Goal: Task Accomplishment & Management: Manage account settings

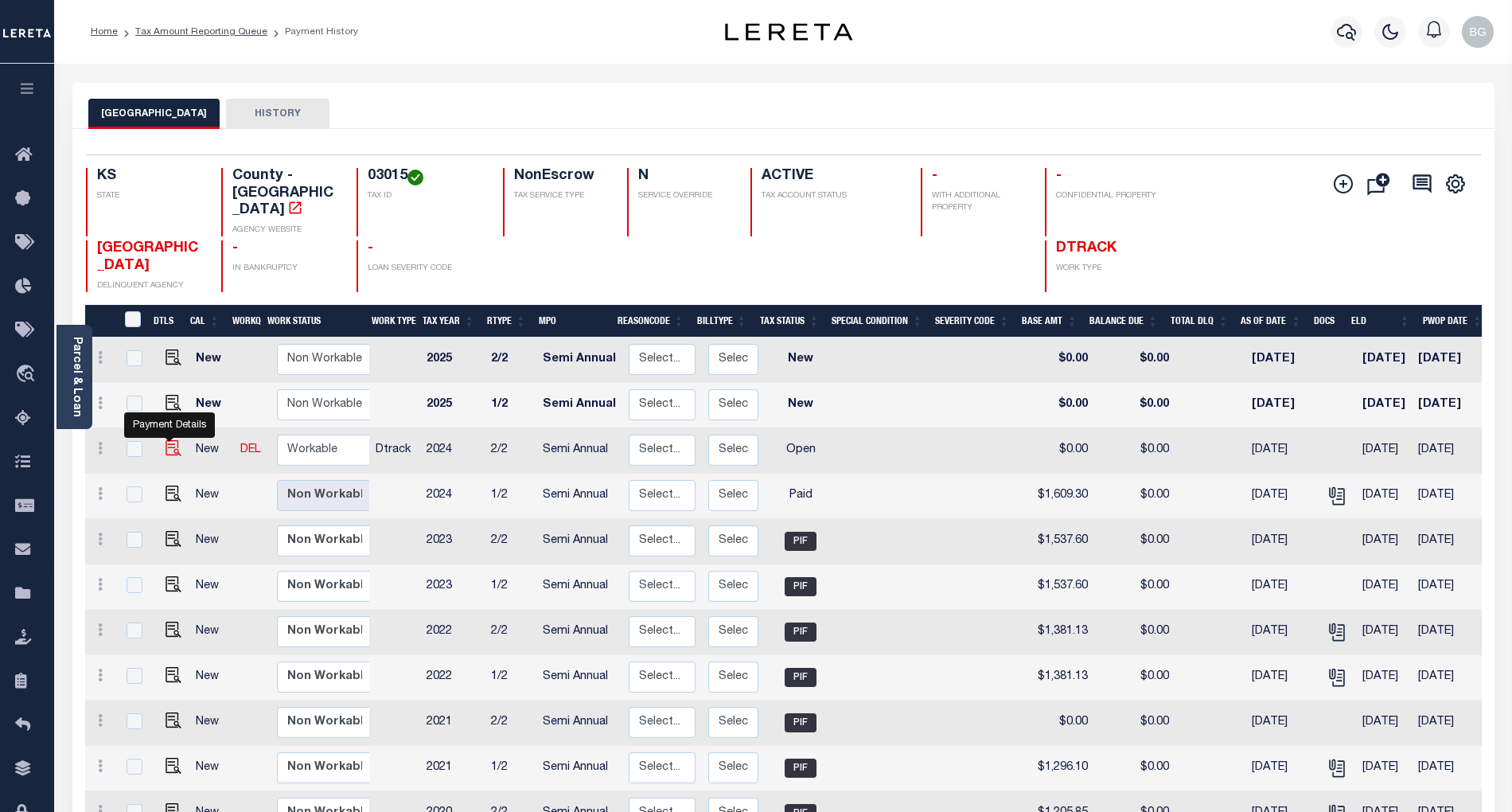
click at [169, 440] on img "" at bounding box center [173, 448] width 16 height 16
checkbox input "true"
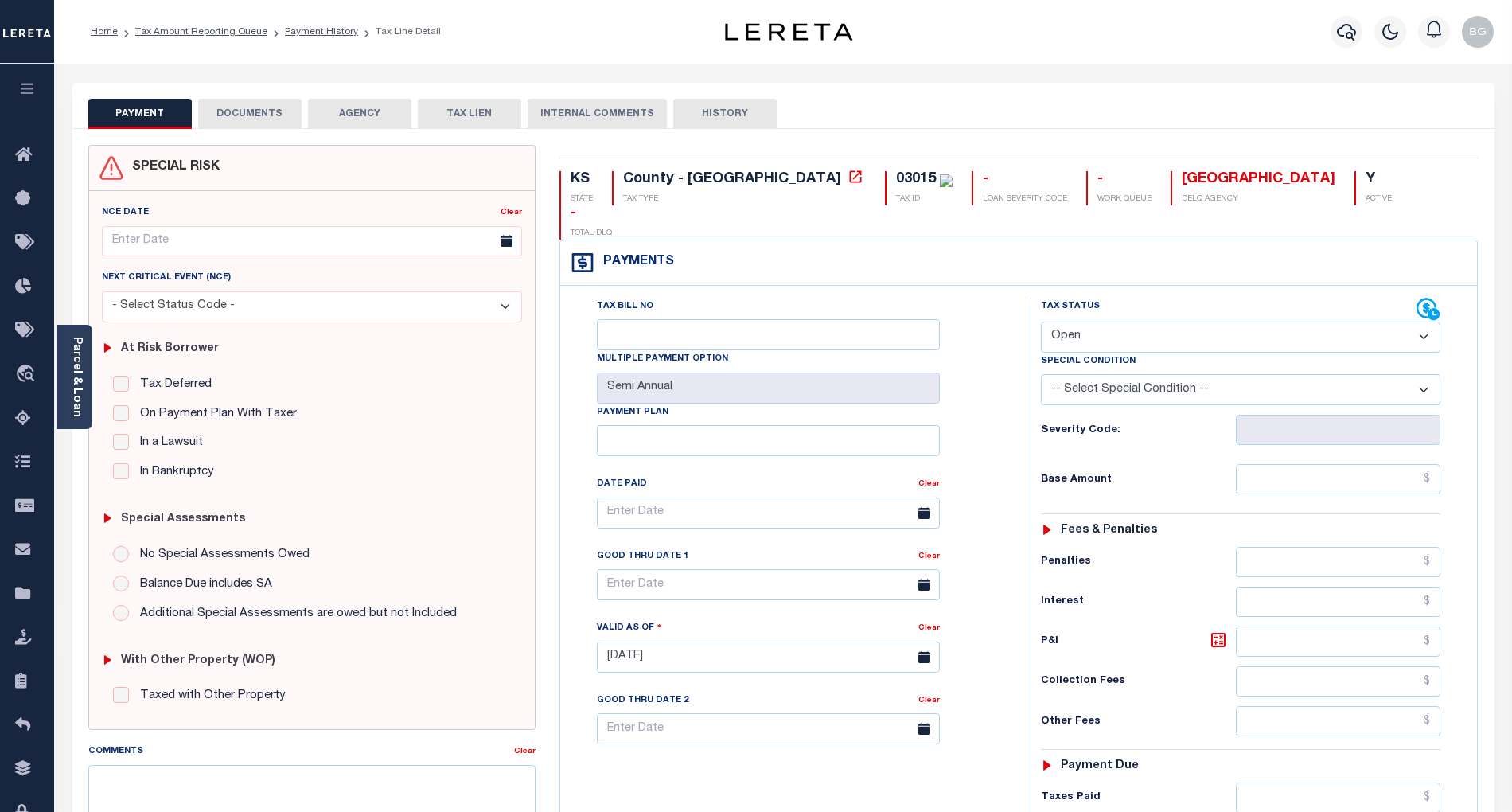
click at [1081, 321] on select "- Select Status Code - Open Due/Unpaid Paid Incomplete No Tax Due Internal Refu…" at bounding box center [1241, 337] width 399 height 31
click at [1080, 321] on select "- Select Status Code - Open Due/Unpaid Paid Incomplete No Tax Due Internal Refu…" at bounding box center [1241, 337] width 399 height 31
click at [1083, 415] on div "Severity Code:" at bounding box center [1241, 430] width 399 height 31
click at [1105, 321] on select "- Select Status Code - Open Due/Unpaid Paid Incomplete No Tax Due Internal Refu…" at bounding box center [1241, 337] width 399 height 31
click at [1083, 321] on select "- Select Status Code - Open Due/Unpaid Paid Incomplete No Tax Due Internal Refu…" at bounding box center [1241, 337] width 399 height 31
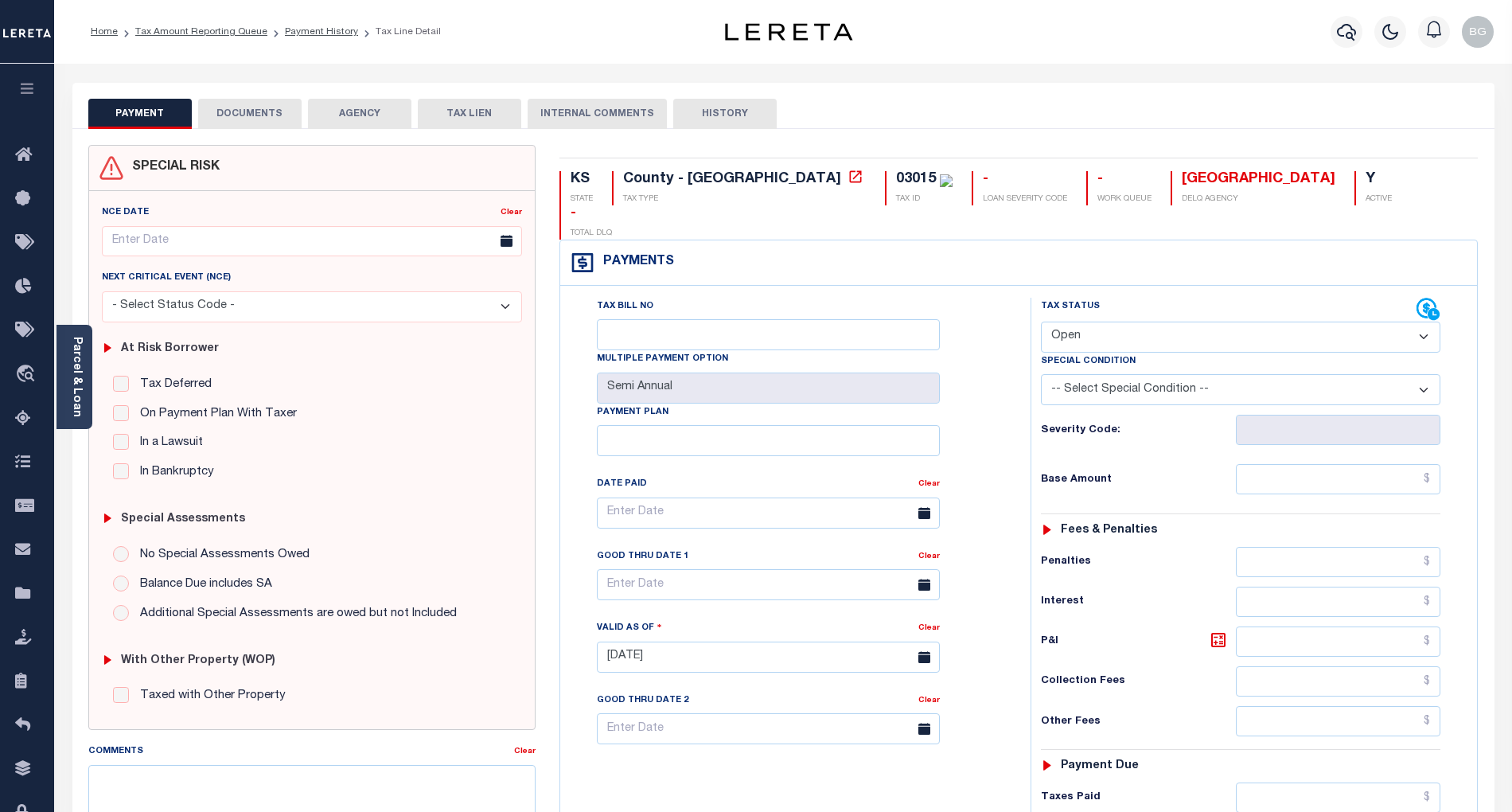
click at [1076, 321] on select "- Select Status Code - Open Due/Unpaid Paid Incomplete No Tax Due Internal Refu…" at bounding box center [1241, 337] width 399 height 31
select select "PYD"
click at [1041, 321] on select "- Select Status Code - Open Due/Unpaid Paid Incomplete No Tax Due Internal Refu…" at bounding box center [1241, 337] width 399 height 31
type input "[DATE]"
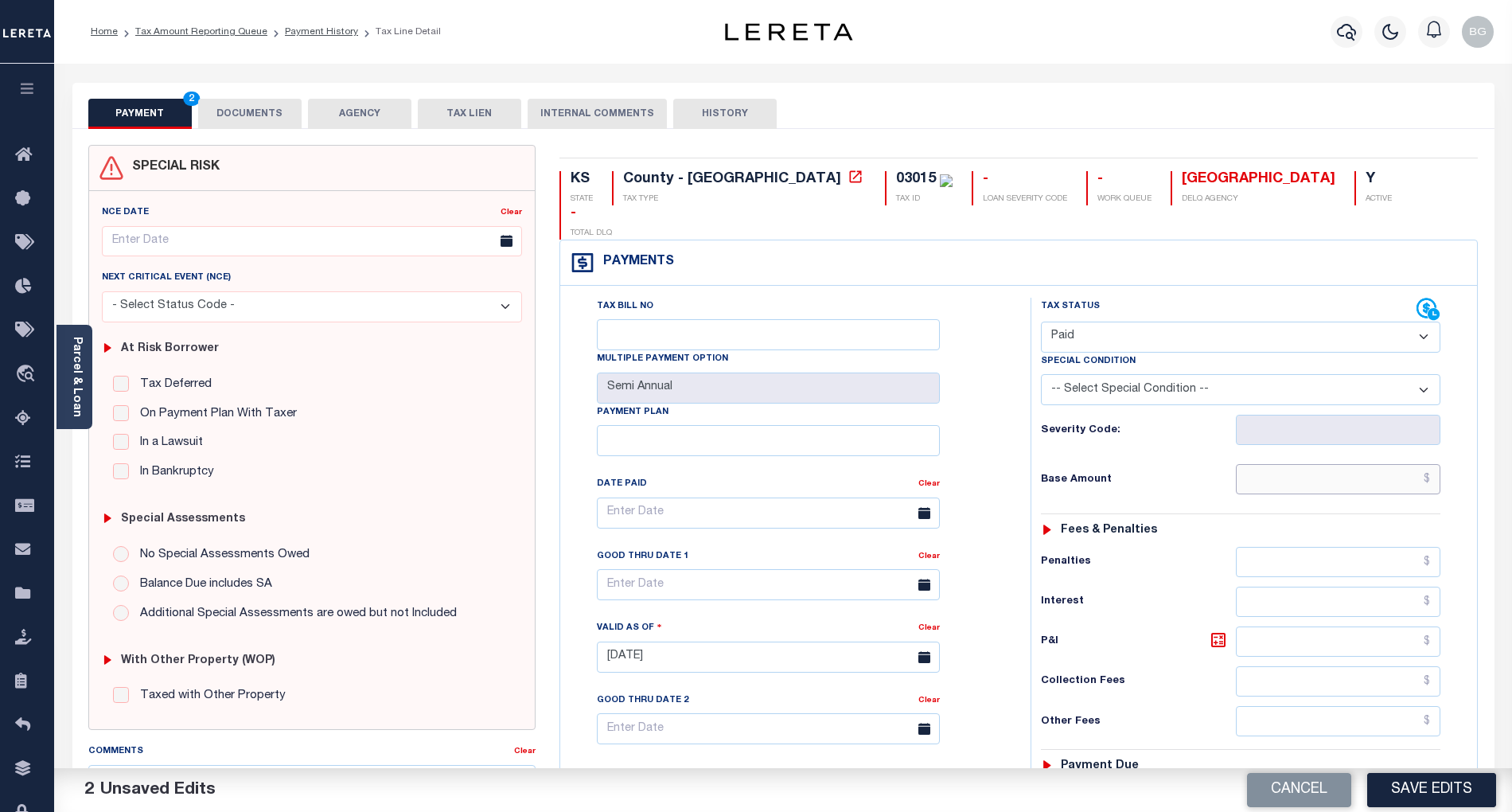
click at [1376, 464] on input "text" at bounding box center [1339, 480] width 206 height 31
paste input "1,609.3"
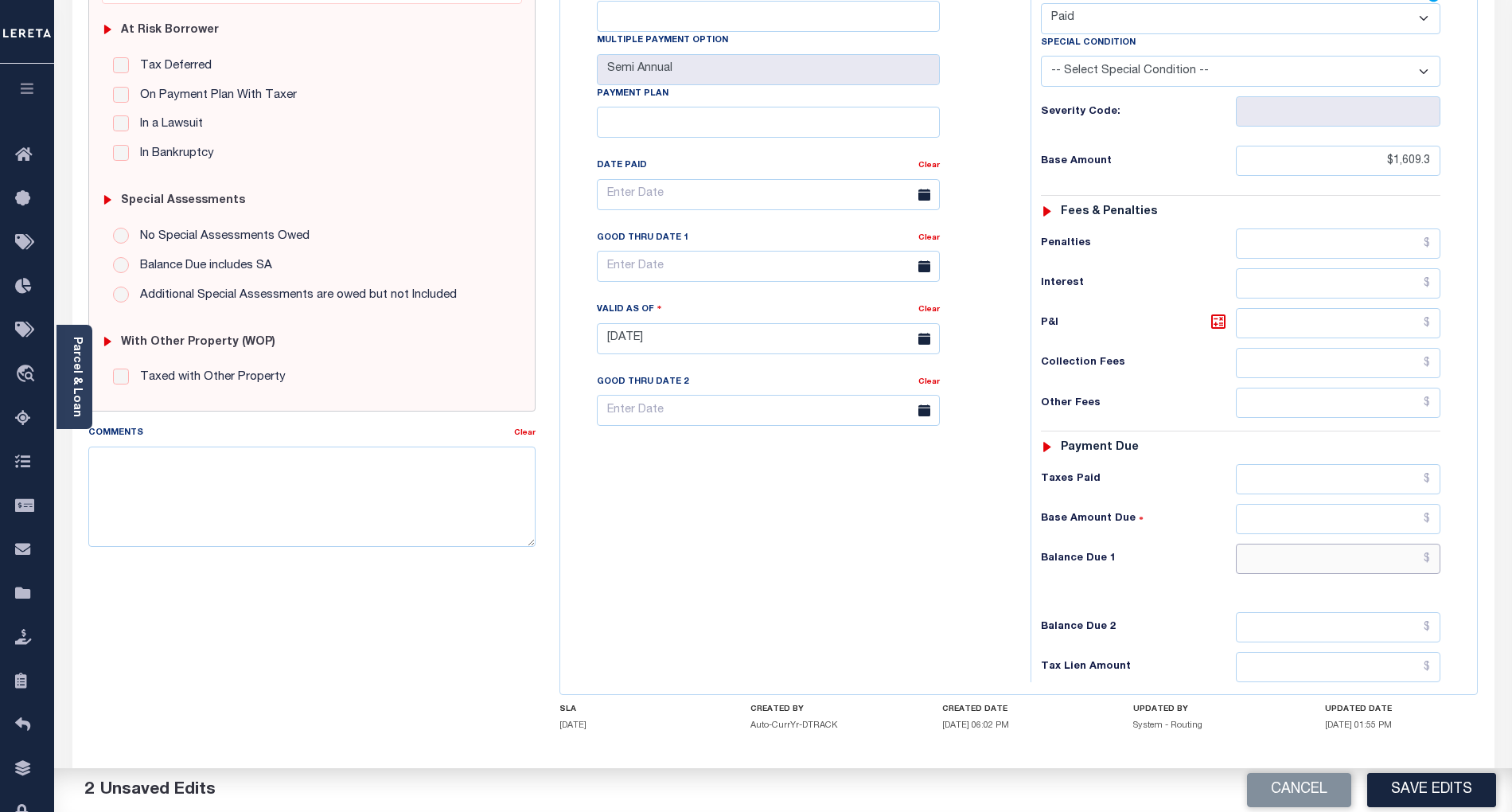
click at [1408, 544] on input "text" at bounding box center [1339, 559] width 206 height 31
type input "$1,609.30"
click at [956, 559] on div "Tax Bill No Multiple Payment Option Semi Annual Payment Plan Clear" at bounding box center [791, 331] width 455 height 703
type input "$0.00"
click at [1436, 795] on button "Save Edits" at bounding box center [1432, 790] width 129 height 34
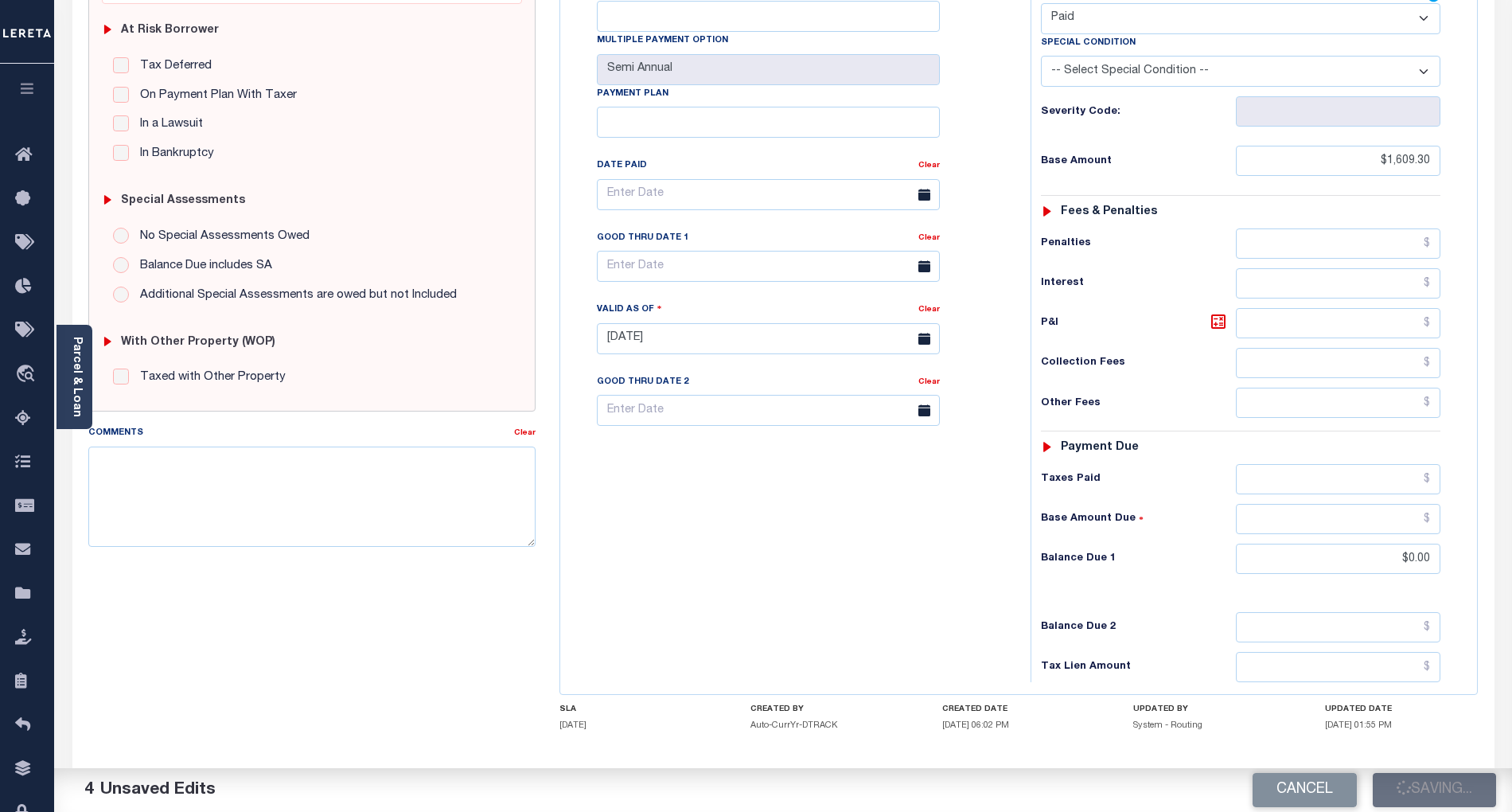
checkbox input "false"
type input "$1,609.3"
type input "$0"
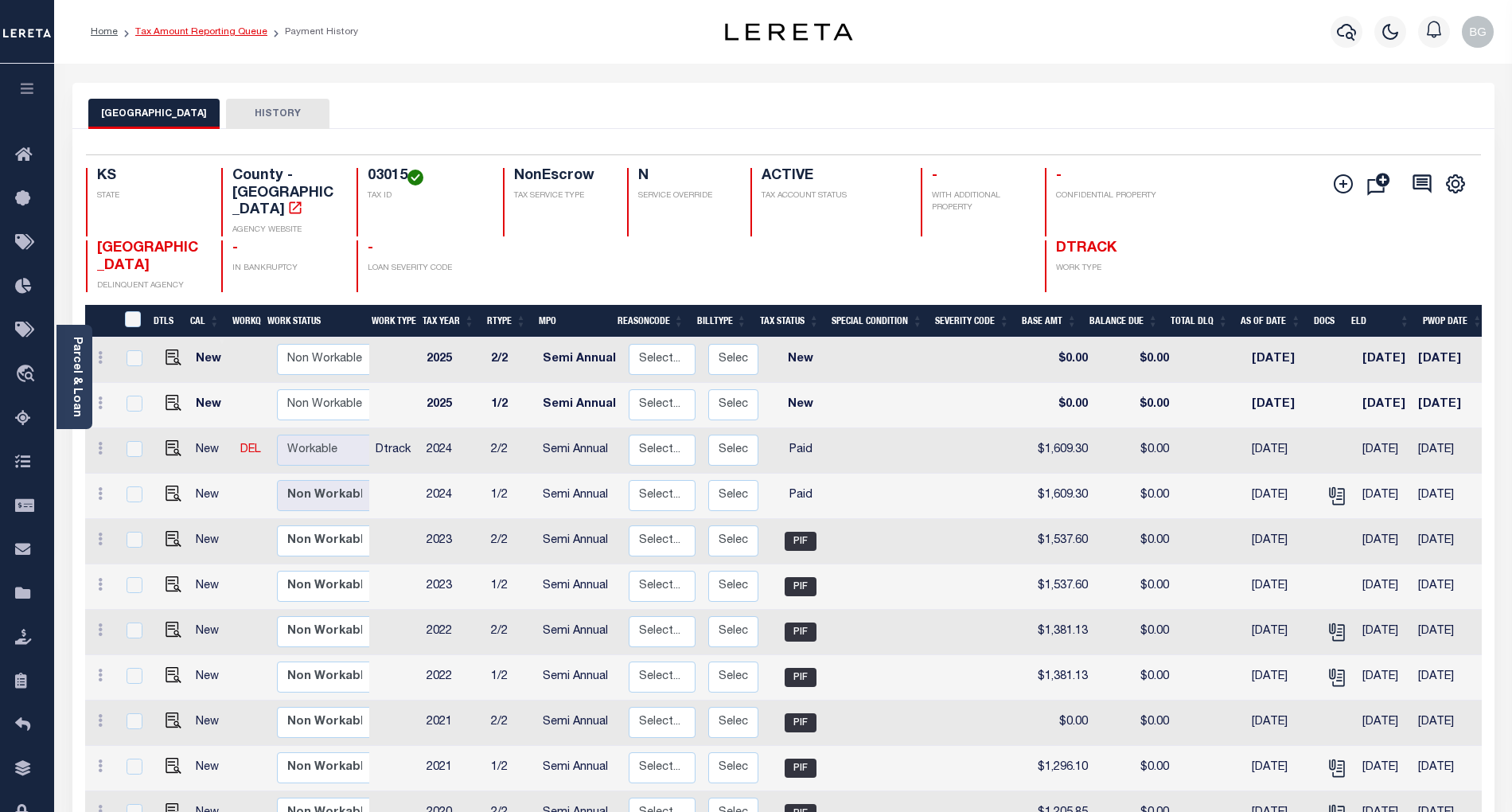
click at [176, 36] on link "Tax Amount Reporting Queue" at bounding box center [201, 31] width 132 height 9
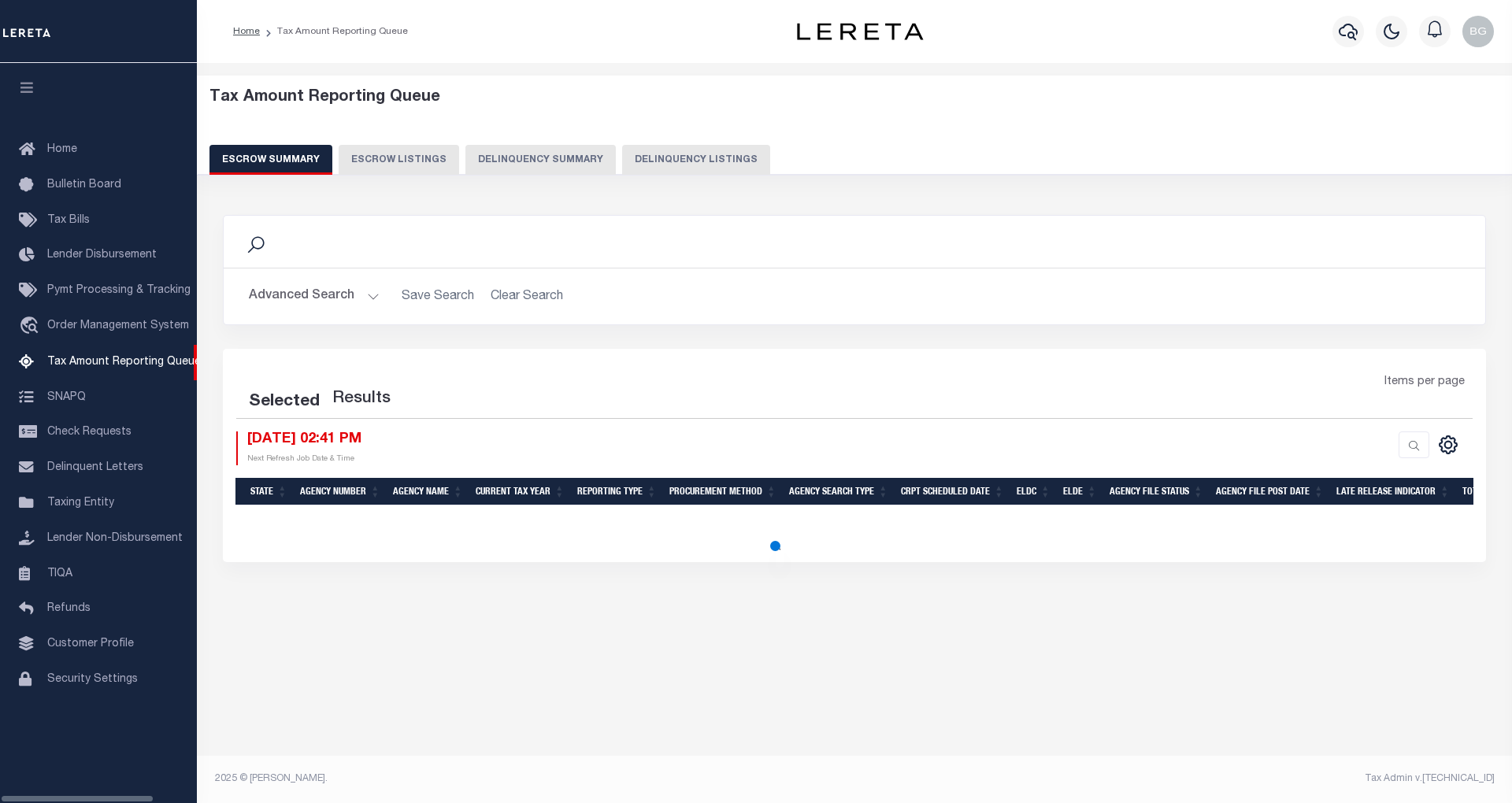
select select "100"
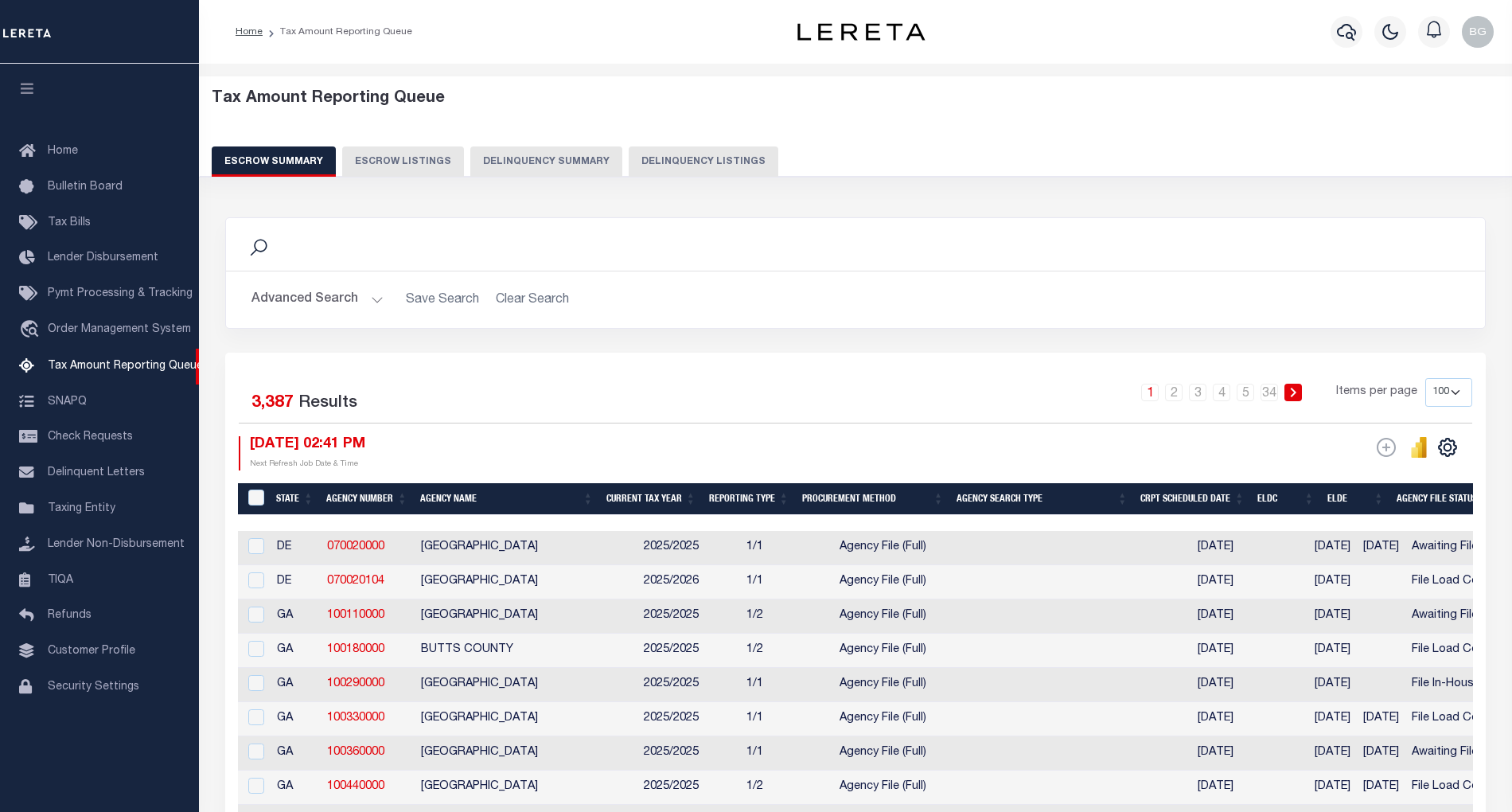
click at [701, 160] on button "Delinquency Listings" at bounding box center [704, 162] width 150 height 31
select select "100"
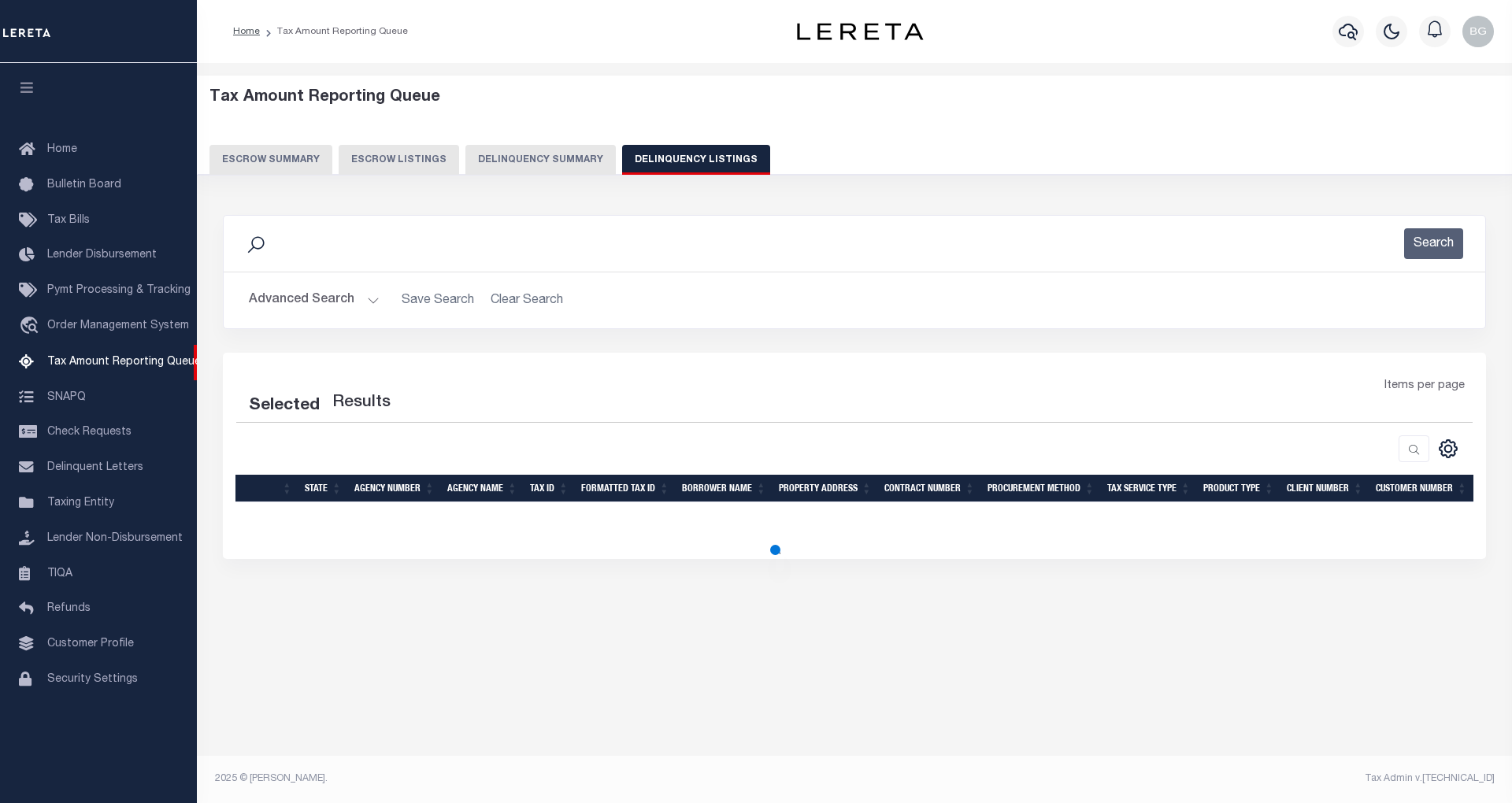
select select "100"
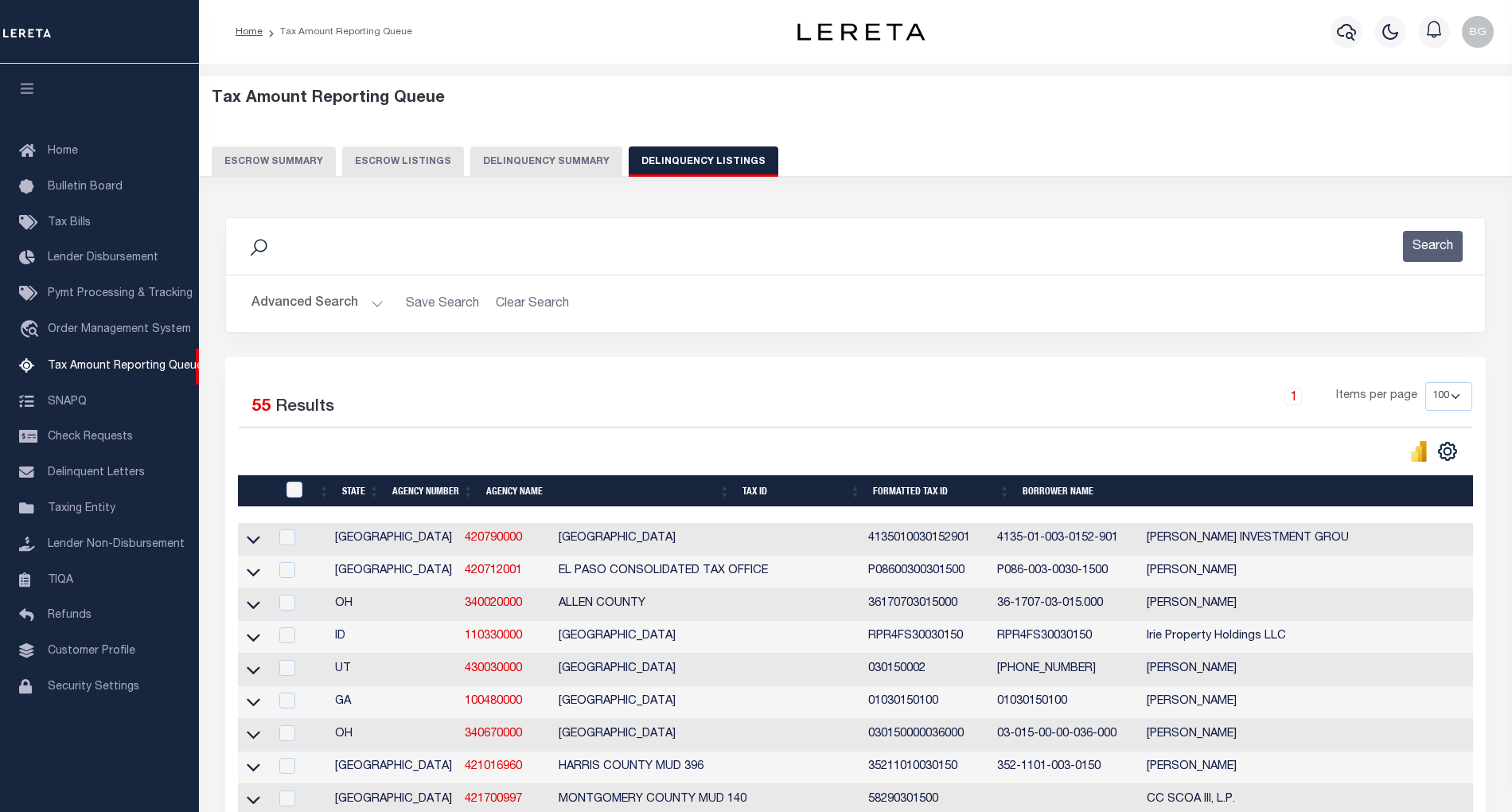
scroll to position [1613, 0]
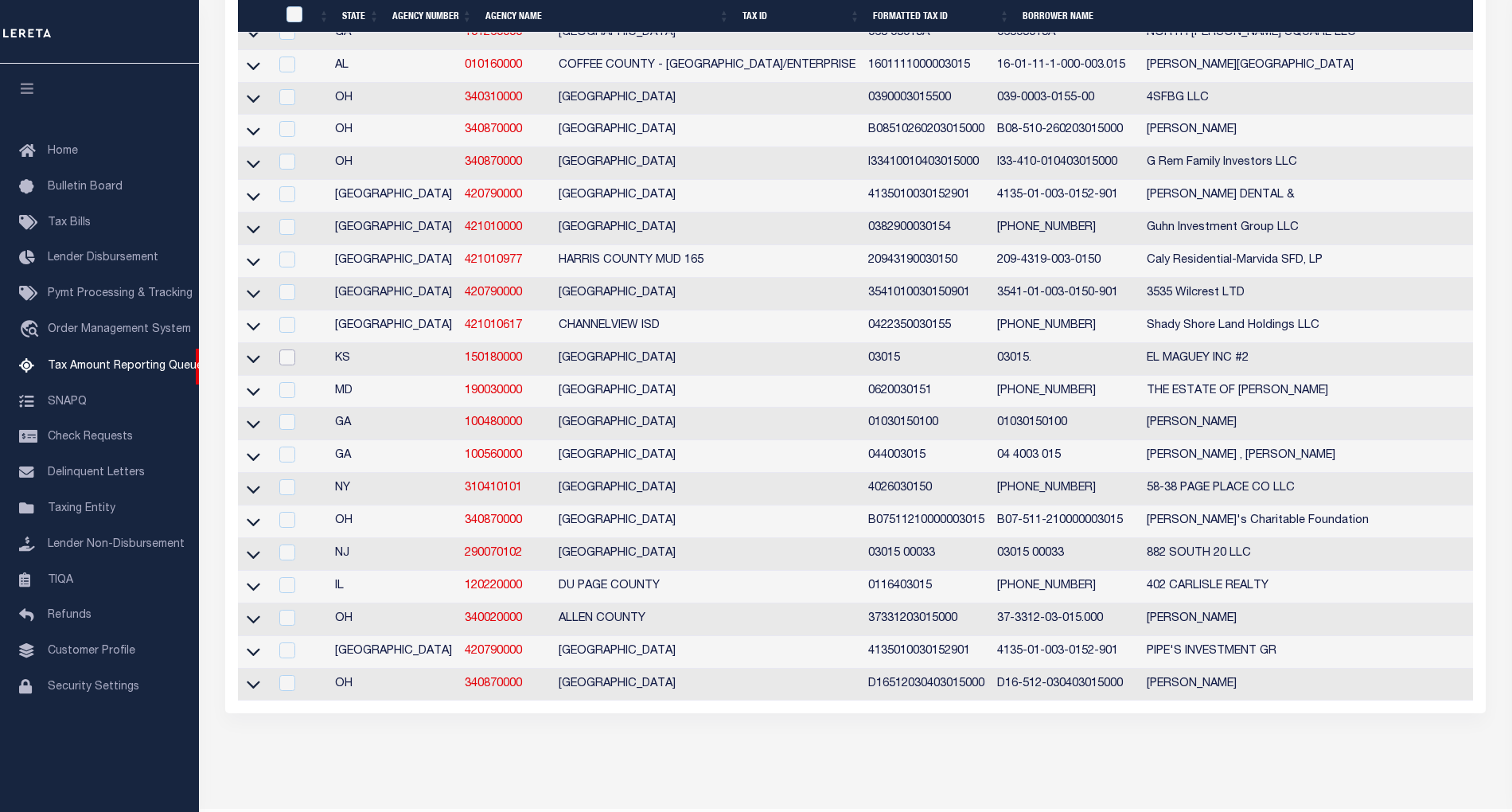
click at [286, 366] on input "checkbox" at bounding box center [287, 357] width 16 height 16
checkbox input "true"
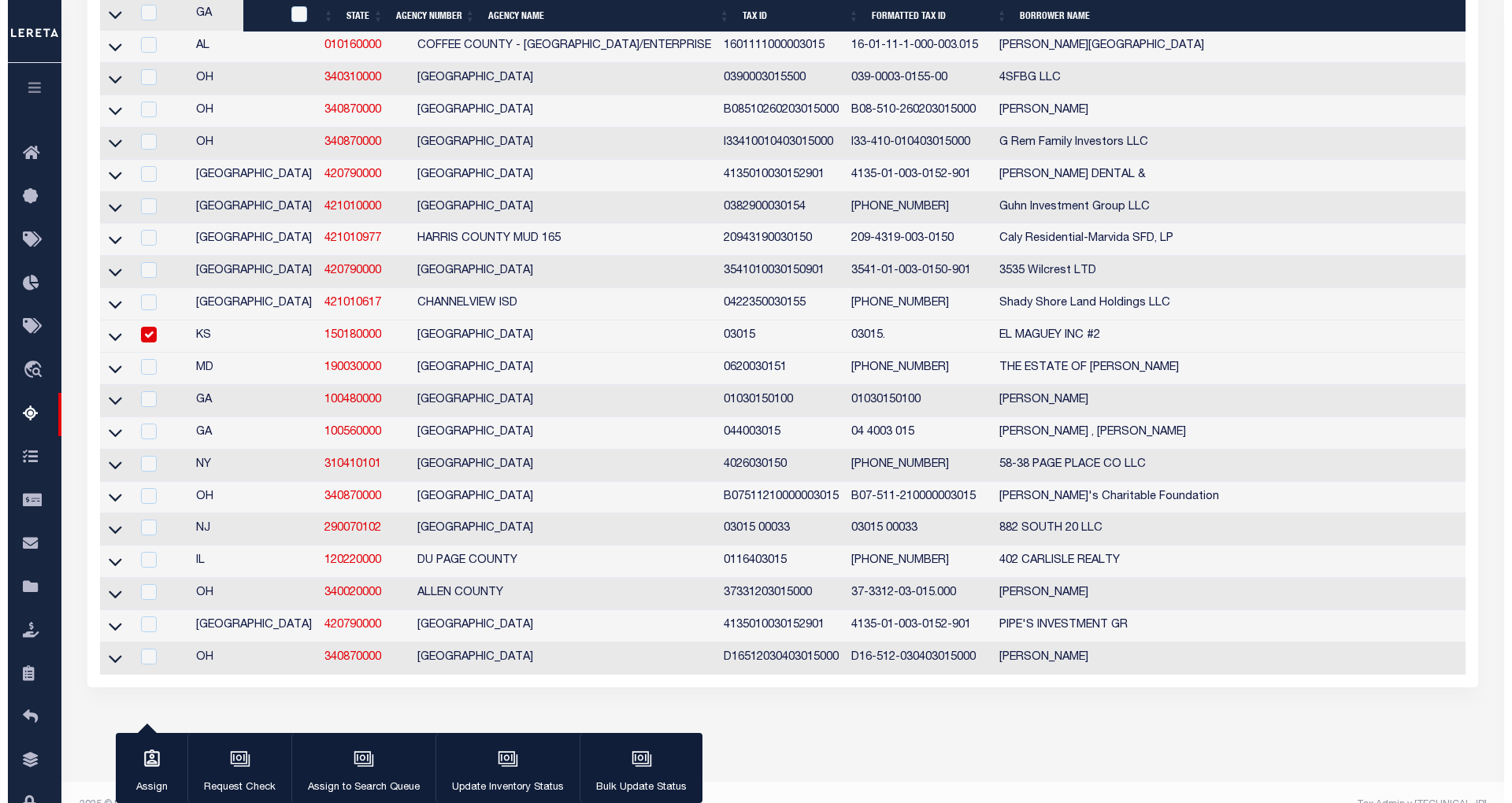
scroll to position [1593, 0]
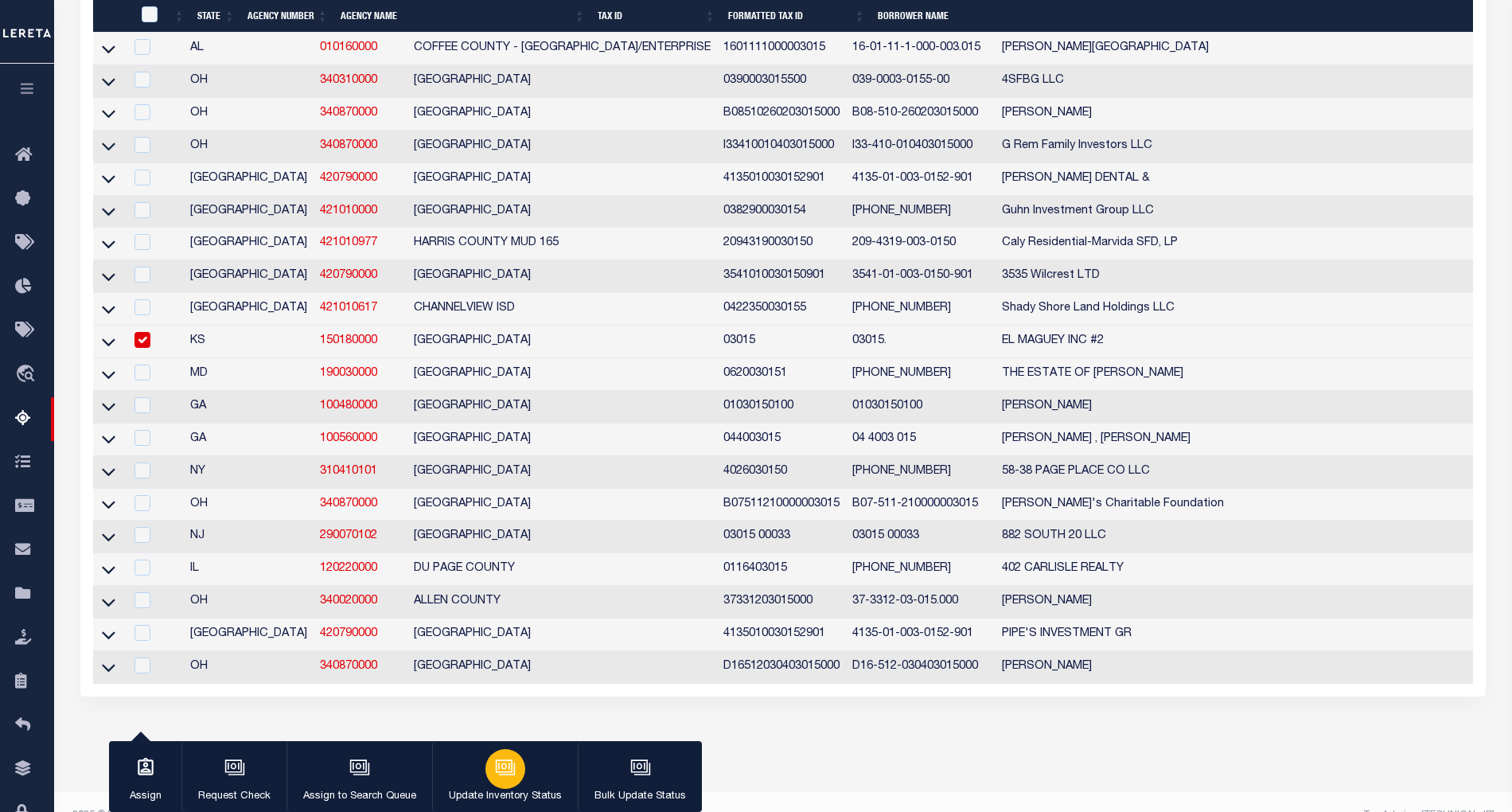
click at [500, 768] on icon "button" at bounding box center [504, 766] width 12 height 7
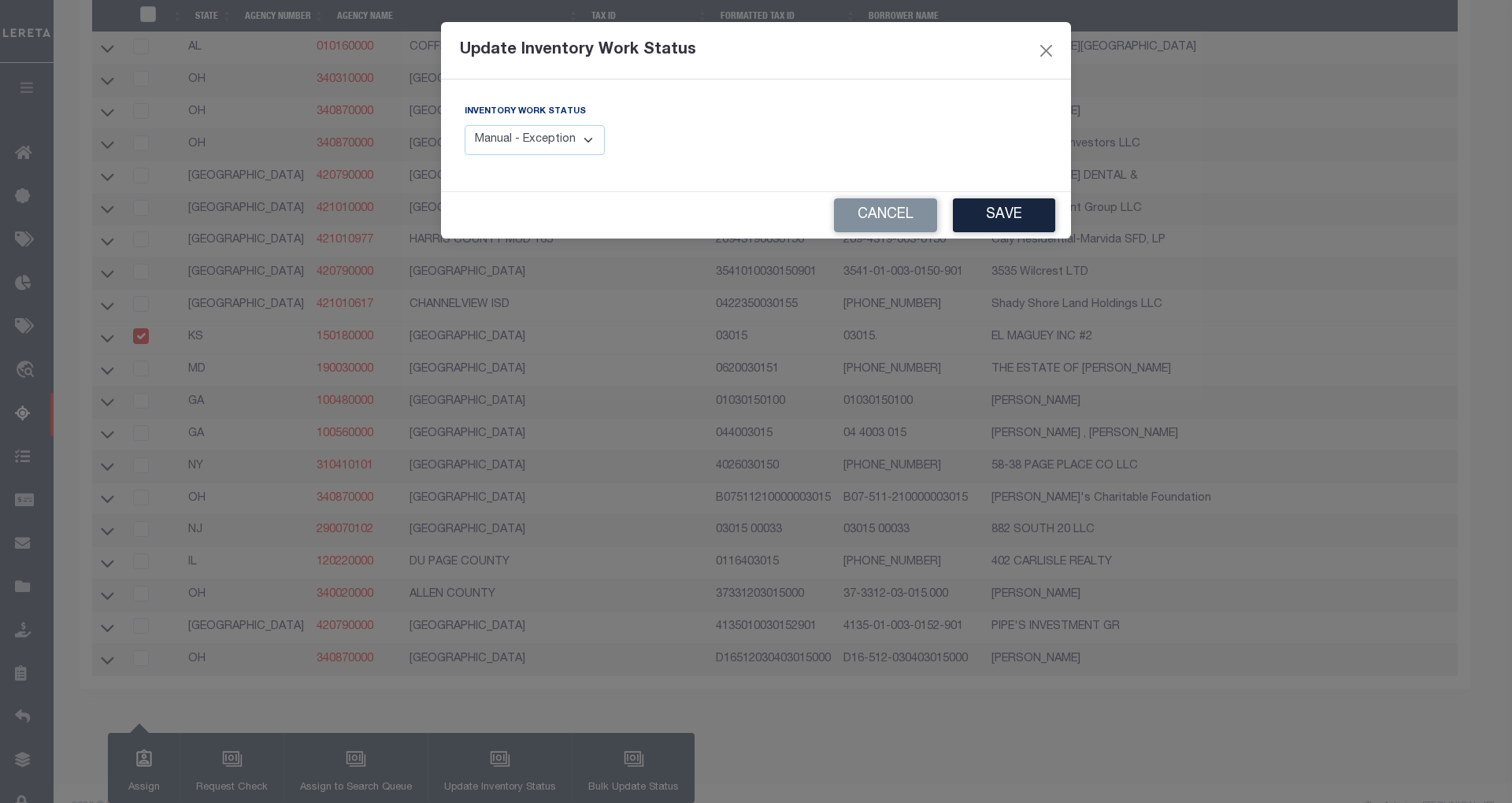
click at [580, 137] on select "Manual - Exception Pended - Awaiting Search Late Add Exception Completed" at bounding box center [534, 140] width 140 height 31
select select "4"
click at [464, 125] on select "Manual - Exception Pended - Awaiting Search Late Add Exception Completed" at bounding box center [534, 140] width 140 height 31
click at [1012, 216] on button "Save" at bounding box center [1004, 215] width 103 height 34
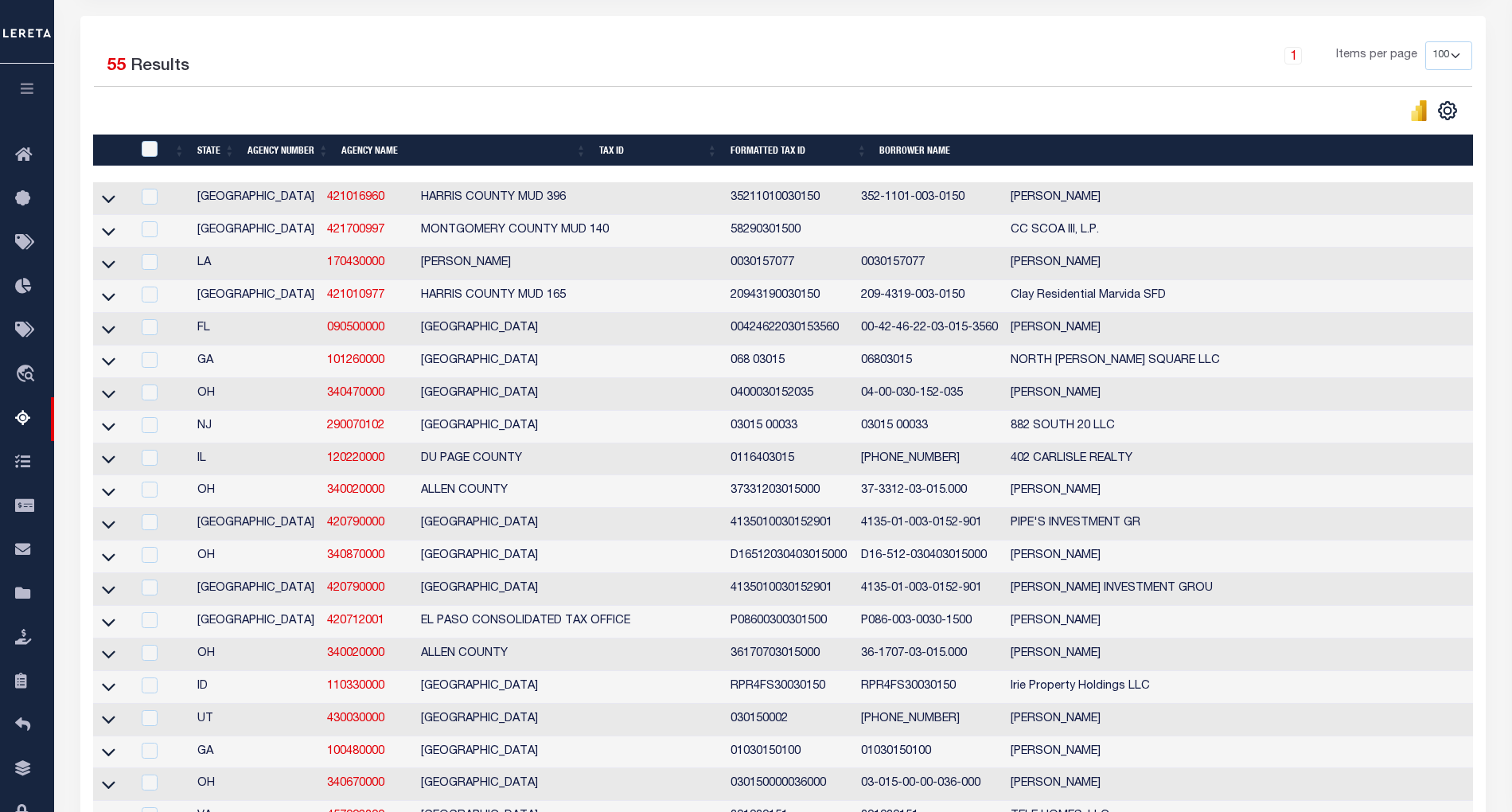
scroll to position [0, 0]
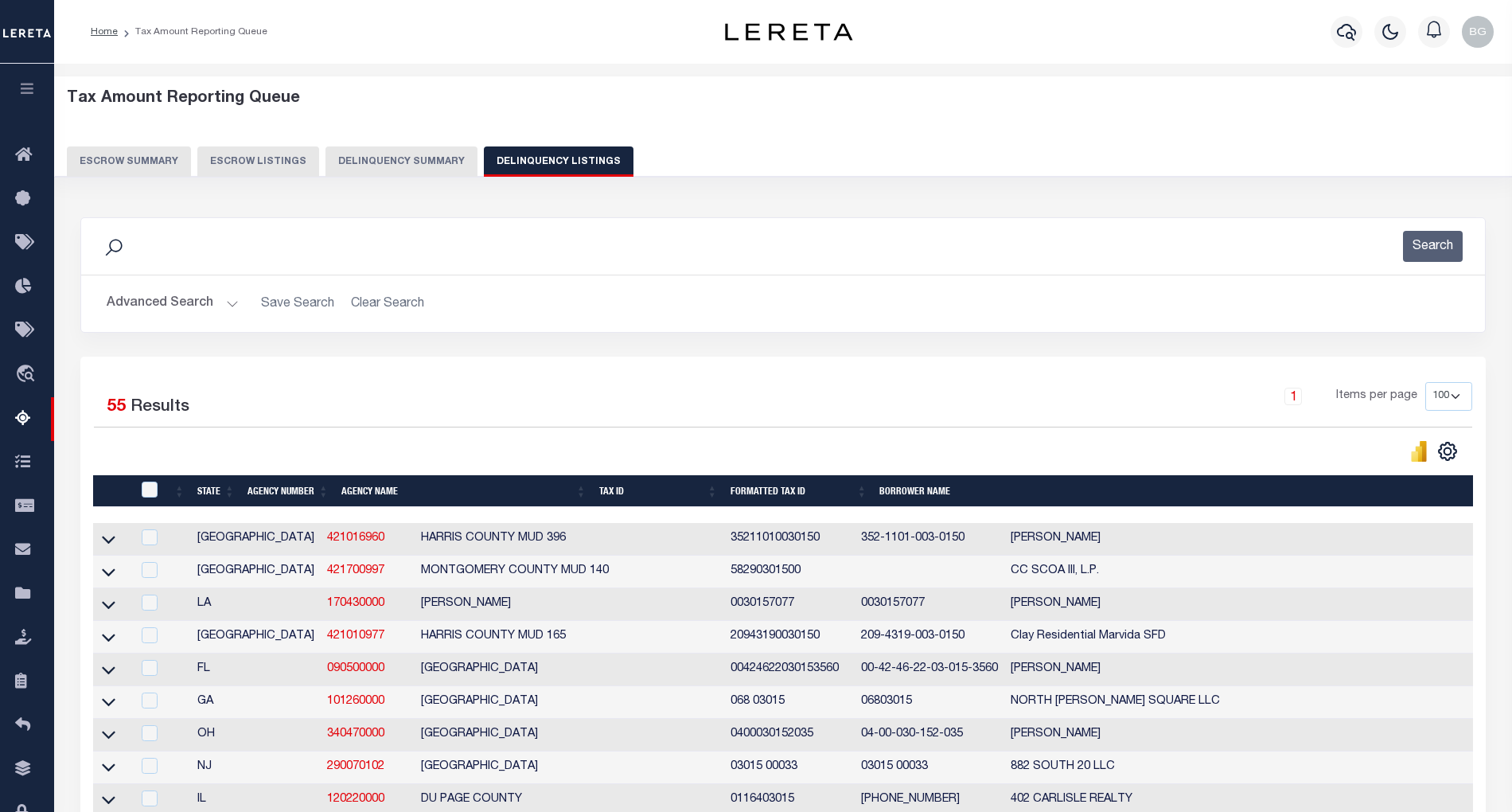
click at [229, 304] on button "Advanced Search" at bounding box center [172, 304] width 132 height 31
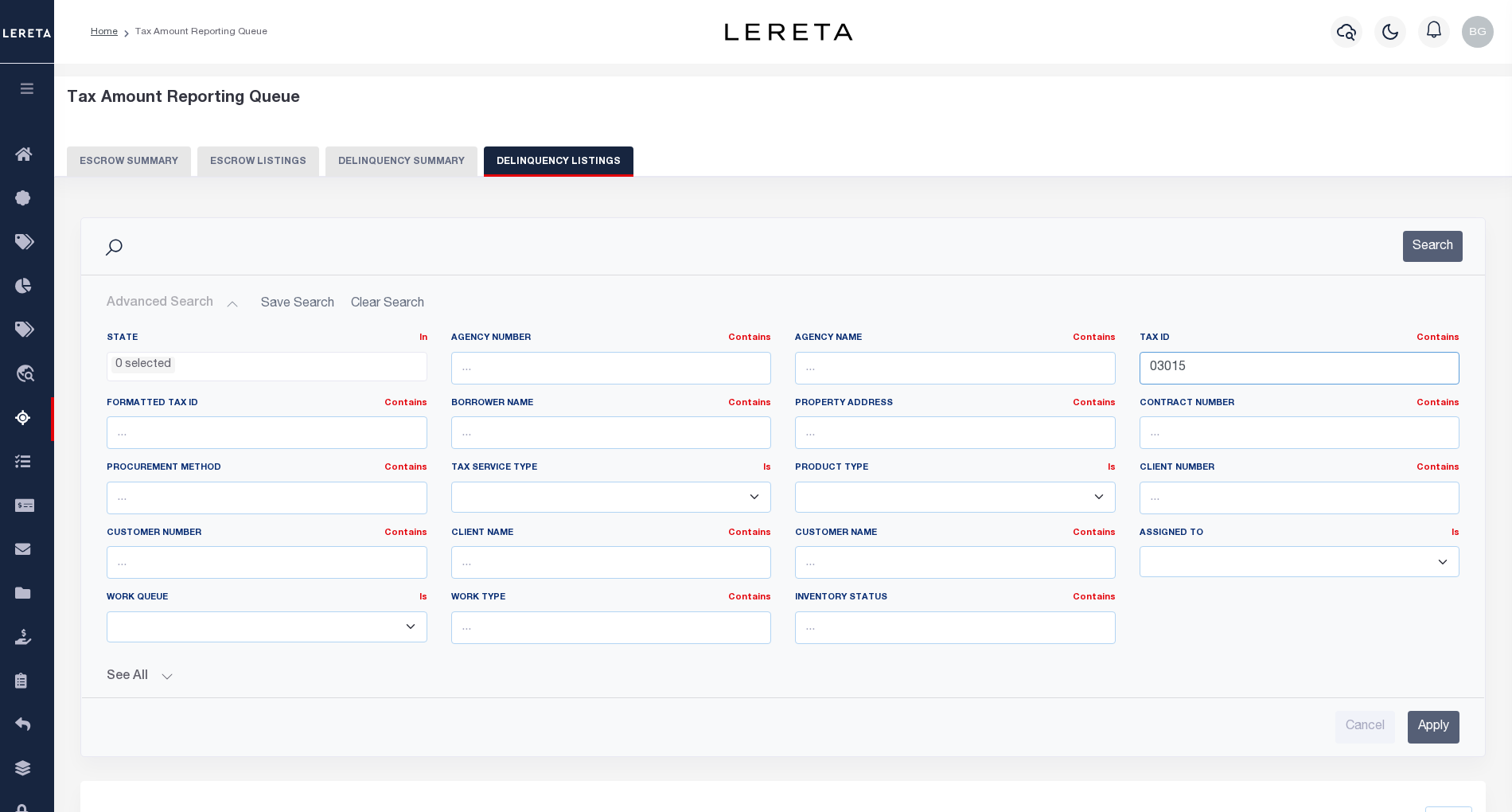
click at [1164, 370] on input "03015" at bounding box center [1300, 368] width 320 height 32
paste input "172"
type input "03172"
click at [1441, 739] on input "Apply" at bounding box center [1434, 727] width 52 height 32
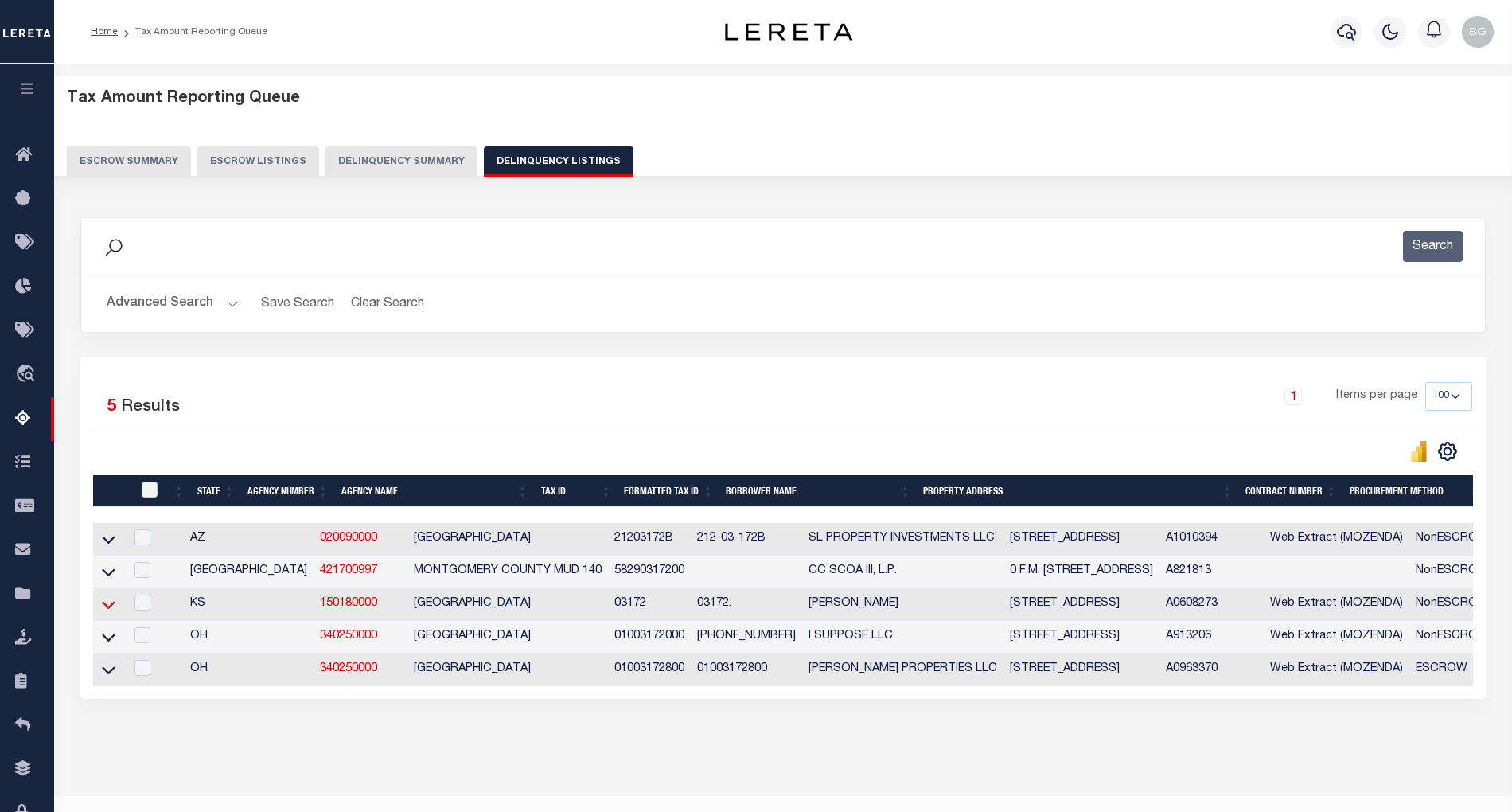
click at [111, 609] on icon at bounding box center [109, 605] width 14 height 17
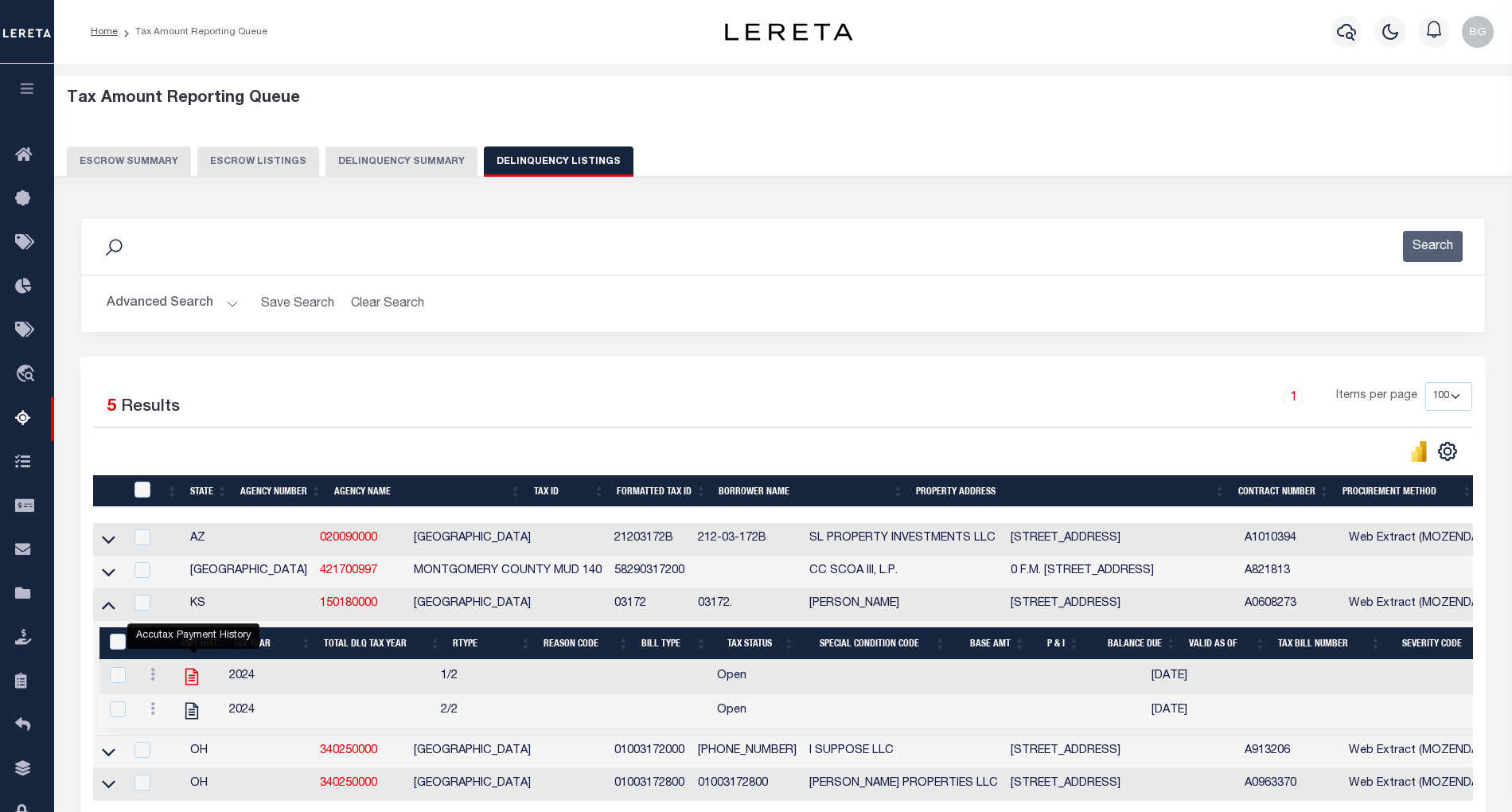
click at [193, 684] on icon "" at bounding box center [191, 677] width 13 height 17
checkbox input "true"
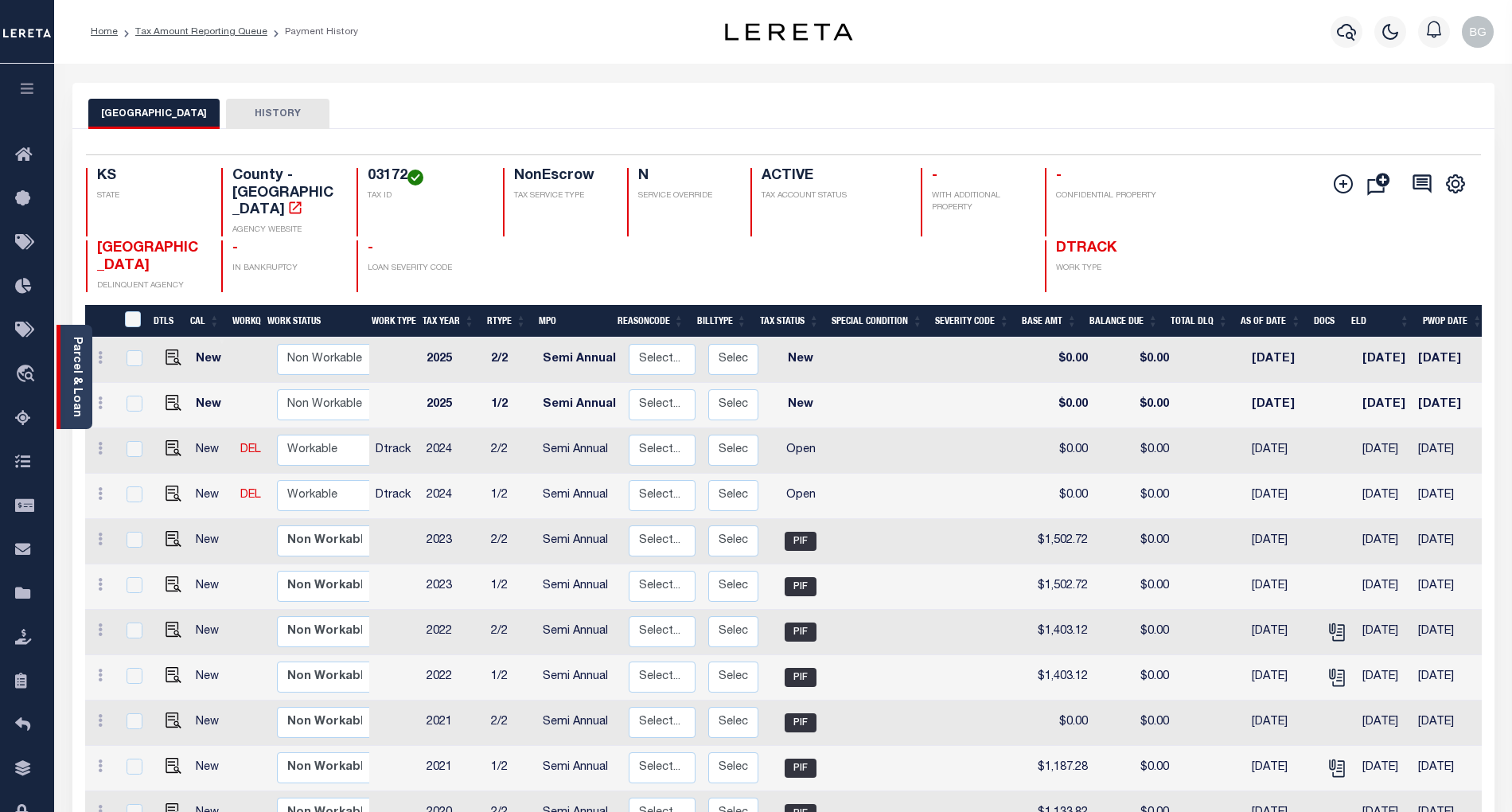
click at [74, 380] on link "Parcel & Loan" at bounding box center [76, 377] width 11 height 81
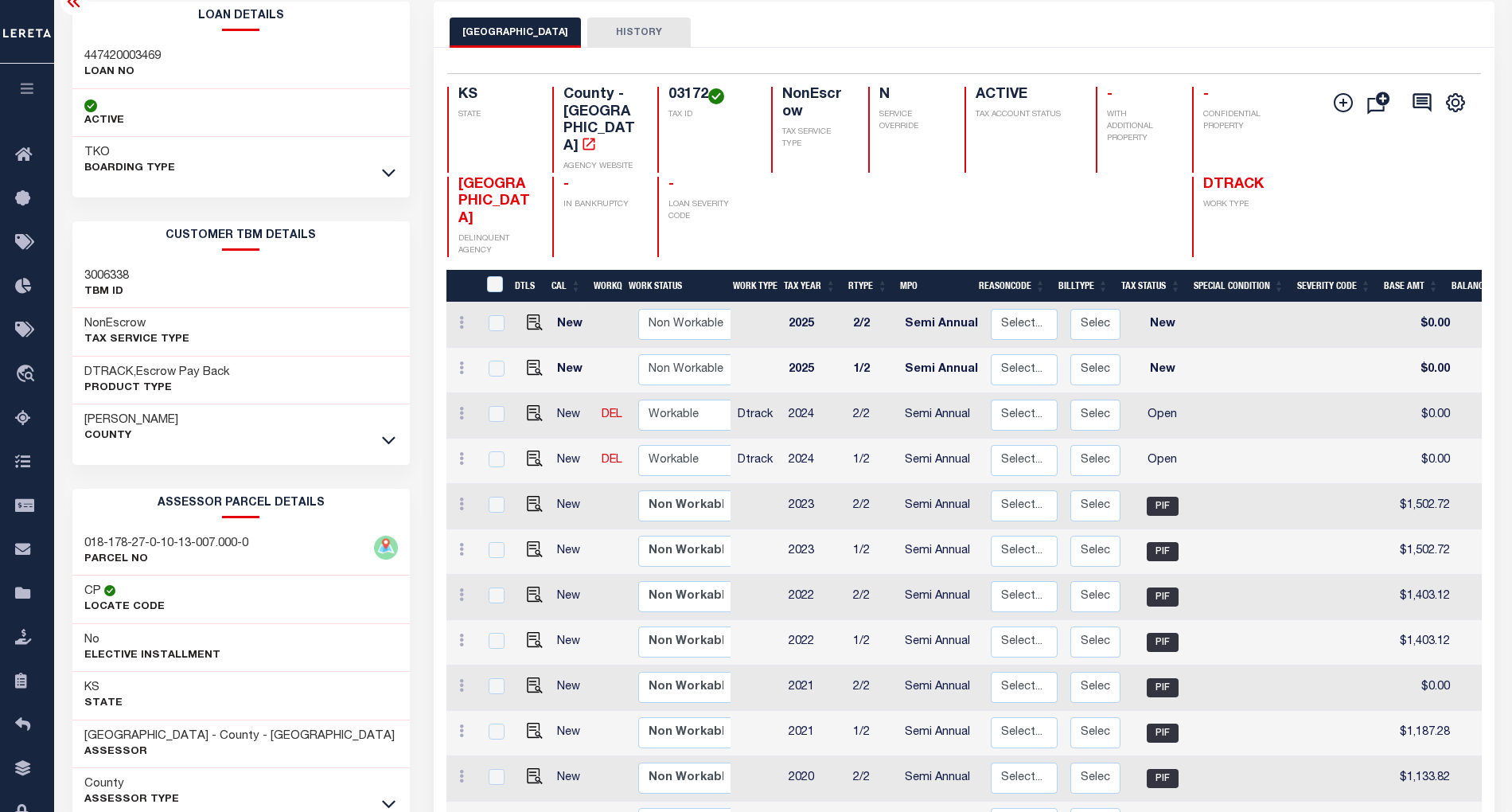
scroll to position [306, 0]
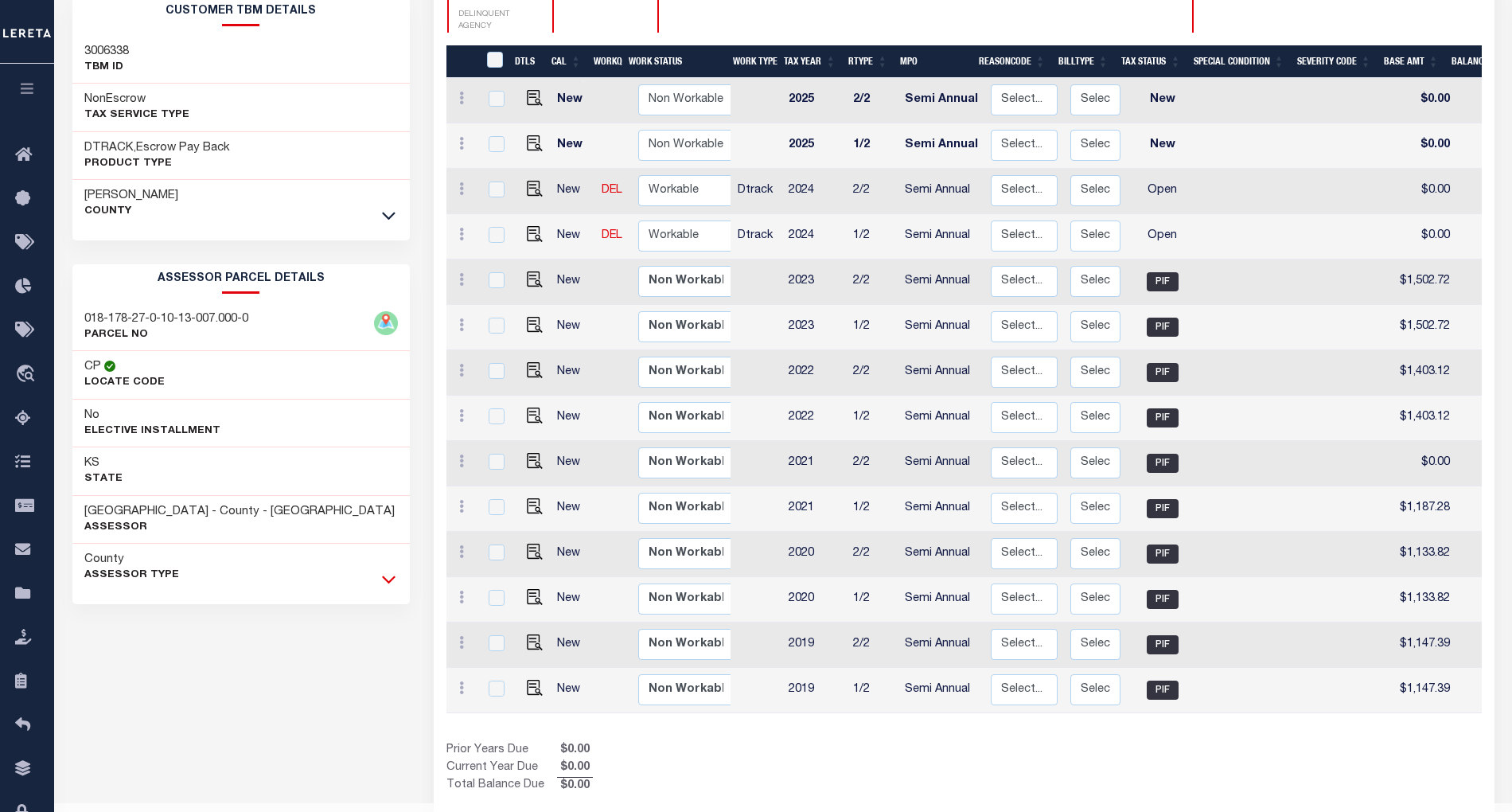
click at [388, 587] on icon at bounding box center [388, 579] width 14 height 17
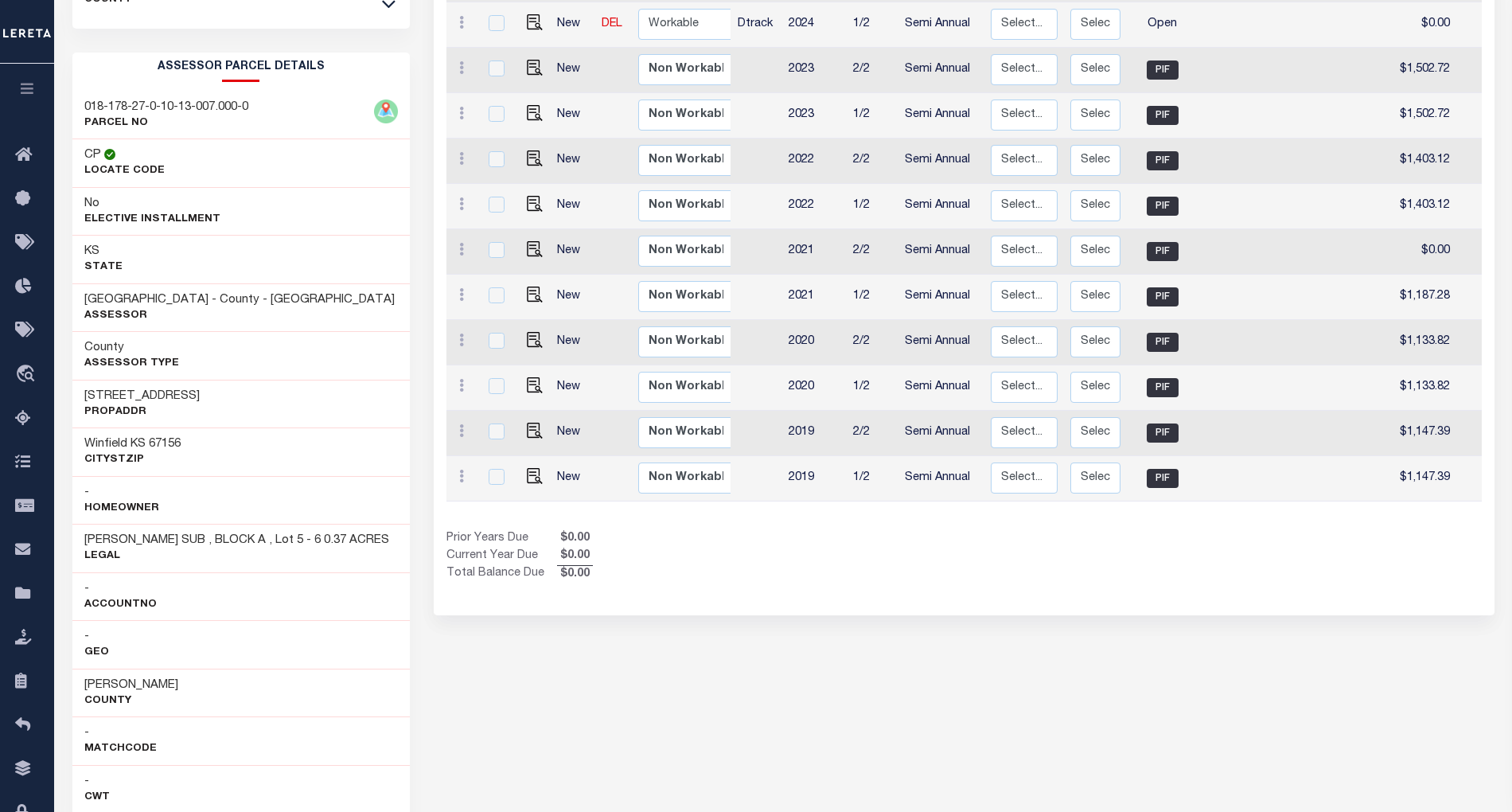
scroll to position [199, 0]
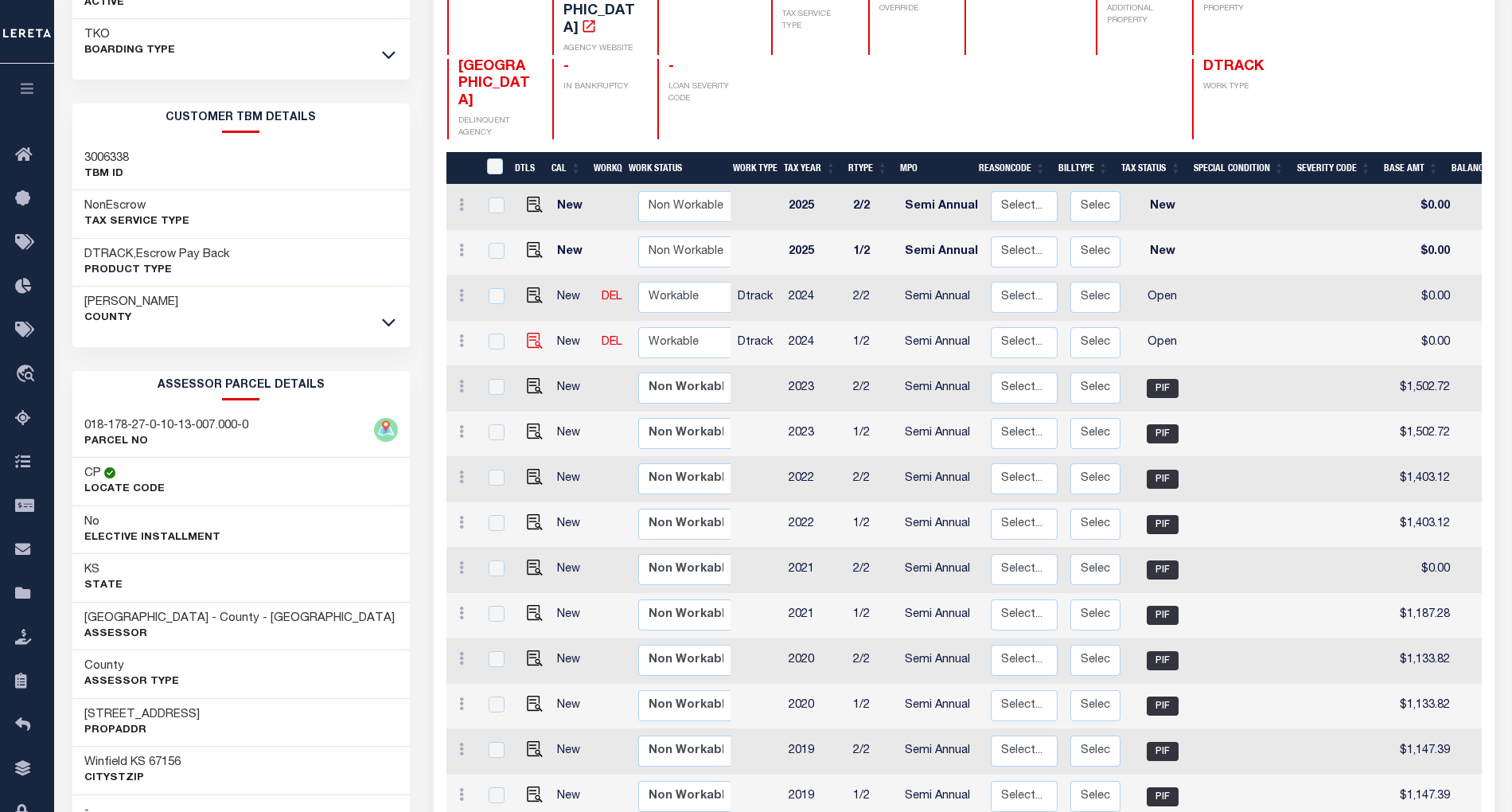
click at [532, 332] on img at bounding box center [535, 340] width 16 height 16
checkbox input "true"
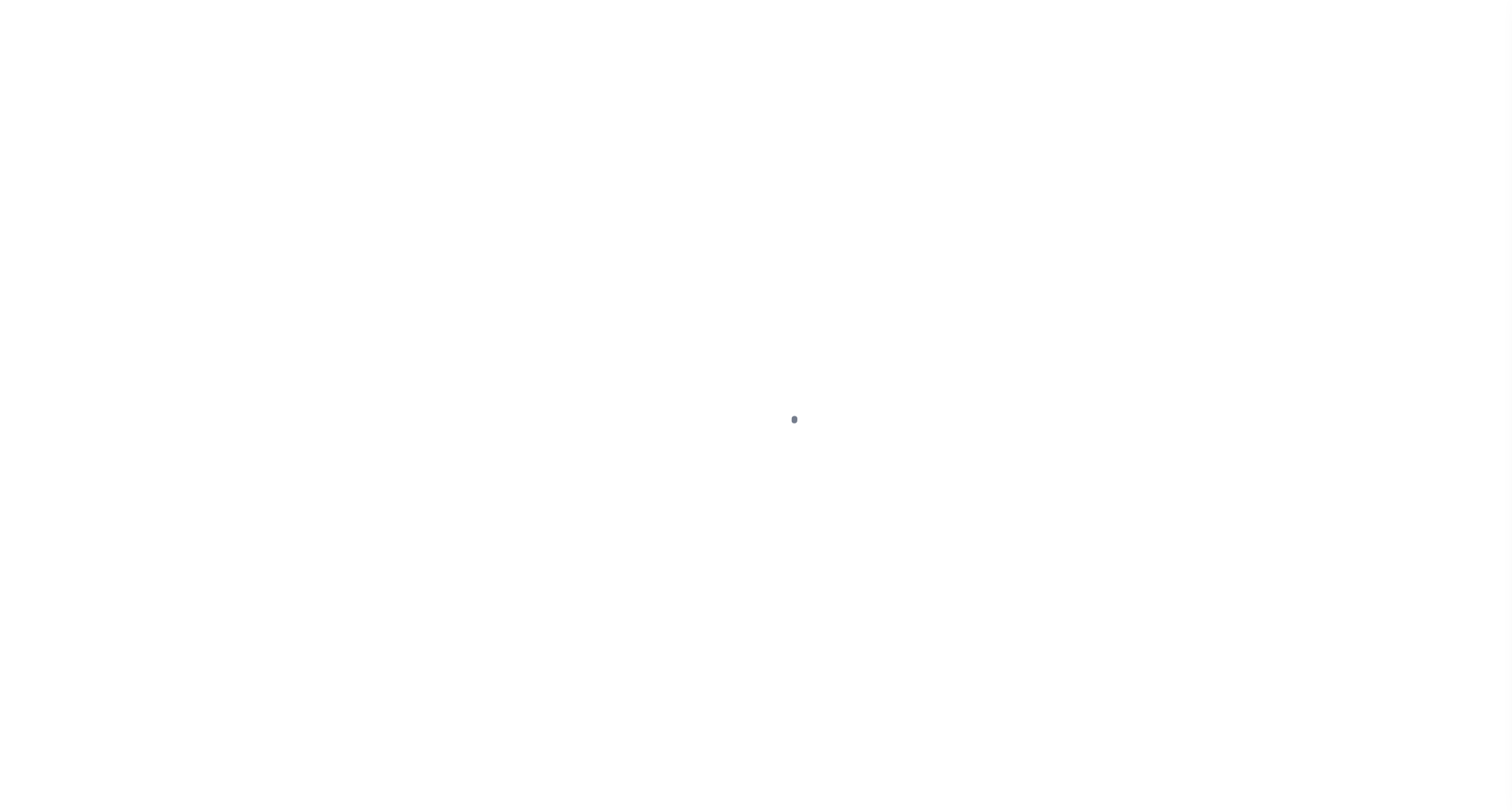
select select "OP2"
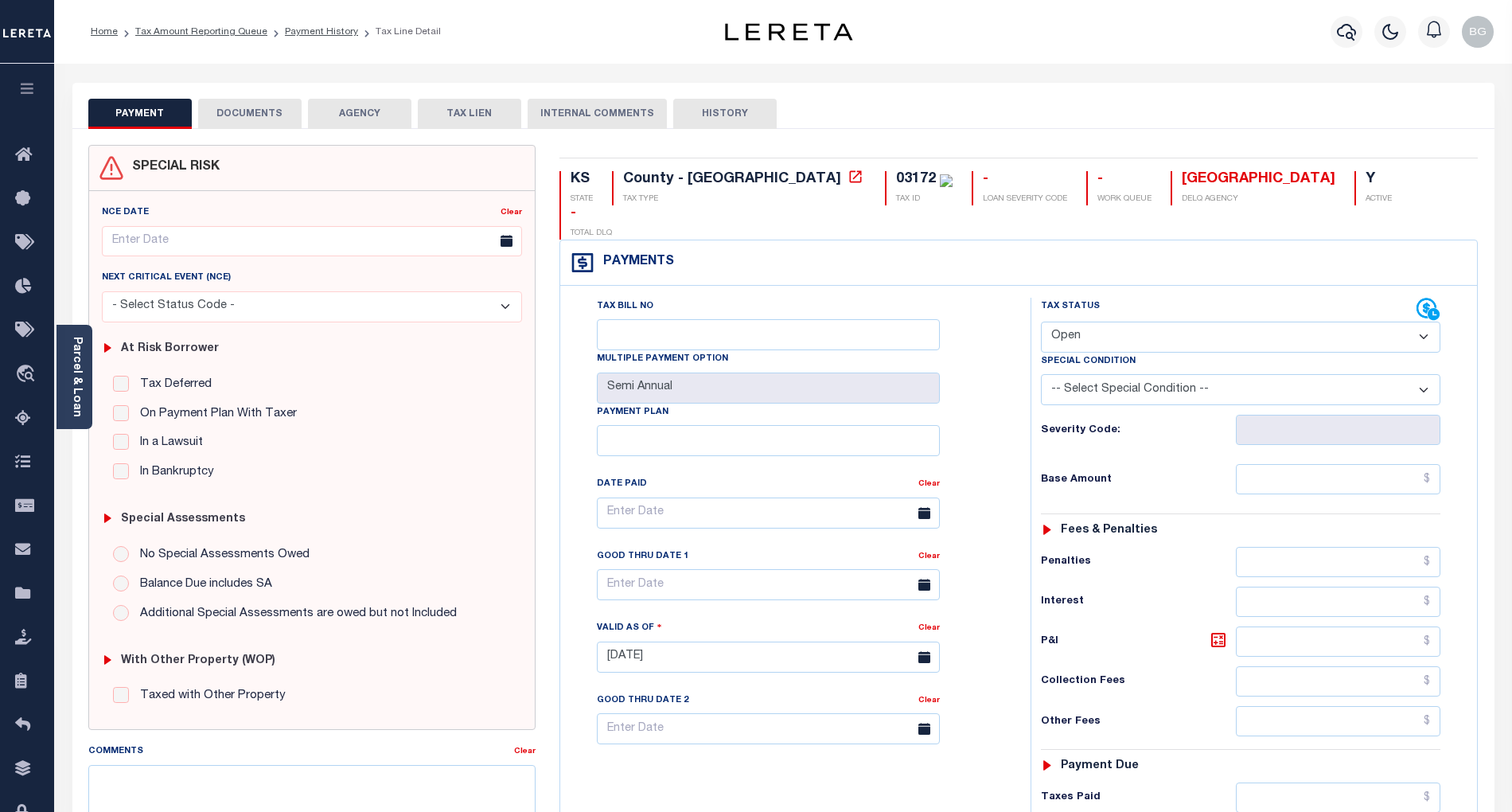
click at [248, 104] on button "DOCUMENTS" at bounding box center [250, 114] width 104 height 31
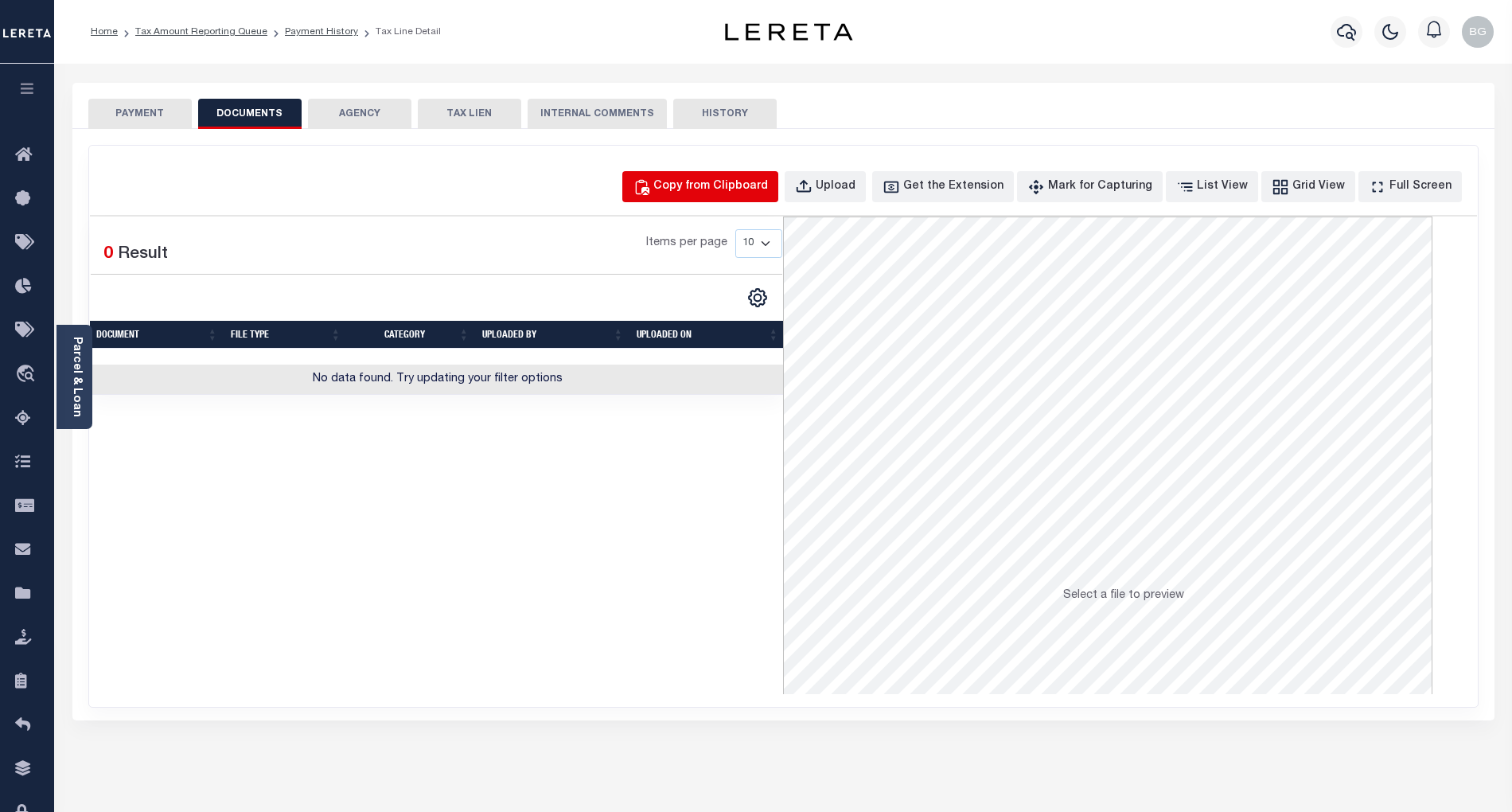
click at [746, 185] on div "Copy from Clipboard" at bounding box center [711, 187] width 115 height 18
select select "POP"
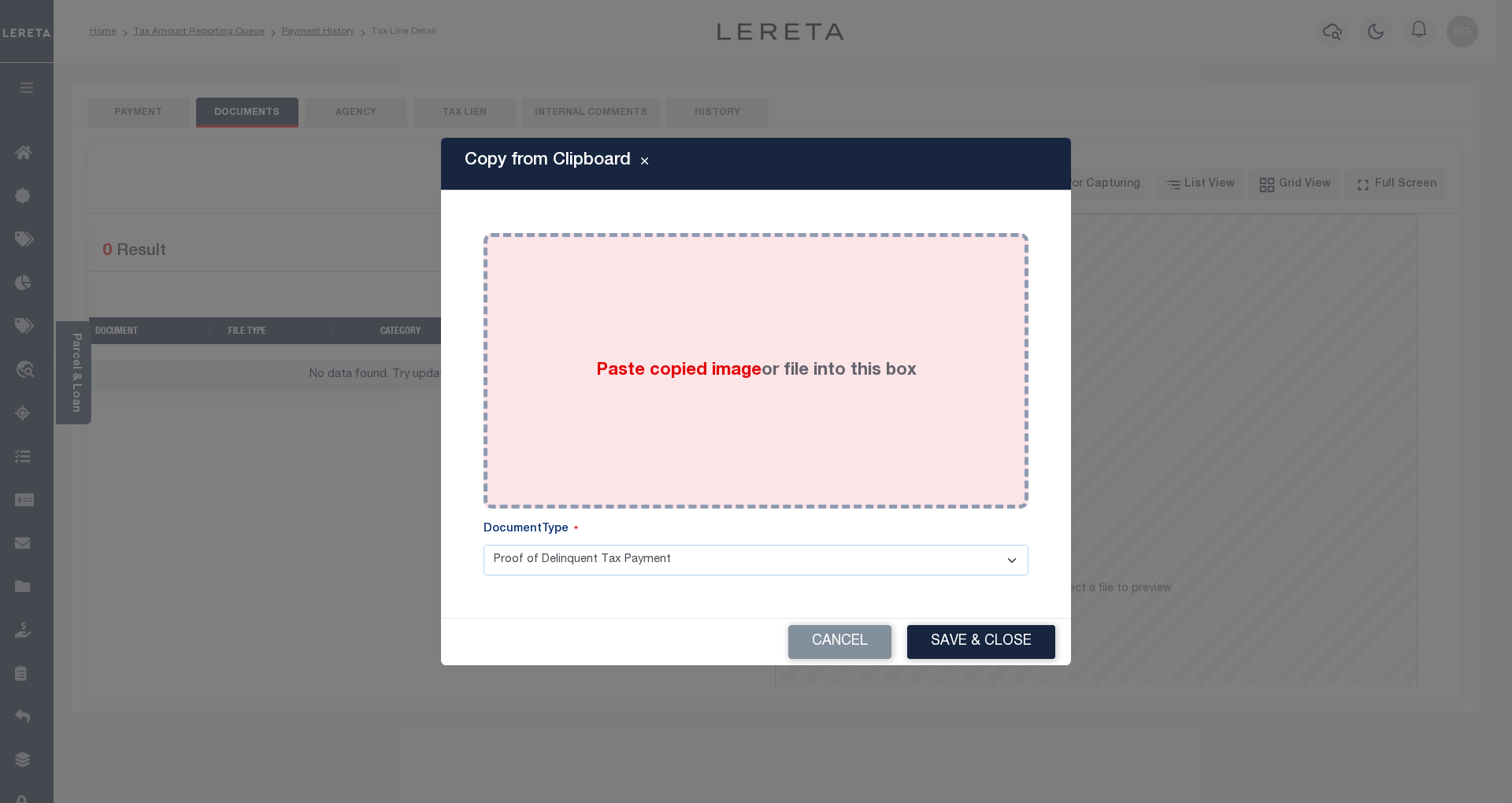
click at [674, 366] on span "Paste copied image" at bounding box center [679, 371] width 166 height 18
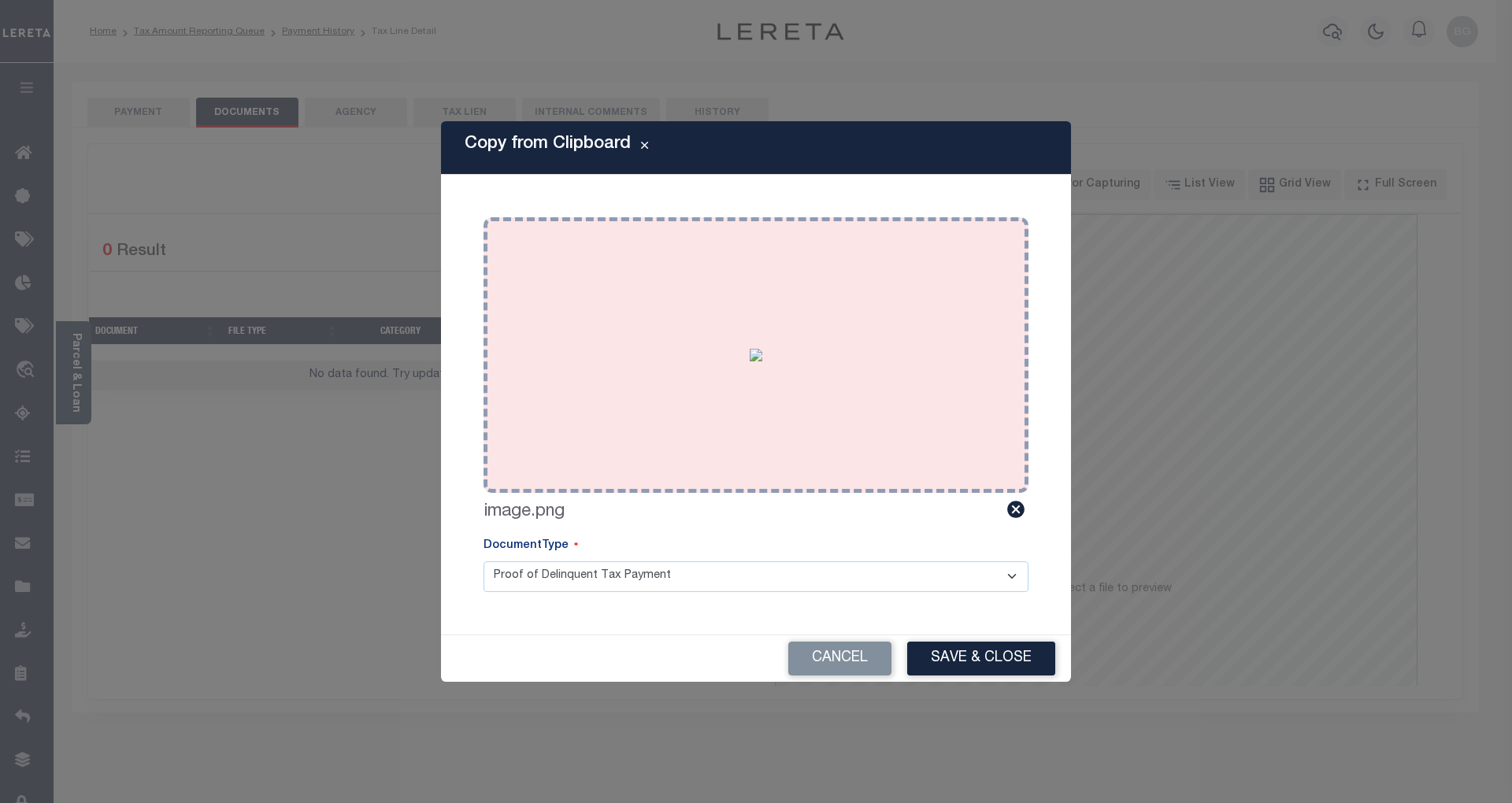
click at [1006, 658] on button "Save & Close" at bounding box center [981, 658] width 148 height 34
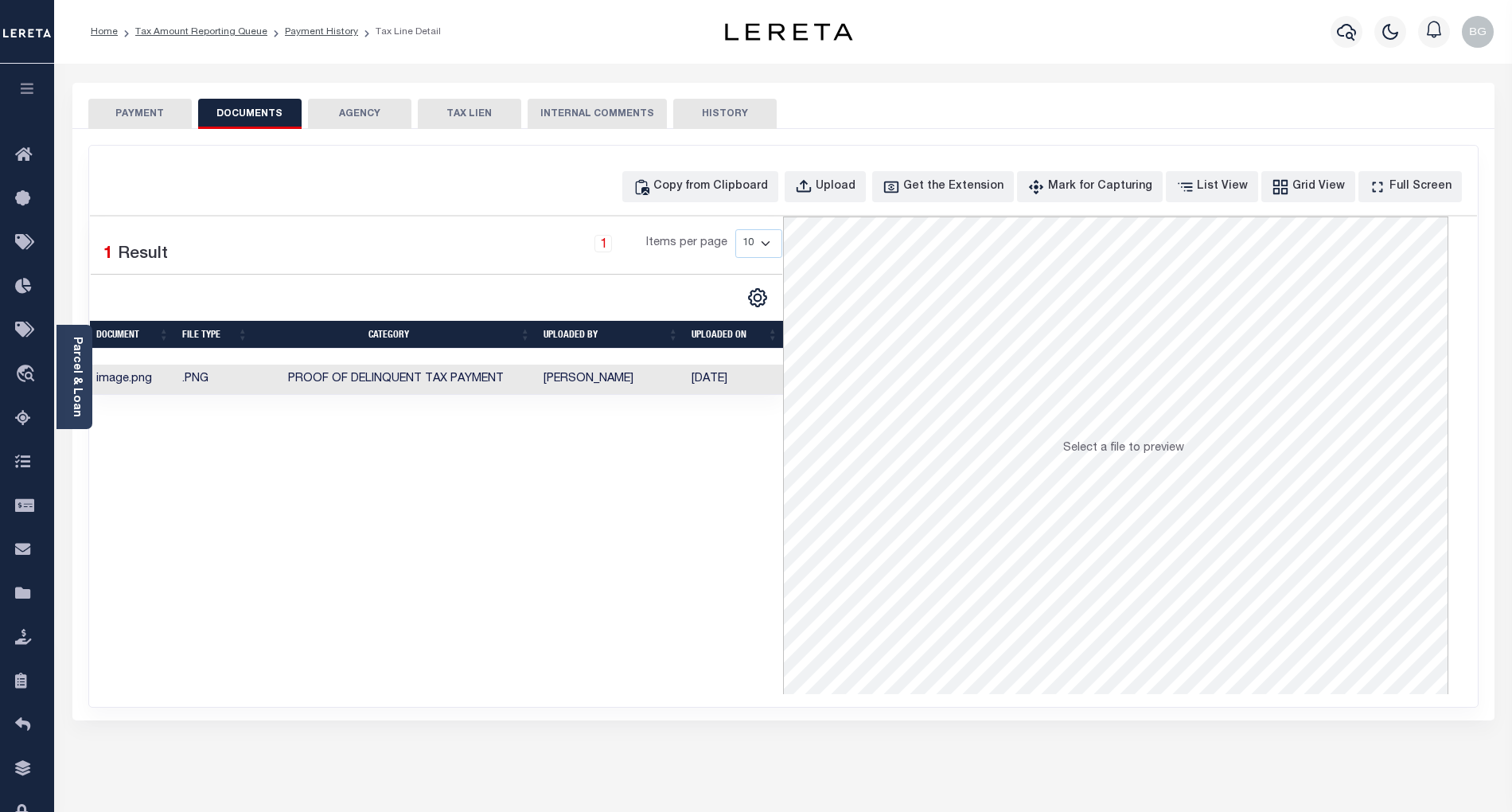
click at [138, 112] on button "PAYMENT" at bounding box center [140, 114] width 104 height 31
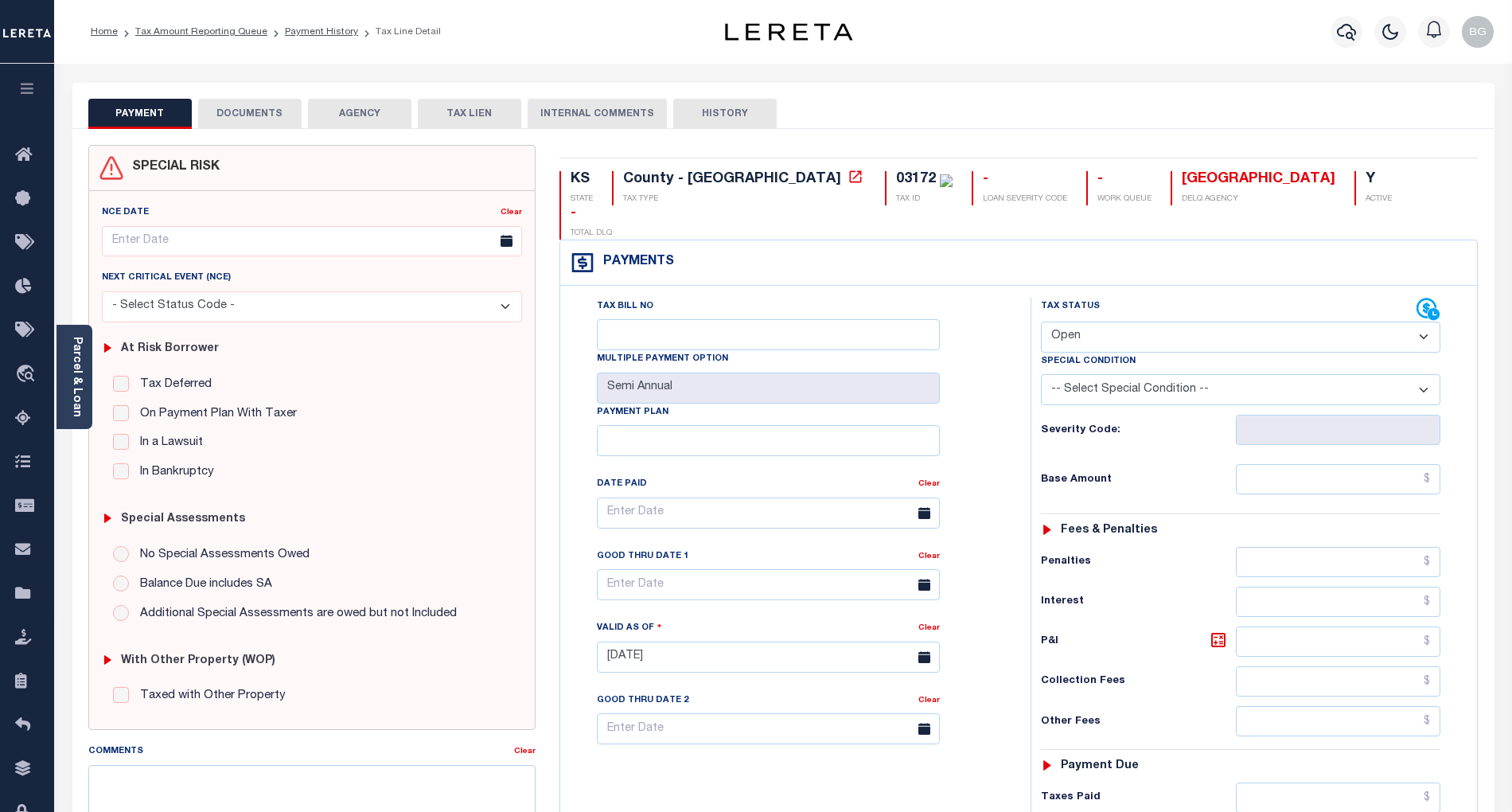
click at [1103, 321] on select "- Select Status Code - Open Due/Unpaid Paid Incomplete No Tax Due Internal Refu…" at bounding box center [1241, 337] width 399 height 31
select select "PYD"
click at [1041, 321] on select "- Select Status Code - Open Due/Unpaid Paid Incomplete No Tax Due Internal Refu…" at bounding box center [1241, 337] width 399 height 31
type input "09/10/2025"
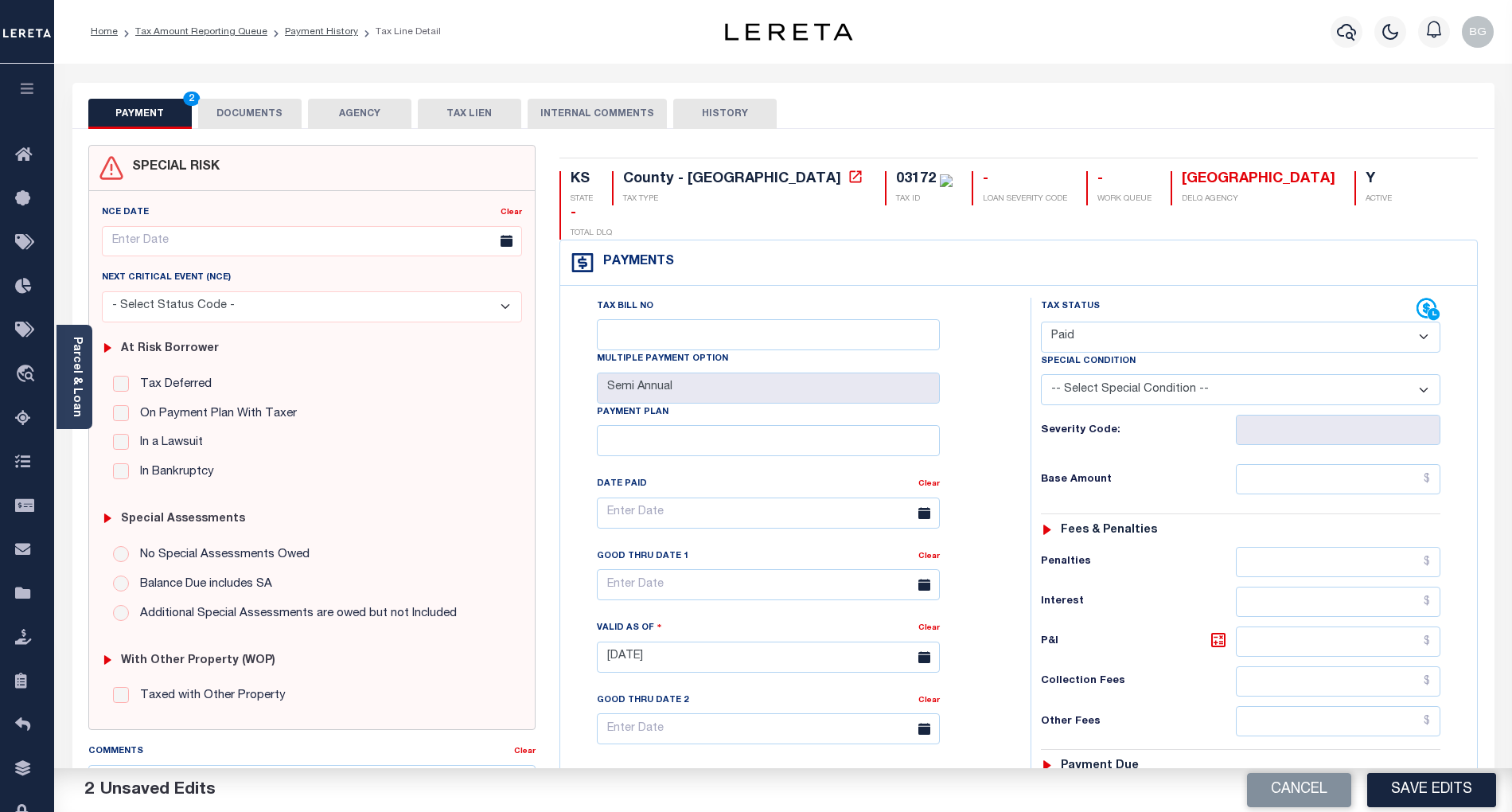
click at [998, 471] on div "Tax Bill No Multiple Payment Option Semi Annual Payment Plan Clear Clear Valid …" at bounding box center [791, 520] width 431 height 446
click at [1391, 464] on input "text" at bounding box center [1339, 480] width 206 height 31
paste input "1,403"
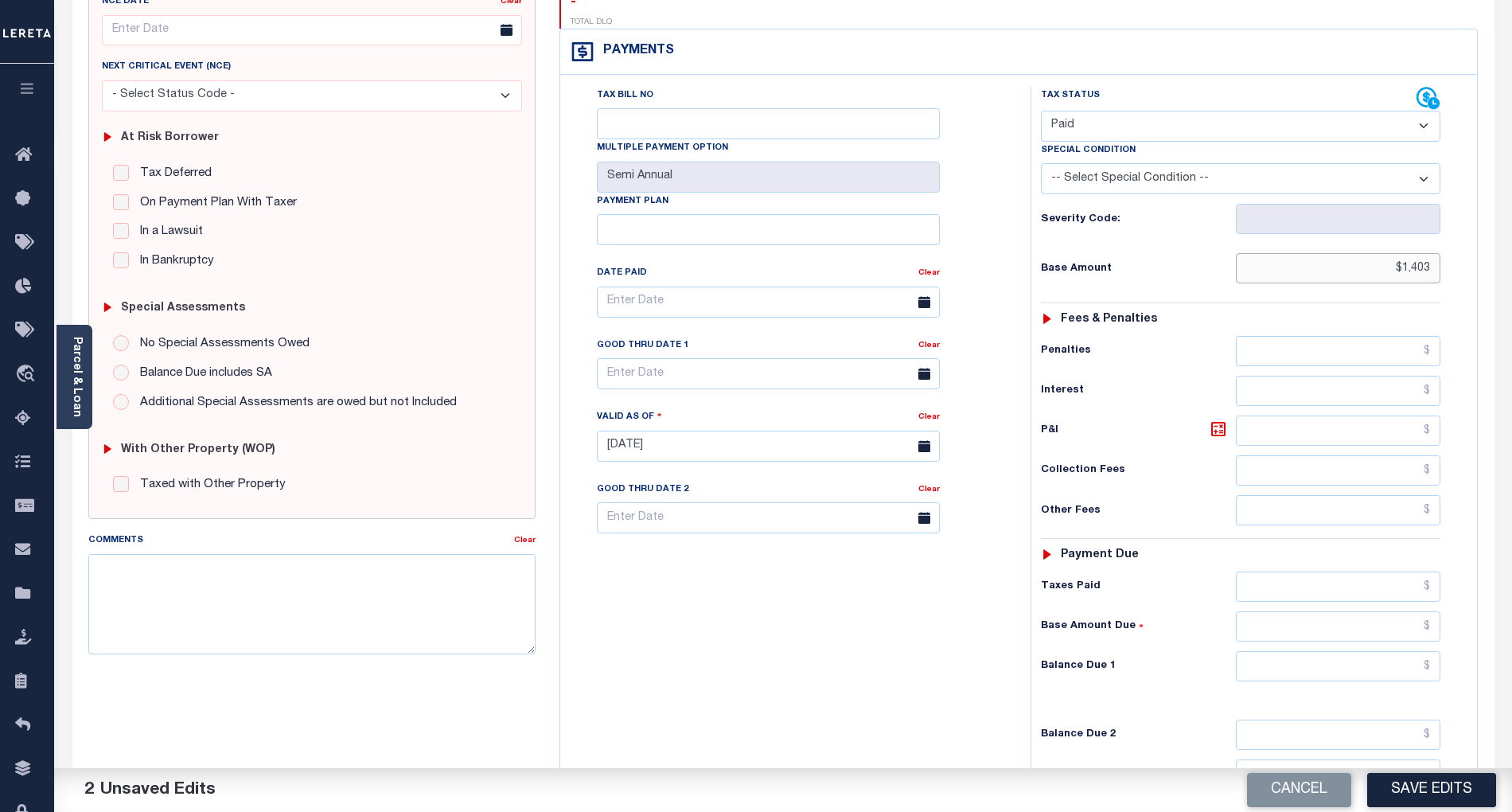
scroll to position [319, 0]
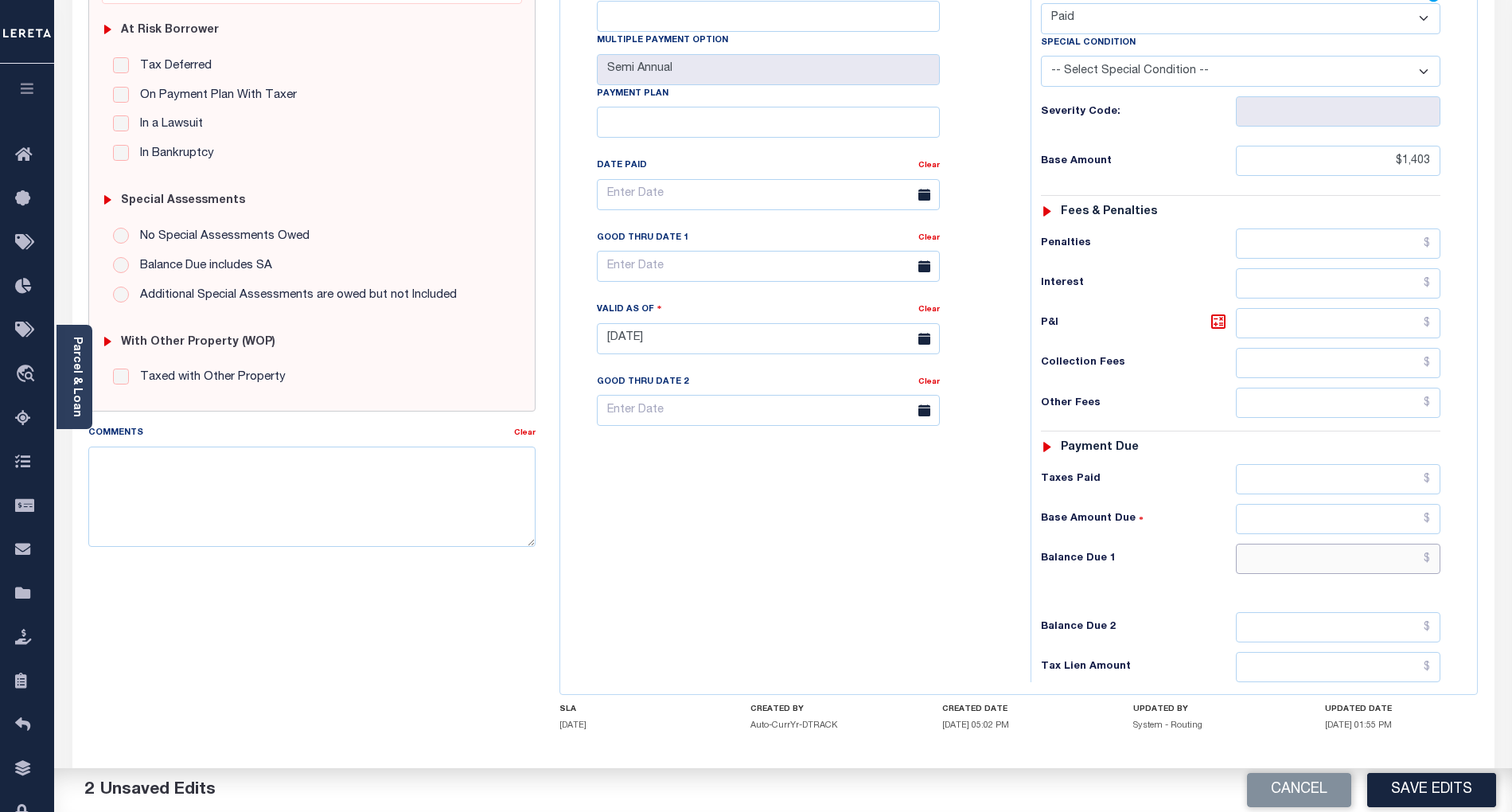
type input "$1,403.00"
click at [1407, 544] on input "text" at bounding box center [1339, 559] width 206 height 31
type input "$0.00"
click at [824, 463] on div "Tax Bill No Multiple Payment Option Semi Annual Payment Plan Clear" at bounding box center [791, 331] width 455 height 703
click at [1431, 796] on button "Save Edits" at bounding box center [1432, 790] width 129 height 34
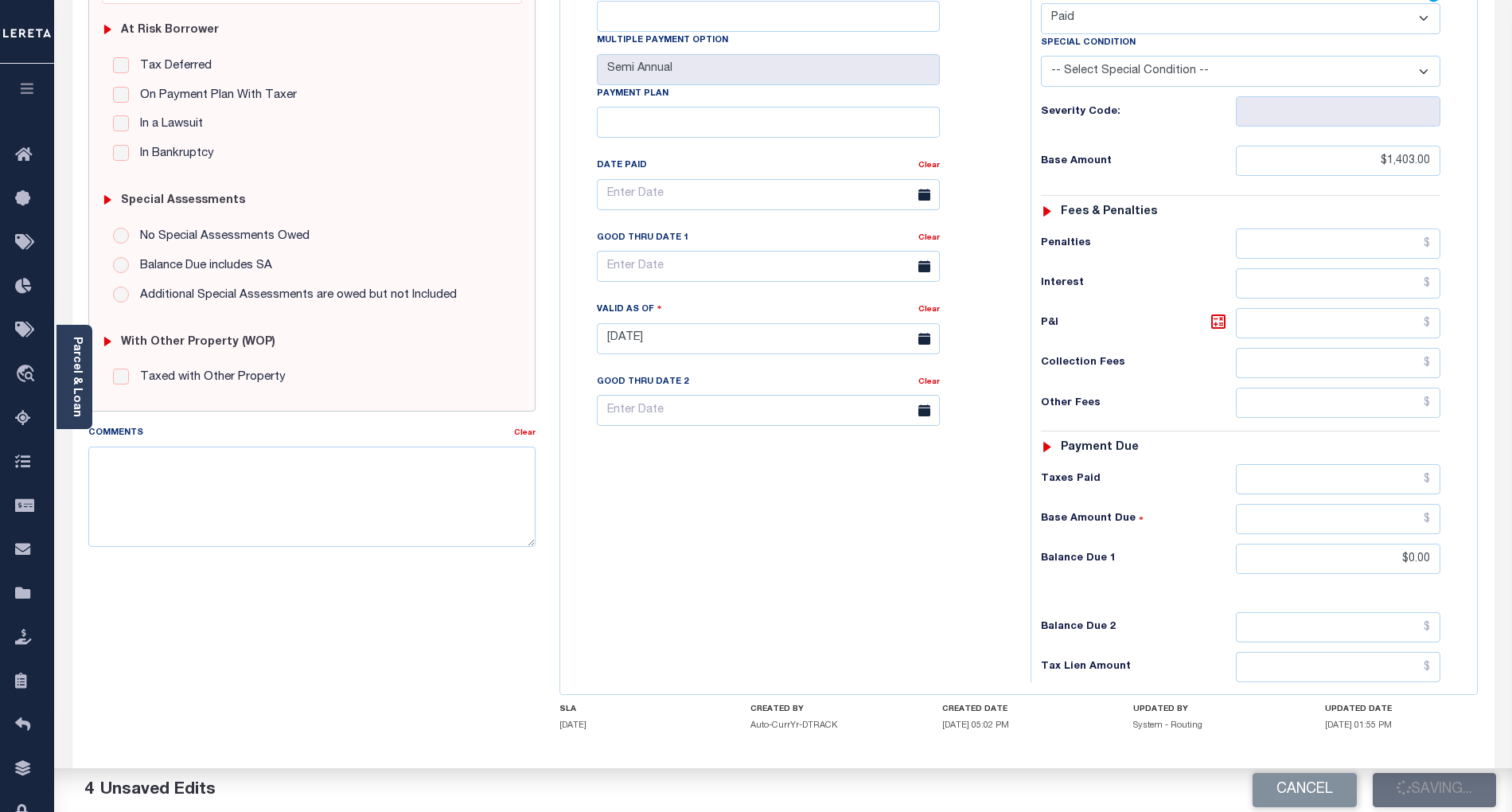
checkbox input "false"
type input "$1,403"
type input "$0"
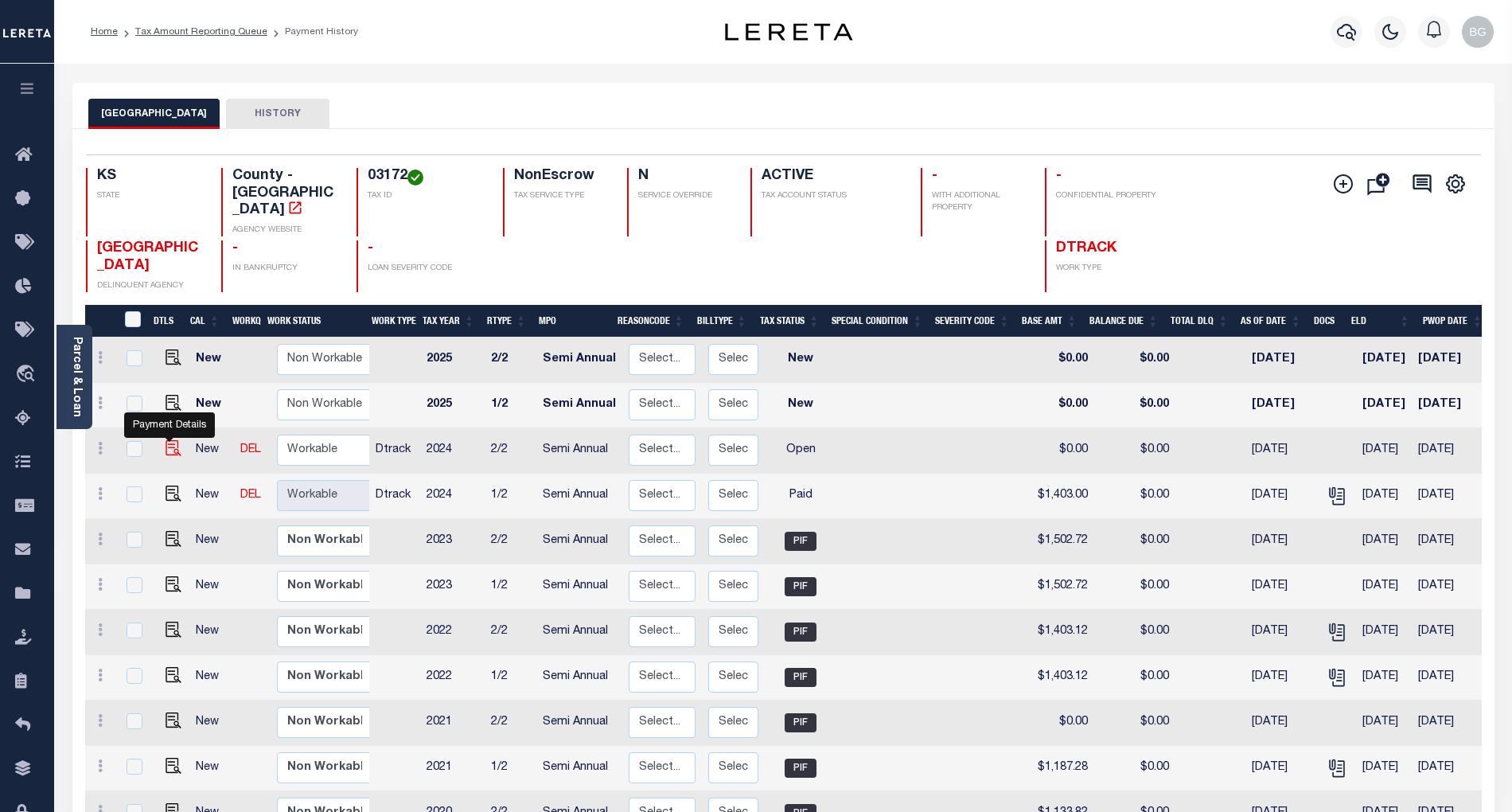
click at [167, 440] on img "" at bounding box center [173, 448] width 16 height 16
checkbox input "true"
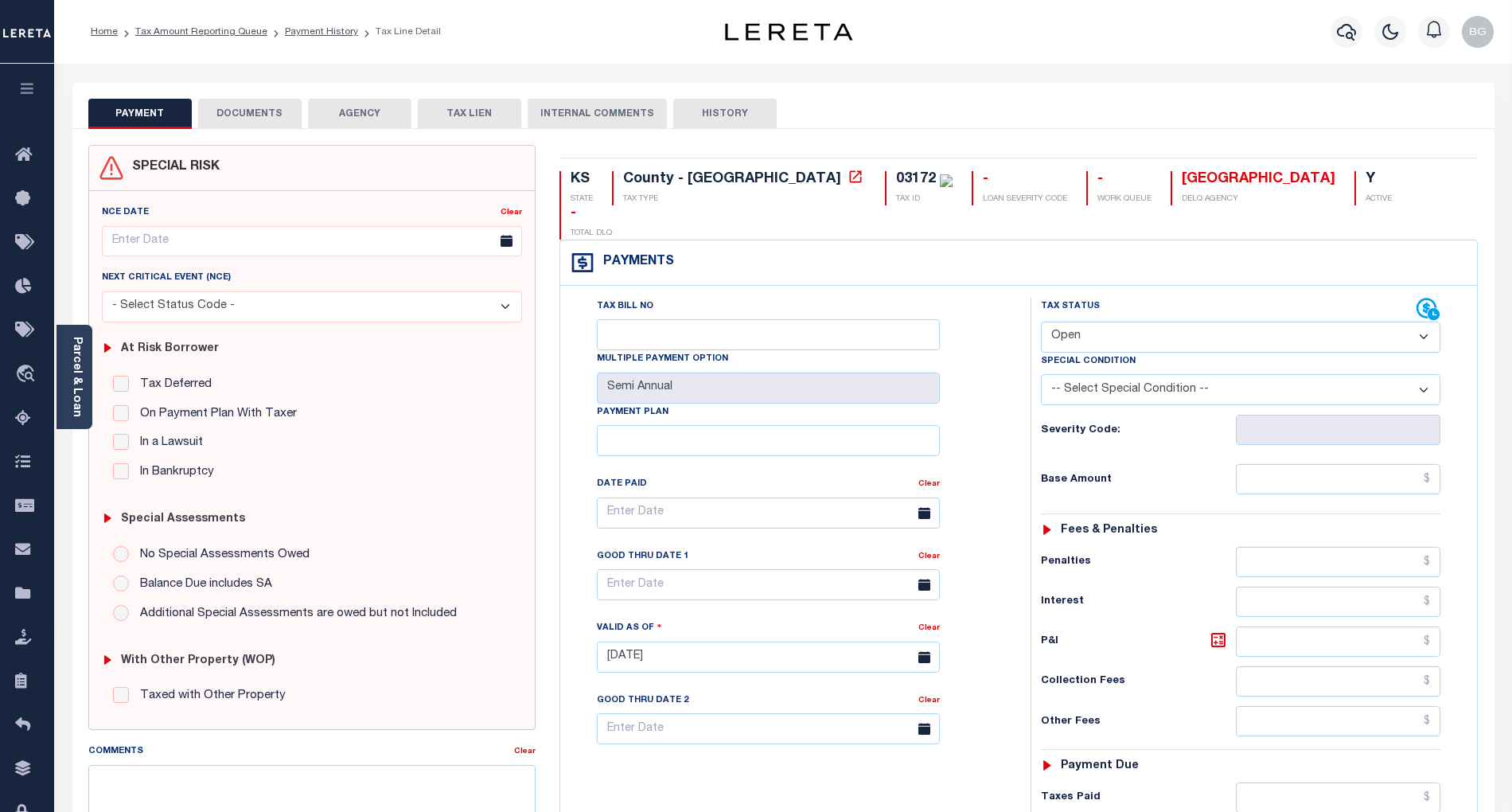
click at [1085, 321] on select "- Select Status Code - Open Due/Unpaid Paid Incomplete No Tax Due Internal Refu…" at bounding box center [1241, 337] width 399 height 31
select select "PYD"
click at [1041, 321] on select "- Select Status Code - Open Due/Unpaid Paid Incomplete No Tax Due Internal Refu…" at bounding box center [1241, 337] width 399 height 31
type input "[DATE]"
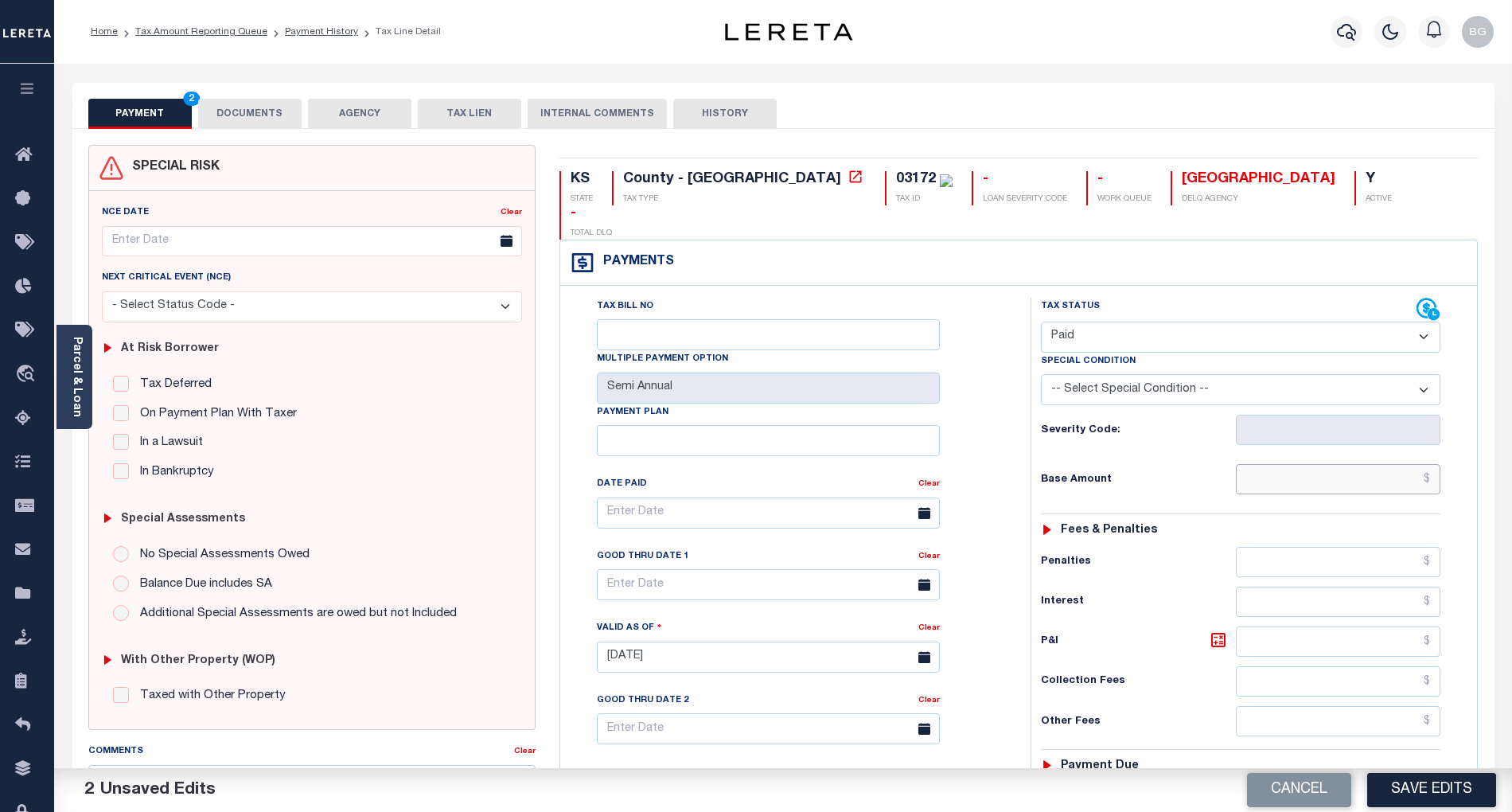
click at [1399, 464] on input "text" at bounding box center [1339, 480] width 206 height 31
paste input "1,403"
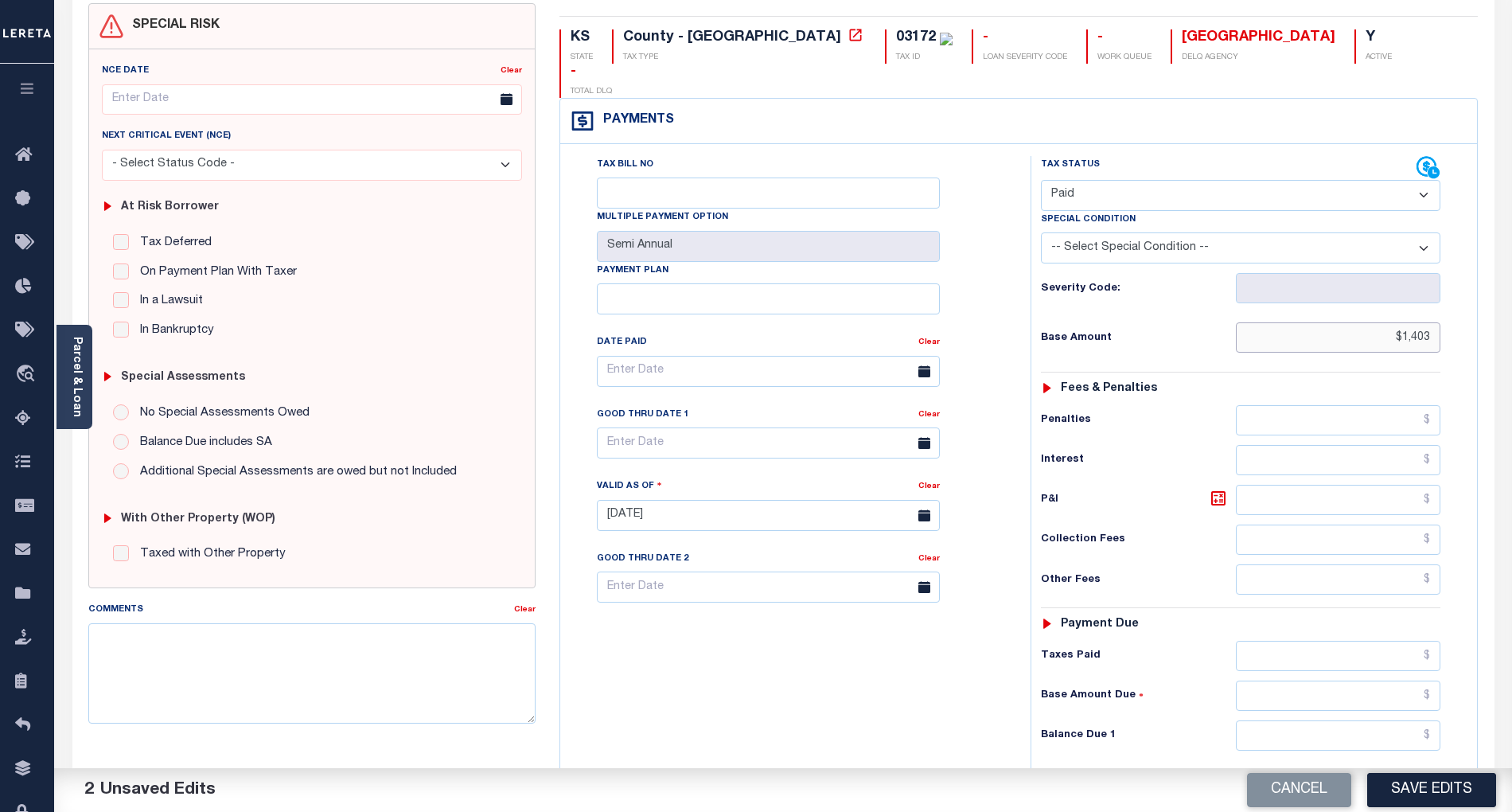
scroll to position [319, 0]
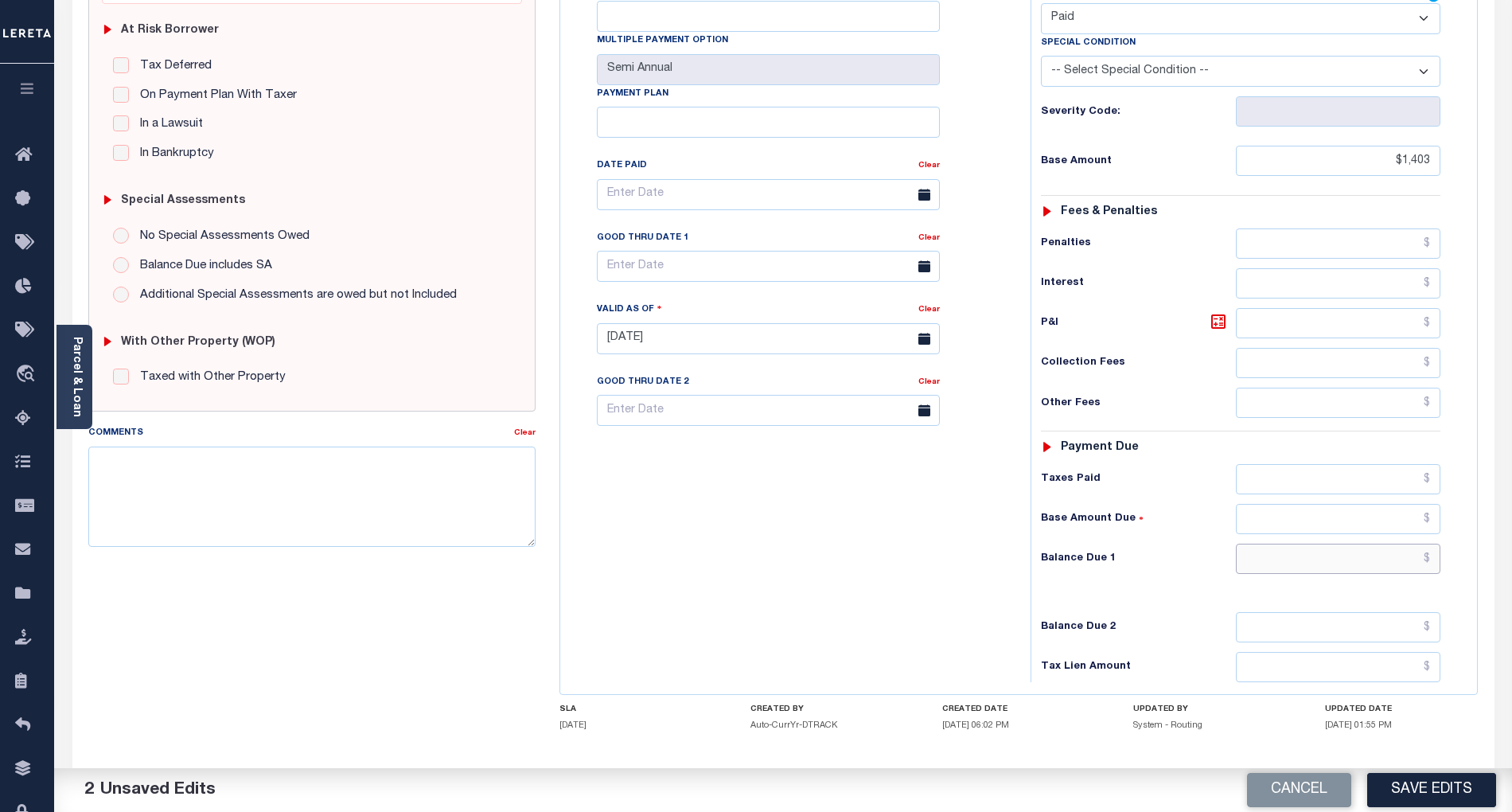
type input "$1,403.00"
click at [1407, 544] on input "text" at bounding box center [1339, 559] width 206 height 31
type input "$0.00"
click at [906, 525] on div "Tax Bill No Multiple Payment Option Semi Annual Payment Plan Clear" at bounding box center [791, 331] width 455 height 703
click at [1455, 790] on button "Save Edits" at bounding box center [1432, 790] width 129 height 34
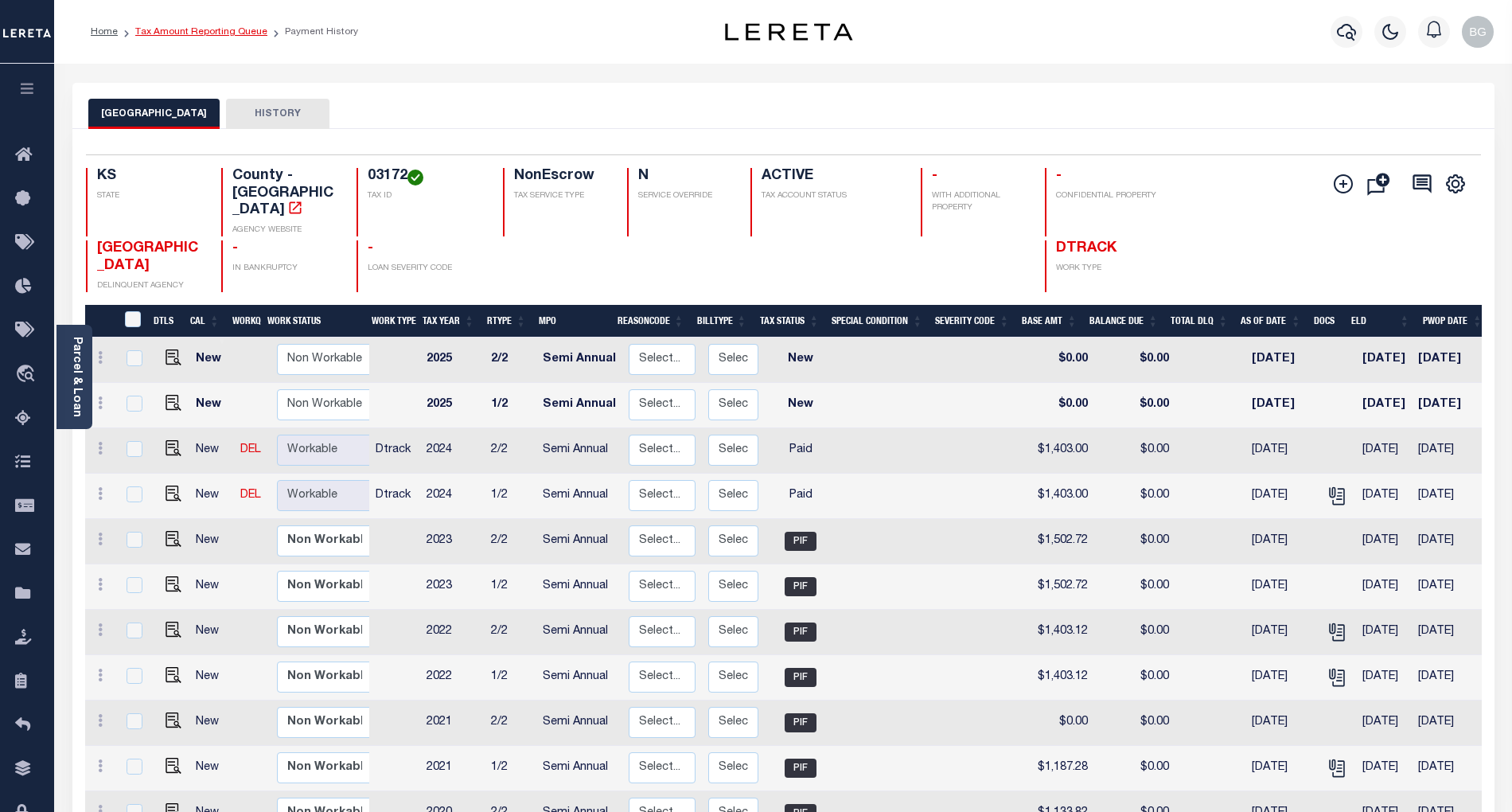
click at [205, 31] on link "Tax Amount Reporting Queue" at bounding box center [201, 31] width 132 height 9
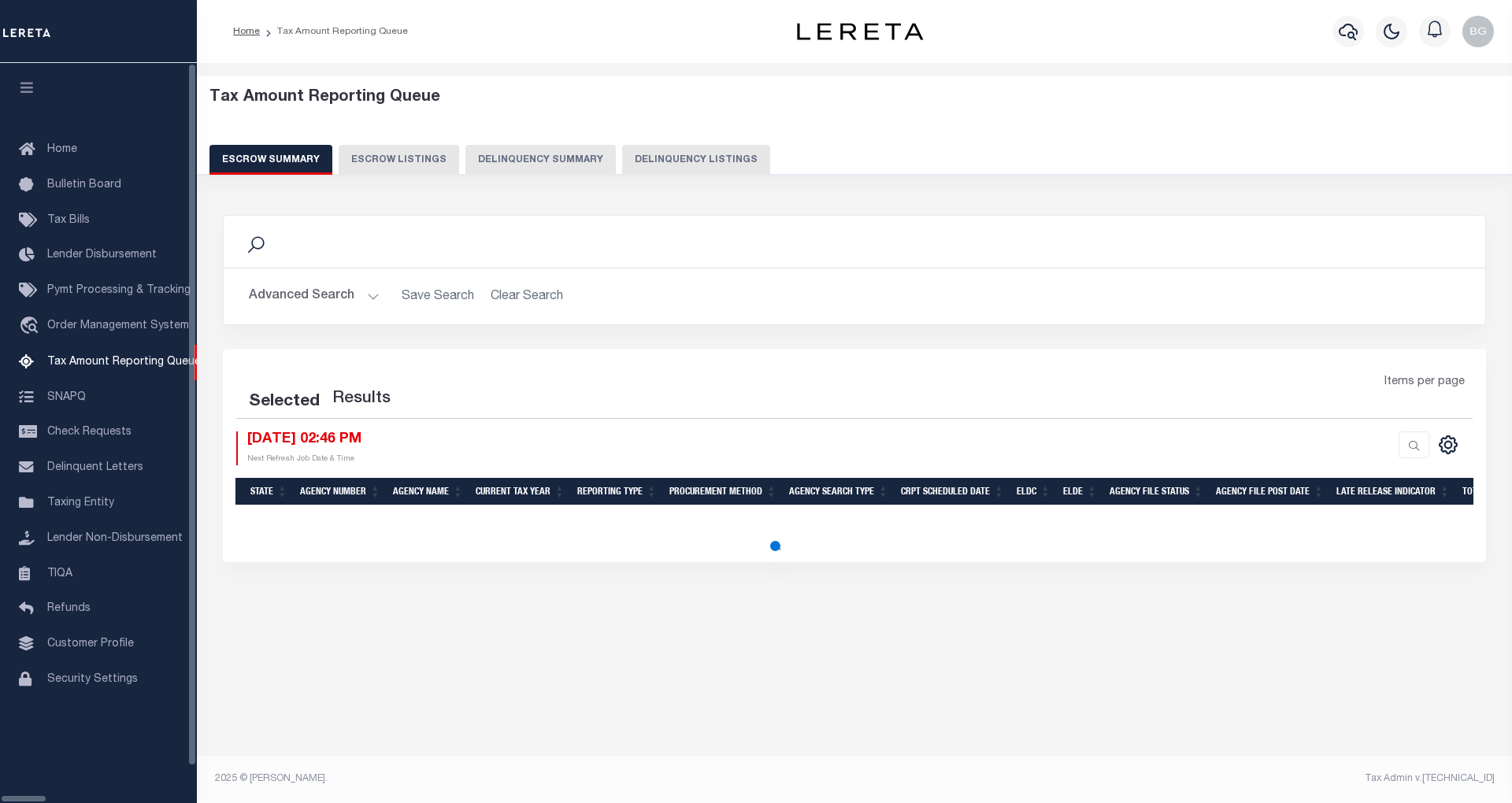
select select "100"
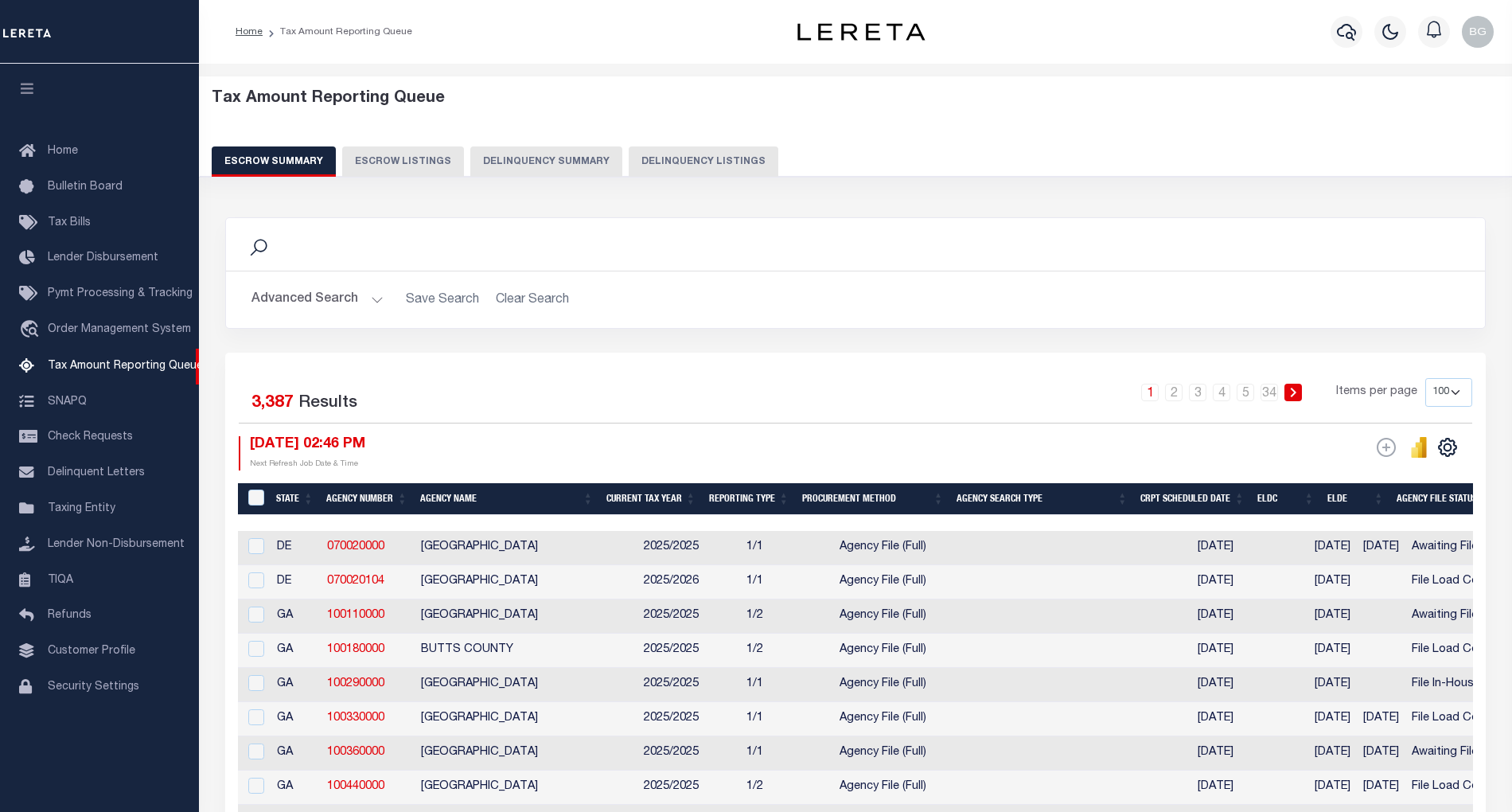
click at [682, 162] on button "Delinquency Listings" at bounding box center [704, 162] width 150 height 31
select select "100"
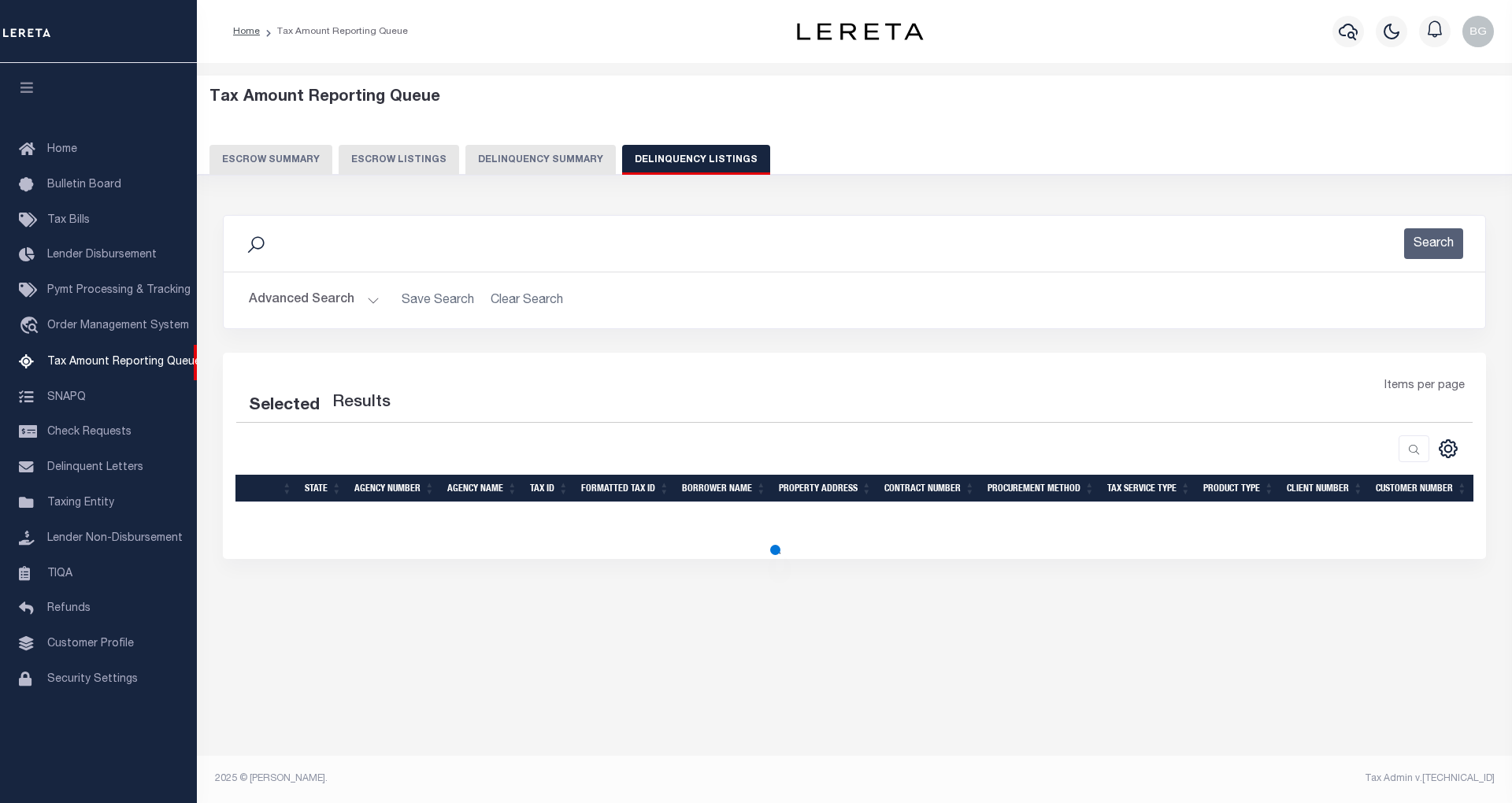
select select "100"
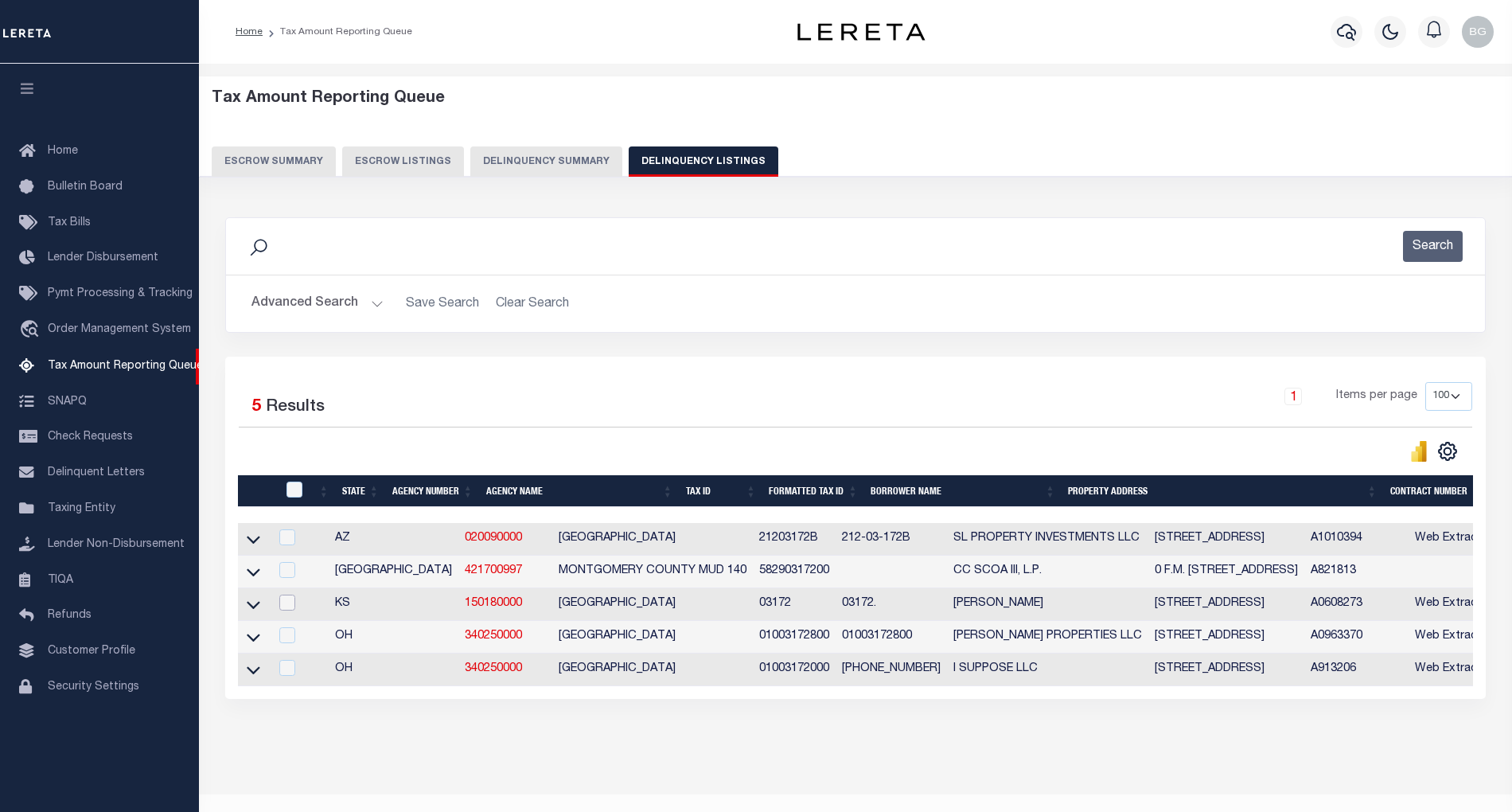
click at [288, 610] on input "checkbox" at bounding box center [287, 603] width 16 height 16
checkbox input "true"
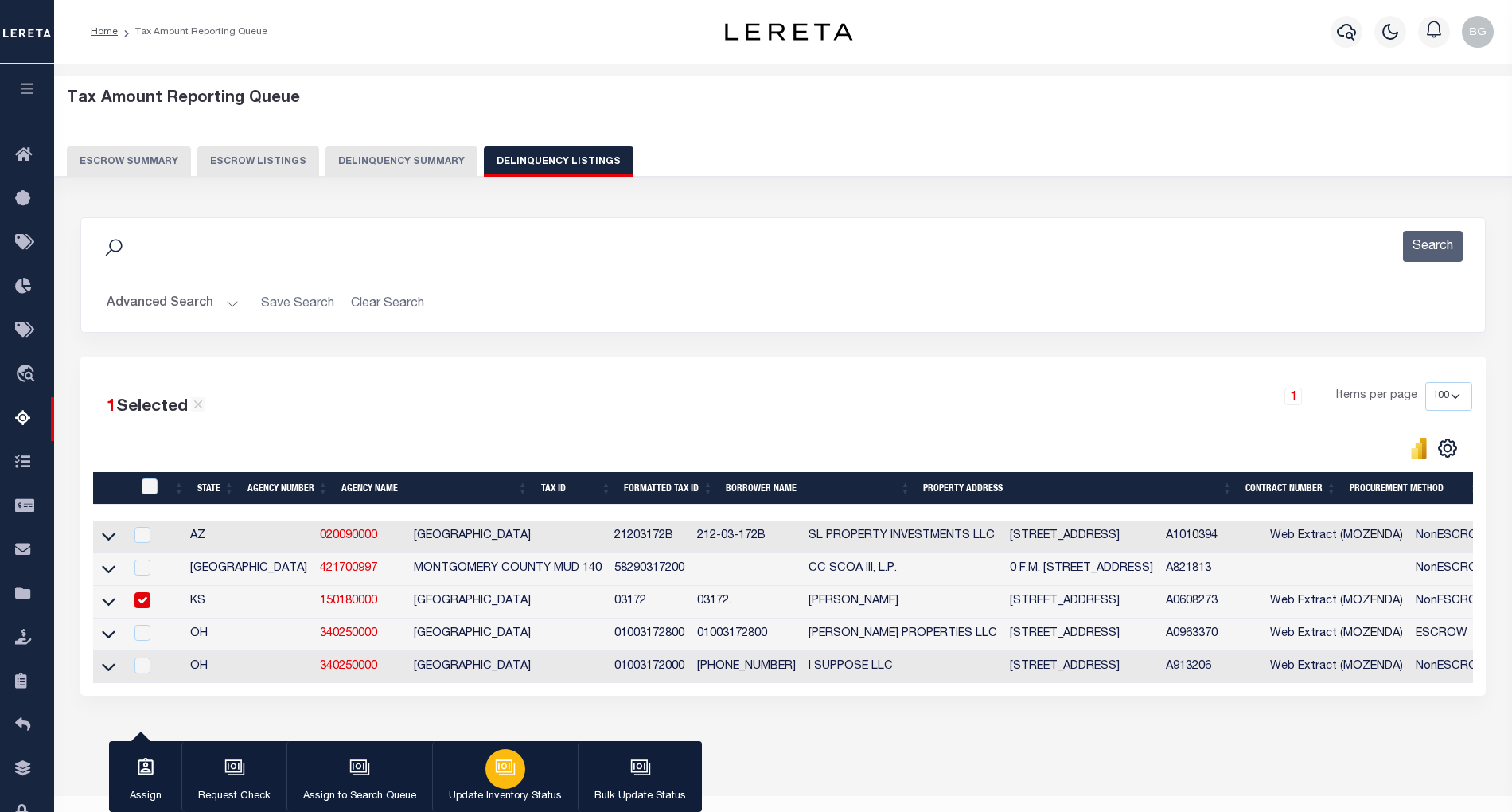
click at [507, 769] on icon "button" at bounding box center [505, 768] width 20 height 20
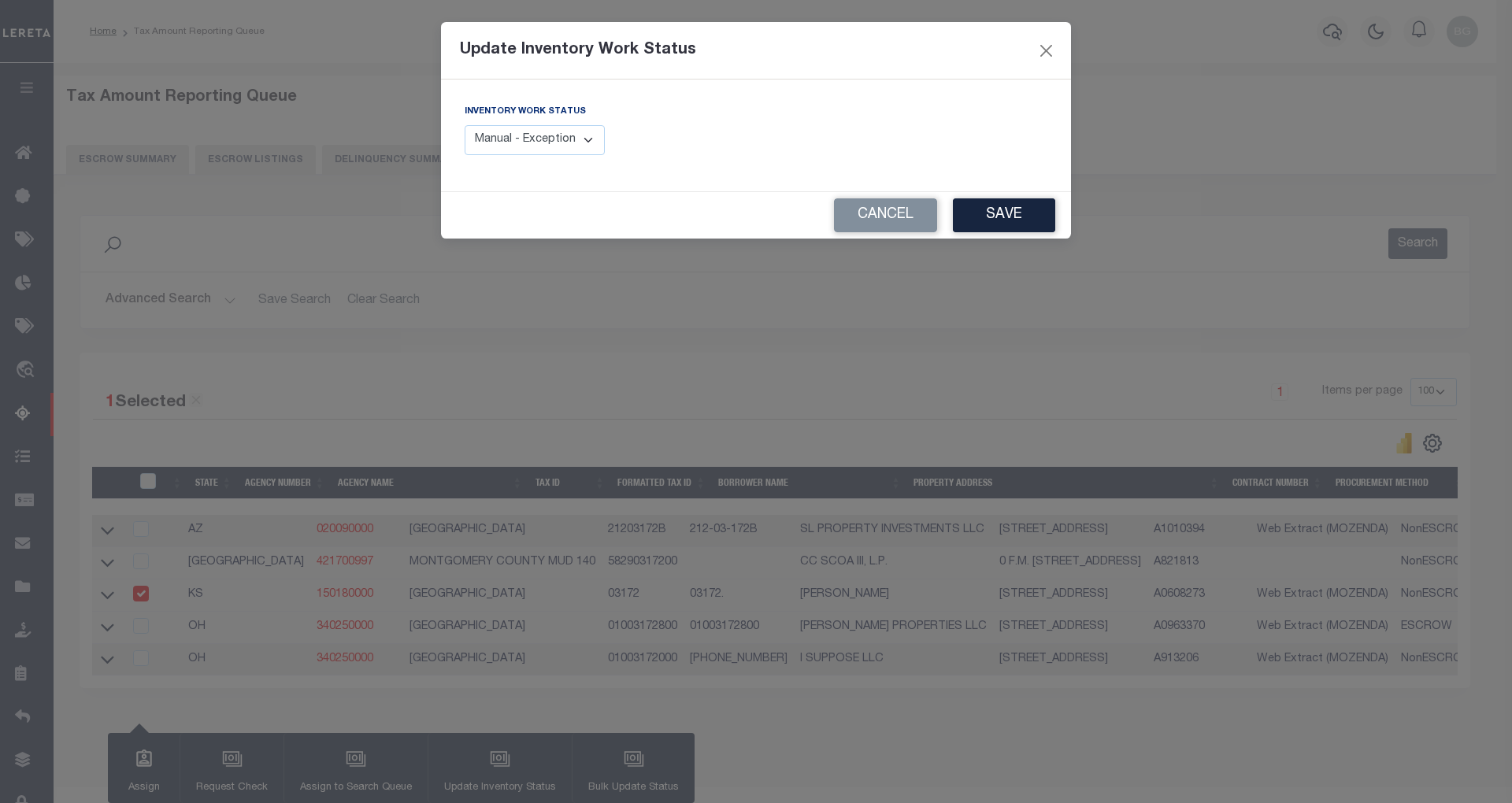
click at [578, 124] on div "Inventory Work Status Manual - Exception Pended - Awaiting Search Late Add Exce…" at bounding box center [534, 129] width 140 height 52
click at [587, 136] on select "Manual - Exception Pended - Awaiting Search Late Add Exception Completed" at bounding box center [534, 140] width 140 height 31
select select "4"
click at [464, 125] on select "Manual - Exception Pended - Awaiting Search Late Add Exception Completed" at bounding box center [534, 140] width 140 height 31
click at [1016, 218] on button "Save" at bounding box center [1004, 215] width 103 height 34
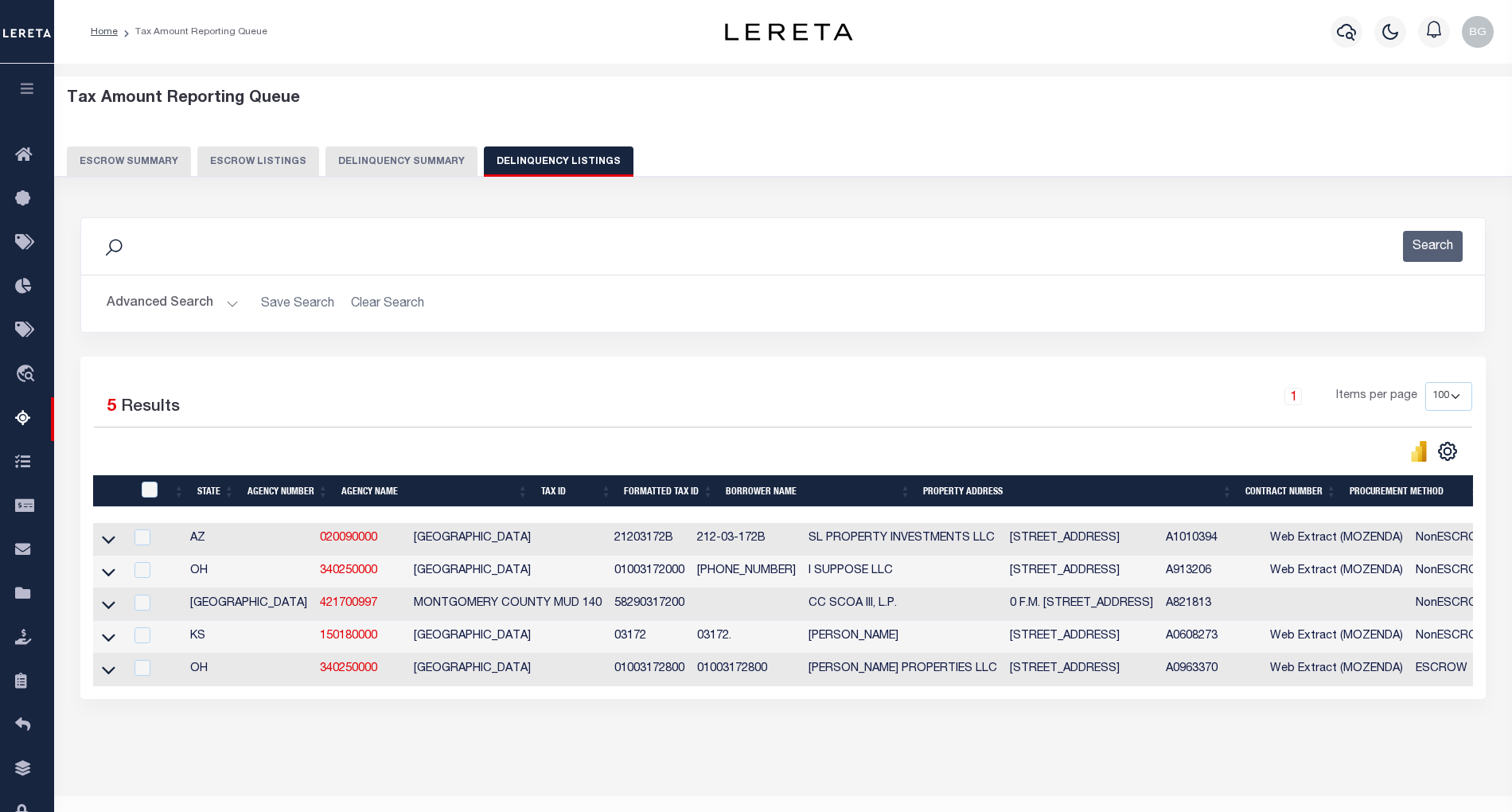
click at [228, 300] on button "Advanced Search" at bounding box center [172, 304] width 132 height 31
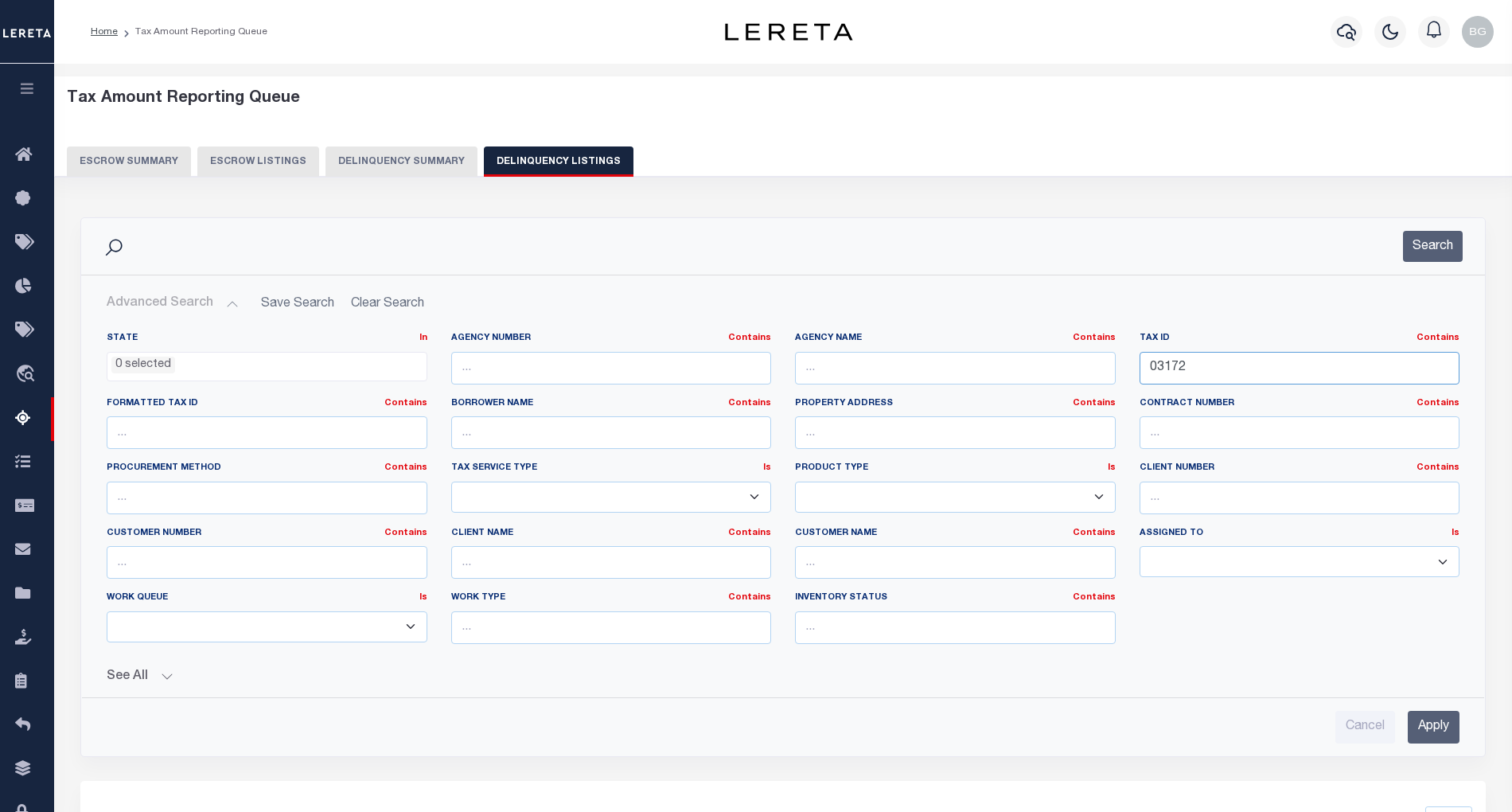
click at [1162, 370] on input "03172" at bounding box center [1300, 368] width 320 height 32
paste input "31"
type input "03312"
click at [1441, 730] on input "Apply" at bounding box center [1434, 727] width 52 height 32
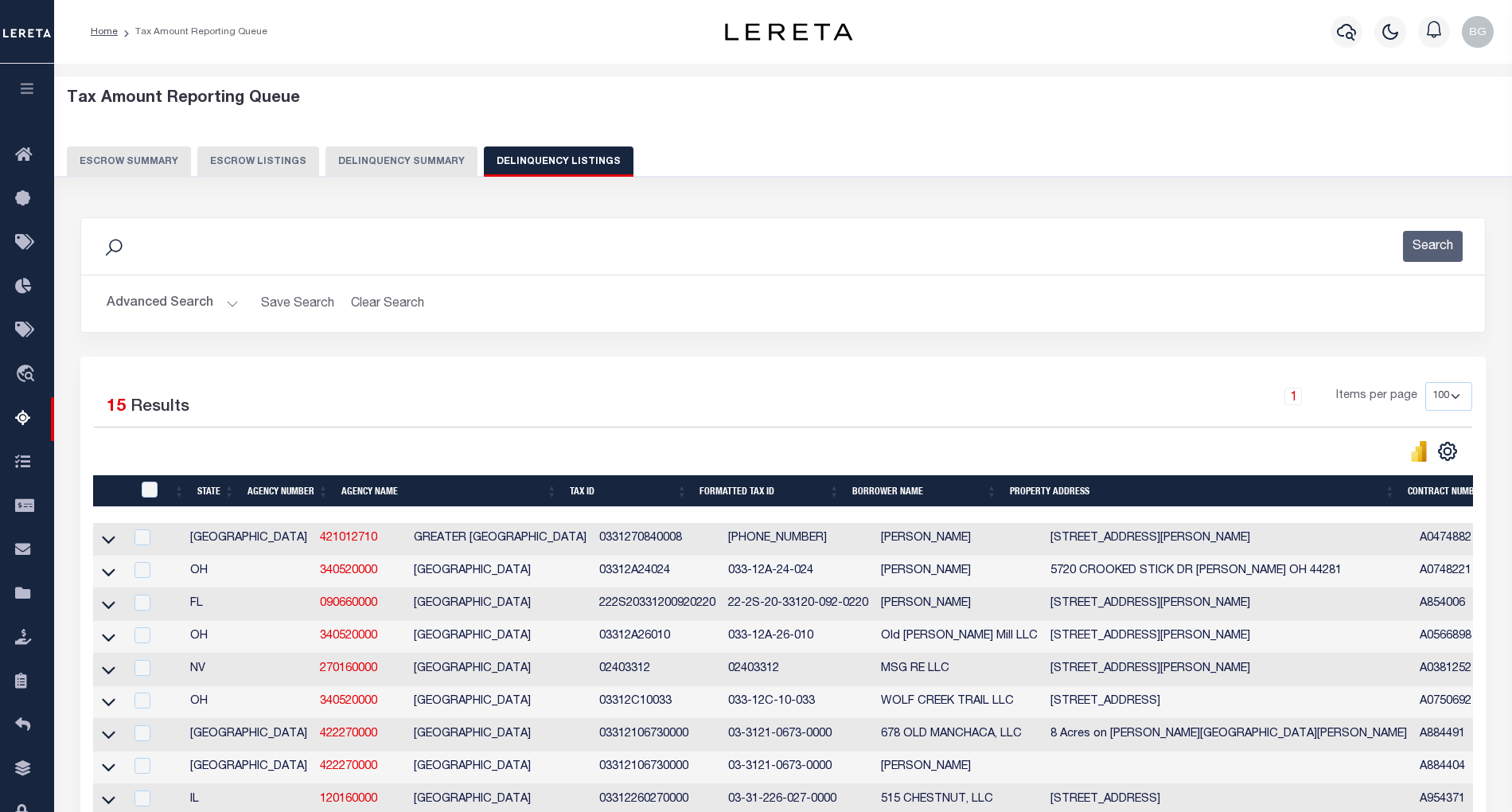
scroll to position [383, 0]
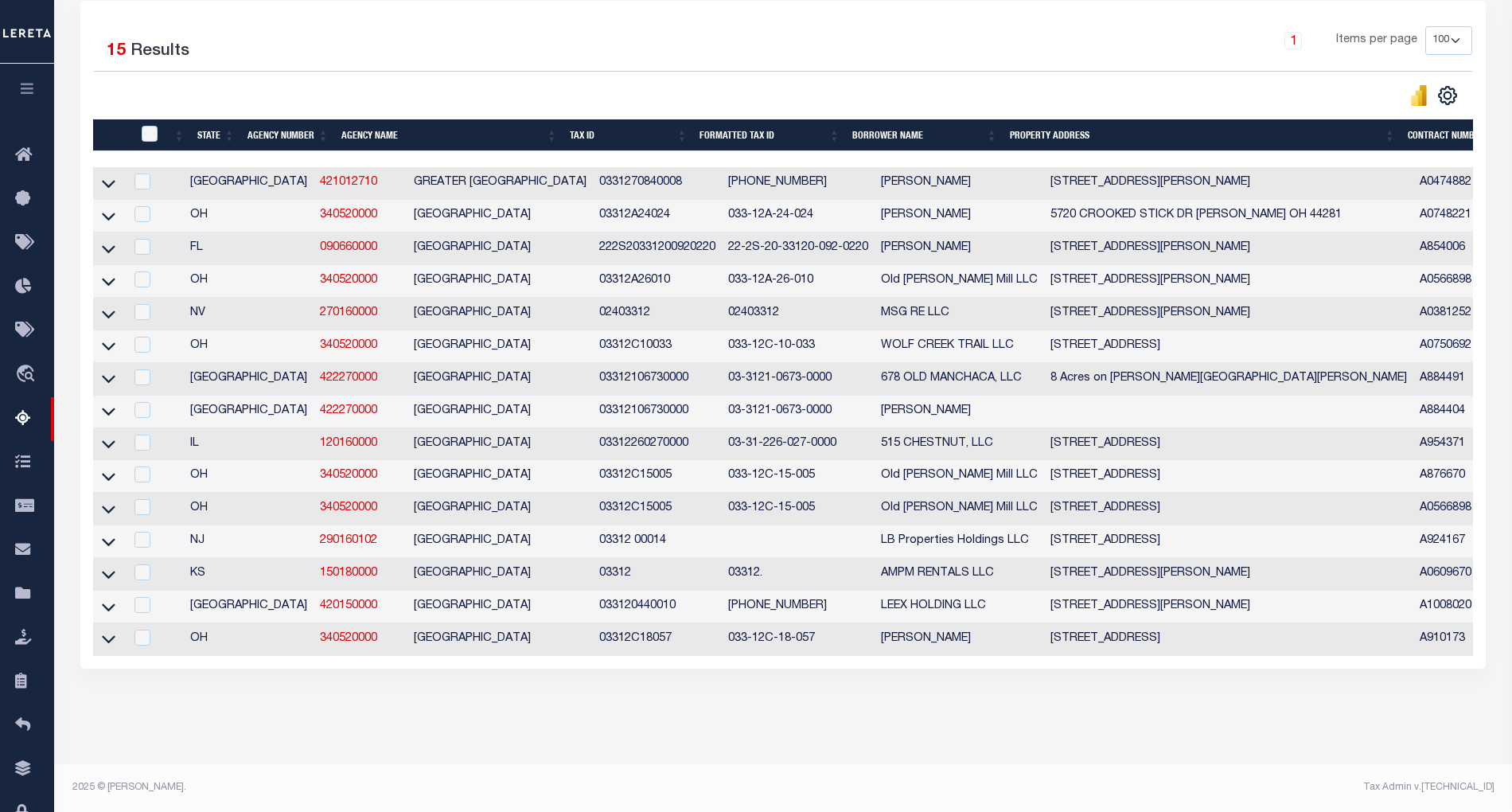
click at [1051, 561] on td "503 WALCH RD WINFIELD KS 67156" at bounding box center [1229, 574] width 370 height 32
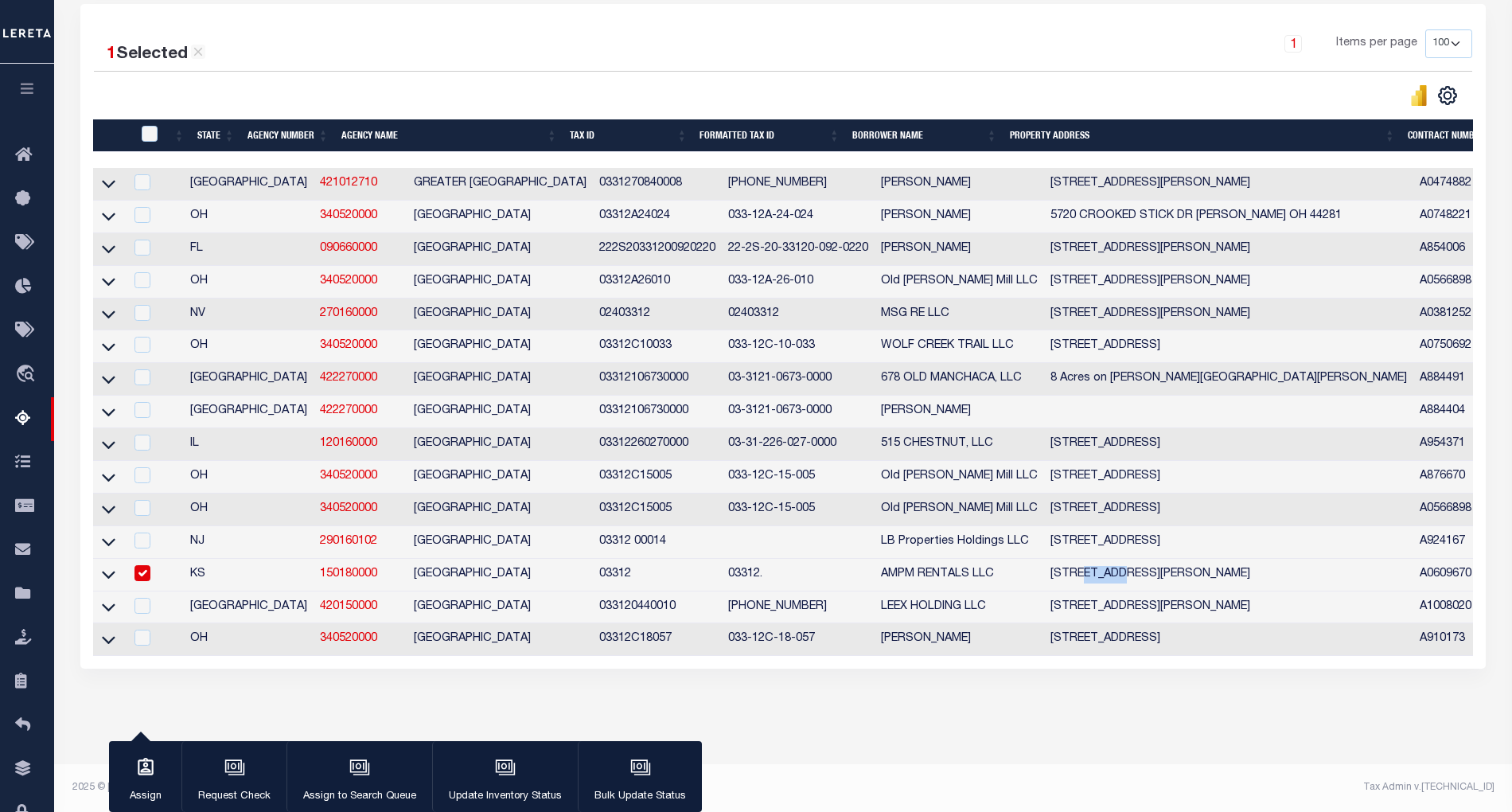
click at [1051, 561] on td "503 WALCH RD WINFIELD KS 67156" at bounding box center [1229, 575] width 370 height 32
checkbox input "false"
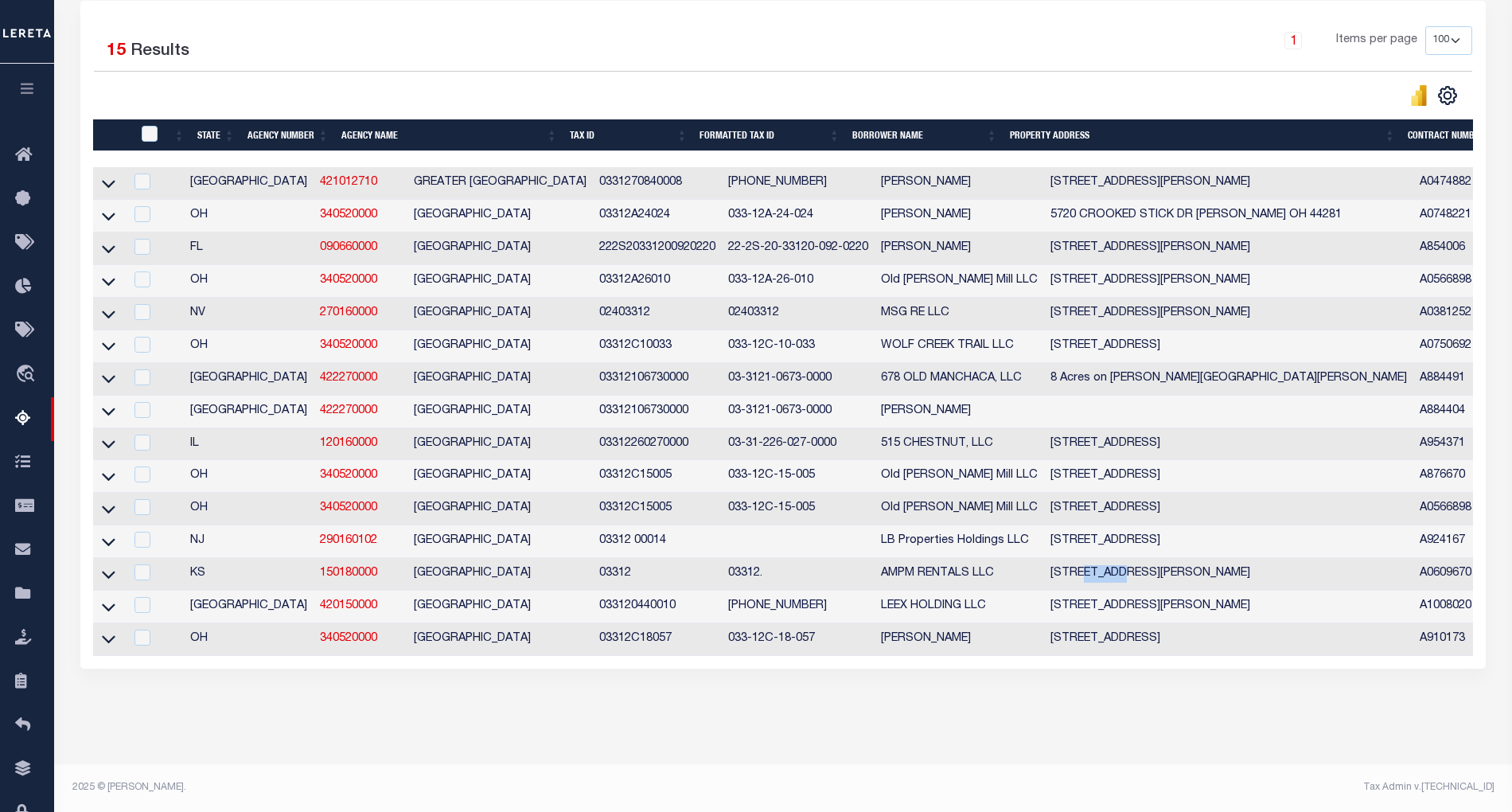
copy td "WALCH"
click at [112, 566] on icon at bounding box center [109, 575] width 14 height 17
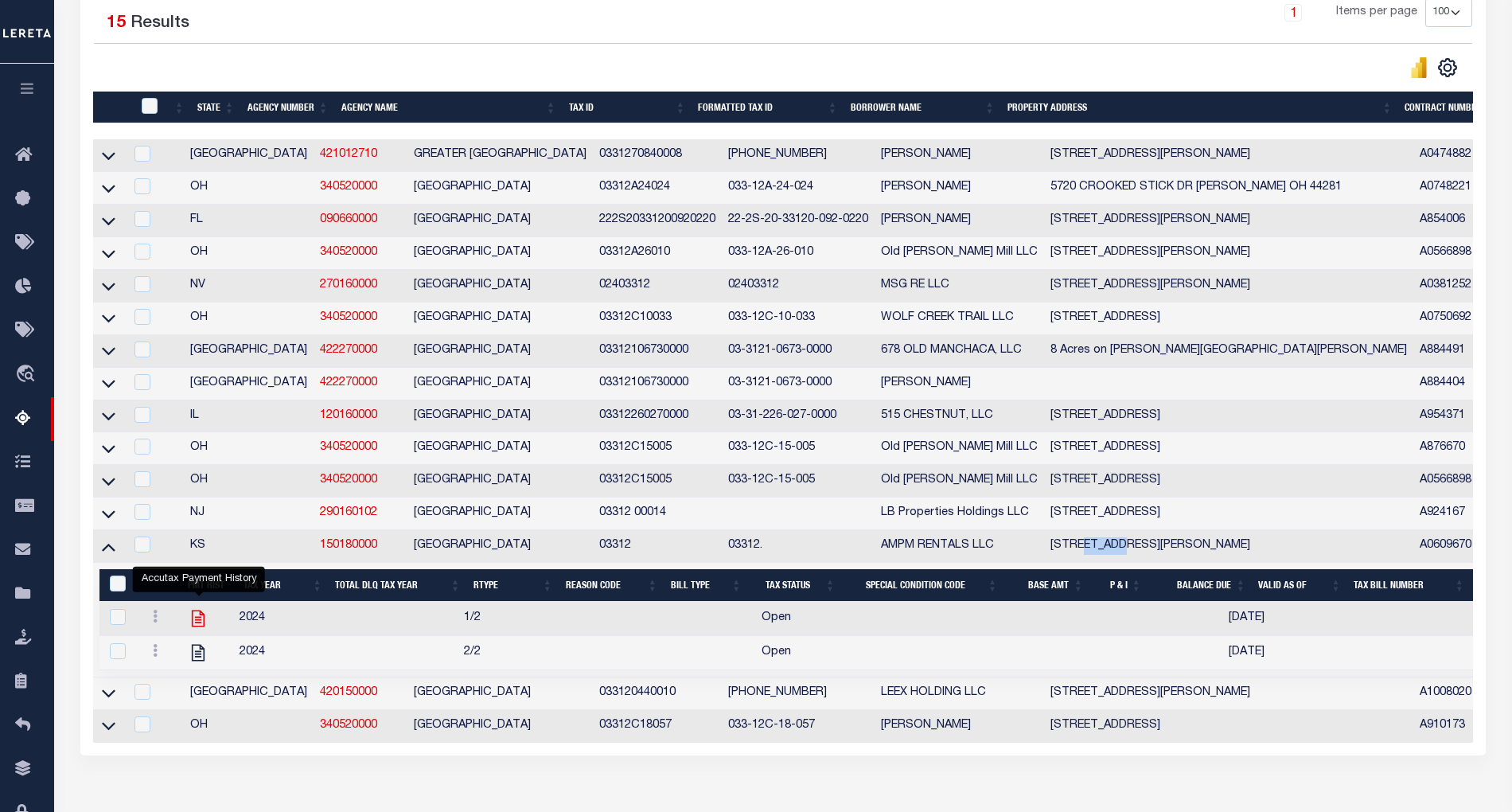
click at [195, 629] on icon "" at bounding box center [198, 618] width 20 height 20
checkbox input "true"
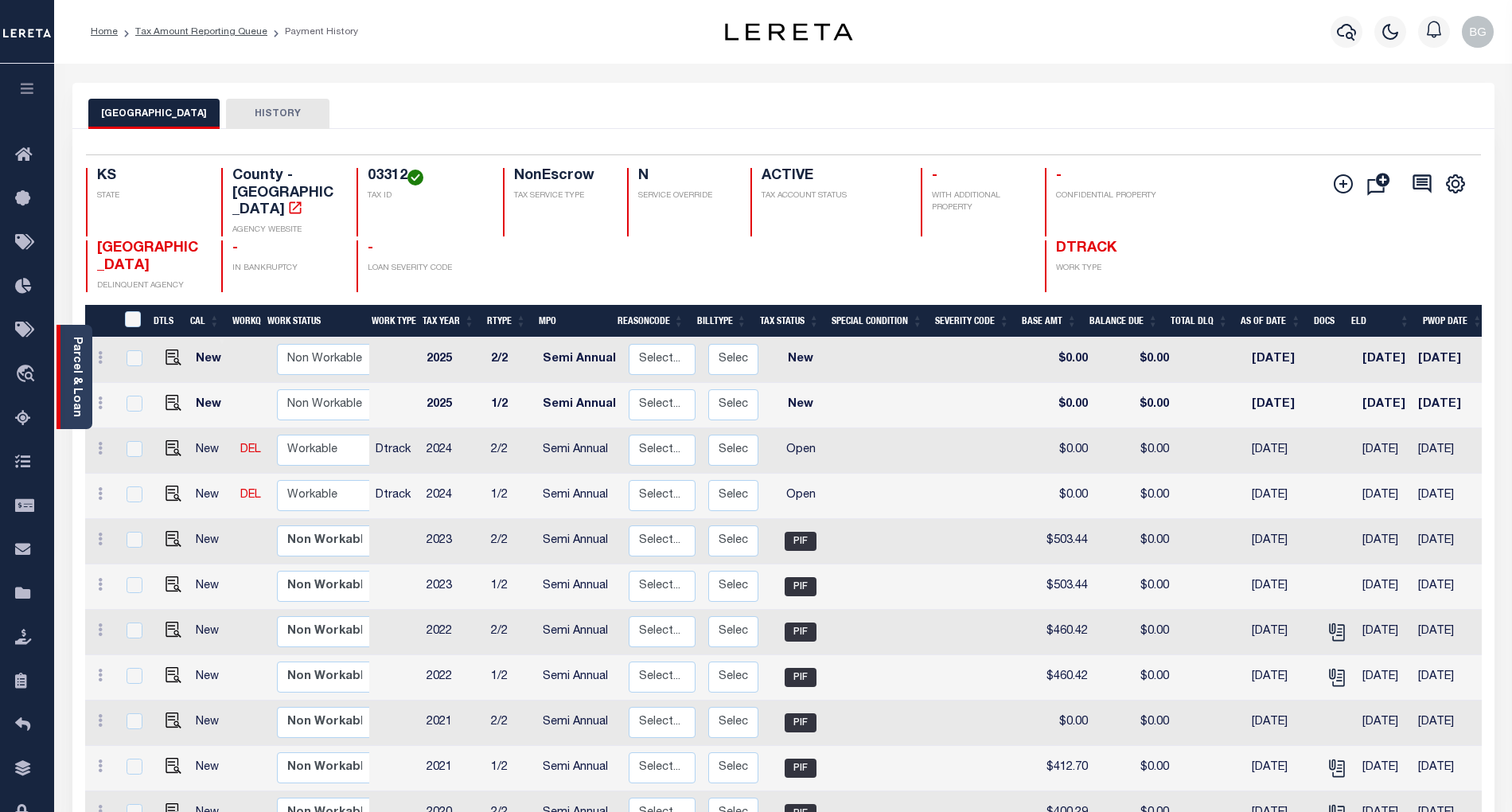
click at [75, 370] on link "Parcel & Loan" at bounding box center [76, 377] width 11 height 81
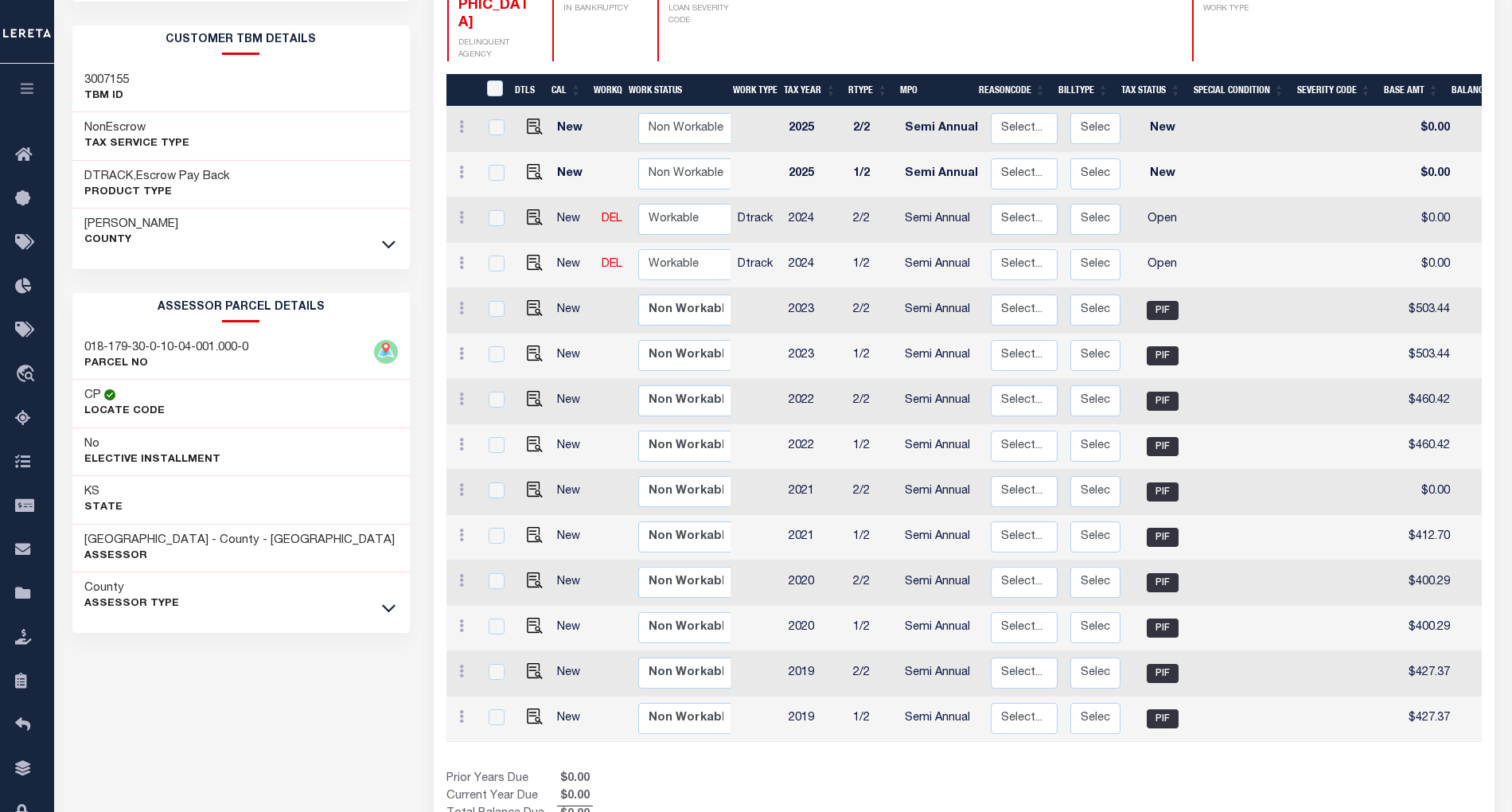
scroll to position [306, 0]
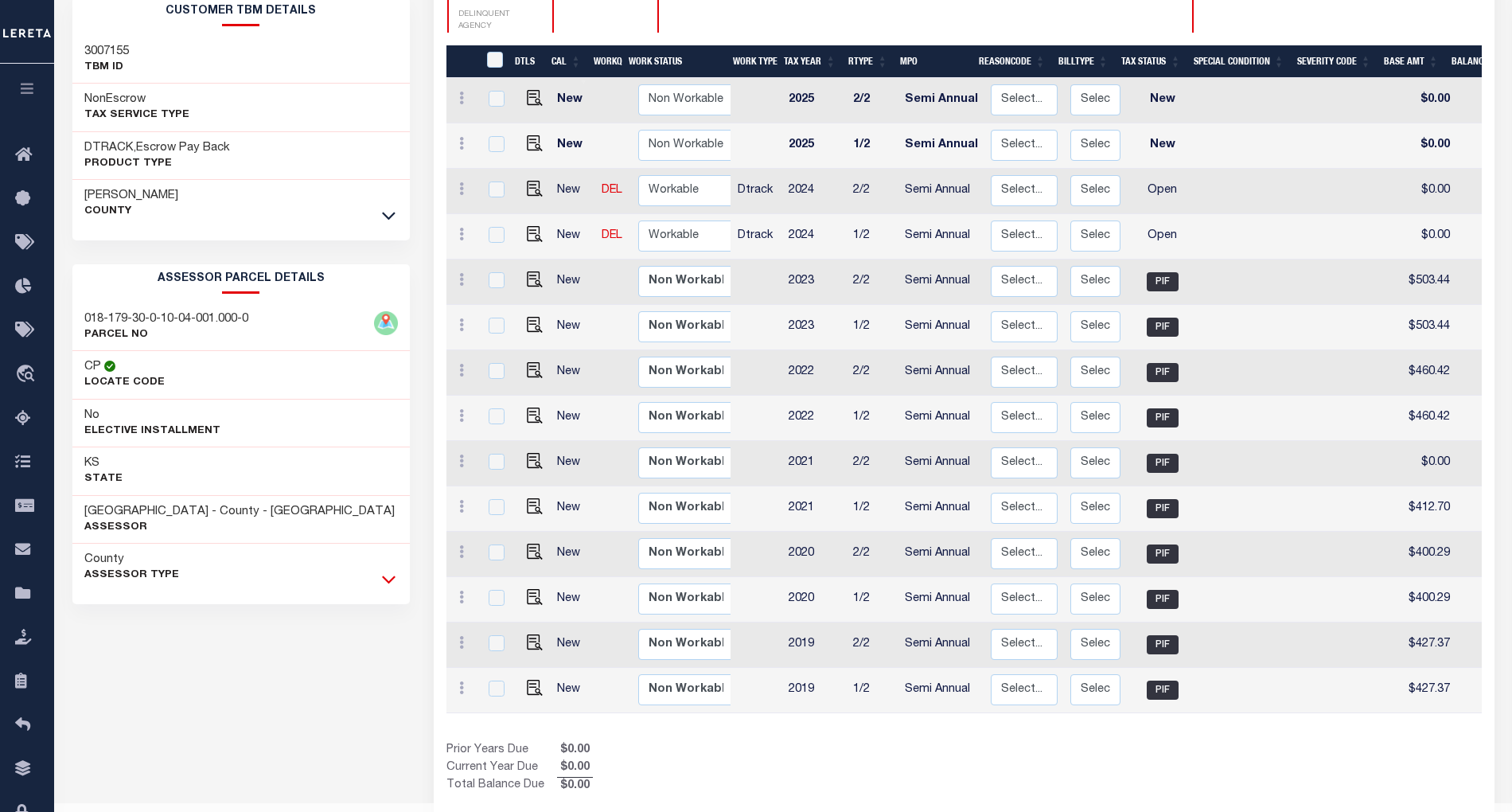
click at [389, 586] on icon at bounding box center [388, 579] width 14 height 17
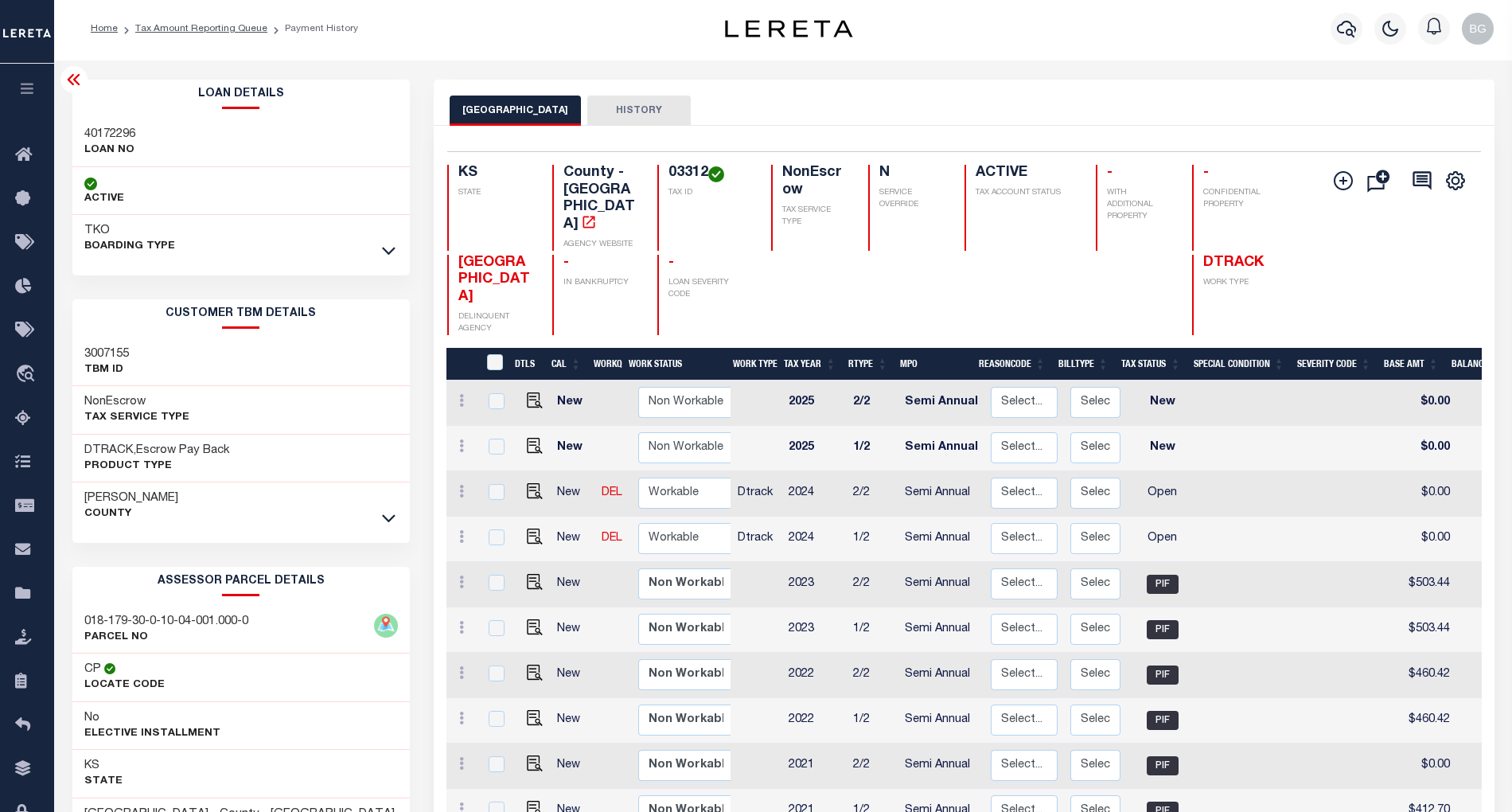
scroll to position [0, 0]
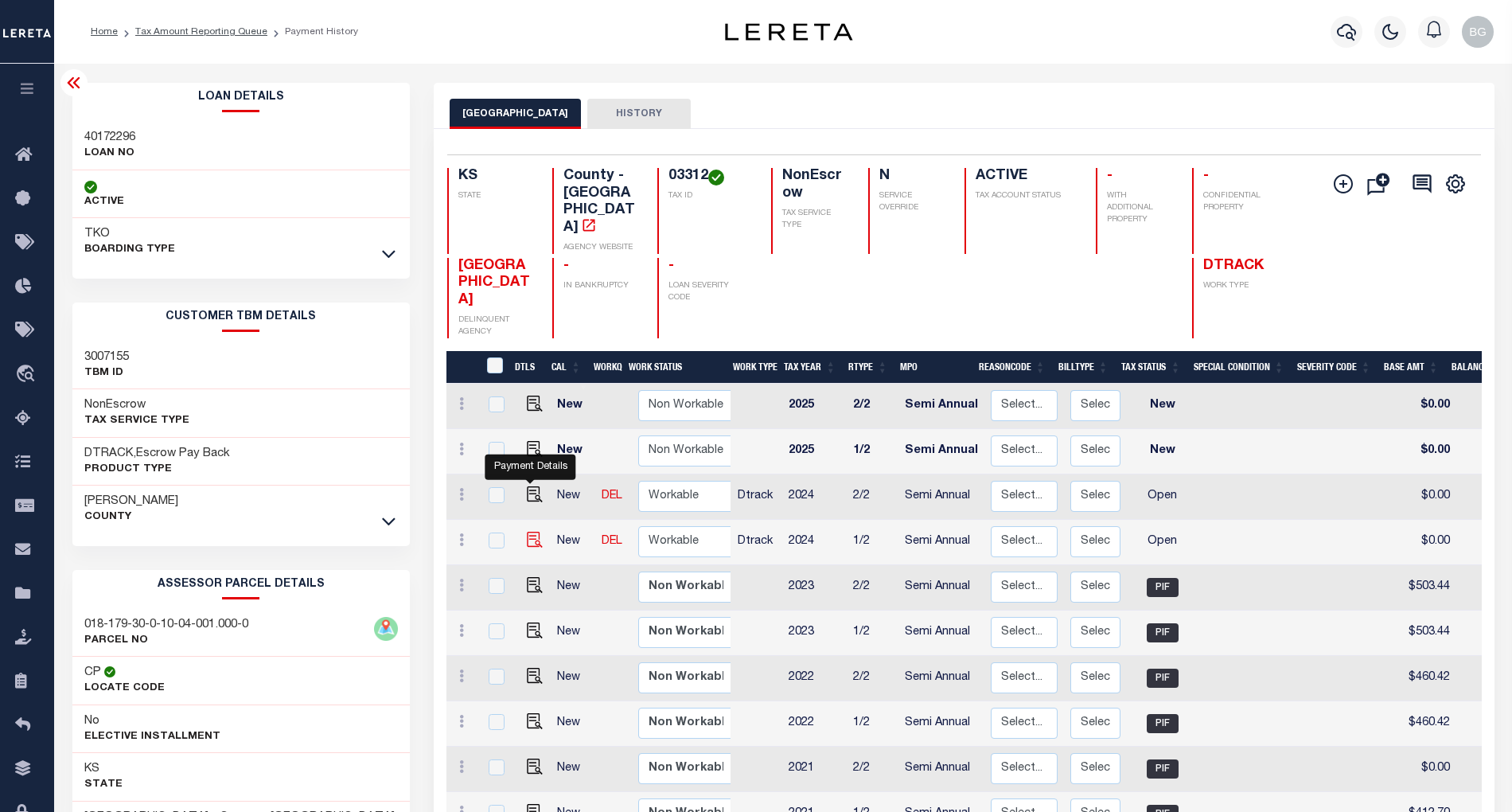
click at [529, 532] on img "" at bounding box center [535, 540] width 16 height 16
checkbox input "true"
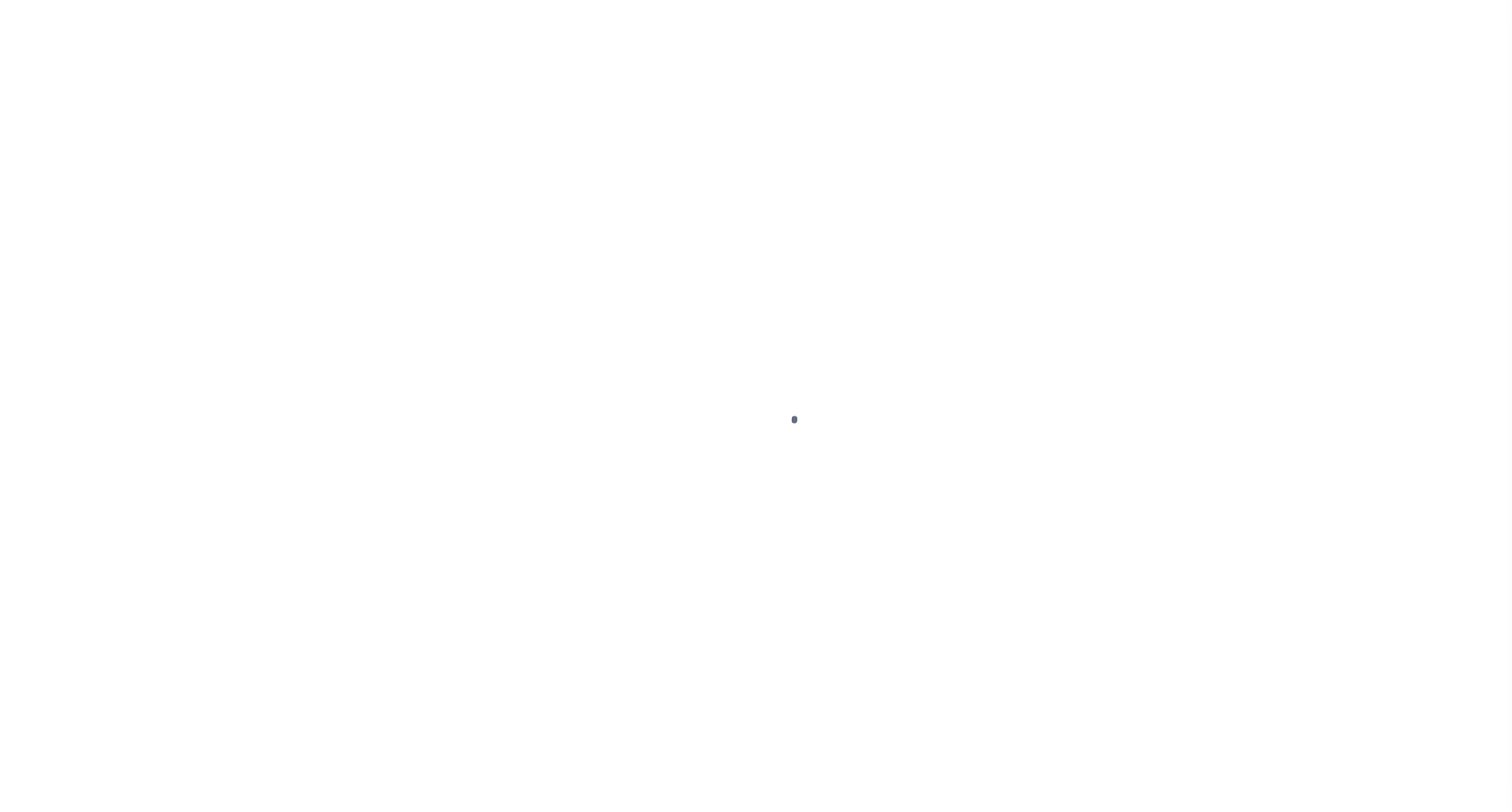
select select "OP2"
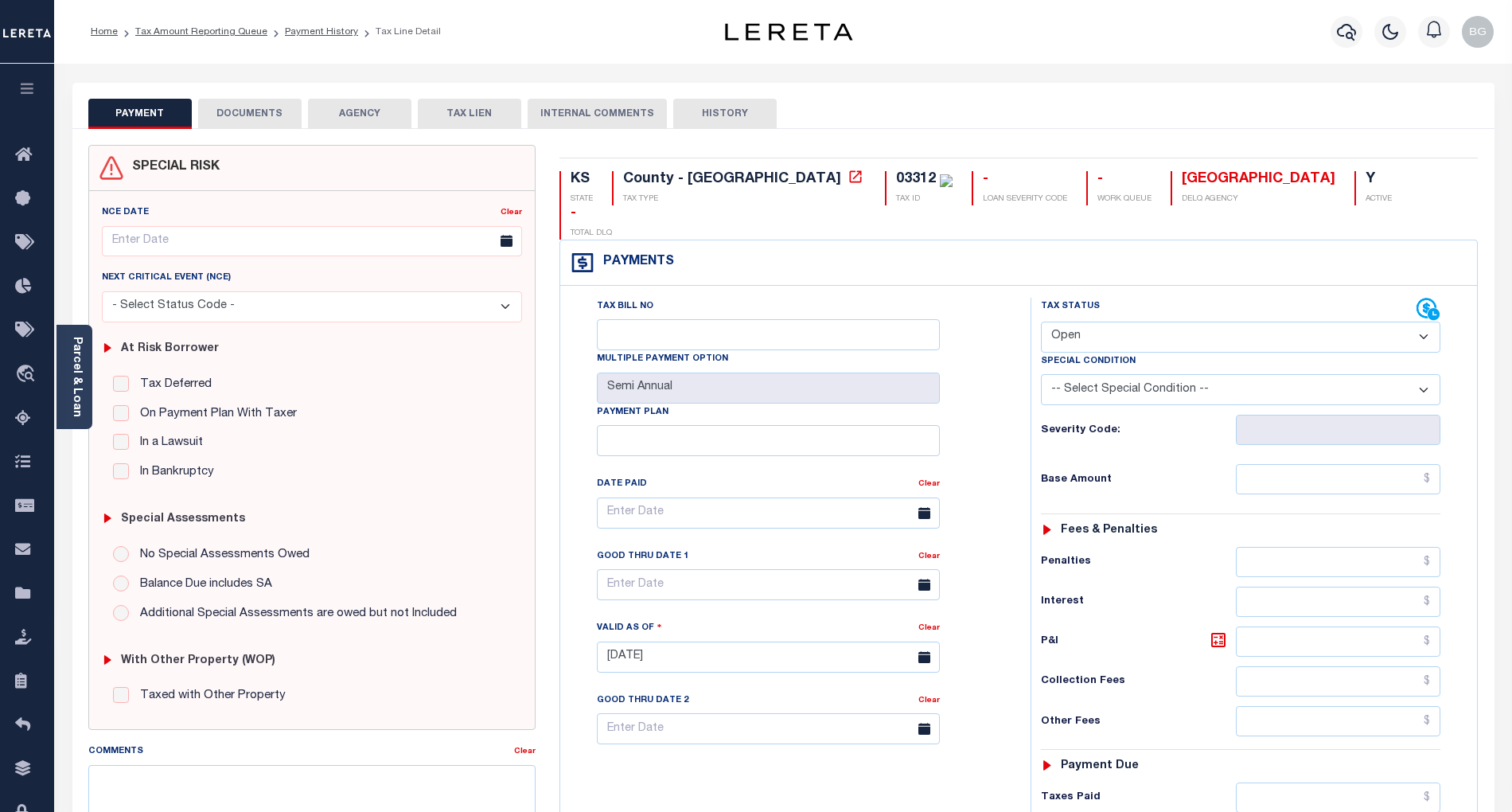
click at [246, 119] on button "DOCUMENTS" at bounding box center [250, 114] width 104 height 31
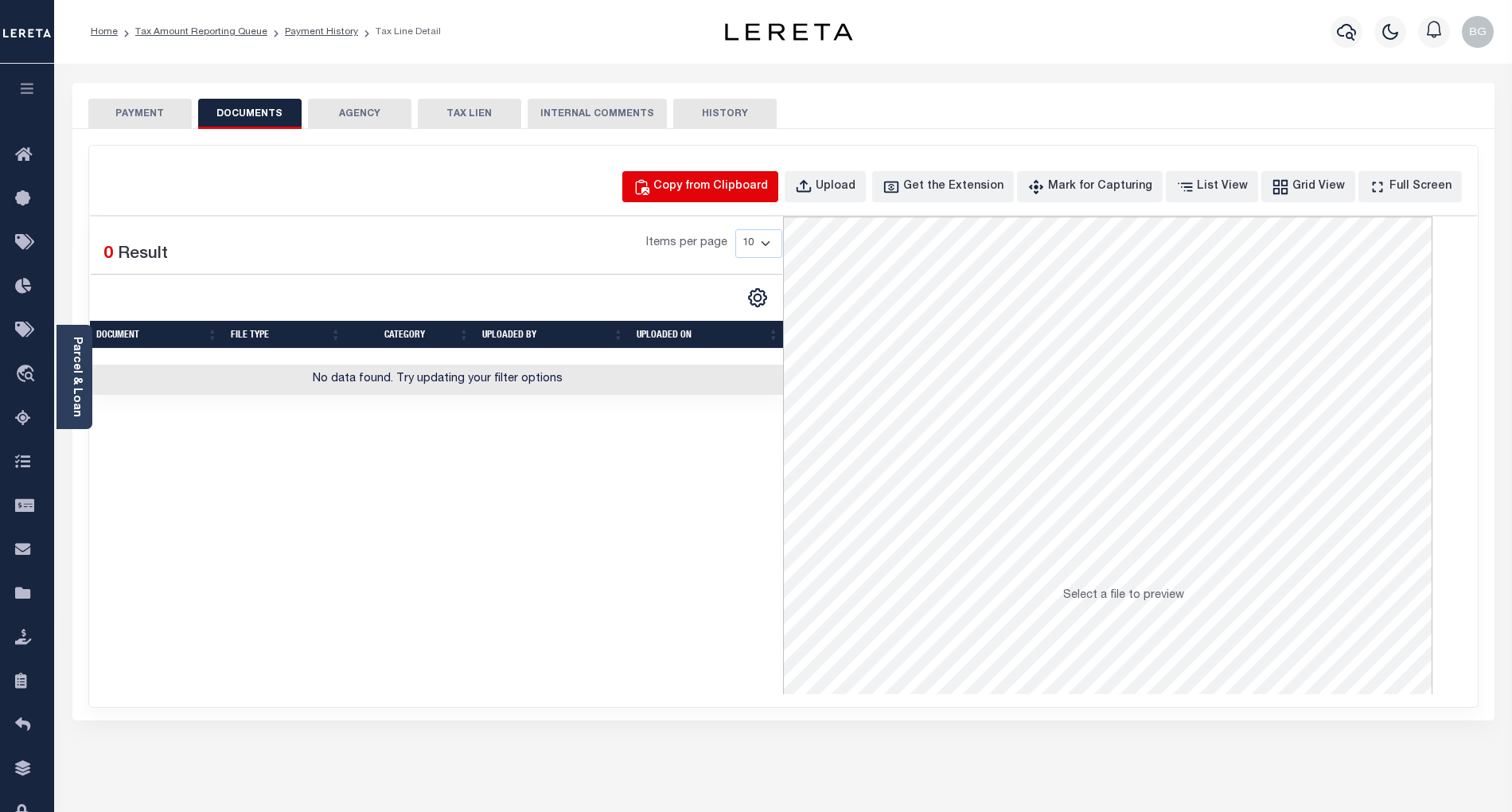
click at [750, 185] on div "Copy from Clipboard" at bounding box center [711, 187] width 115 height 18
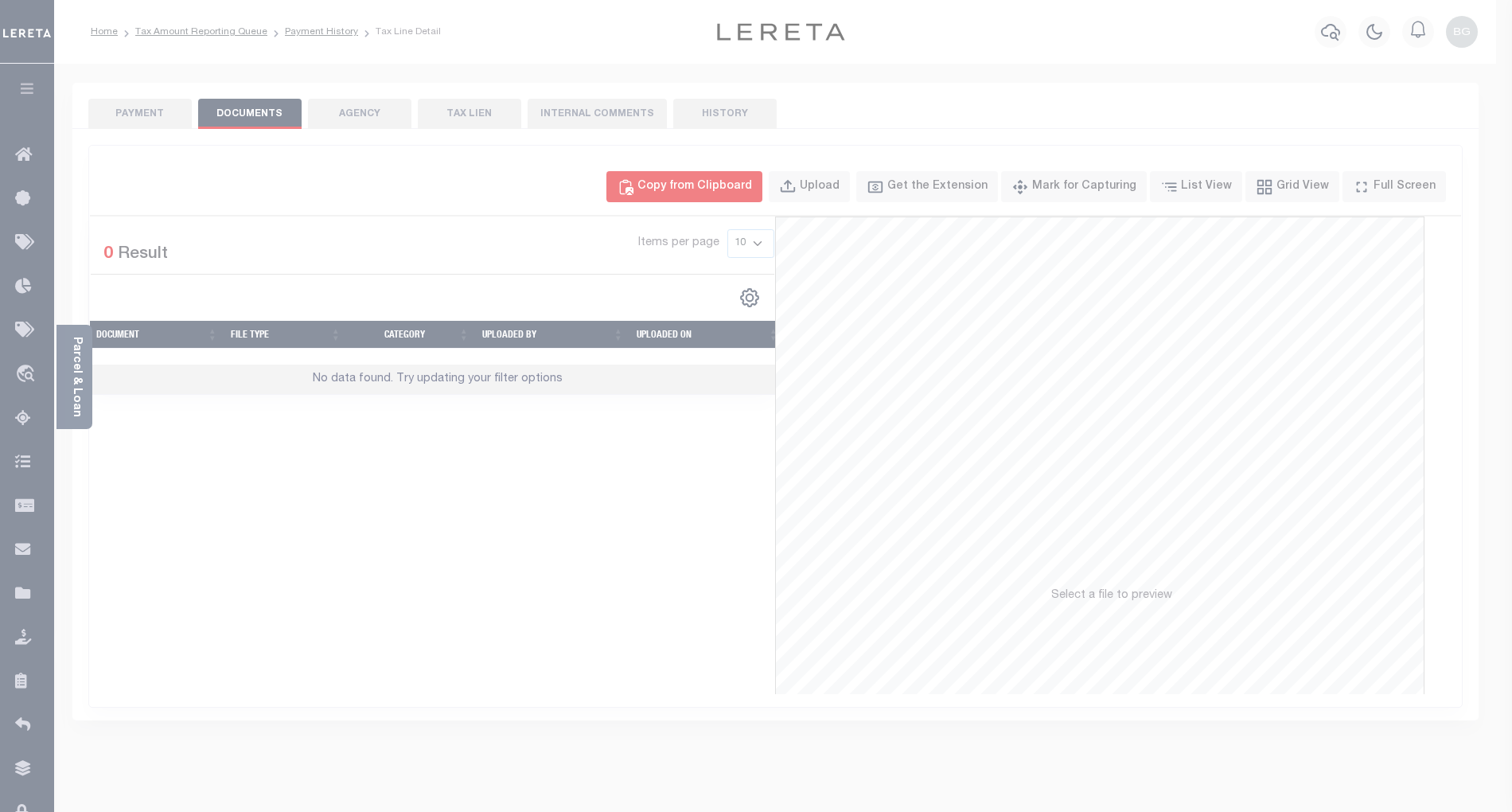
select select "POP"
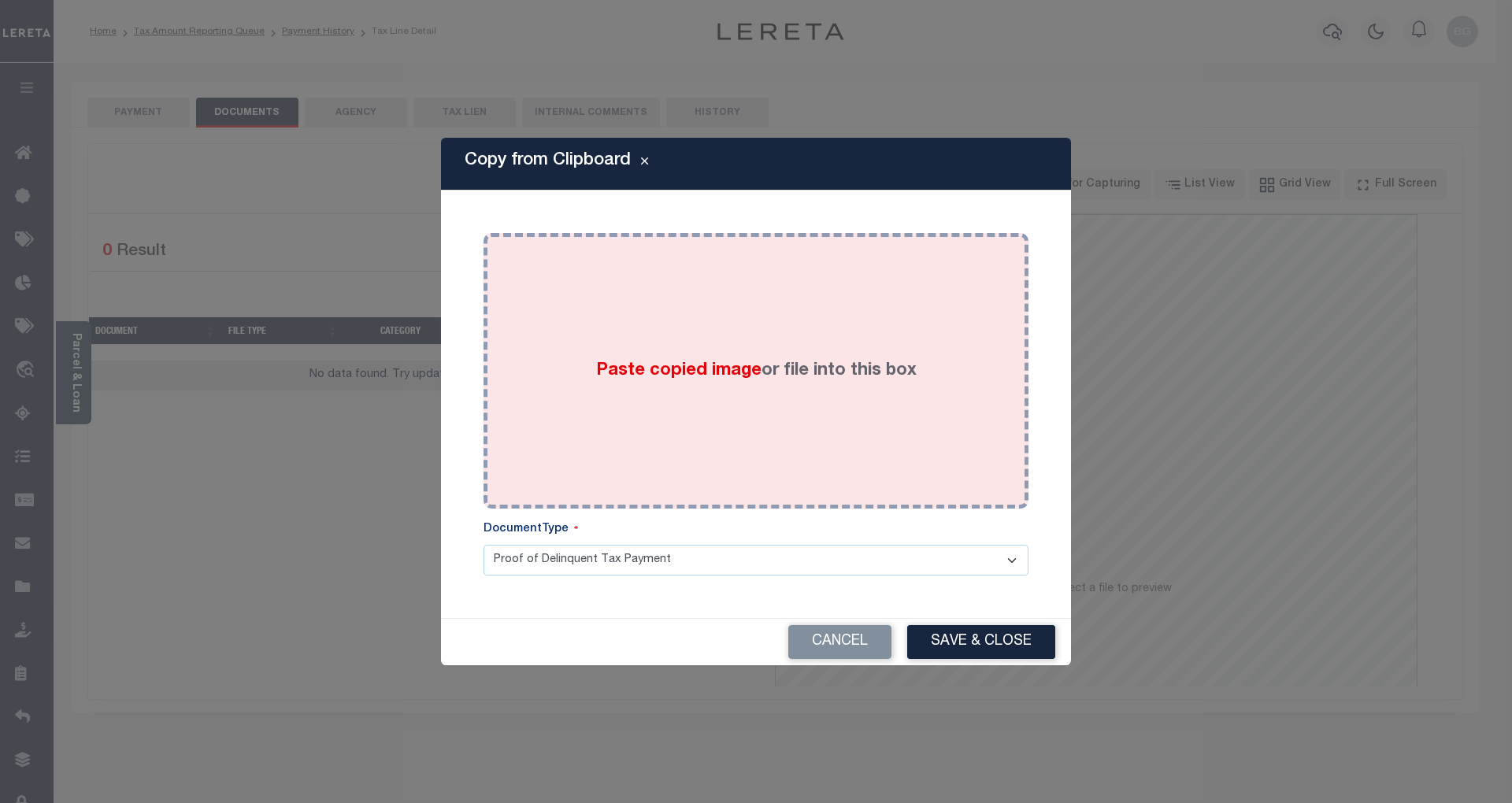
click at [674, 372] on span "Paste copied image" at bounding box center [679, 371] width 166 height 18
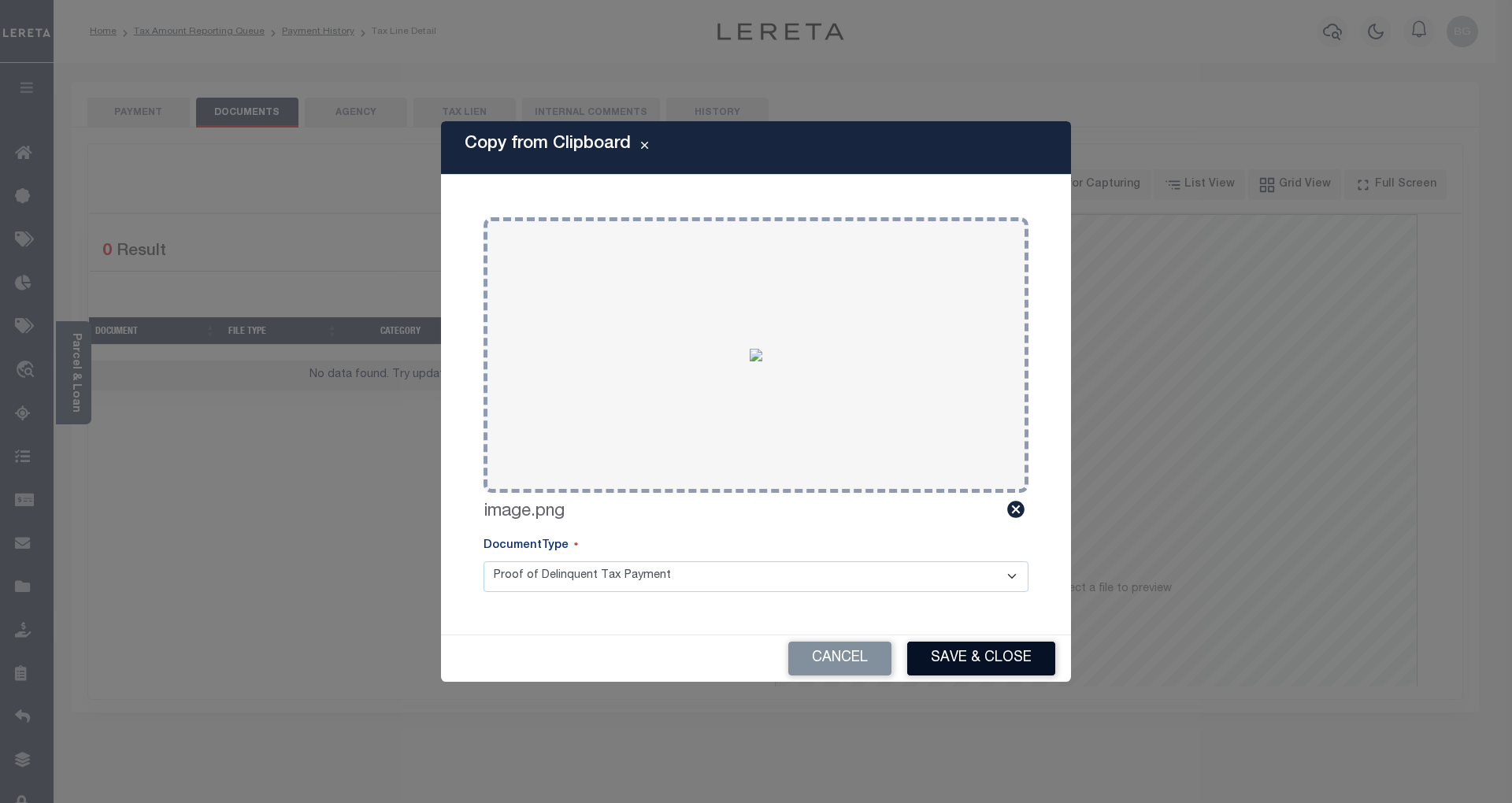
click at [1006, 658] on button "Save & Close" at bounding box center [981, 658] width 148 height 34
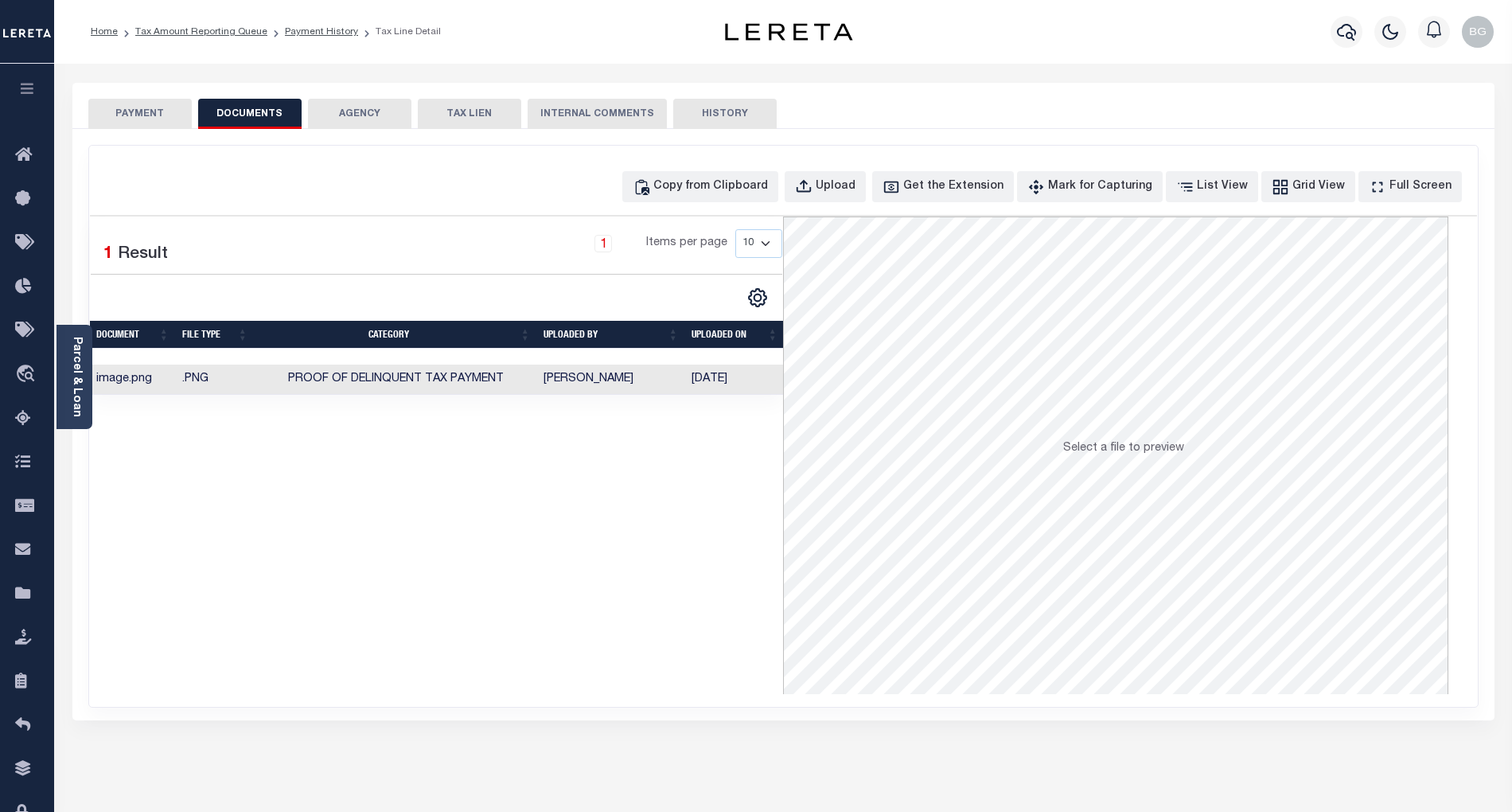
click at [150, 106] on button "PAYMENT" at bounding box center [140, 114] width 104 height 31
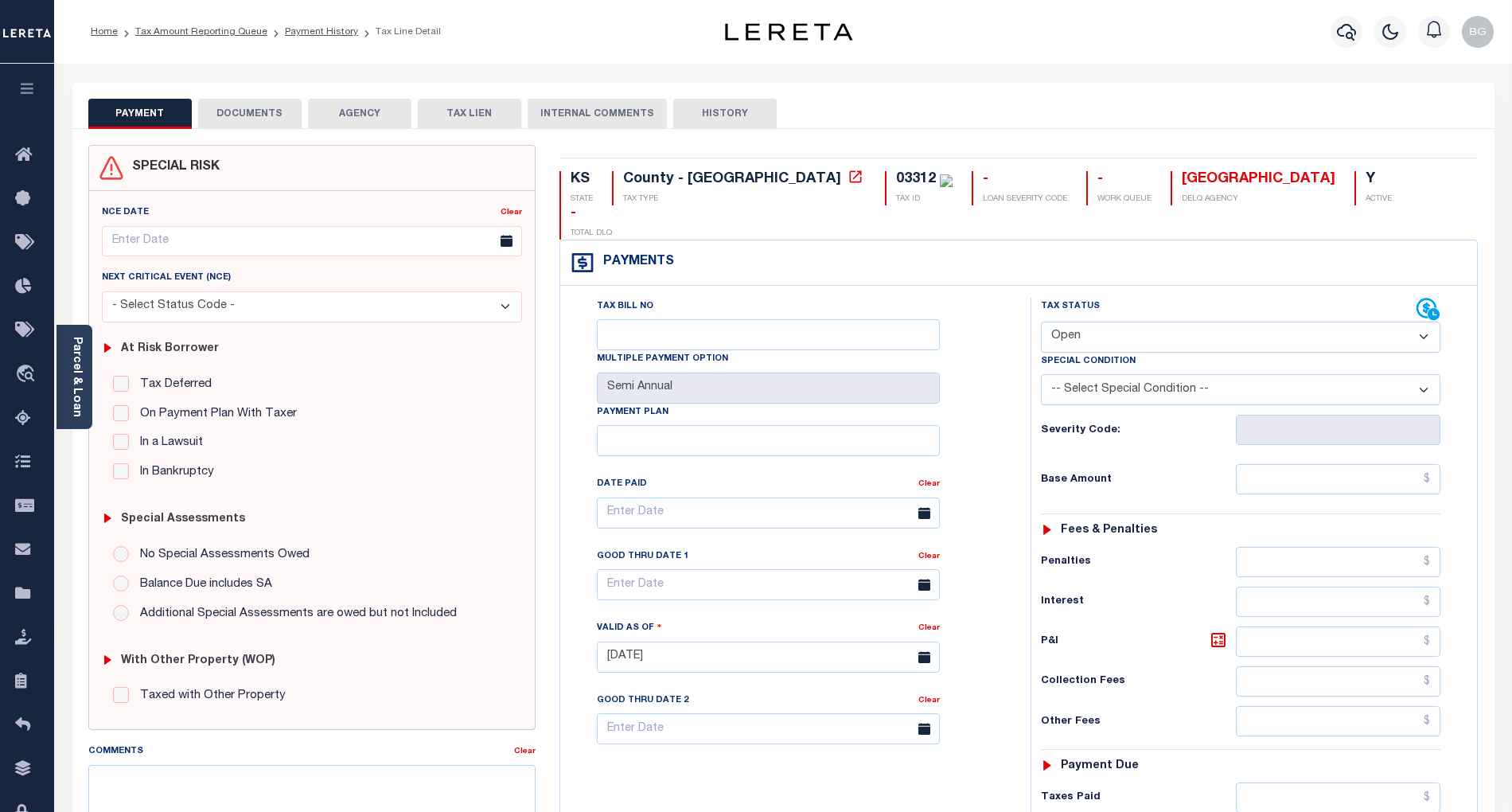
click at [1073, 321] on select "- Select Status Code - Open Due/Unpaid Paid Incomplete No Tax Due Internal Refu…" at bounding box center [1241, 337] width 399 height 31
select select "PYD"
click at [1041, 321] on select "- Select Status Code - Open Due/Unpaid Paid Incomplete No Tax Due Internal Refu…" at bounding box center [1241, 337] width 399 height 31
type input "[DATE]"
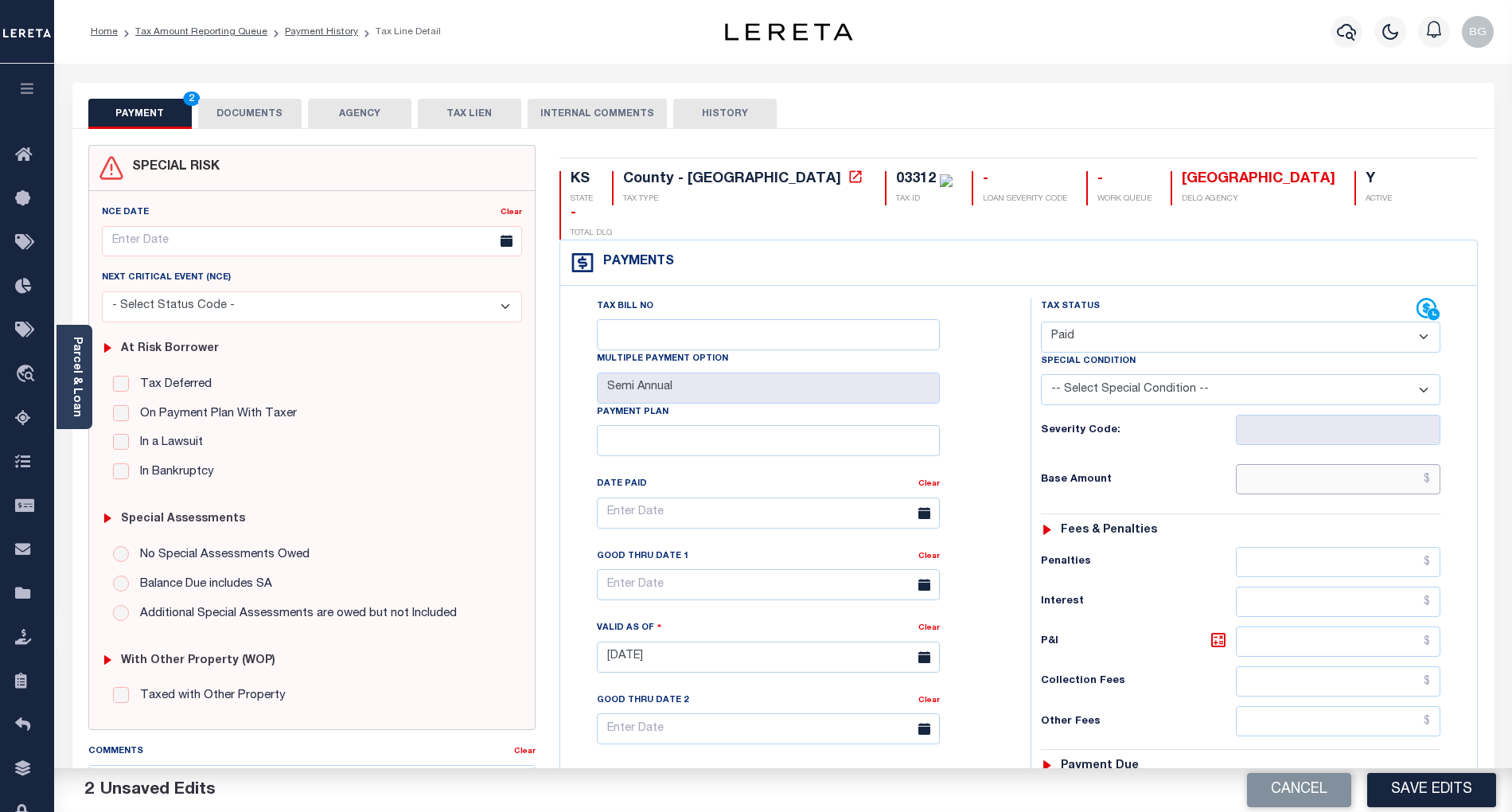
click at [1367, 464] on input "text" at bounding box center [1339, 480] width 206 height 31
paste input "480.48"
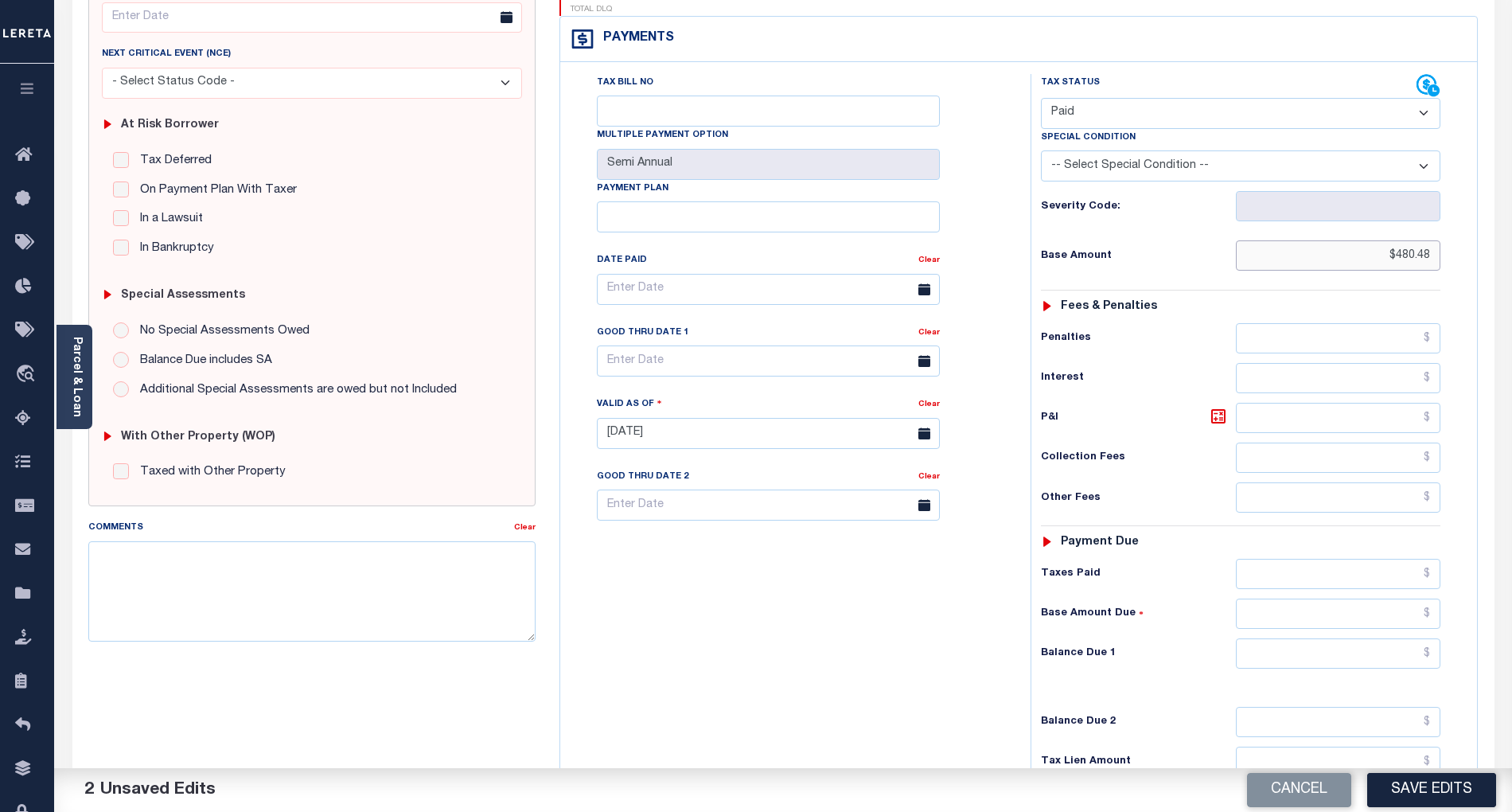
scroll to position [319, 0]
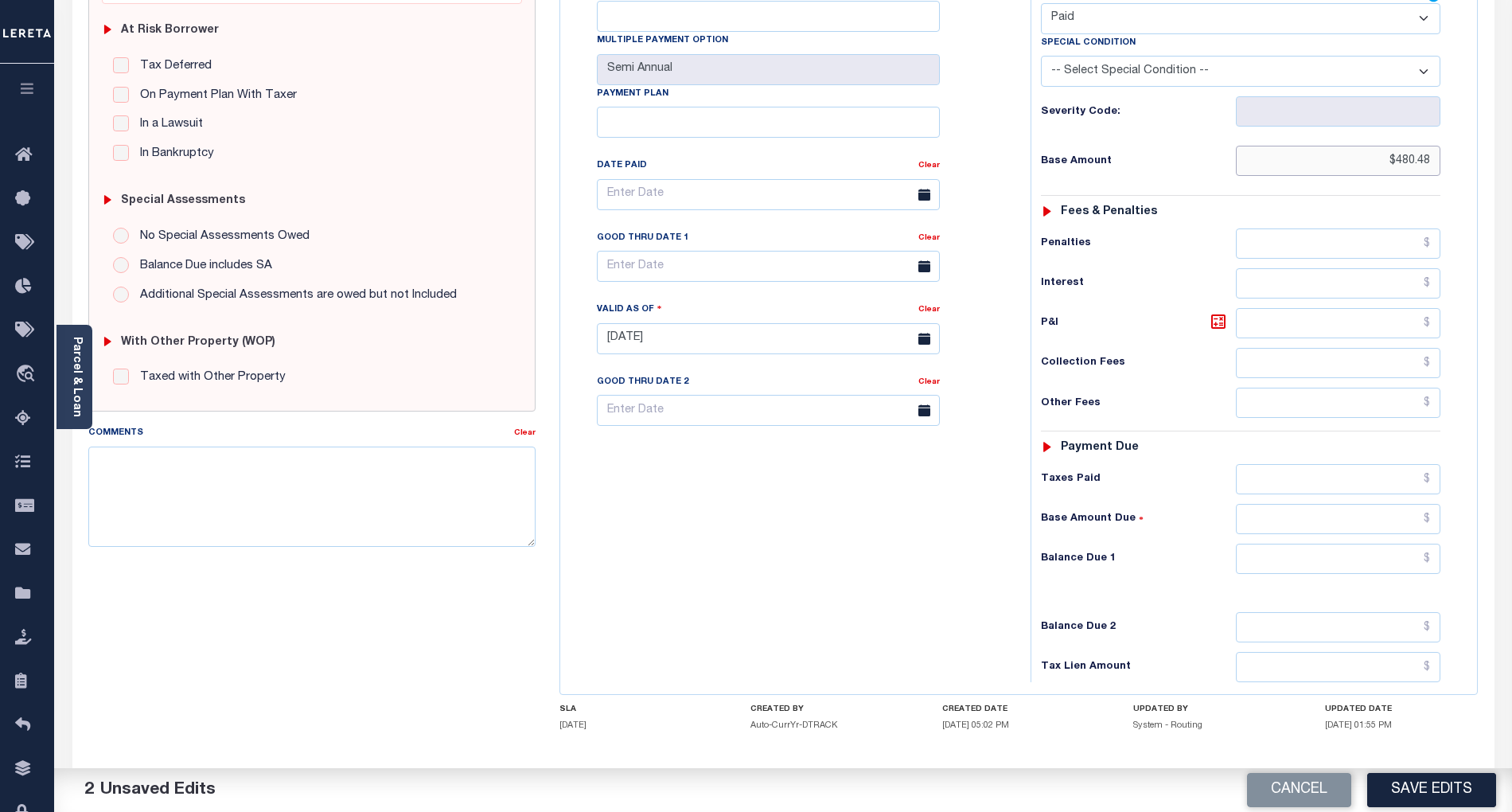
type input "$480.48"
click at [1396, 544] on input "text" at bounding box center [1339, 559] width 206 height 31
type input "$0.00"
click at [915, 568] on div "Tax Bill No Multiple Payment Option Semi Annual Payment Plan Clear" at bounding box center [791, 331] width 455 height 703
click at [1452, 793] on button "Save Edits" at bounding box center [1432, 790] width 129 height 34
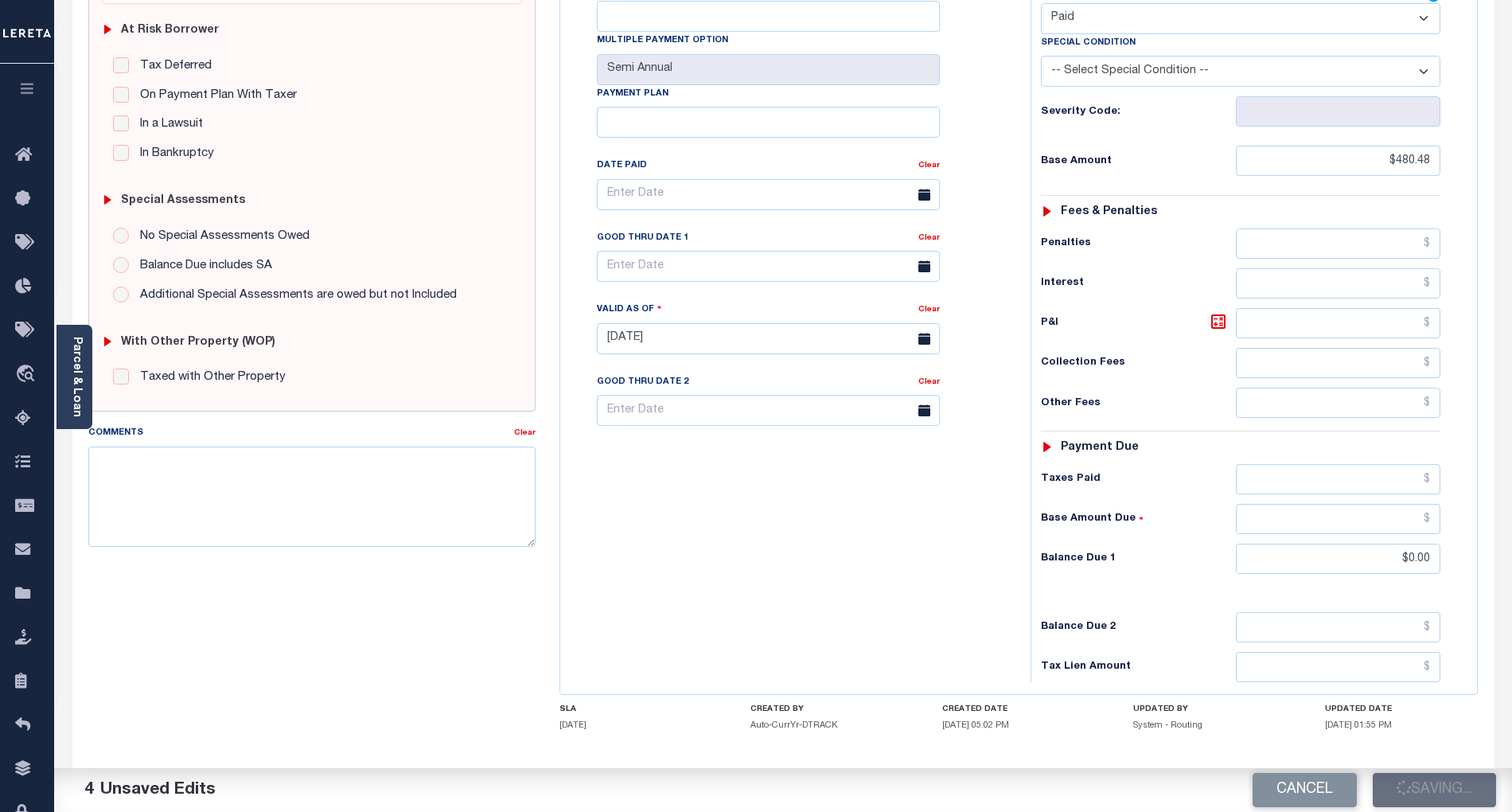
checkbox input "false"
type input "$480.48"
type input "$0"
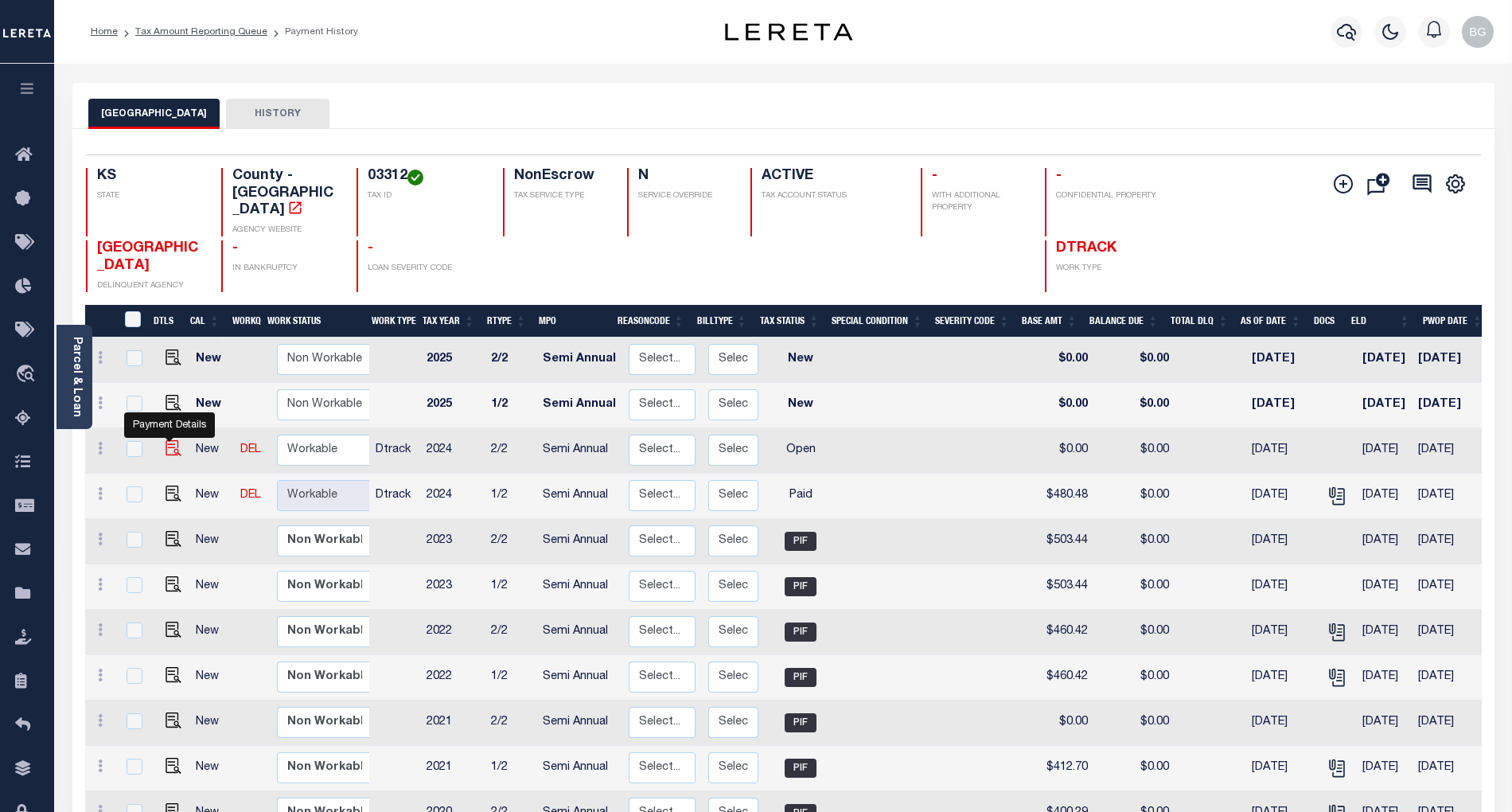
click at [166, 440] on img "" at bounding box center [173, 448] width 16 height 16
checkbox input "true"
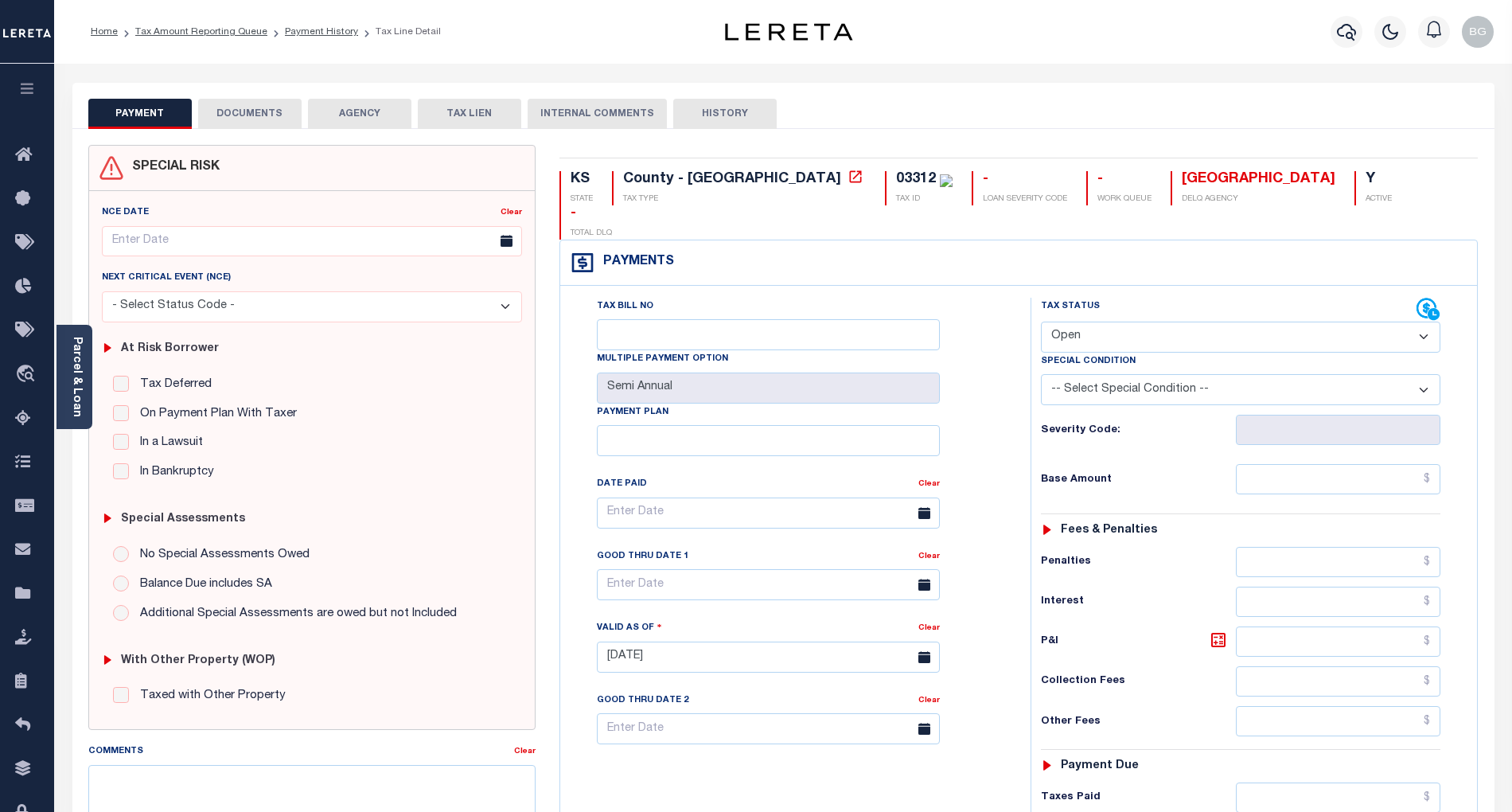
click at [1080, 321] on select "- Select Status Code - Open Due/Unpaid Paid Incomplete No Tax Due Internal Refu…" at bounding box center [1241, 337] width 399 height 31
select select "PYD"
click at [1041, 321] on select "- Select Status Code - Open Due/Unpaid Paid Incomplete No Tax Due Internal Refu…" at bounding box center [1241, 337] width 399 height 31
type input "[DATE]"
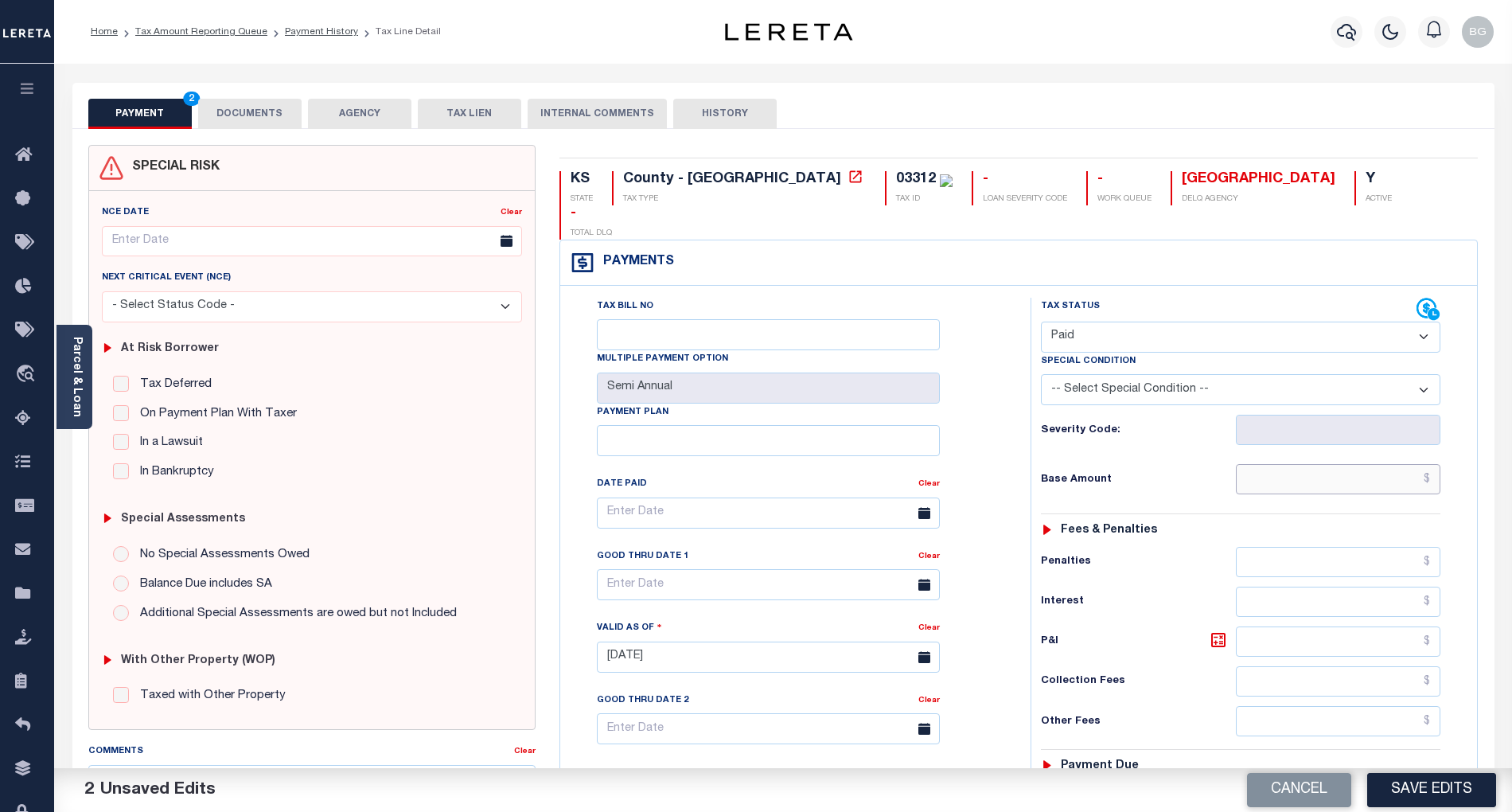
click at [1372, 464] on input "text" at bounding box center [1339, 480] width 206 height 31
paste input "480.48"
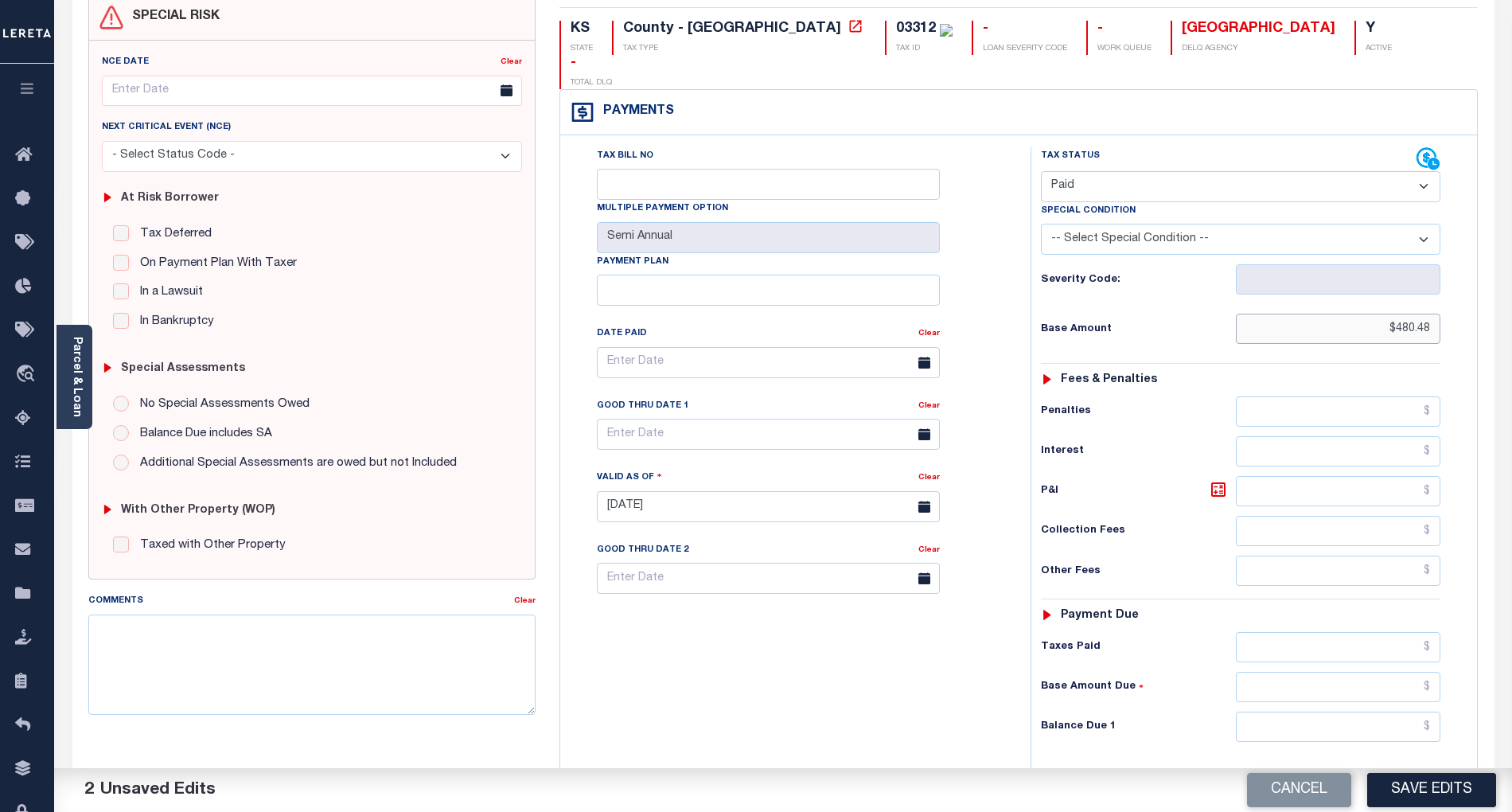
scroll to position [370, 0]
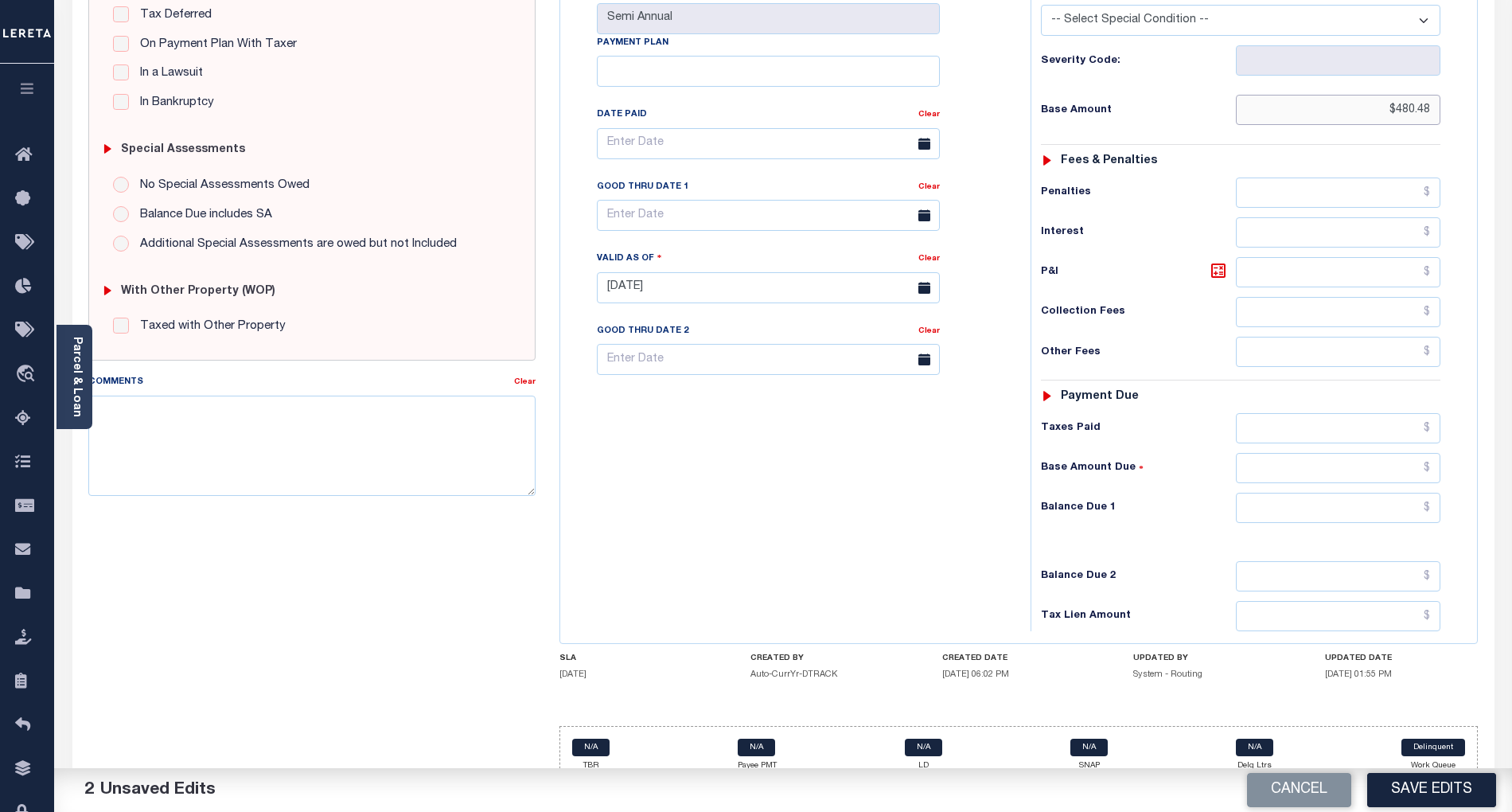
type input "$480.48"
click at [1410, 493] on input "text" at bounding box center [1339, 508] width 206 height 31
type input "$0.00"
click at [898, 517] on div "Tax Bill No Multiple Payment Option Semi Annual Payment Plan Clear" at bounding box center [791, 280] width 455 height 703
click at [1436, 793] on button "Save Edits" at bounding box center [1432, 790] width 129 height 34
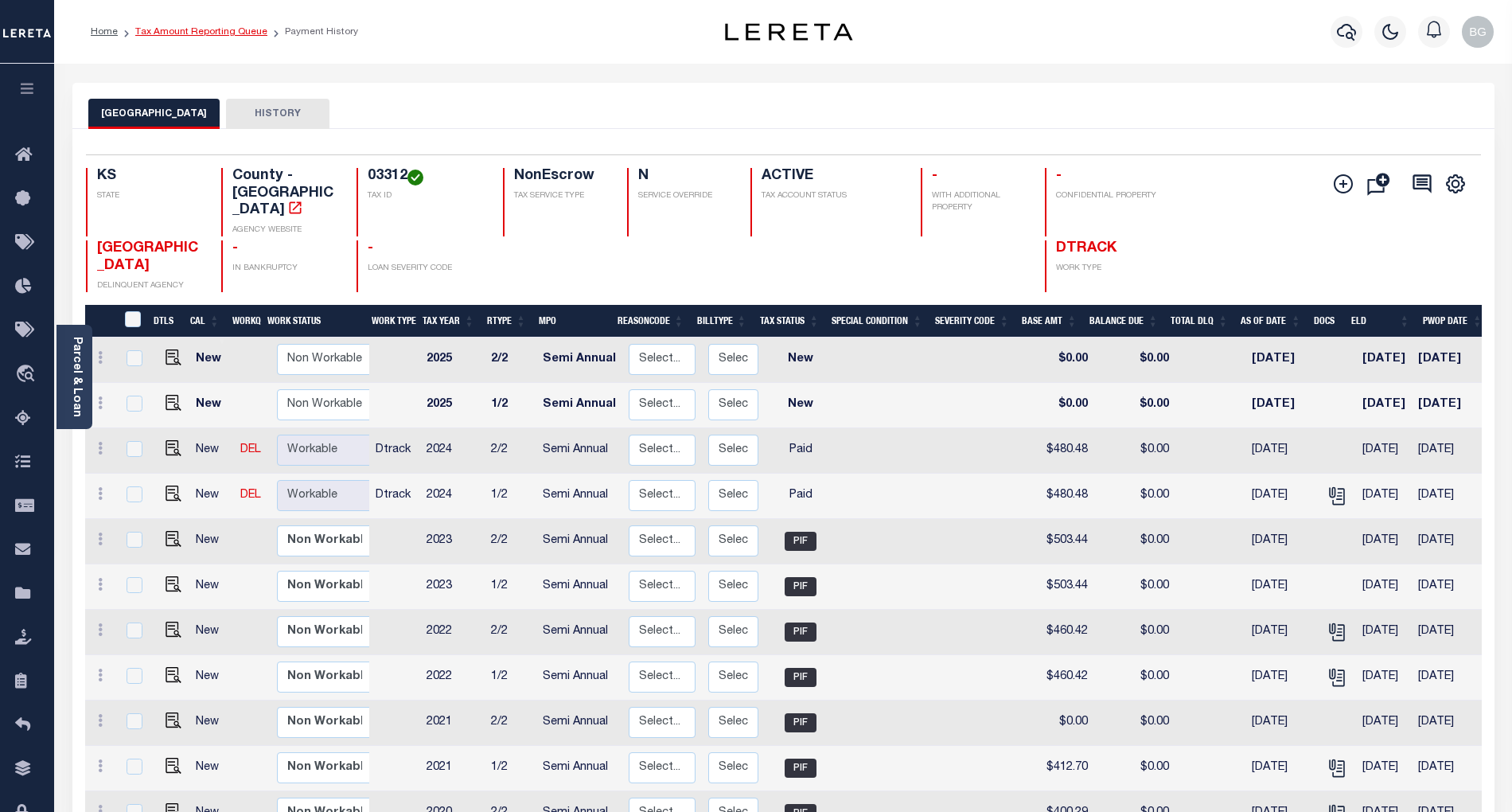
click at [189, 31] on link "Tax Amount Reporting Queue" at bounding box center [201, 31] width 132 height 9
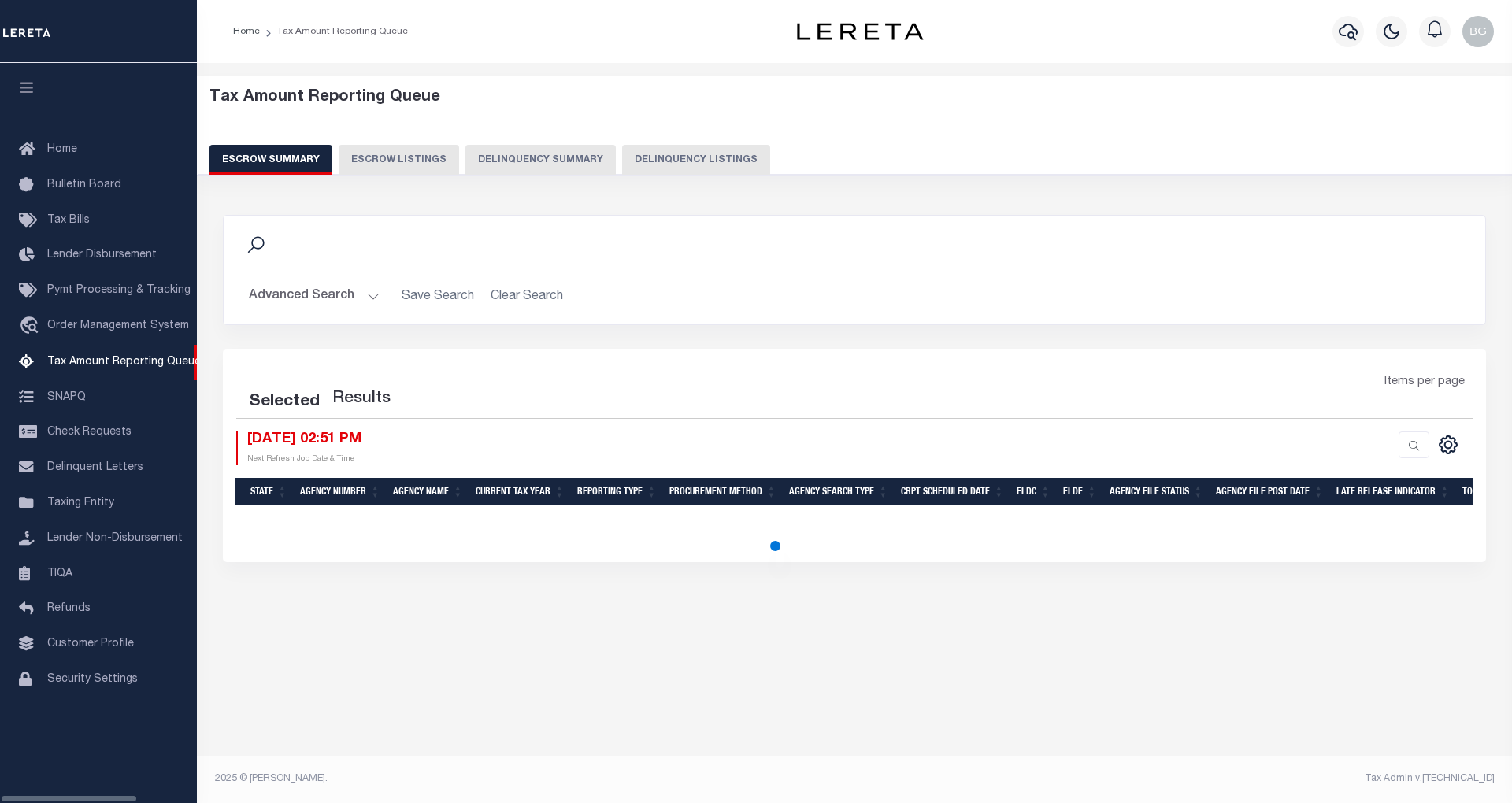
click at [695, 161] on button "Delinquency Listings" at bounding box center [696, 160] width 148 height 30
select select "100"
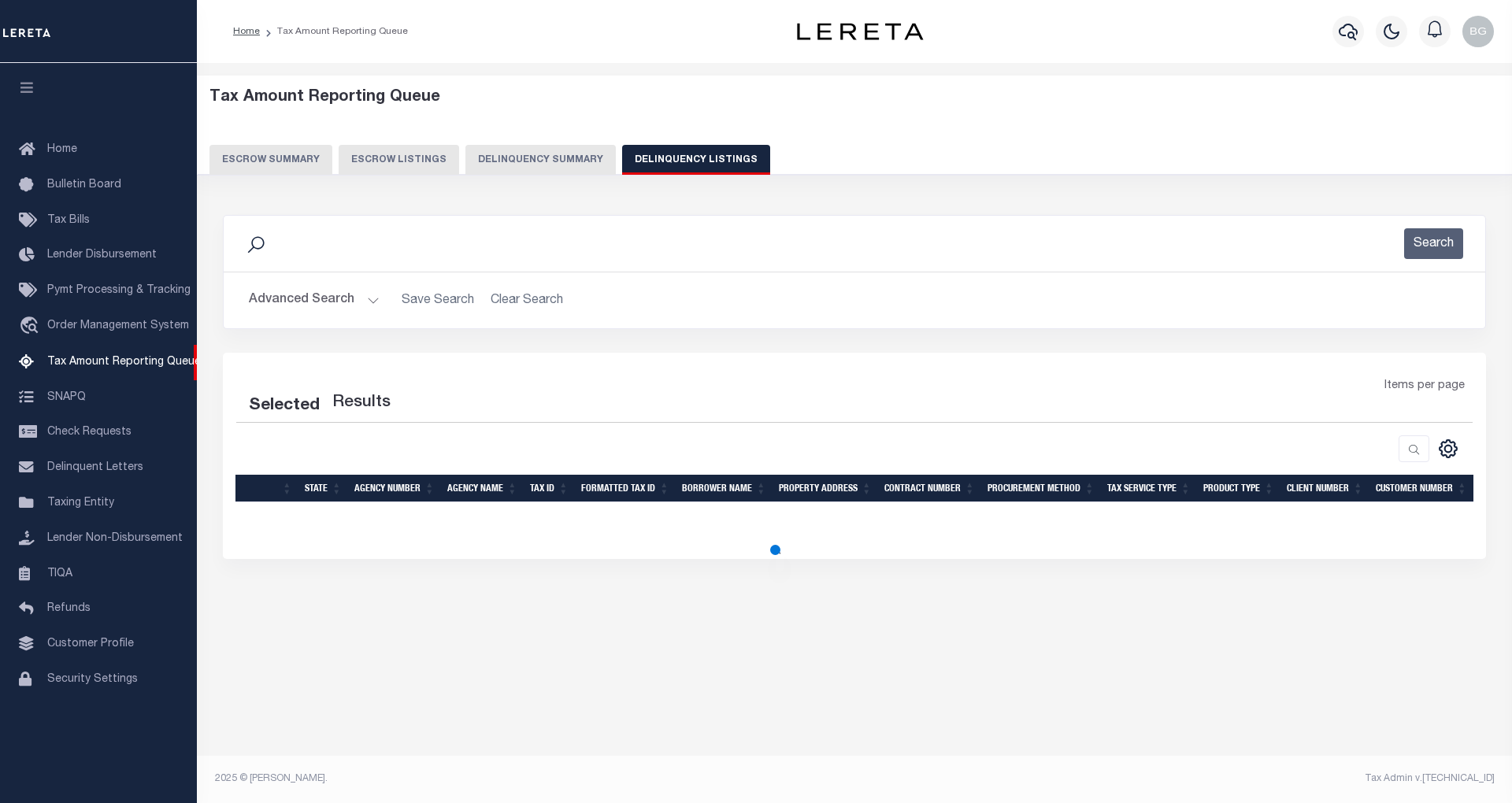
select select "100"
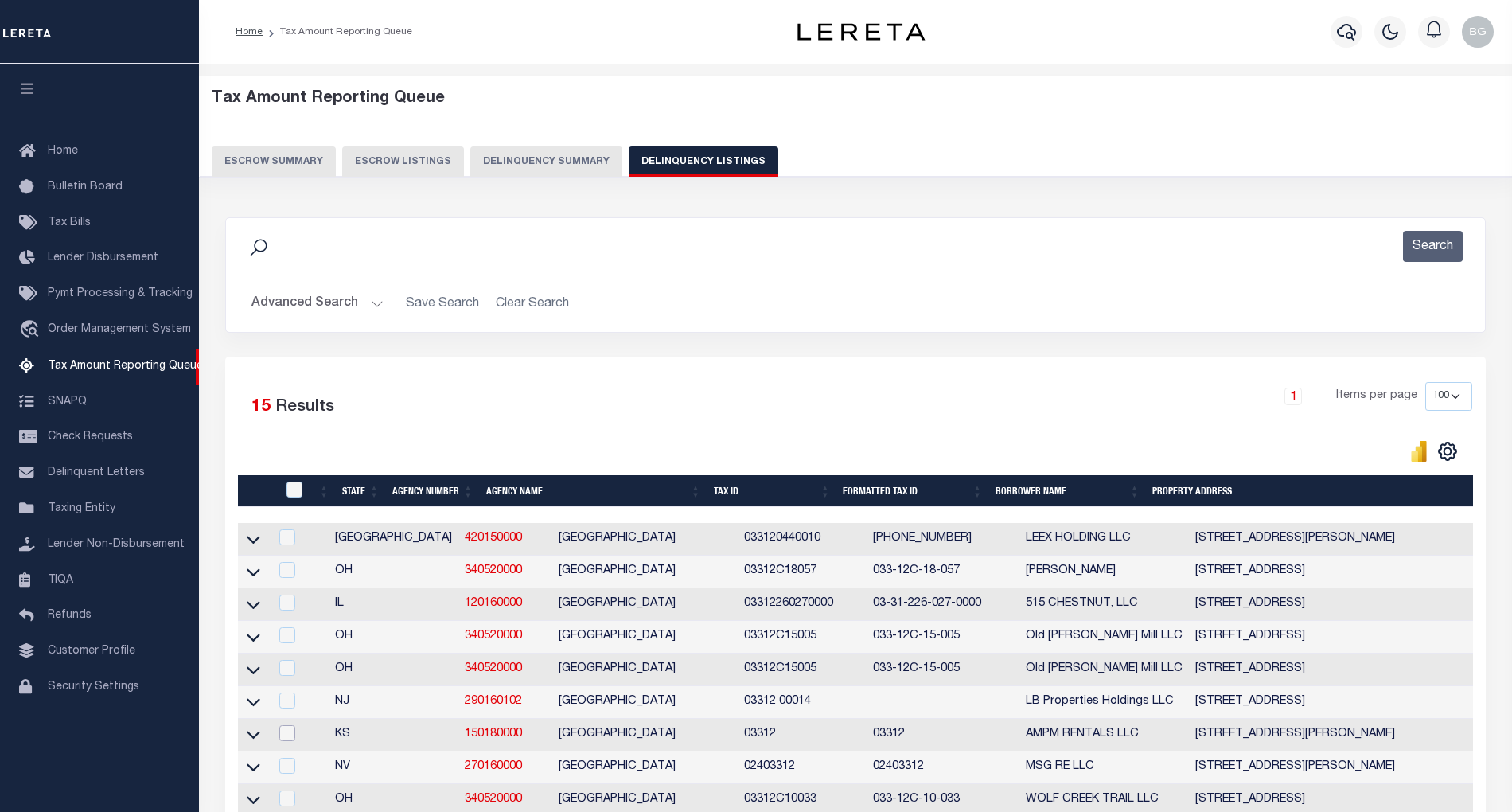
click at [283, 741] on input "checkbox" at bounding box center [287, 733] width 16 height 16
checkbox input "true"
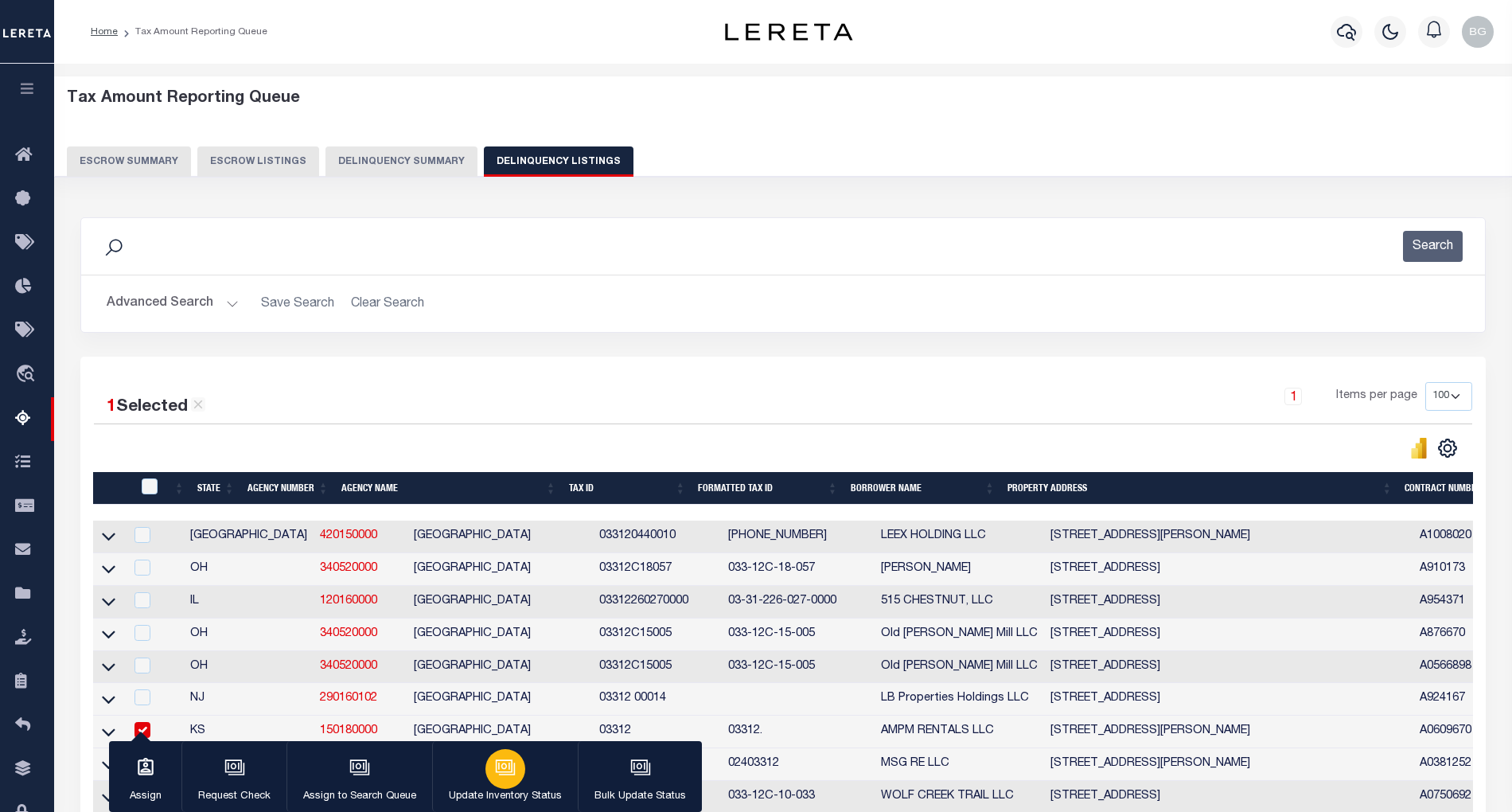
click at [503, 769] on icon "button" at bounding box center [505, 768] width 20 height 20
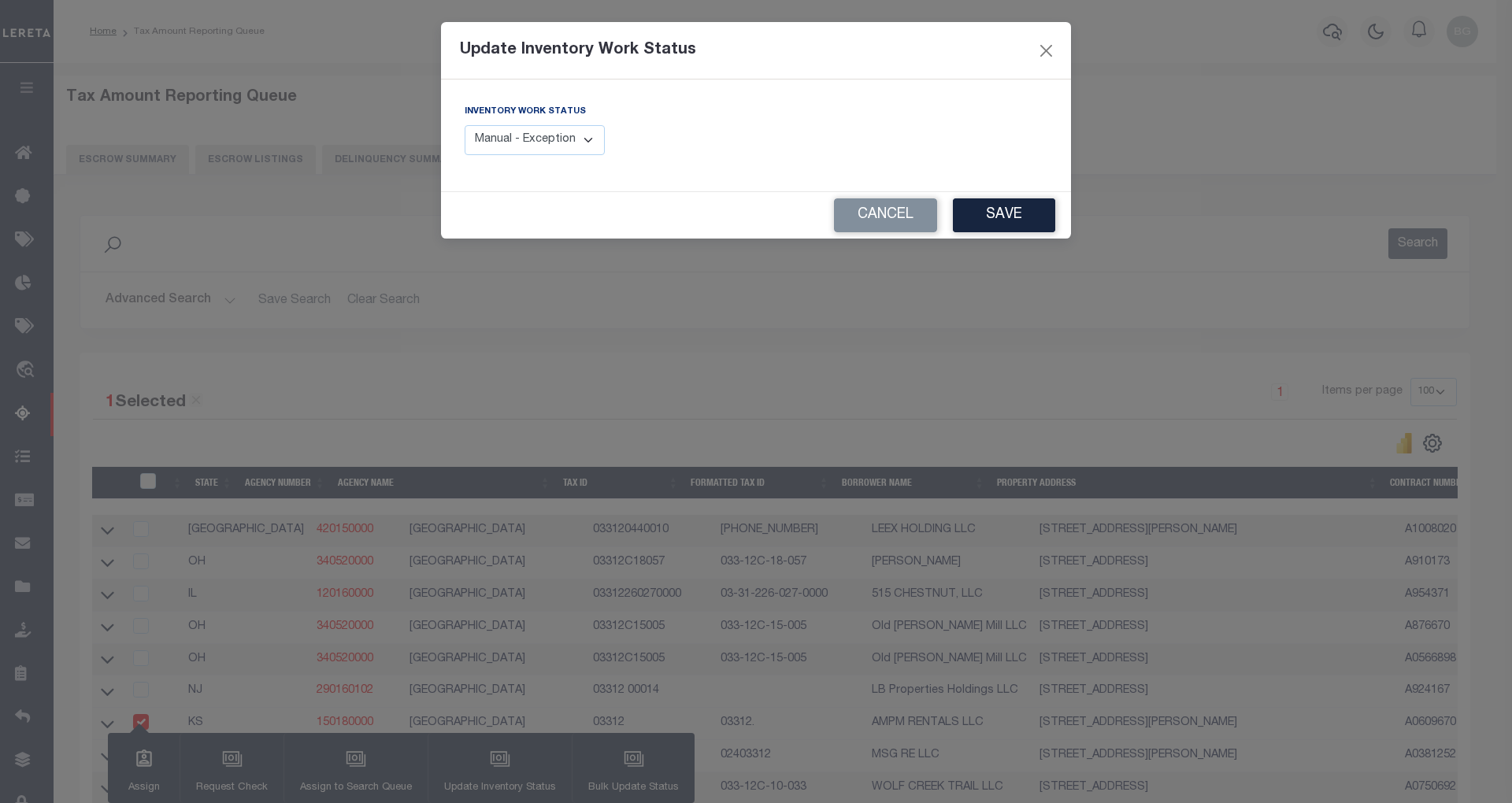
click at [584, 139] on select "Manual - Exception Pended - Awaiting Search Late Add Exception Completed" at bounding box center [534, 140] width 140 height 31
select select "4"
click at [464, 125] on select "Manual - Exception Pended - Awaiting Search Late Add Exception Completed" at bounding box center [534, 140] width 140 height 31
click at [993, 217] on button "Save" at bounding box center [1004, 215] width 103 height 34
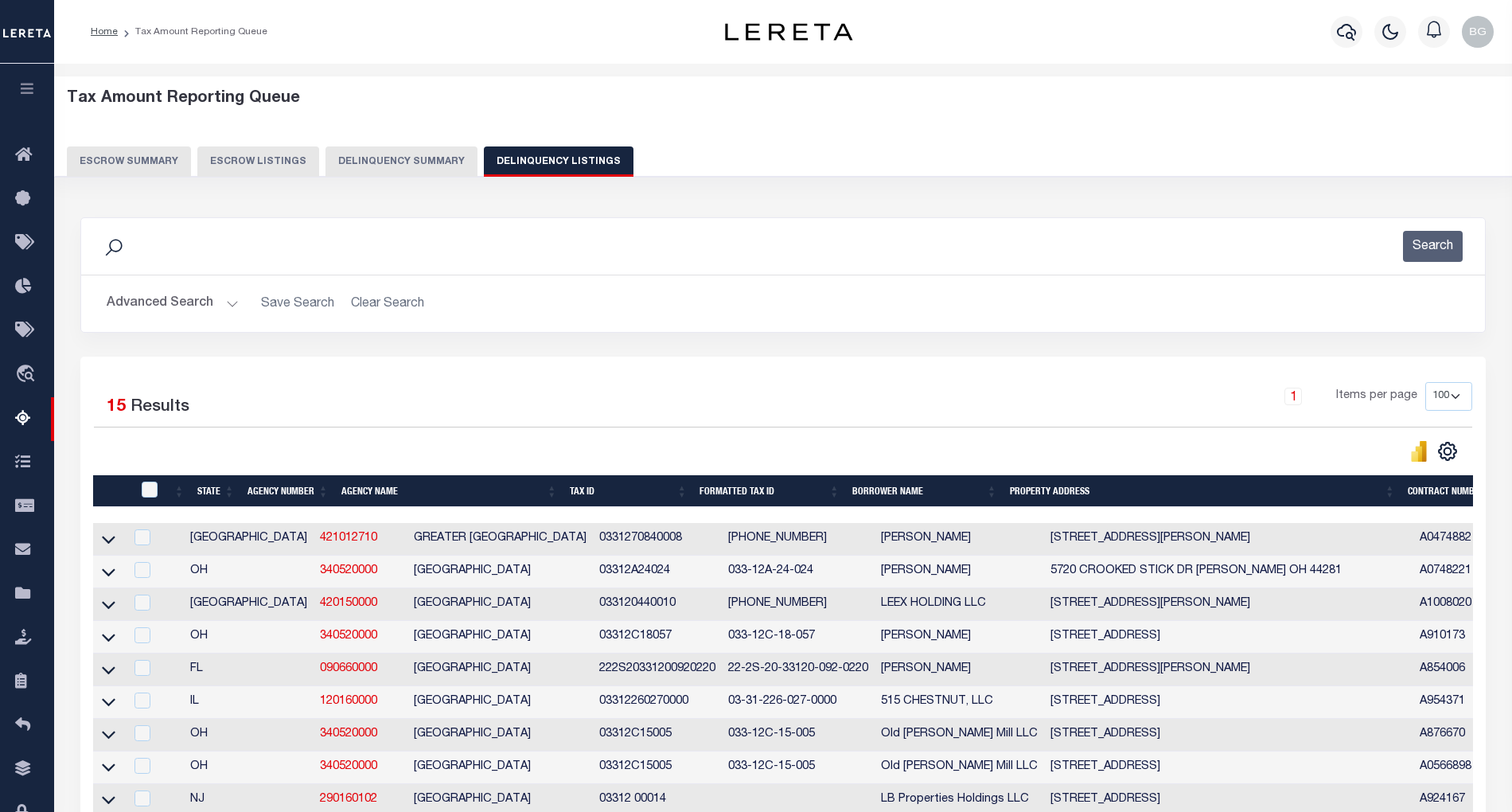
click at [228, 304] on button "Advanced Search" at bounding box center [172, 304] width 132 height 31
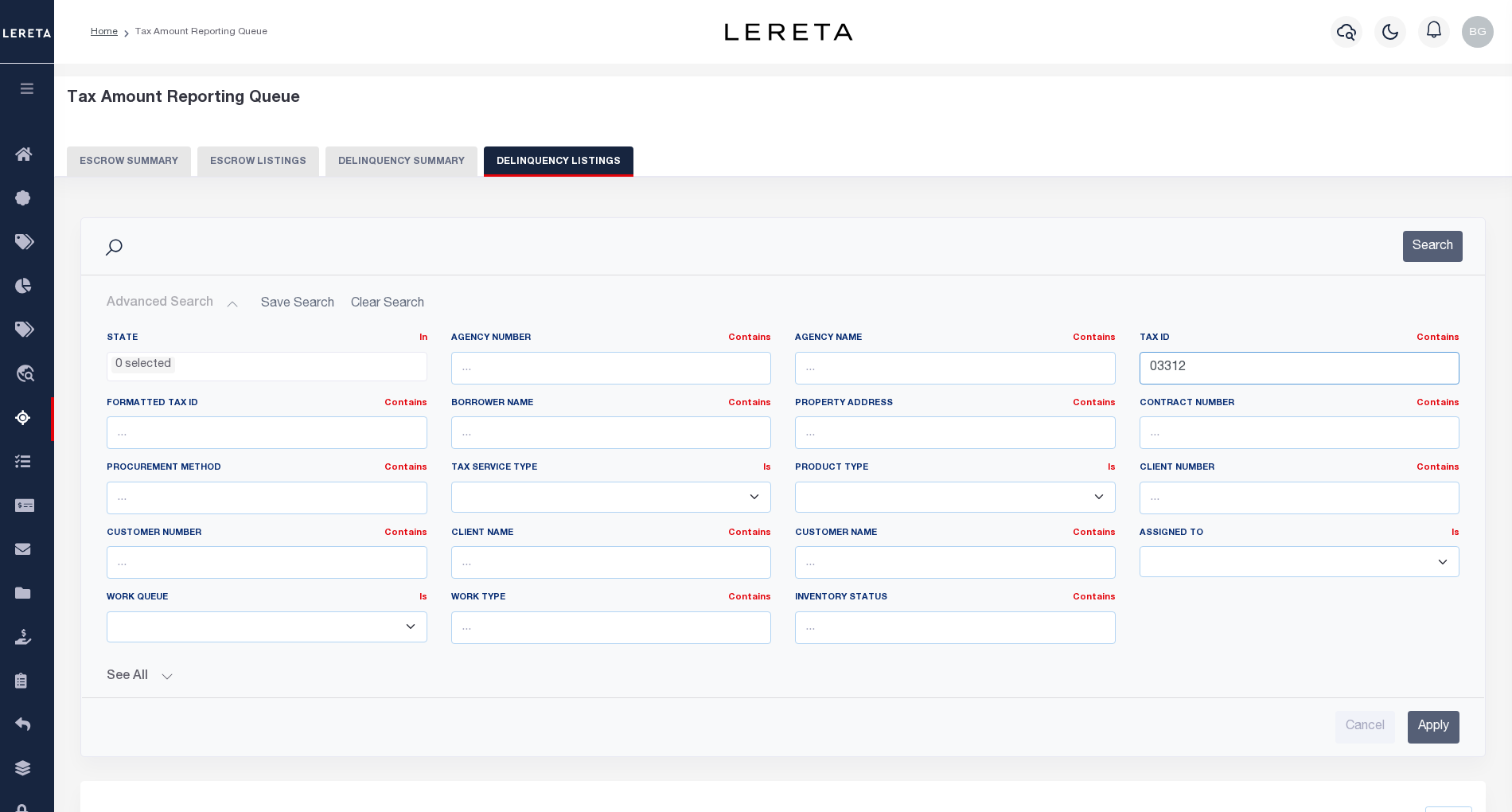
click at [1166, 367] on input "03312" at bounding box center [1300, 368] width 320 height 32
click at [1437, 730] on input "Apply" at bounding box center [1434, 727] width 52 height 32
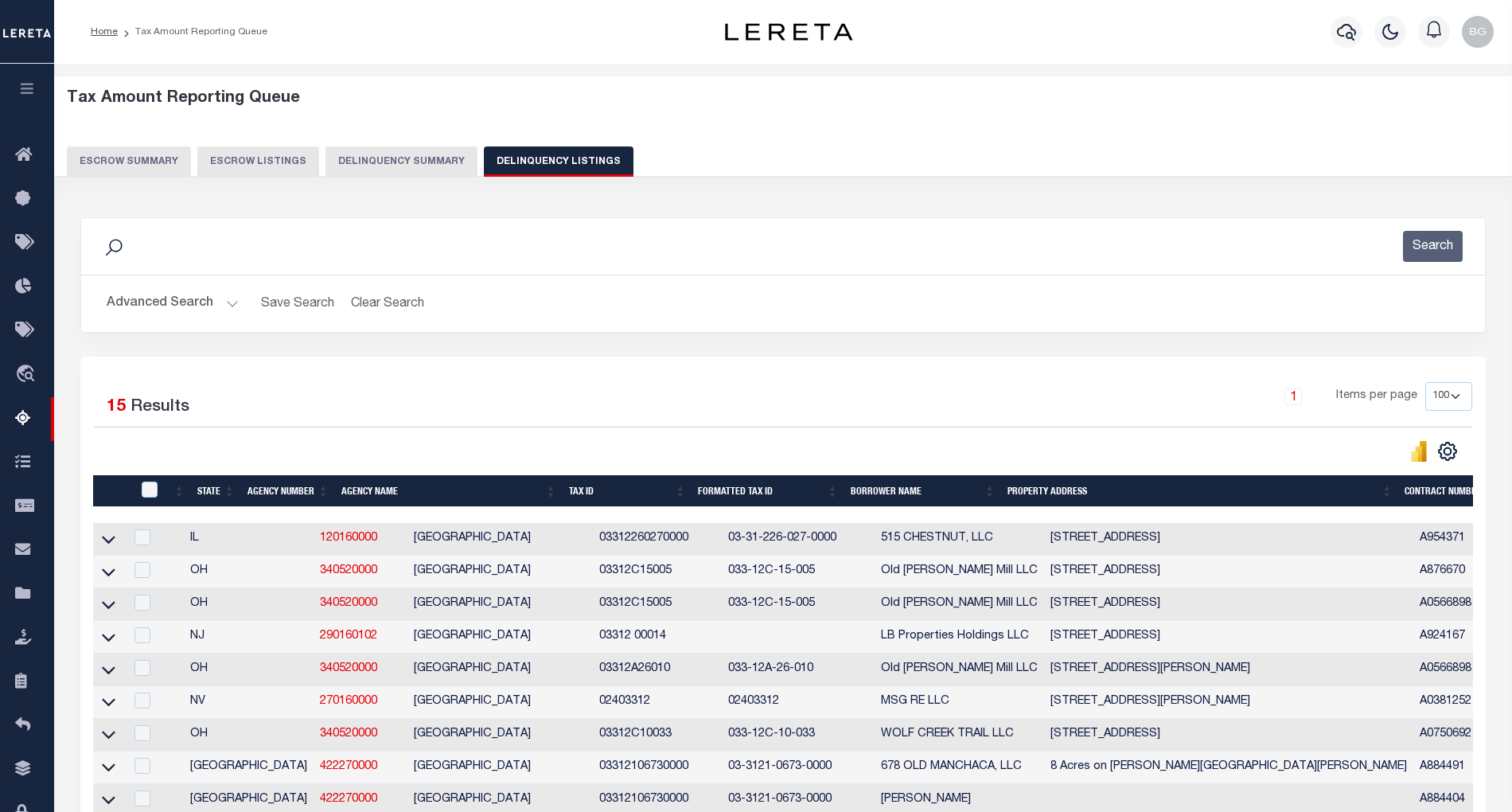
scroll to position [383, 0]
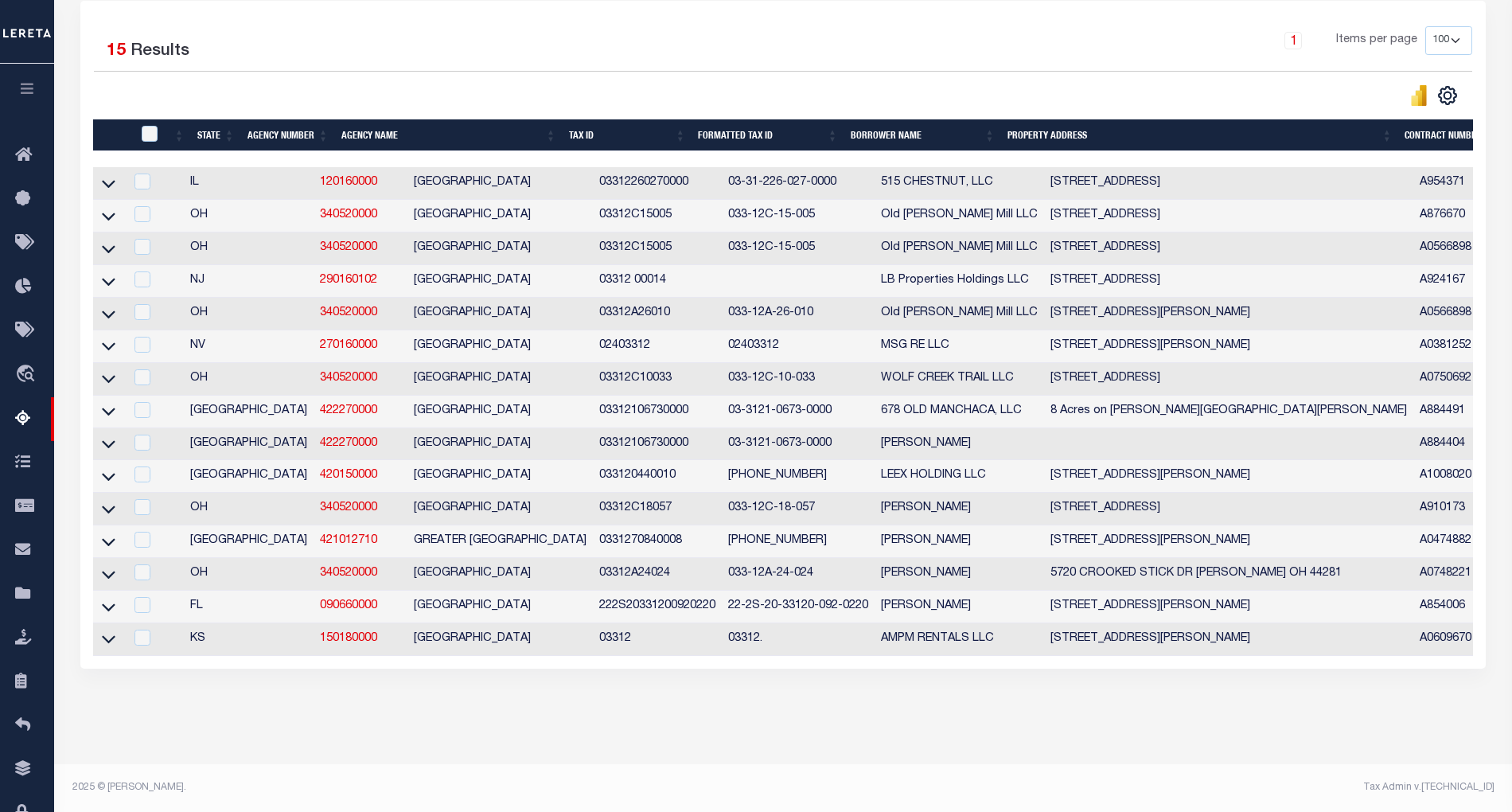
click at [1045, 628] on td "503 WALCH RD WINFIELD KS 67156" at bounding box center [1229, 639] width 370 height 32
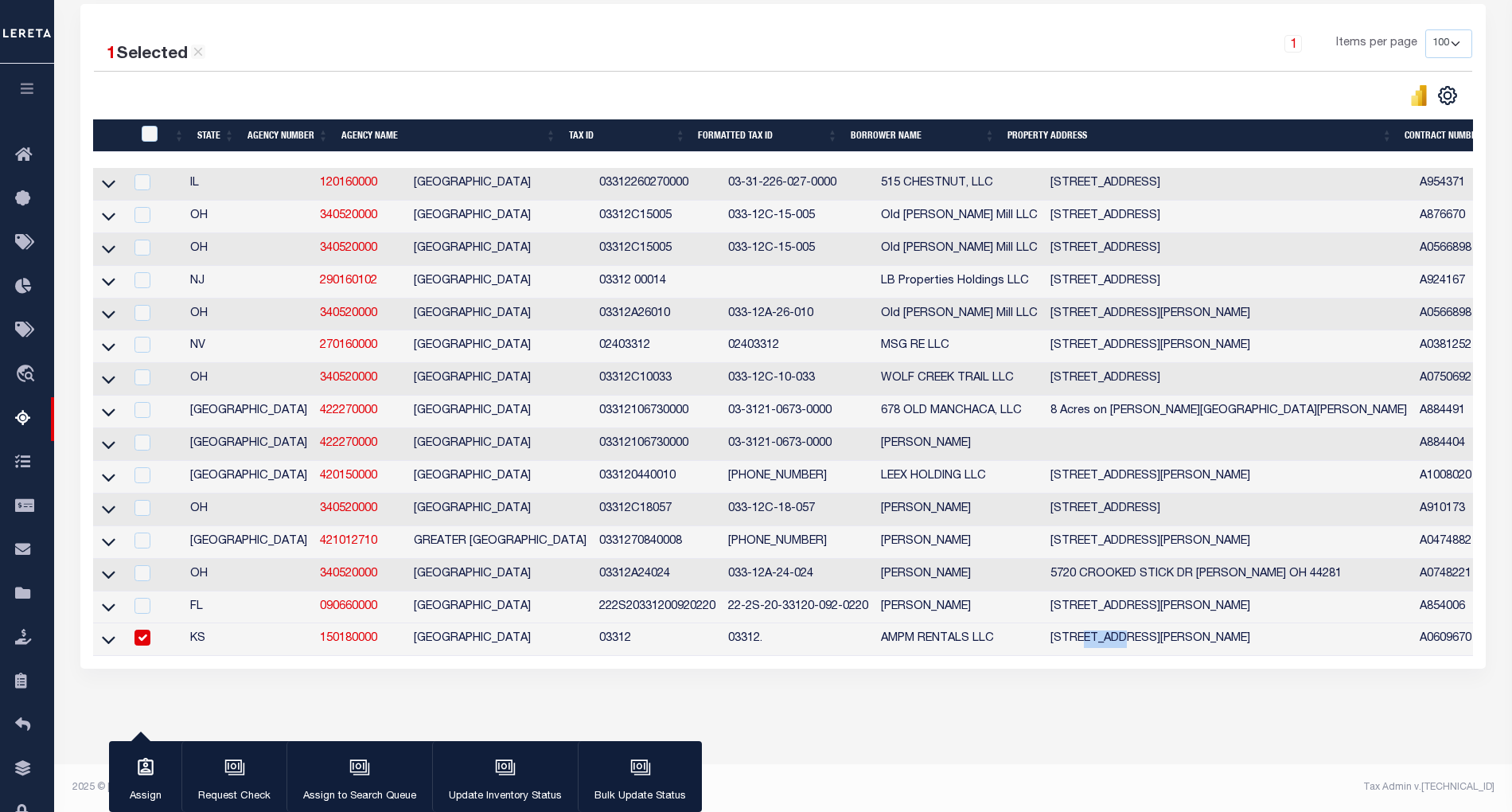
click at [1045, 628] on td "503 WALCH RD WINFIELD KS 67156" at bounding box center [1229, 639] width 370 height 32
checkbox input "false"
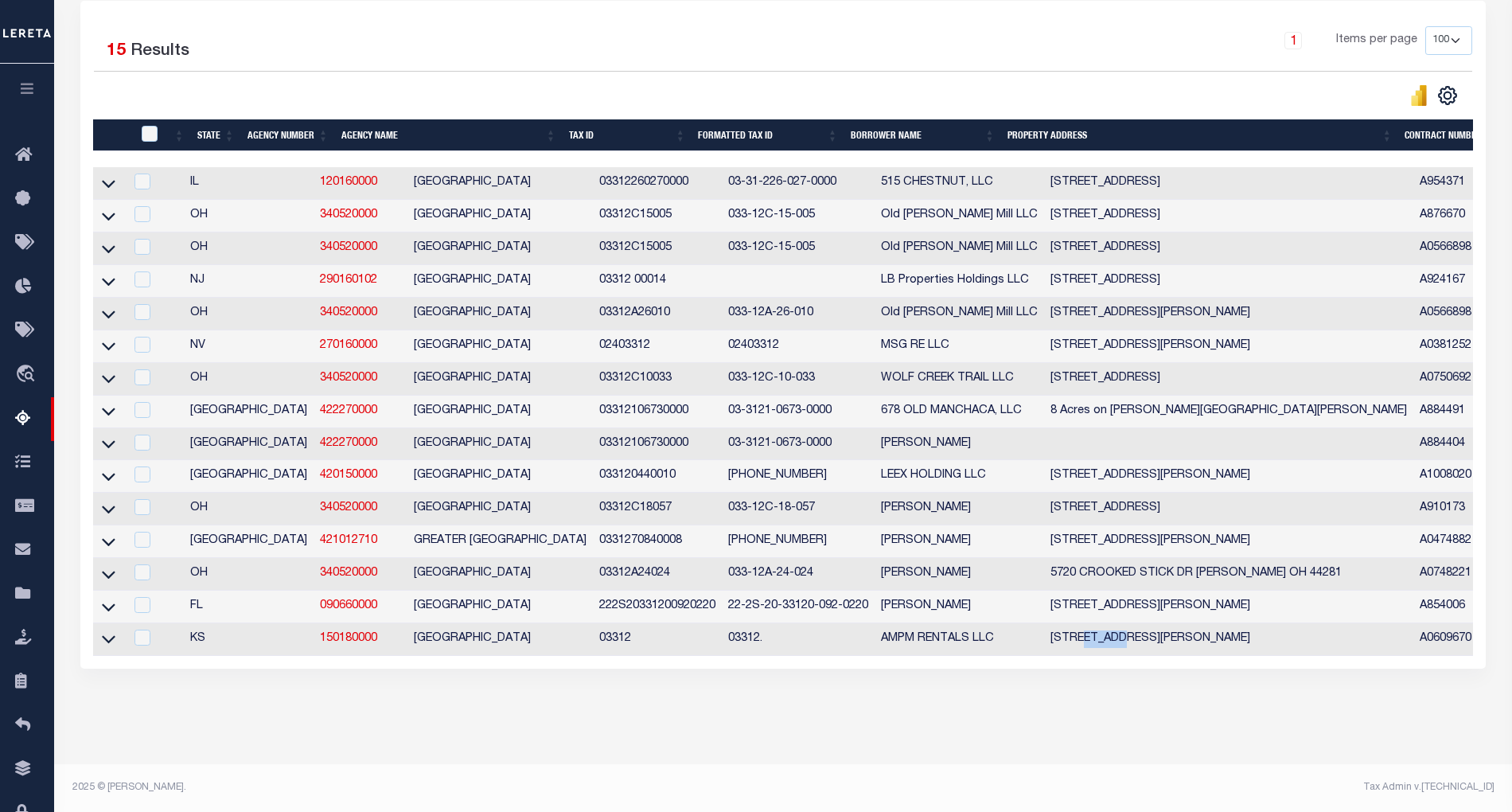
copy td "WALCH"
click at [113, 631] on icon at bounding box center [109, 639] width 14 height 17
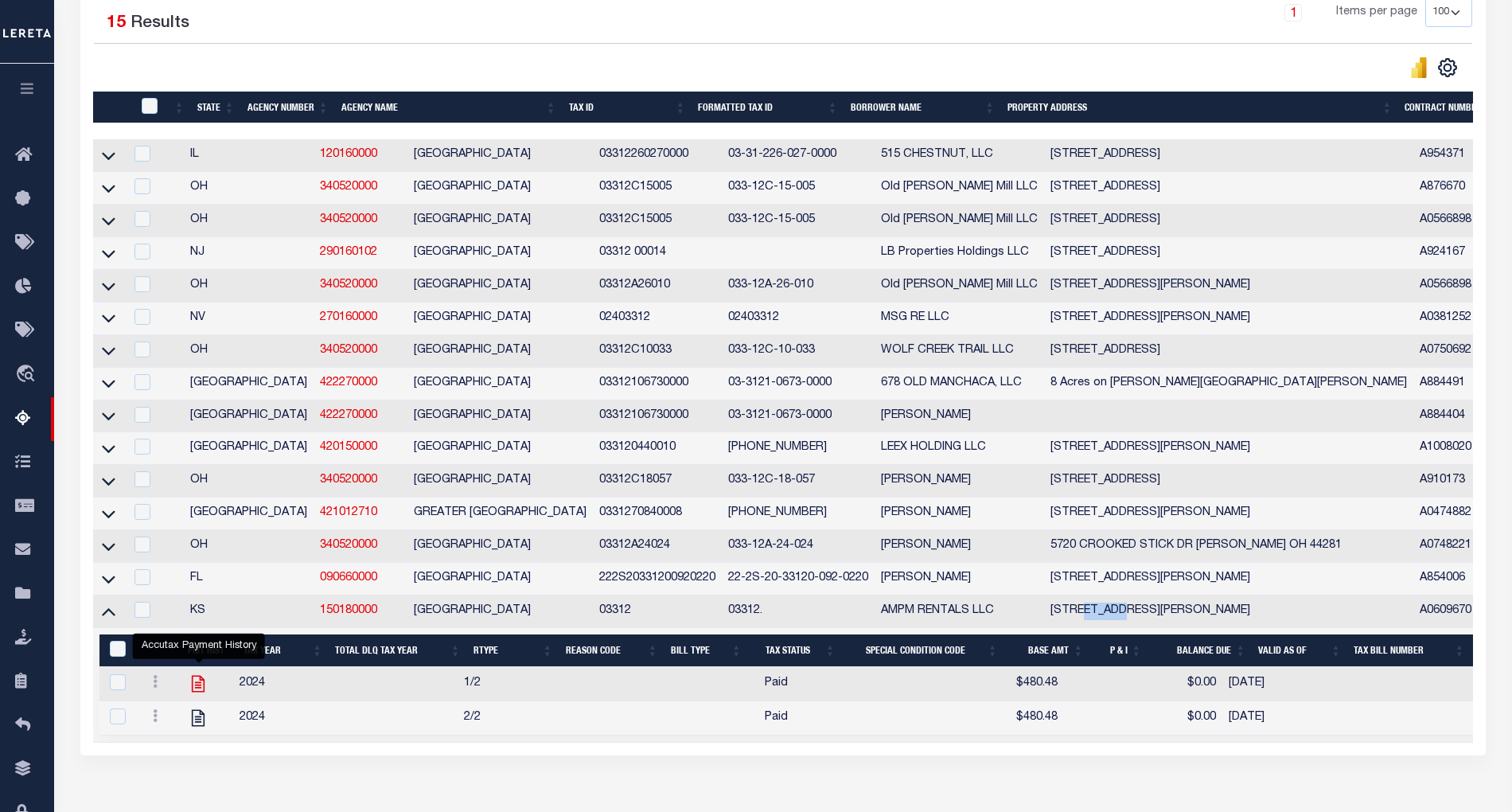
click at [201, 692] on icon "" at bounding box center [198, 684] width 13 height 17
checkbox input "true"
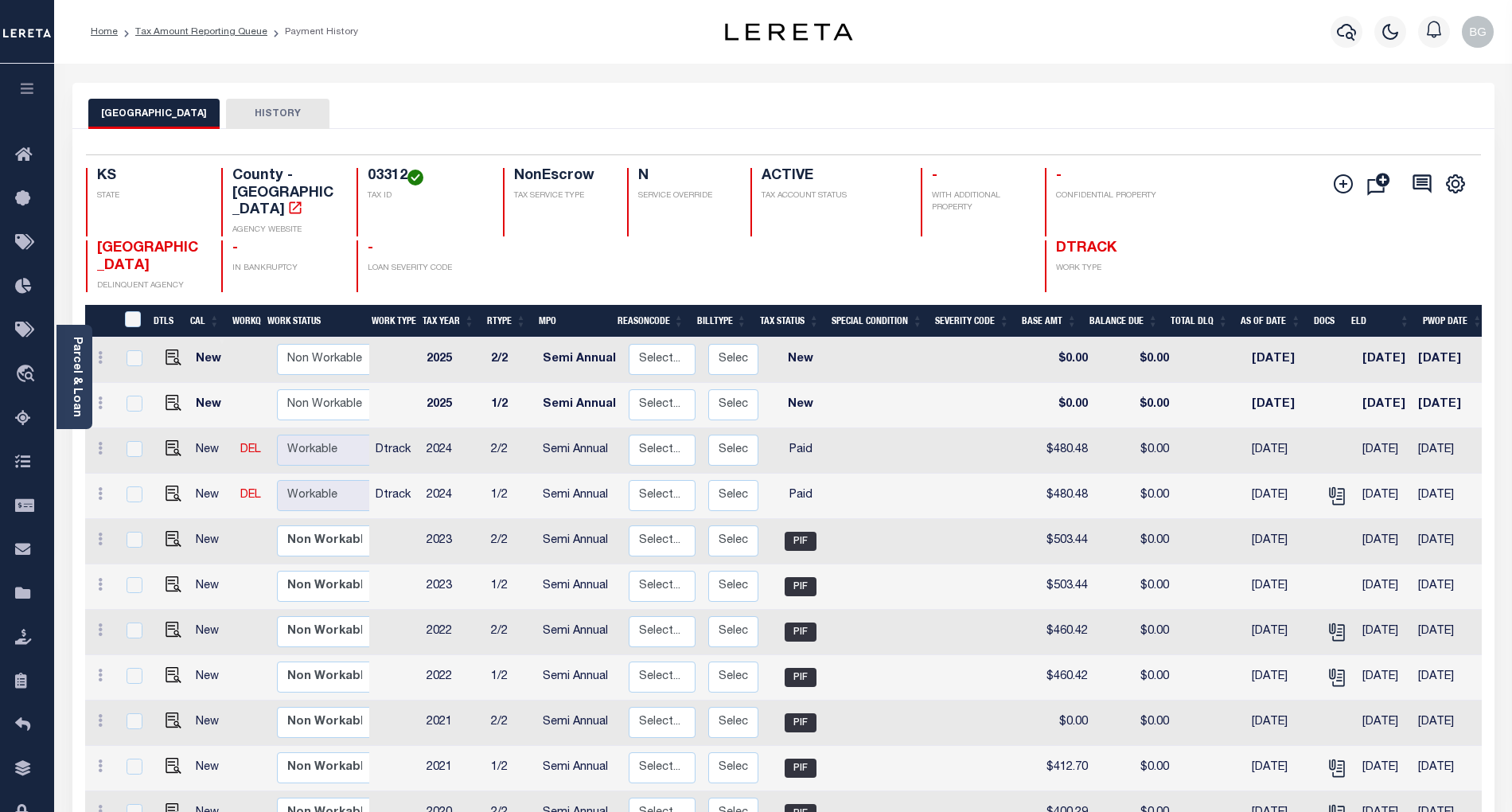
click at [1020, 45] on div "Profile Sign out" at bounding box center [1204, 32] width 593 height 56
click at [169, 485] on img "" at bounding box center [173, 493] width 16 height 16
checkbox input "true"
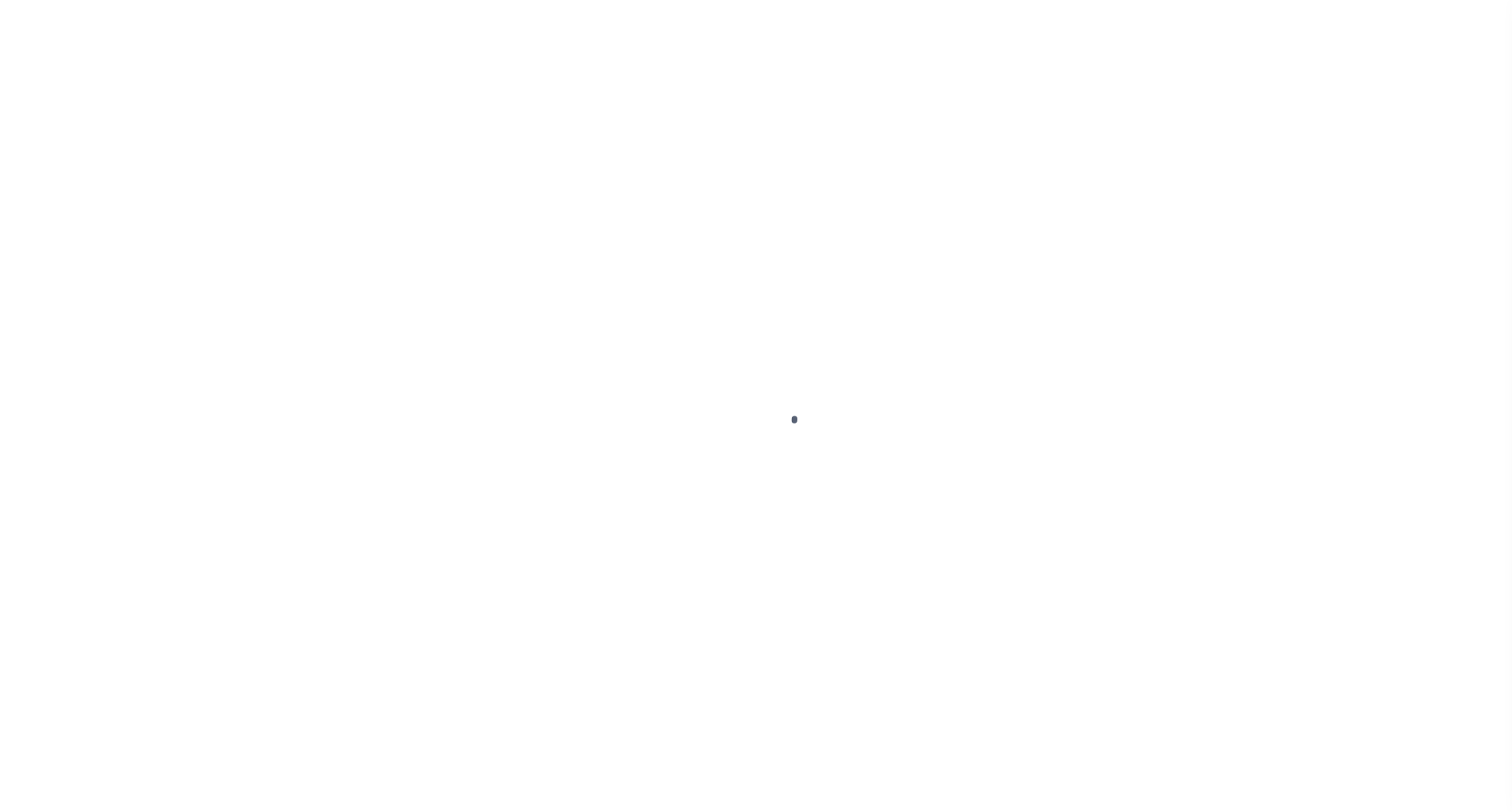
select select "PYD"
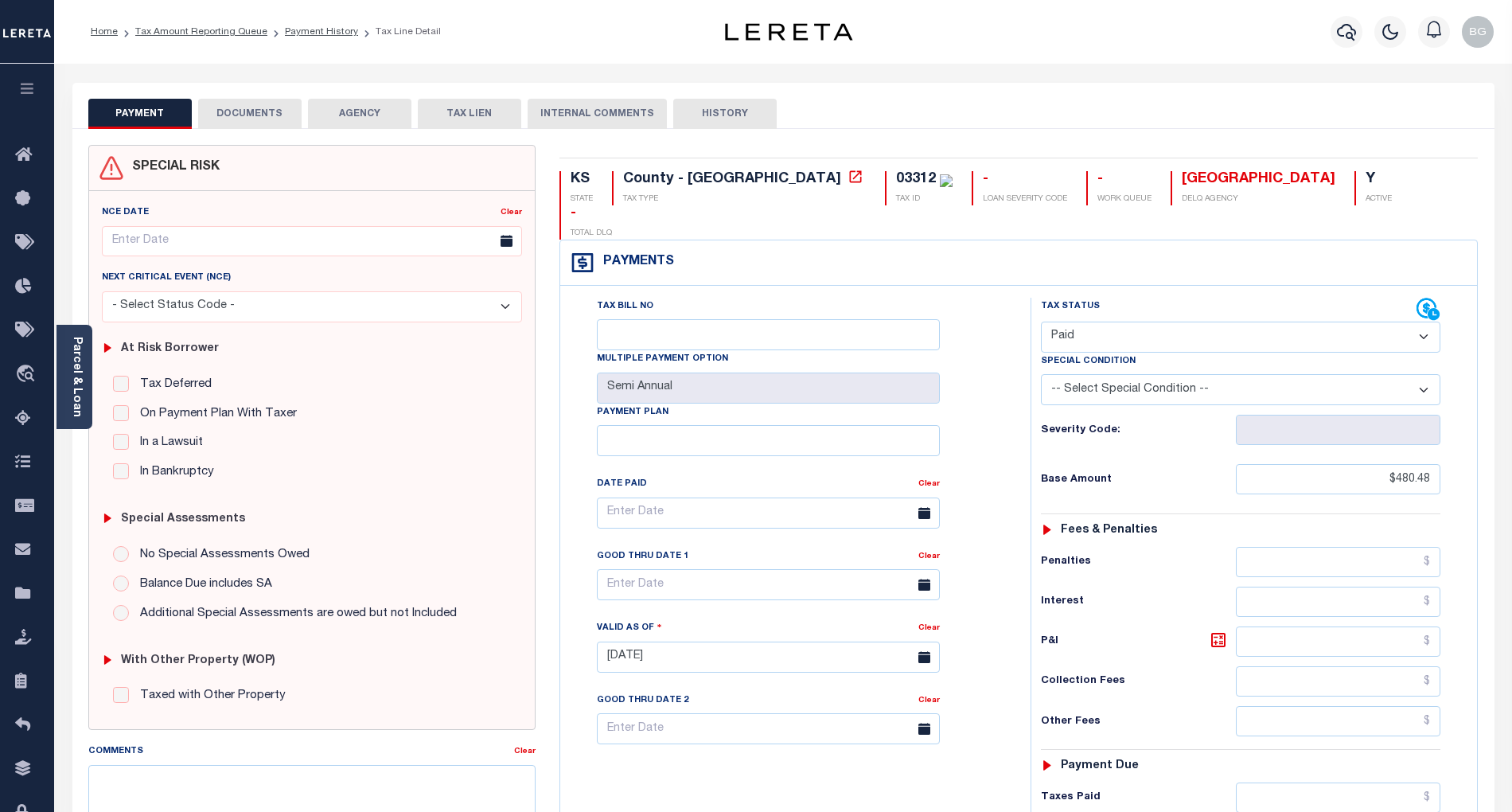
click at [258, 116] on button "DOCUMENTS" at bounding box center [250, 114] width 104 height 31
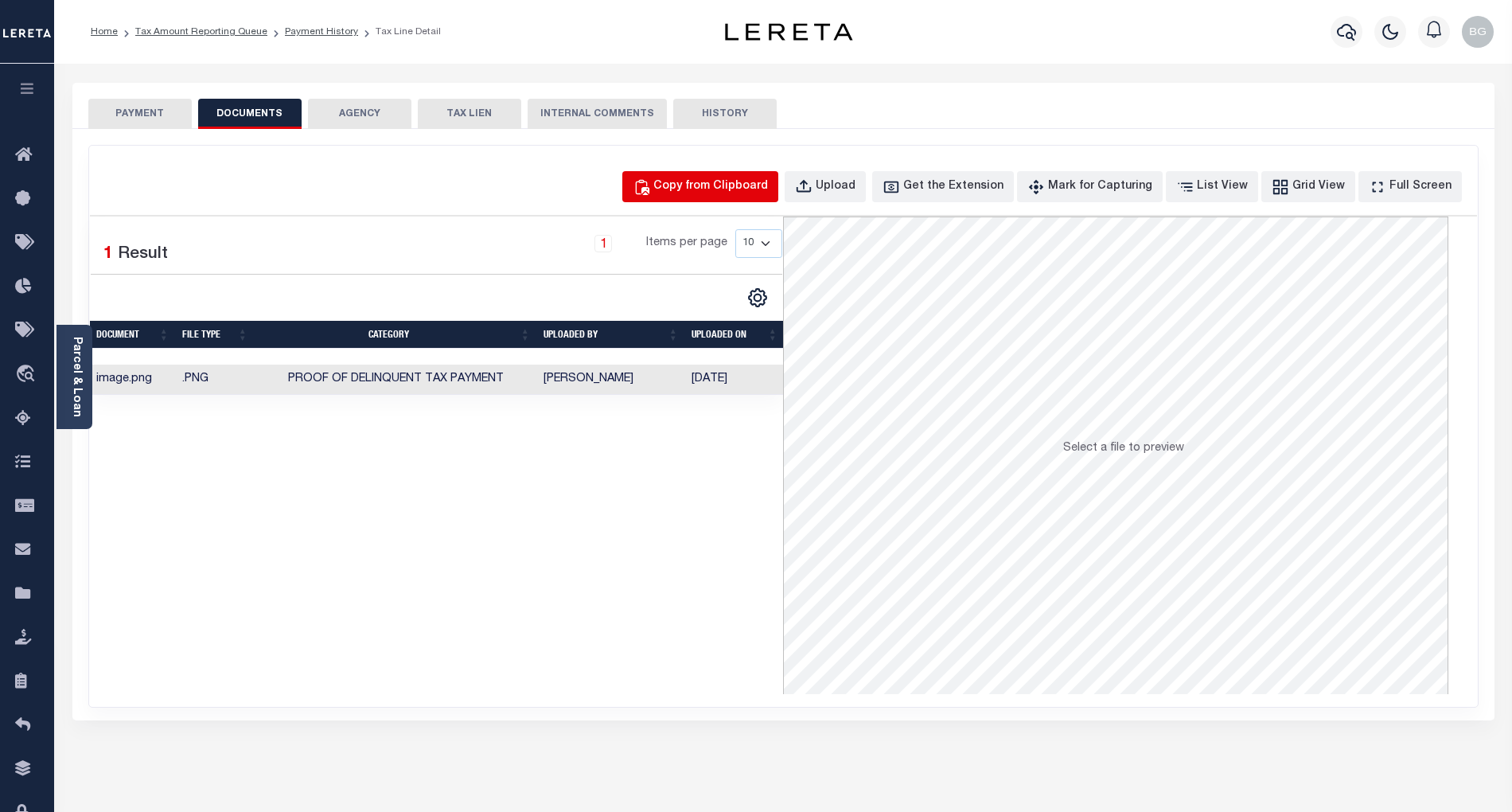
click at [745, 194] on div "Copy from Clipboard" at bounding box center [711, 187] width 115 height 18
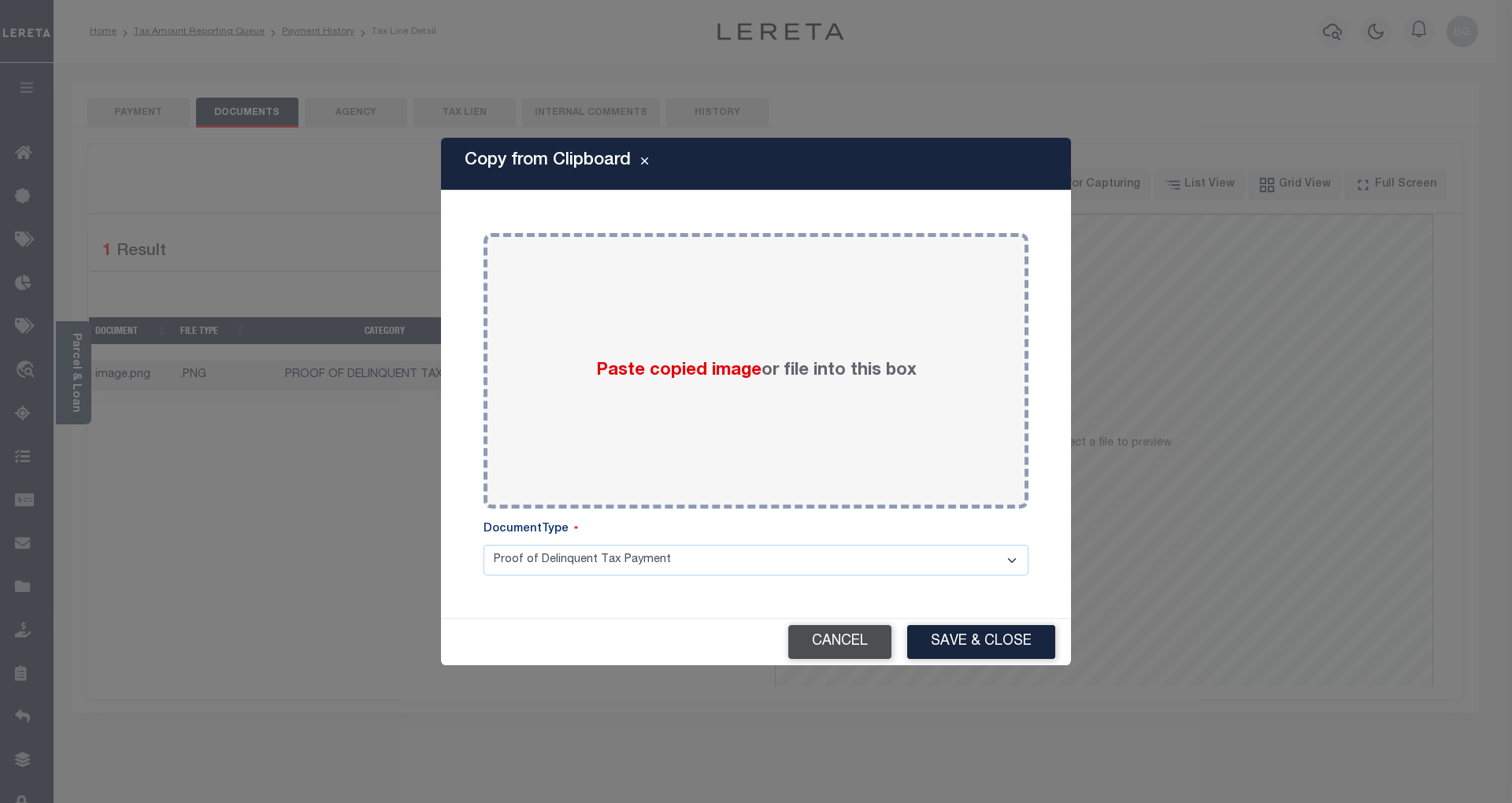
click at [859, 649] on button "Cancel" at bounding box center [839, 642] width 103 height 34
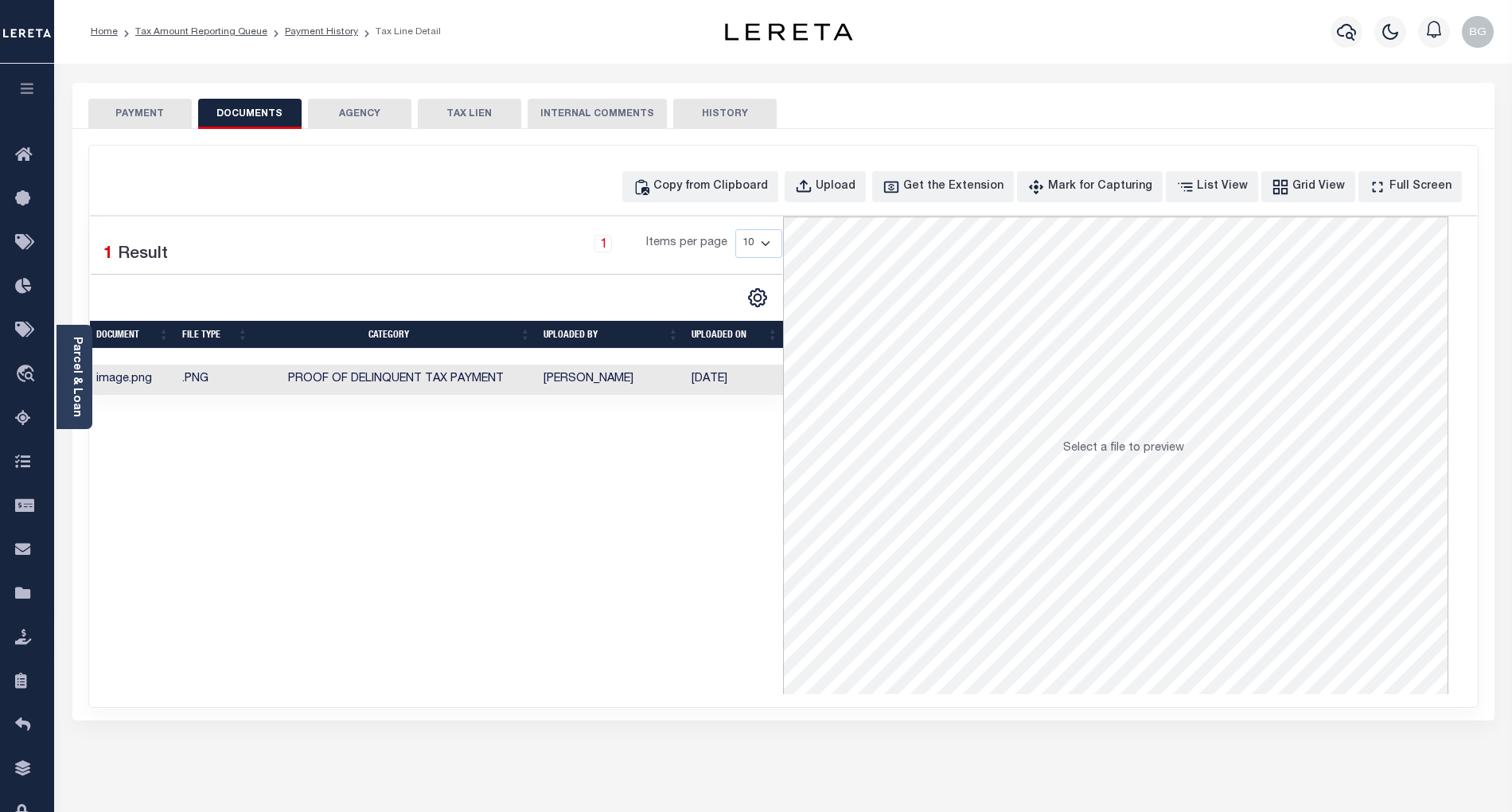
click at [141, 121] on button "PAYMENT" at bounding box center [140, 114] width 104 height 31
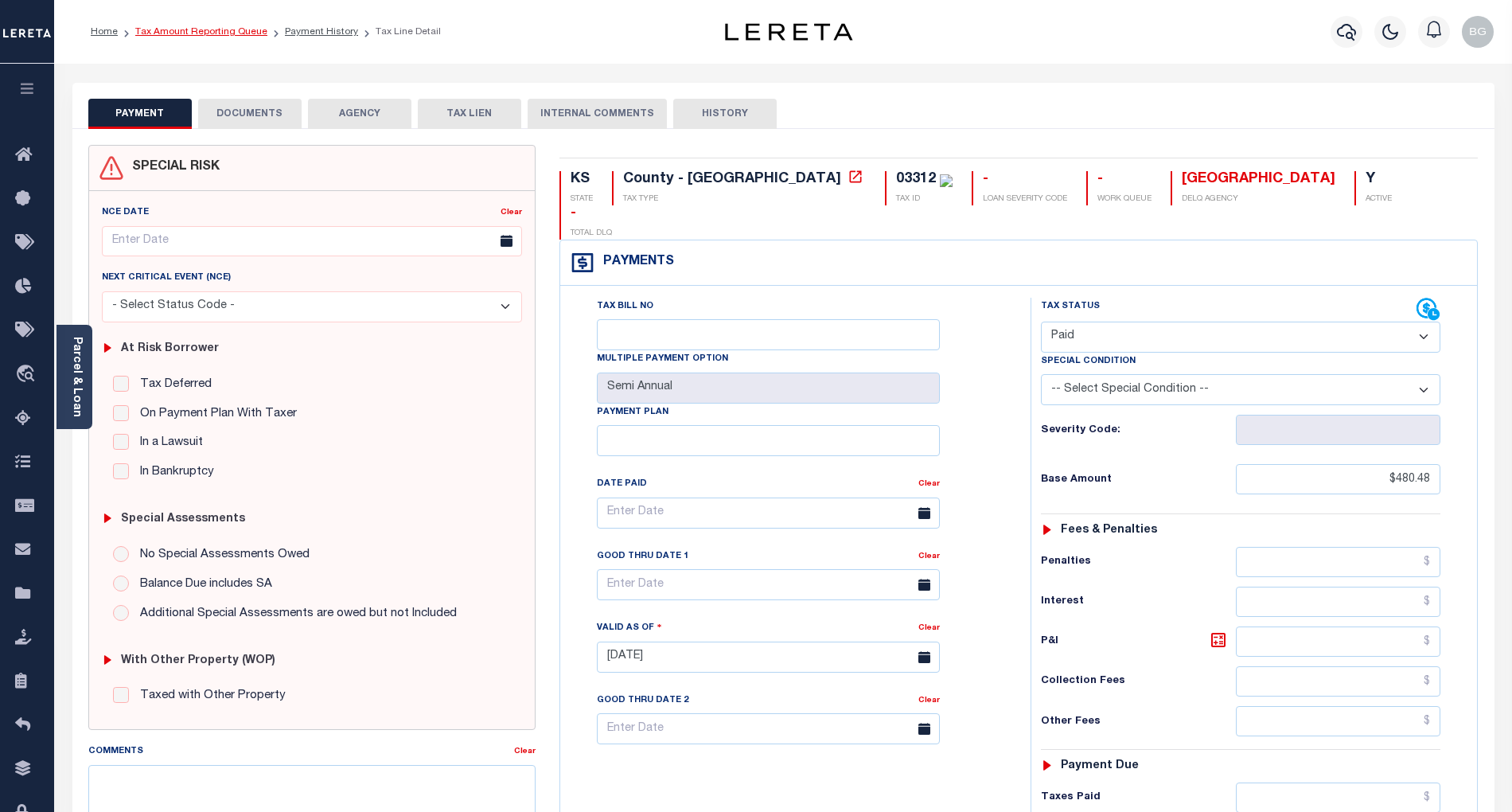
click at [185, 33] on link "Tax Amount Reporting Queue" at bounding box center [201, 31] width 132 height 9
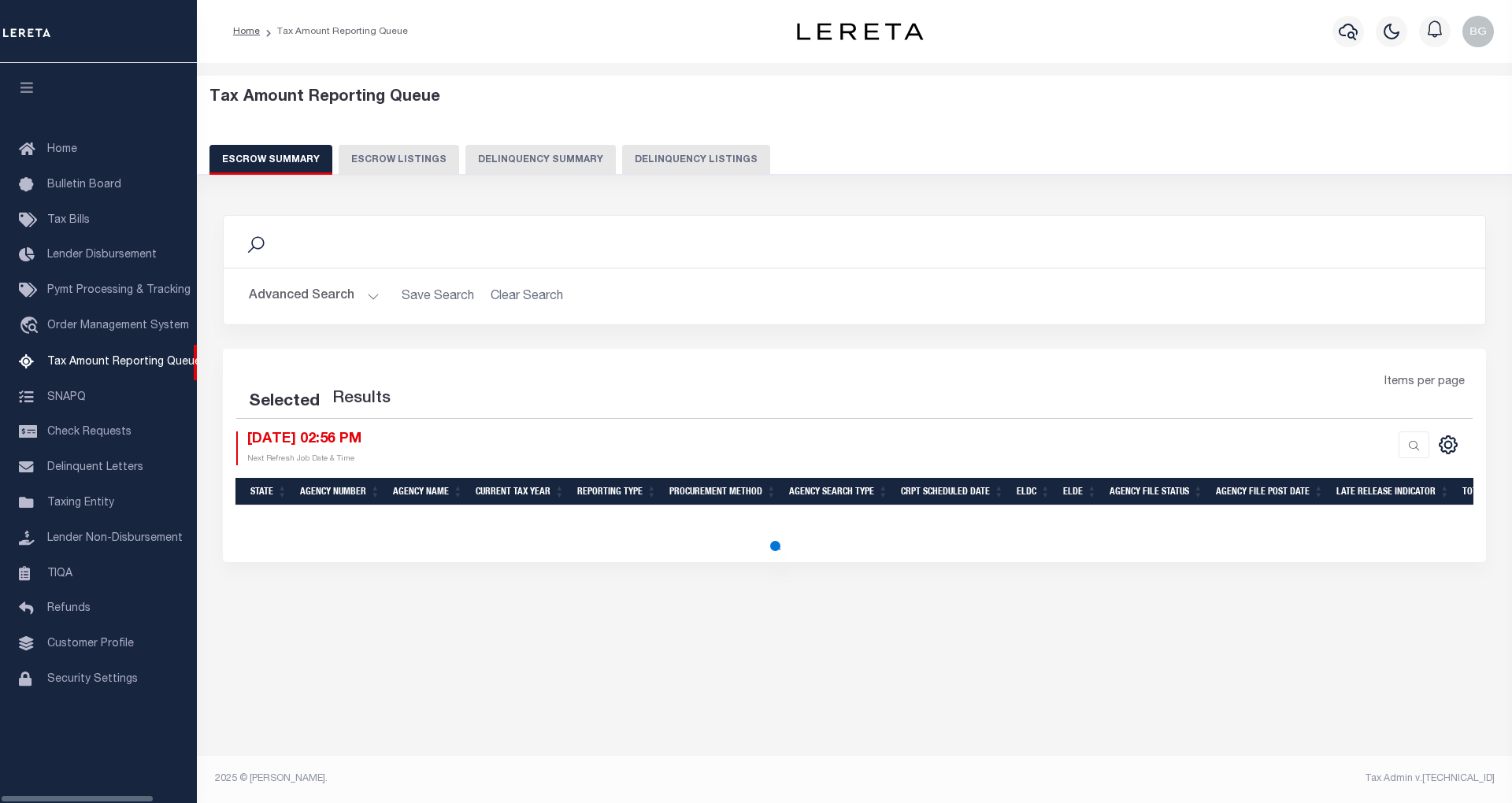
click at [700, 155] on button "Delinquency Listings" at bounding box center [696, 160] width 148 height 30
select select "100"
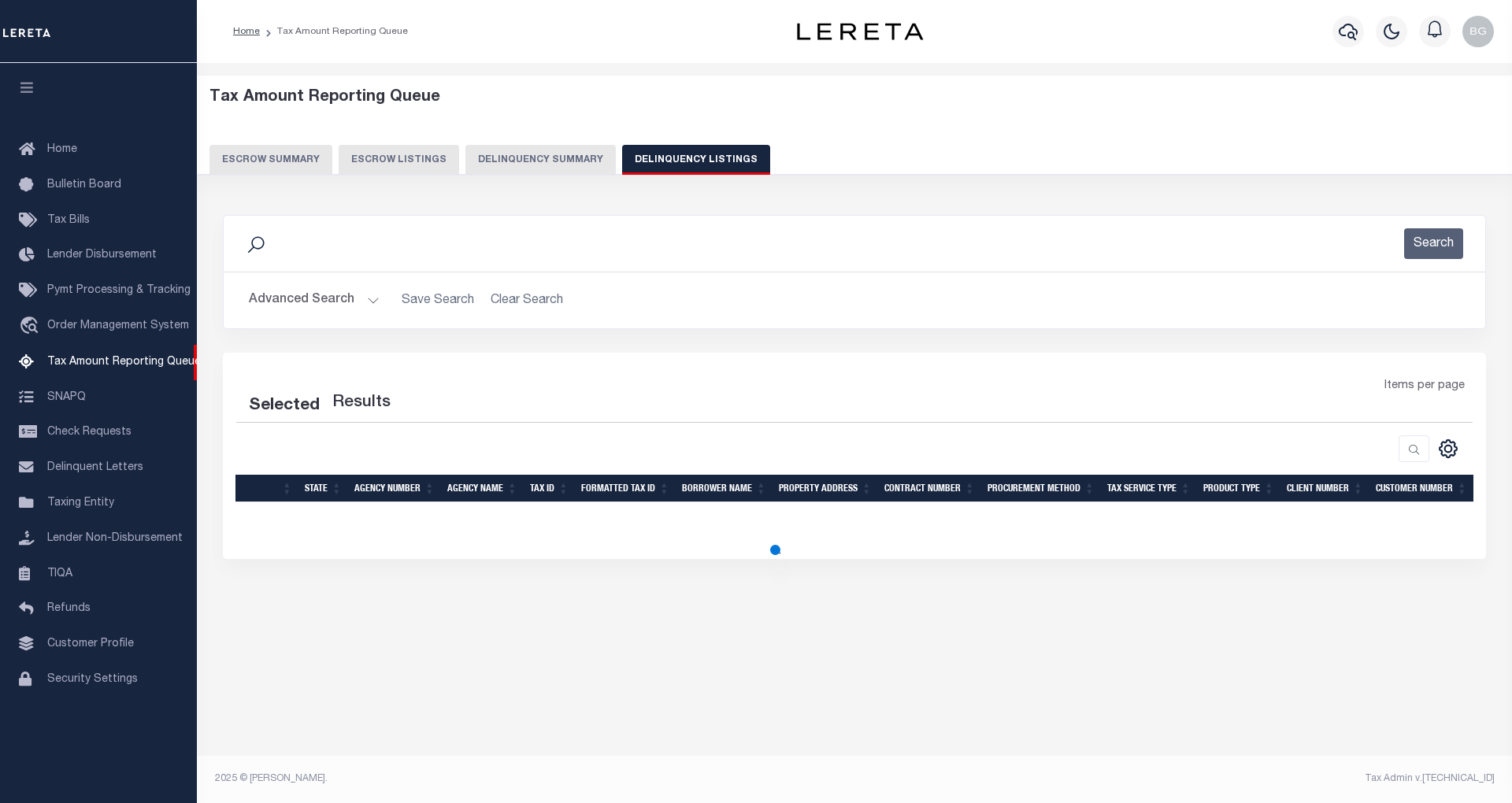
select select "100"
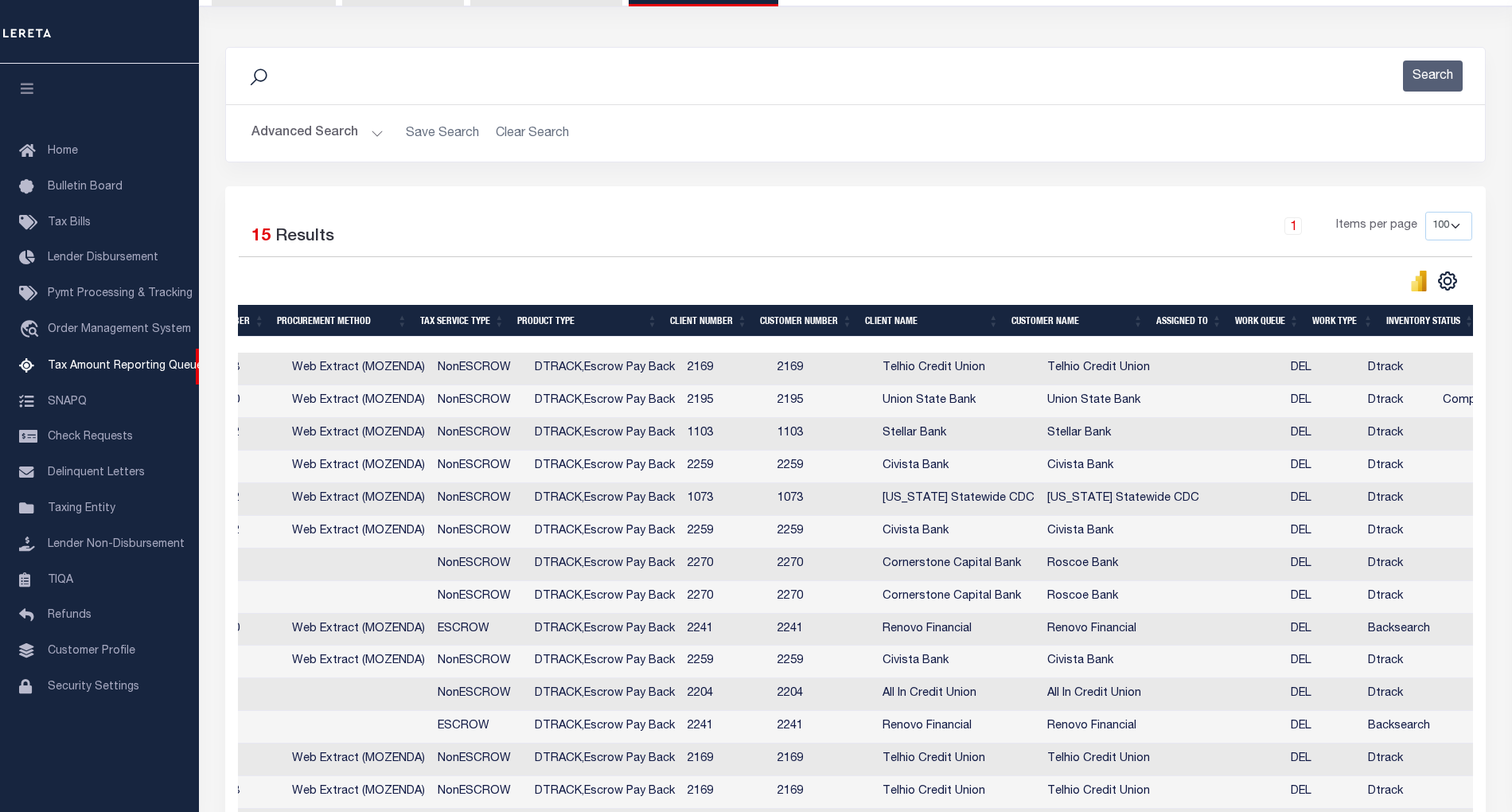
scroll to position [65, 0]
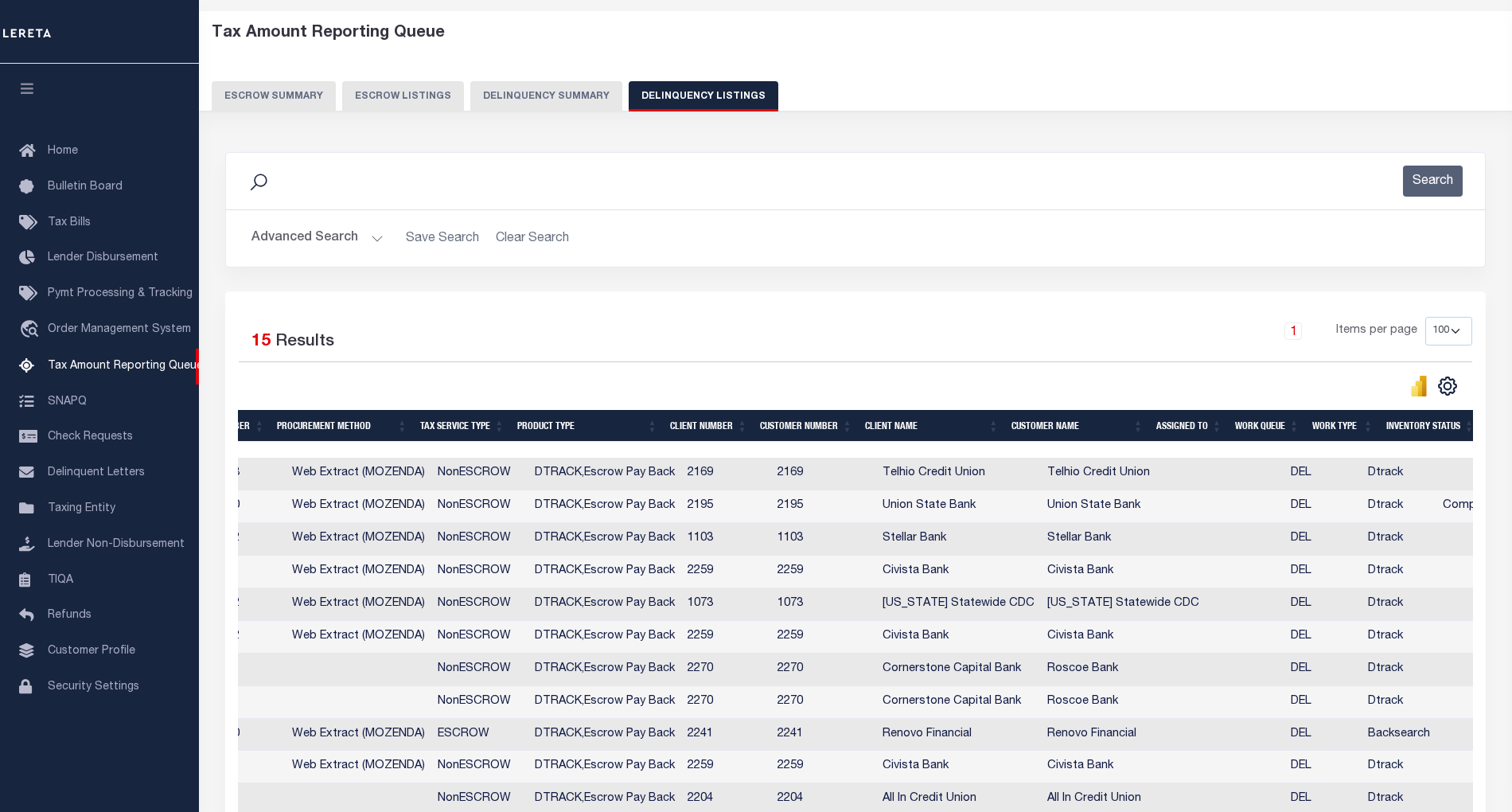
click at [368, 240] on button "Advanced Search" at bounding box center [317, 238] width 132 height 31
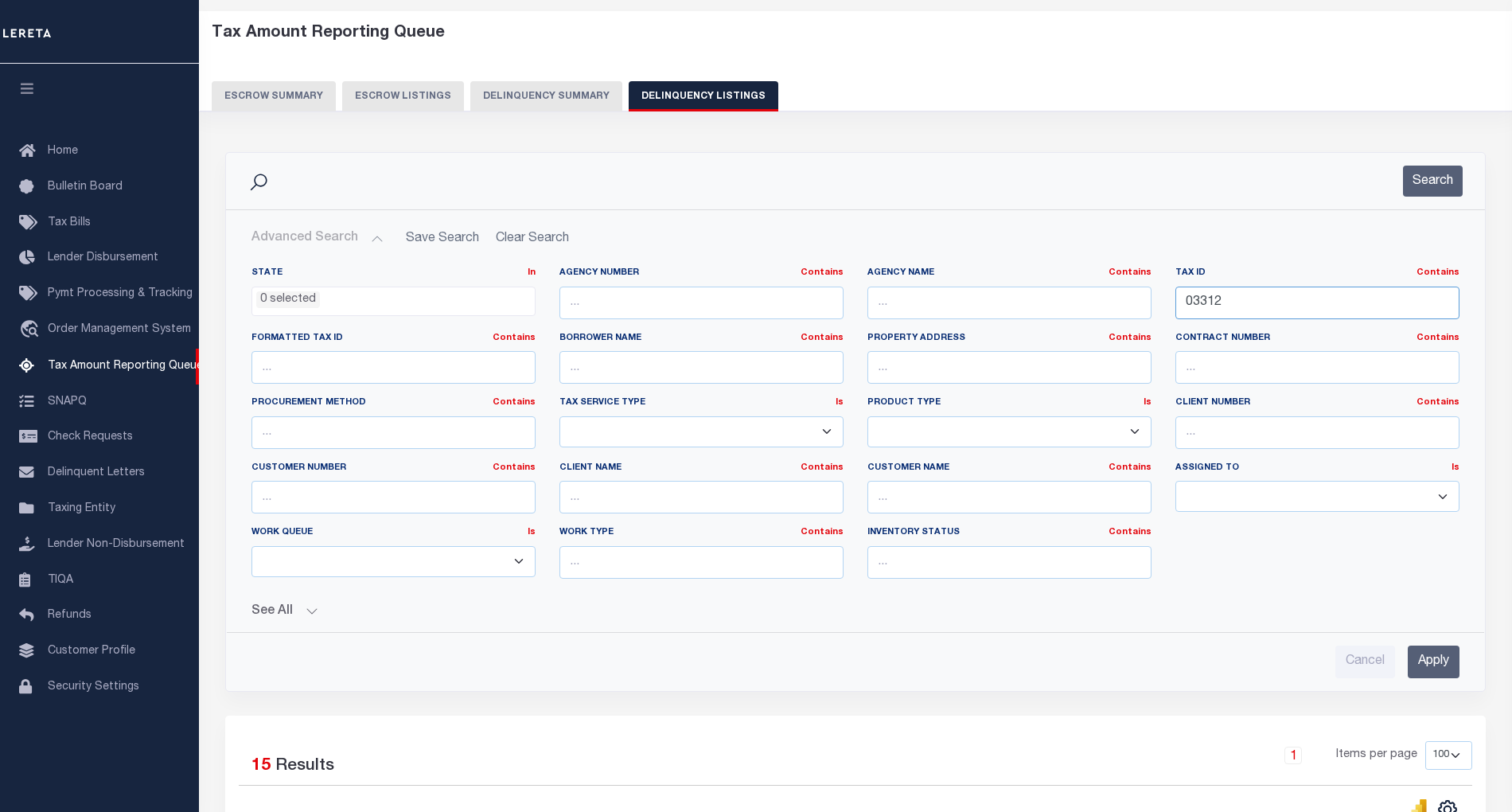
click at [1198, 306] on input "03312" at bounding box center [1317, 303] width 284 height 32
paste input "39"
type input "03339"
click at [1448, 670] on input "Apply" at bounding box center [1434, 662] width 52 height 32
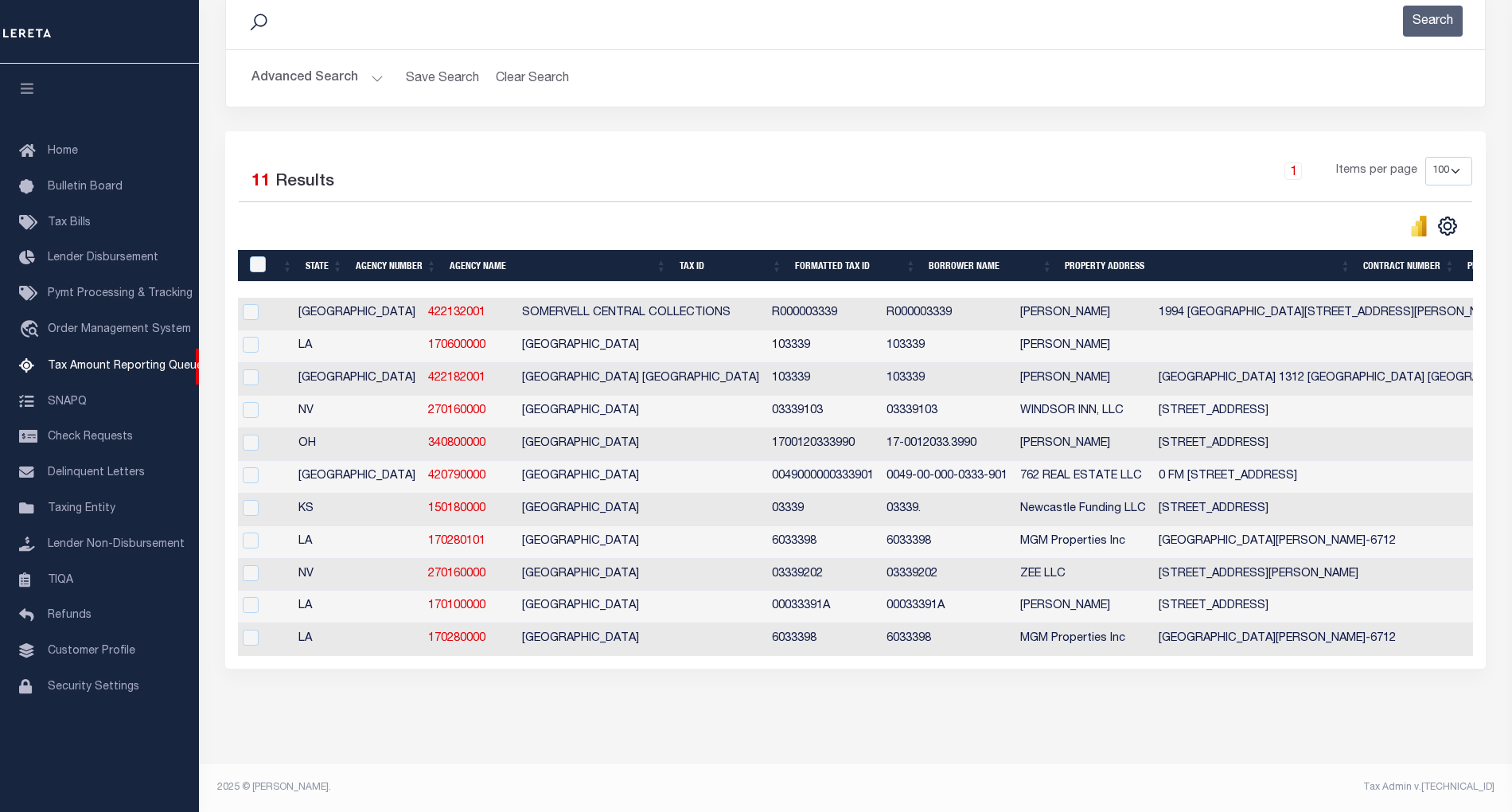
scroll to position [0, 0]
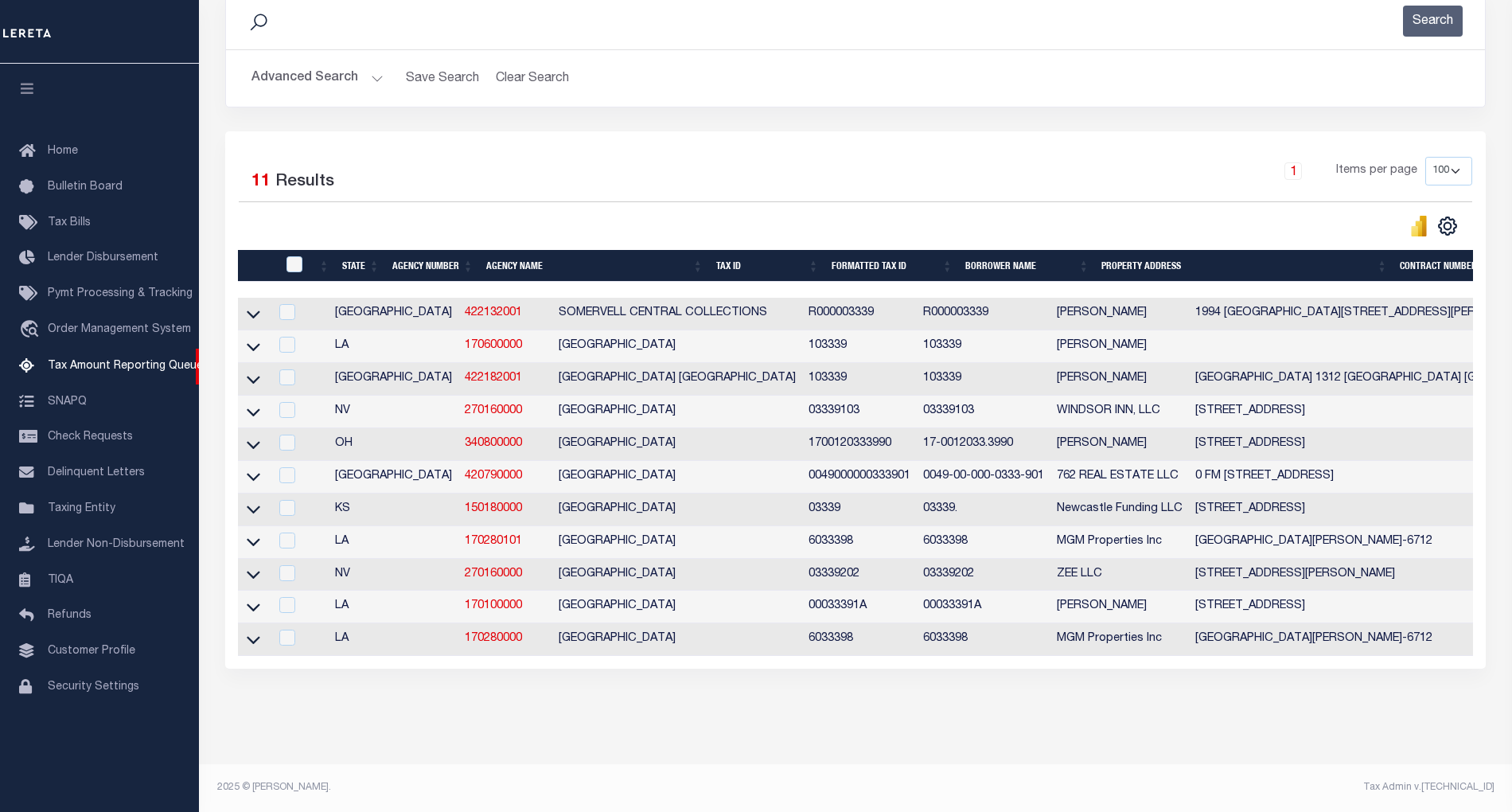
click at [1189, 494] on td "[STREET_ADDRESS]" at bounding box center [1413, 510] width 448 height 32
checkbox input "false"
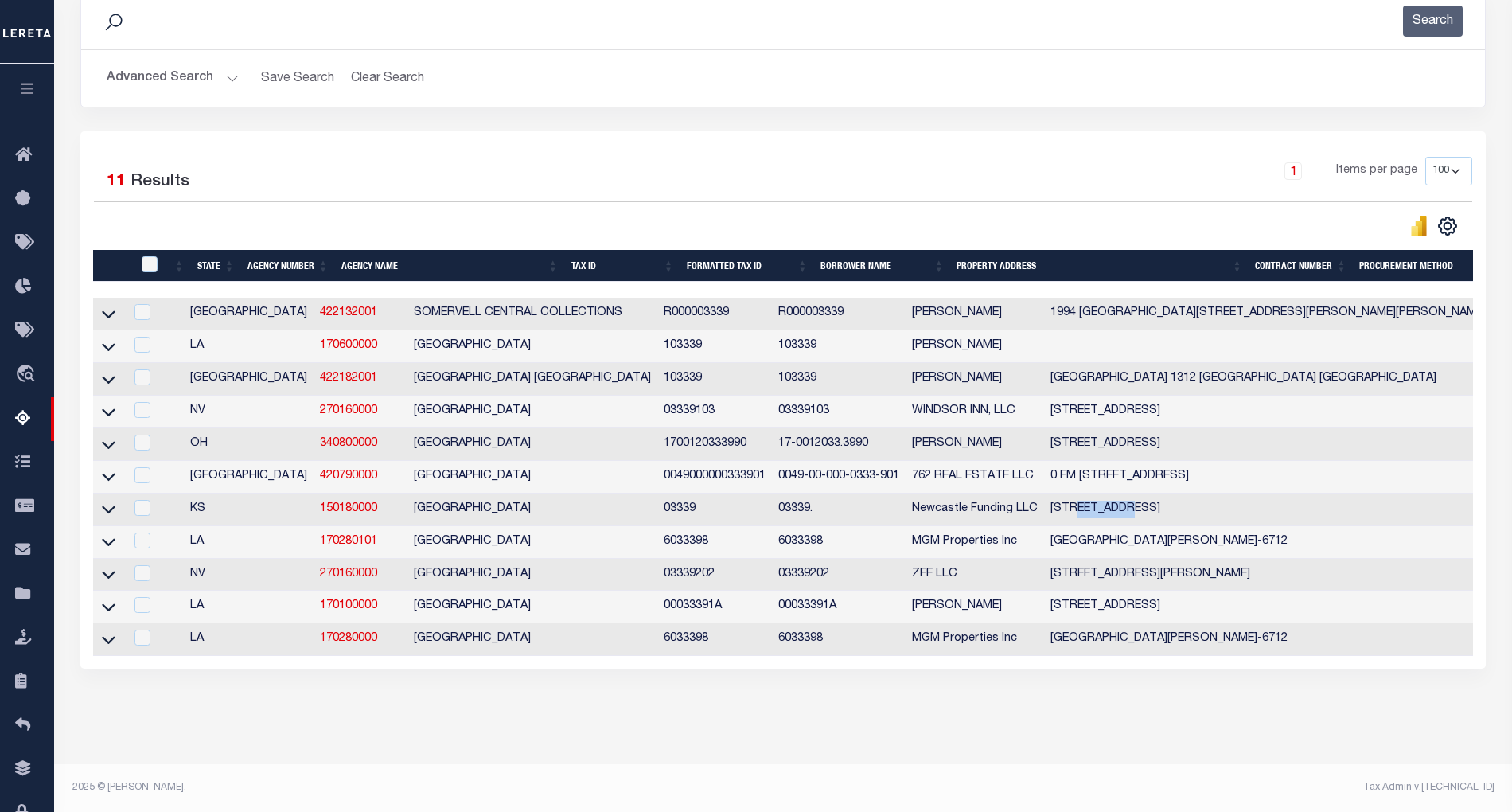
copy td "College"
click at [106, 507] on icon at bounding box center [109, 510] width 14 height 8
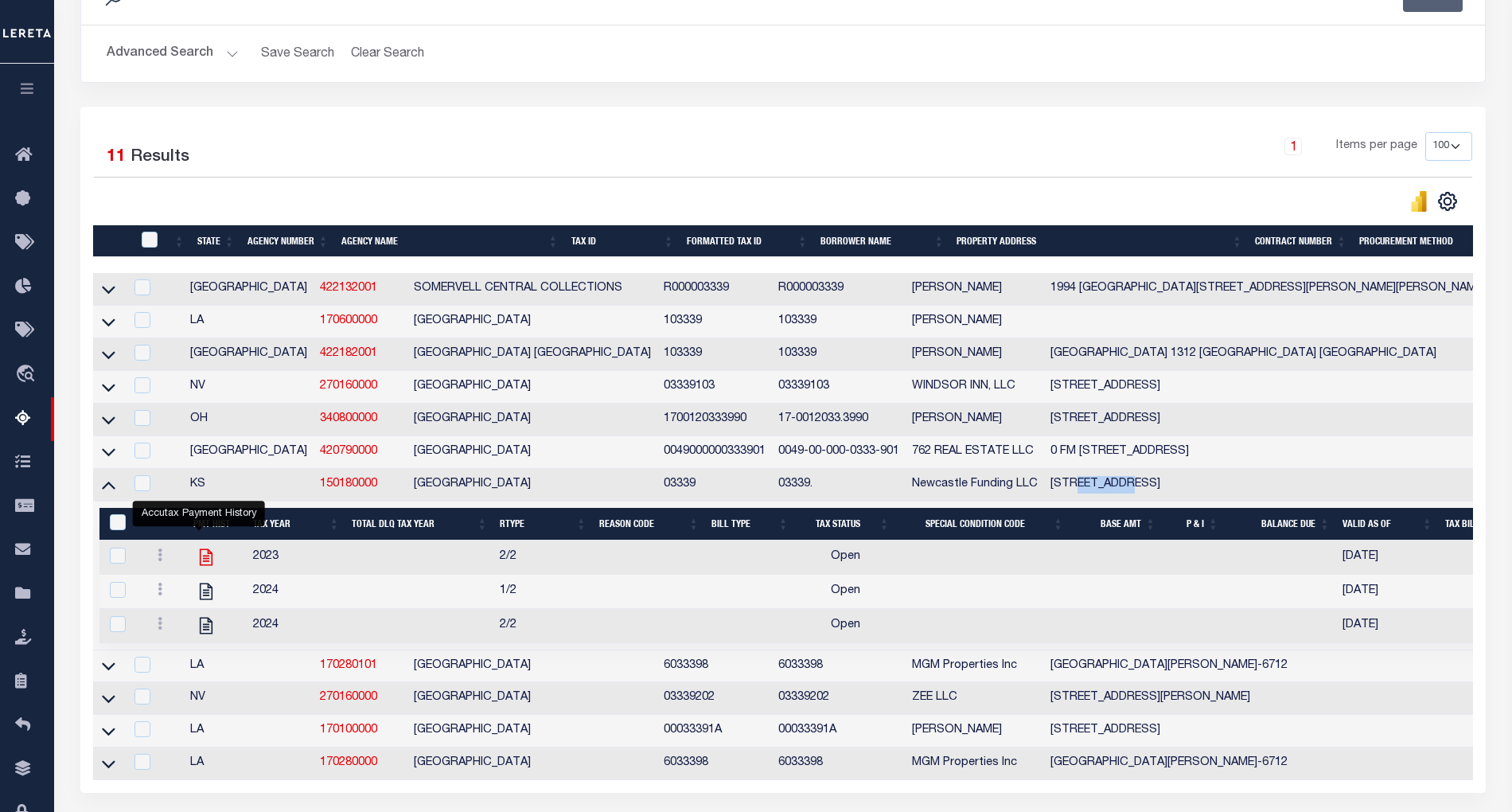
click at [200, 565] on icon "" at bounding box center [206, 557] width 13 height 17
checkbox input "true"
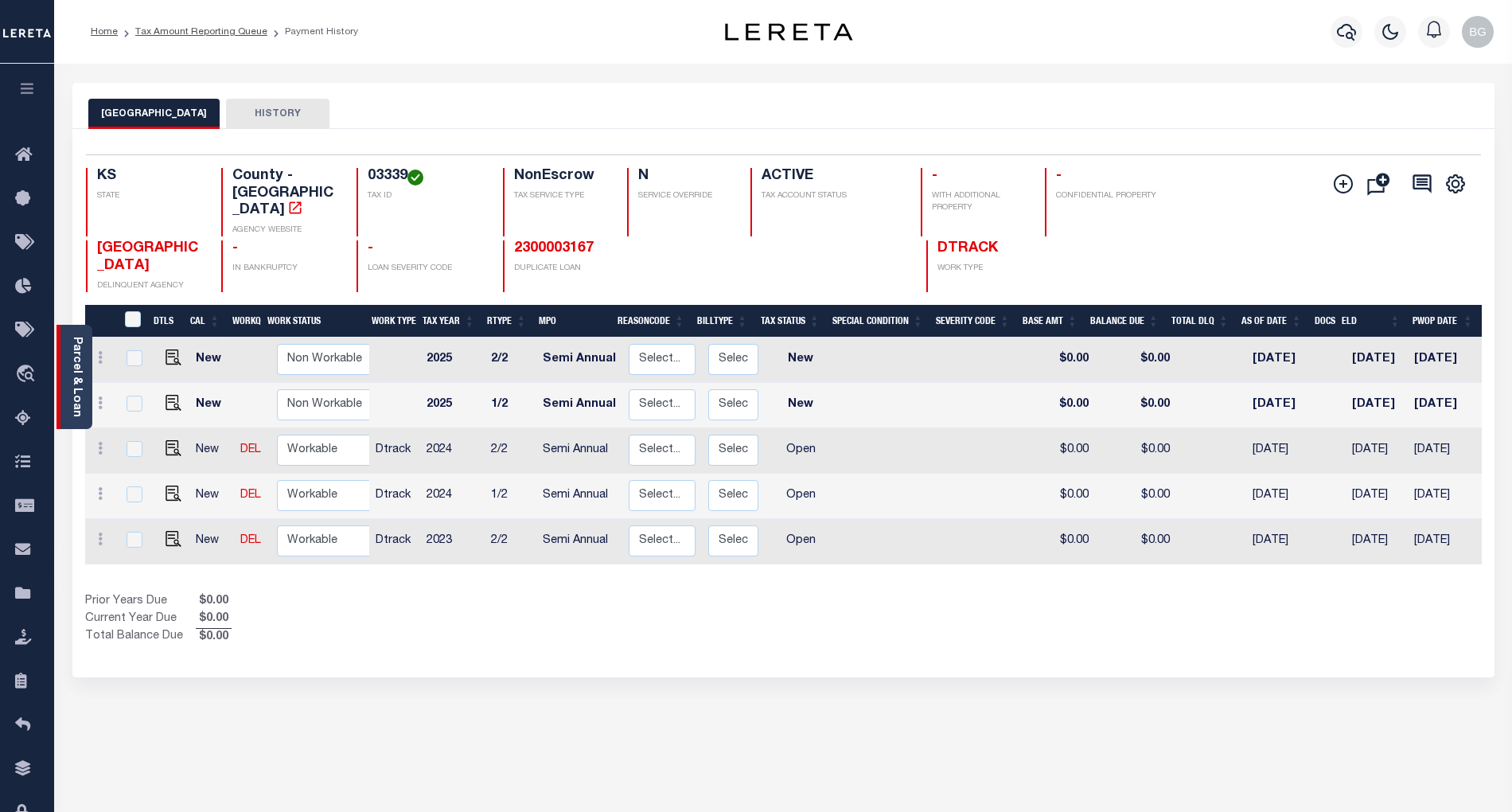
click at [74, 373] on link "Parcel & Loan" at bounding box center [76, 377] width 11 height 81
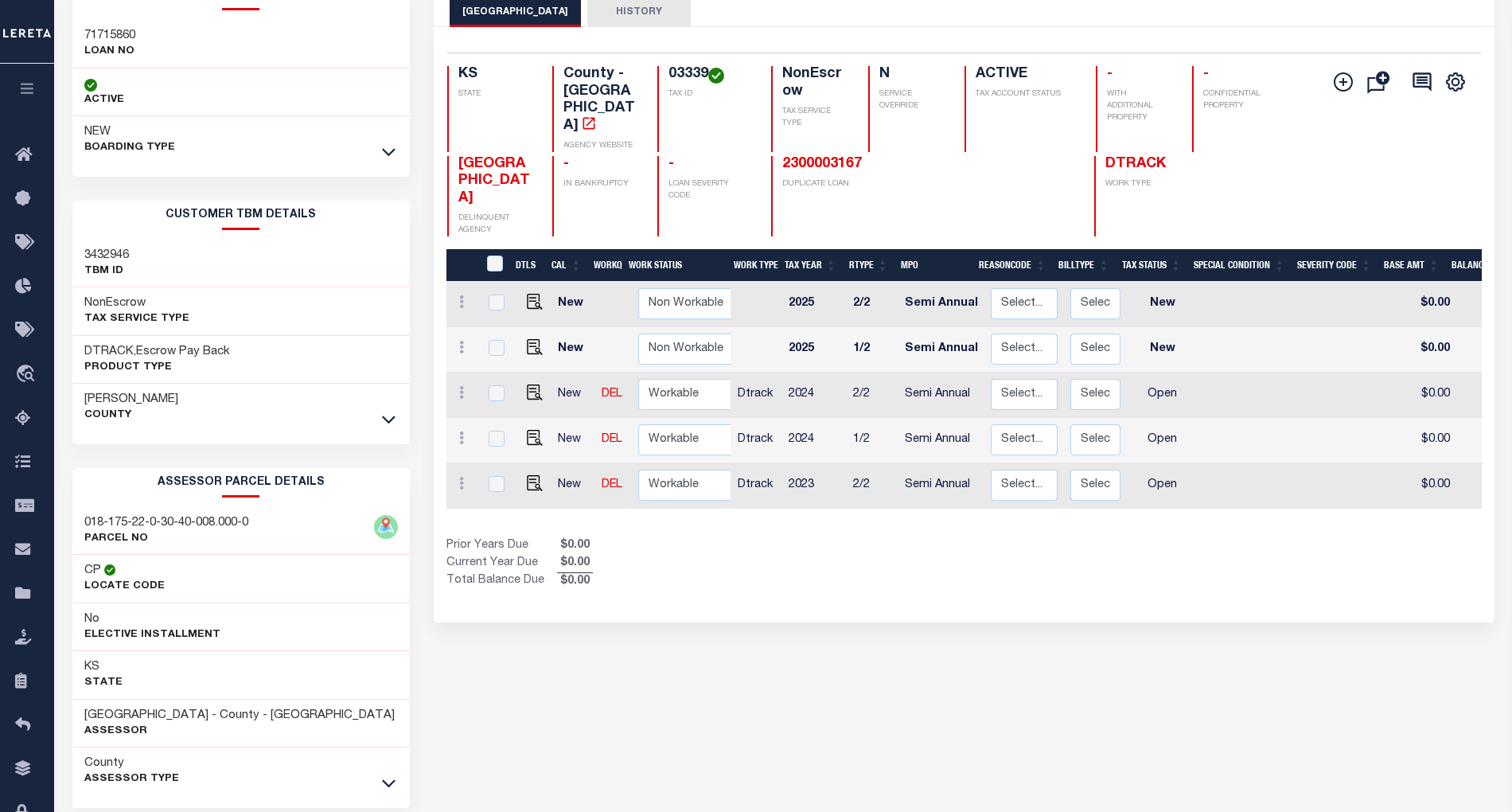
scroll to position [175, 0]
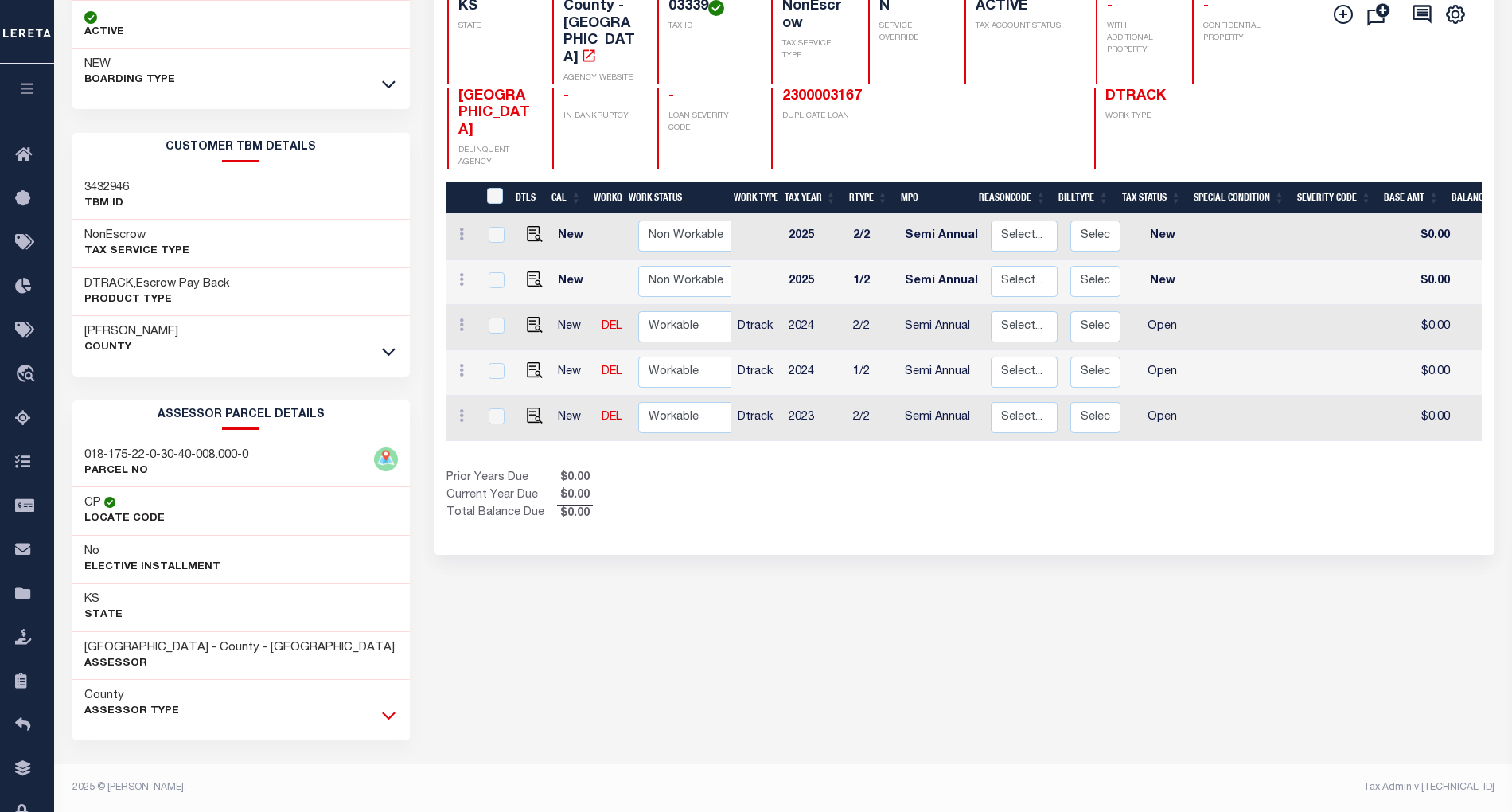
click at [388, 717] on icon at bounding box center [388, 716] width 14 height 17
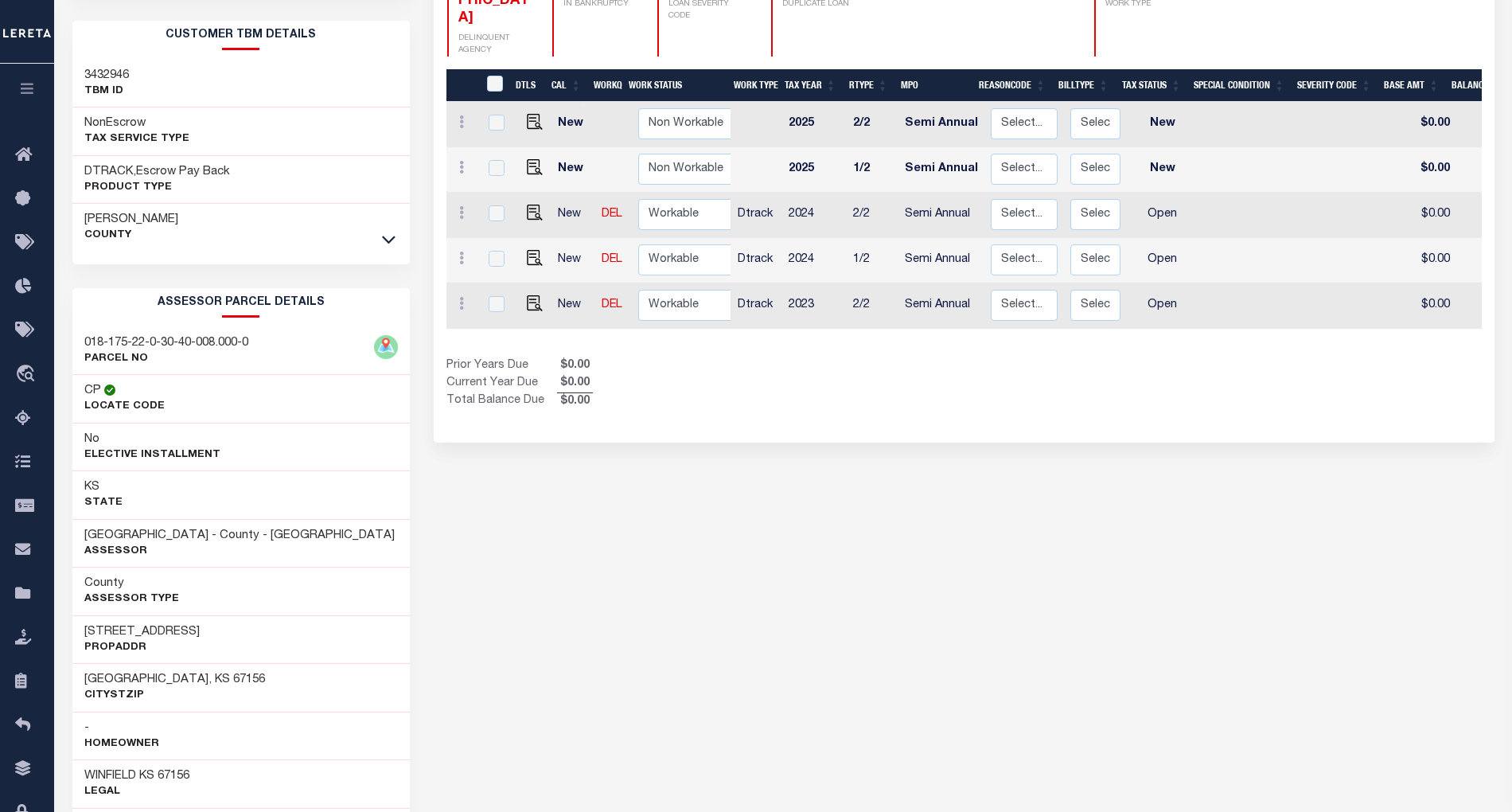
scroll to position [281, 0]
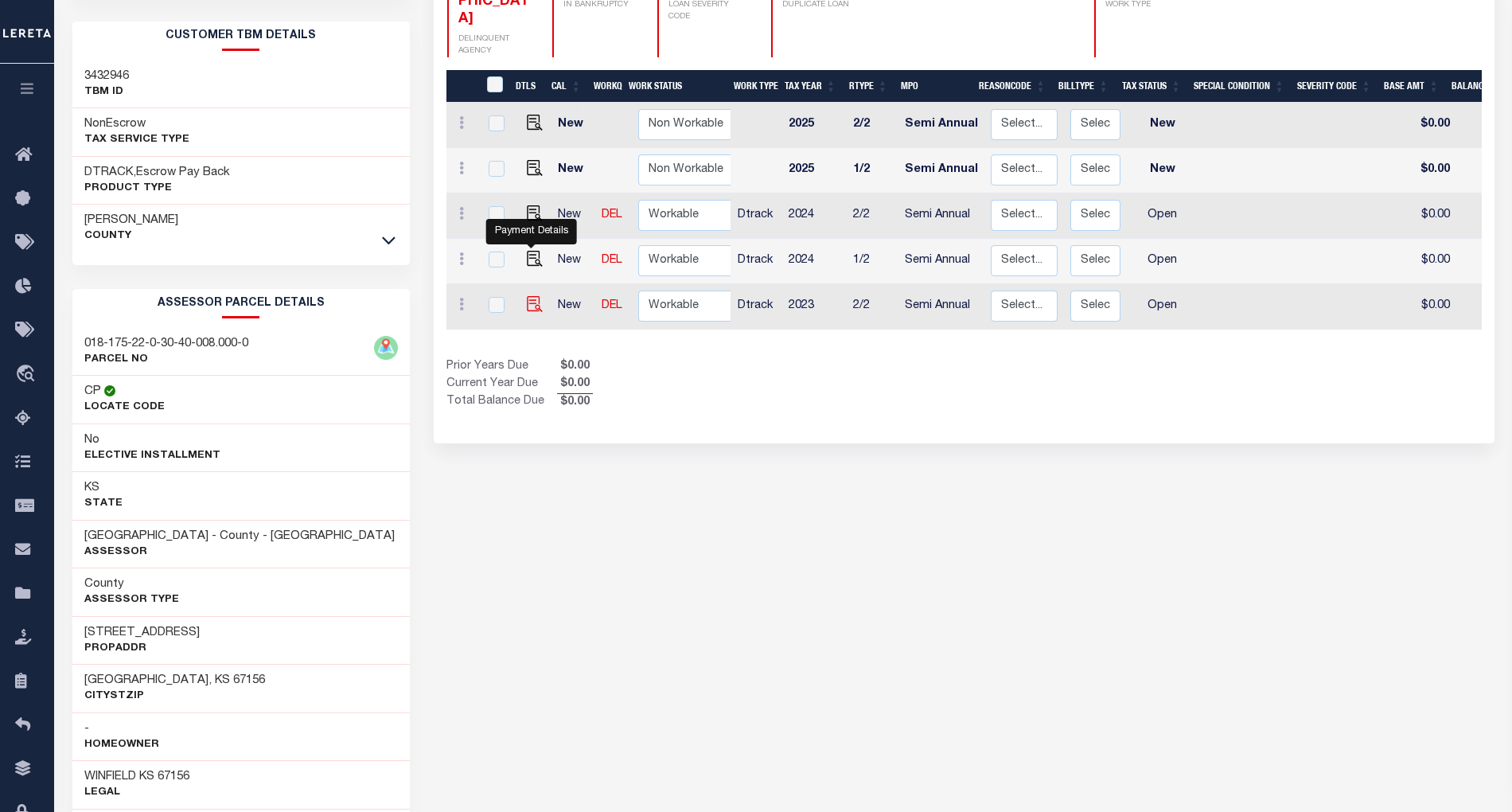
click at [527, 296] on img "" at bounding box center [535, 304] width 16 height 16
checkbox input "true"
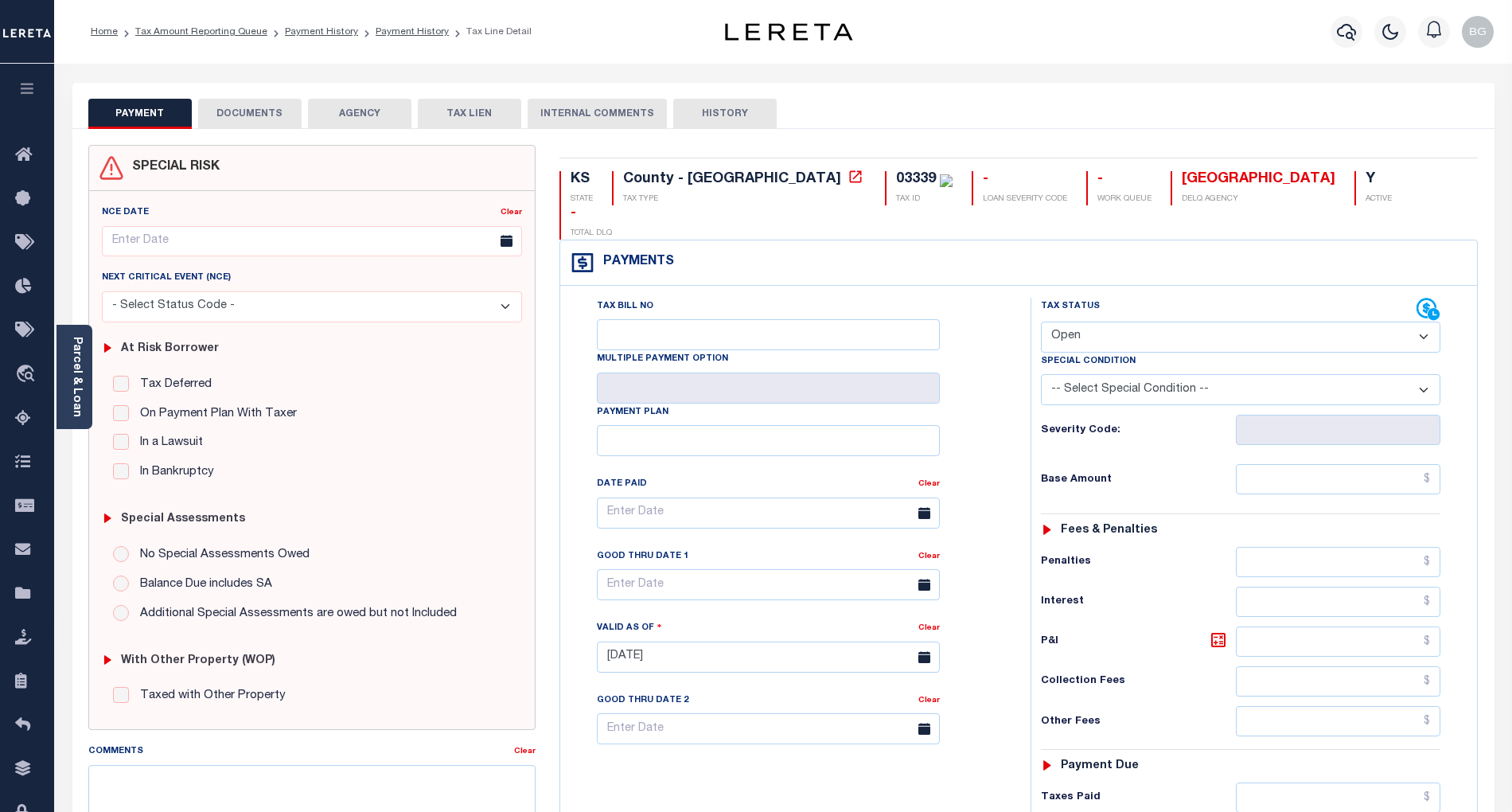
click at [228, 112] on button "DOCUMENTS" at bounding box center [250, 114] width 104 height 31
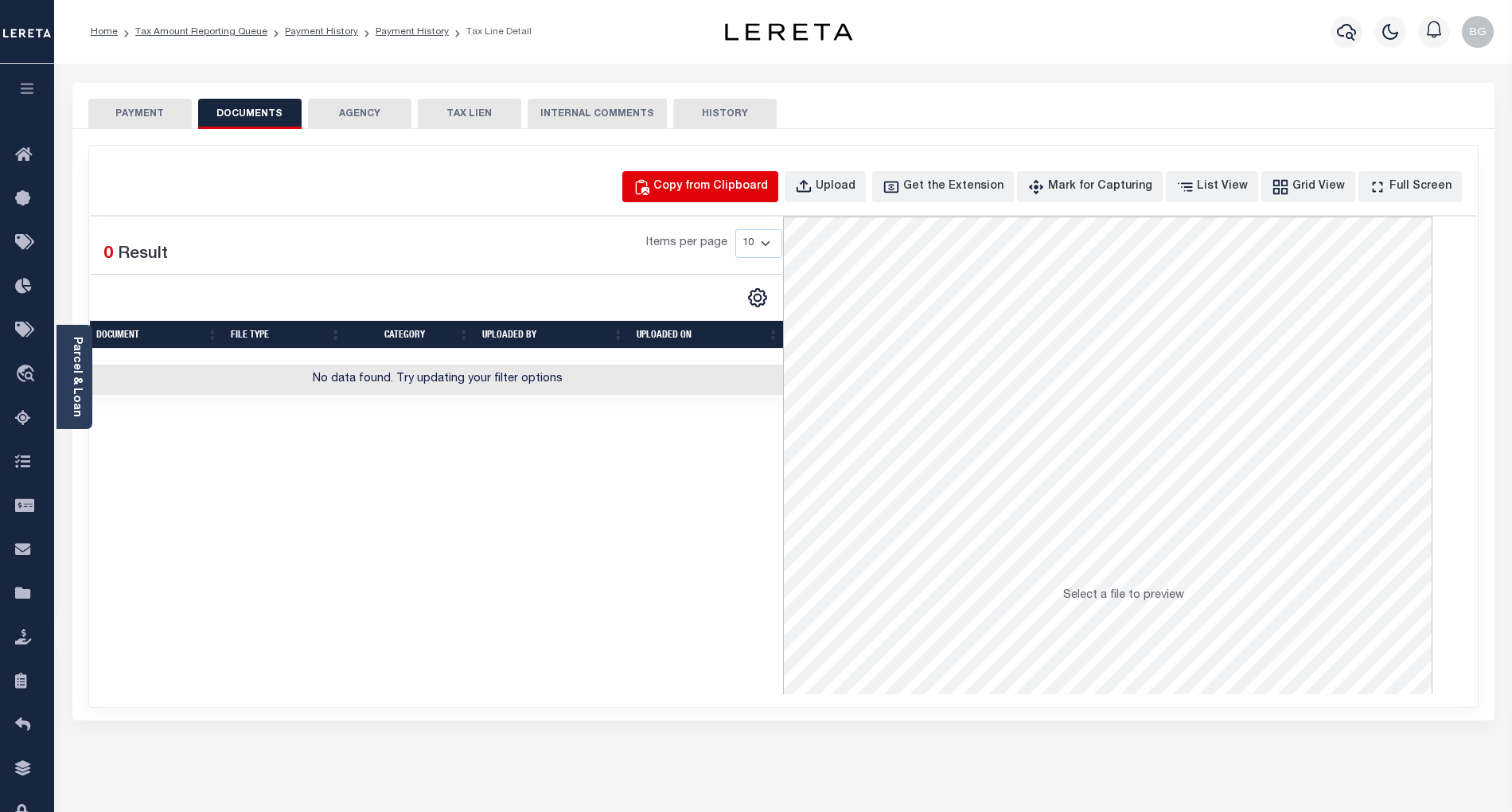
click at [718, 193] on div "Copy from Clipboard" at bounding box center [711, 187] width 115 height 18
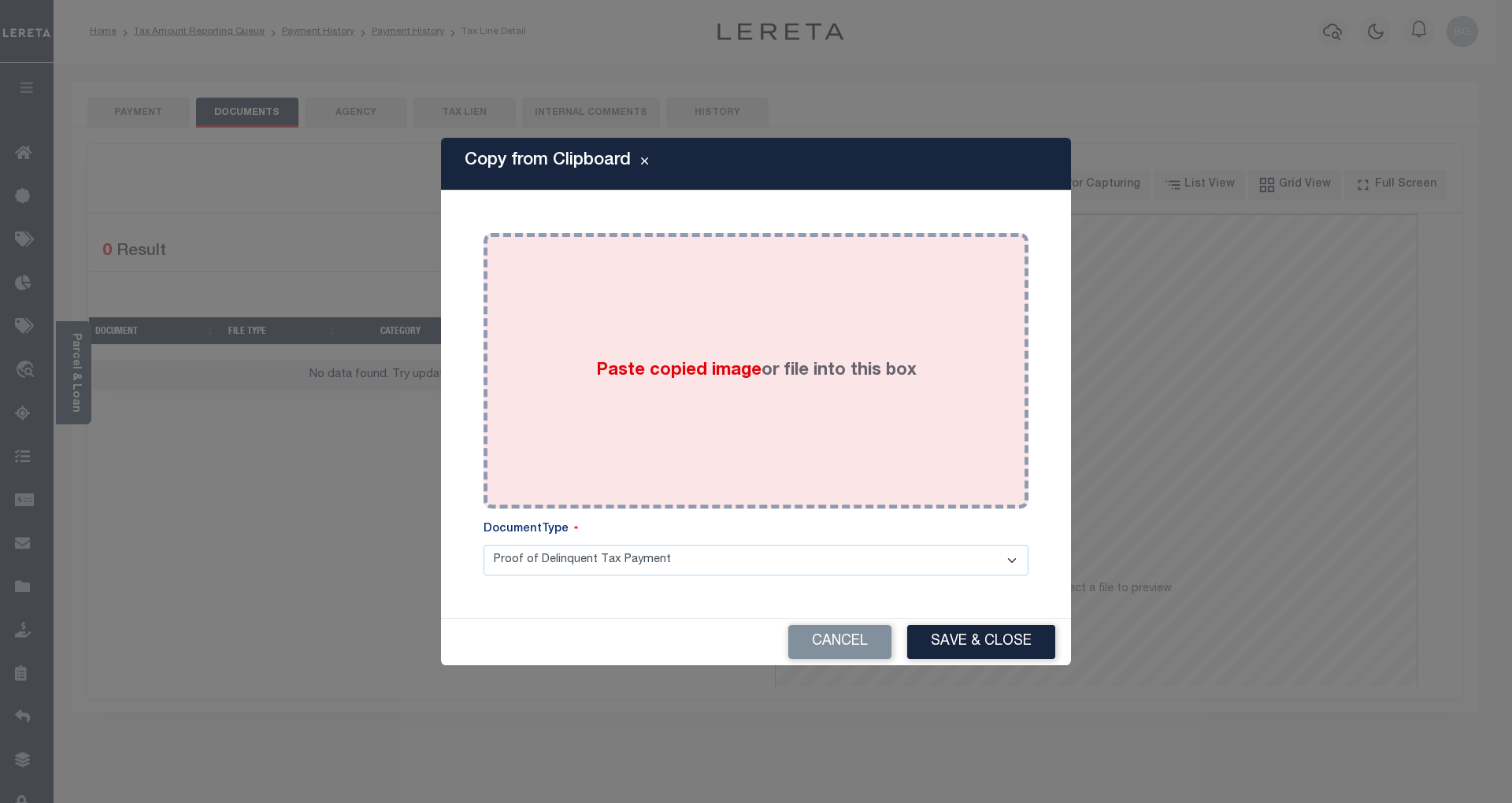
click at [697, 364] on span "Paste copied image" at bounding box center [679, 371] width 166 height 18
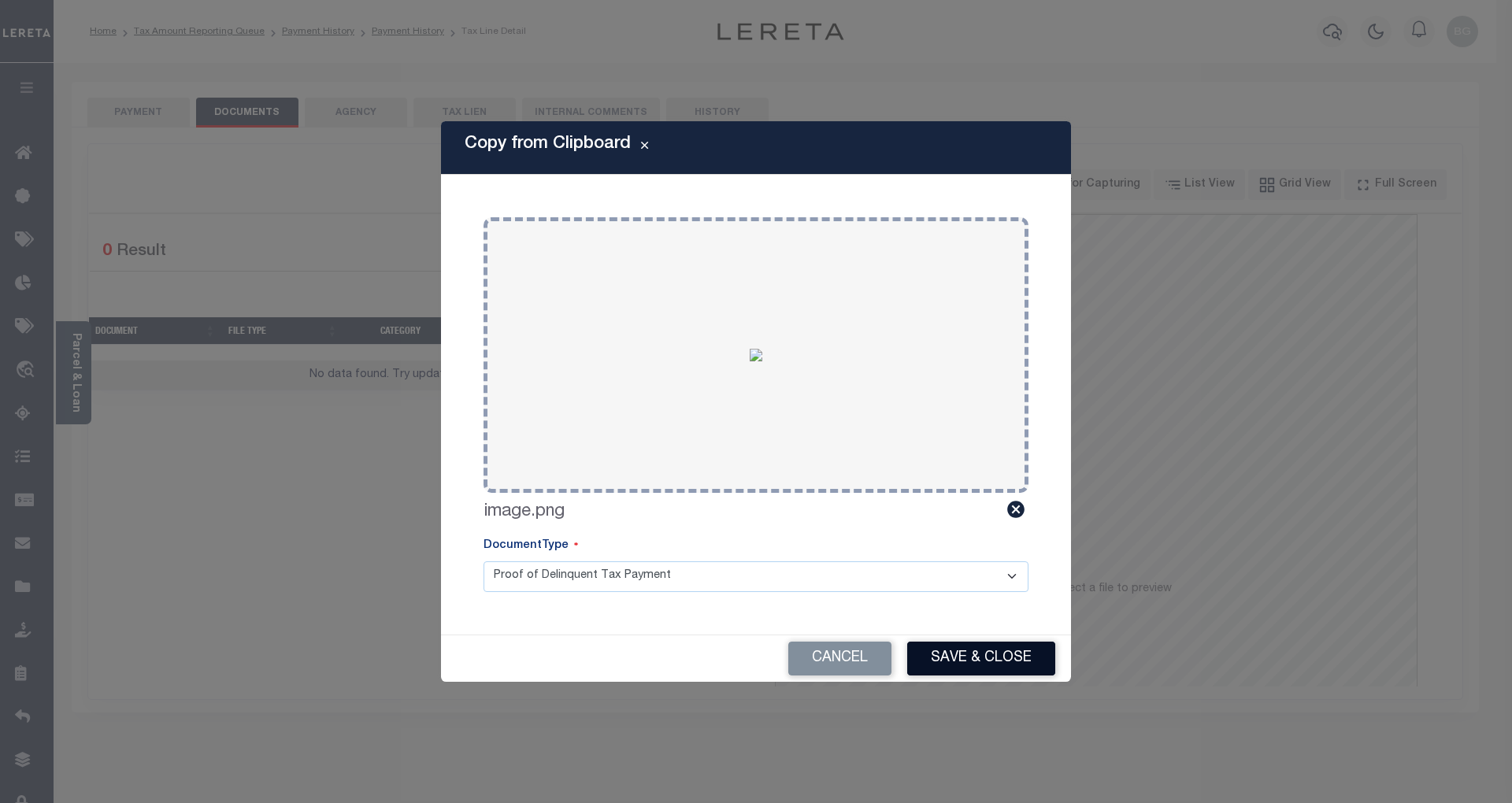
click at [1030, 665] on button "Save & Close" at bounding box center [981, 658] width 148 height 34
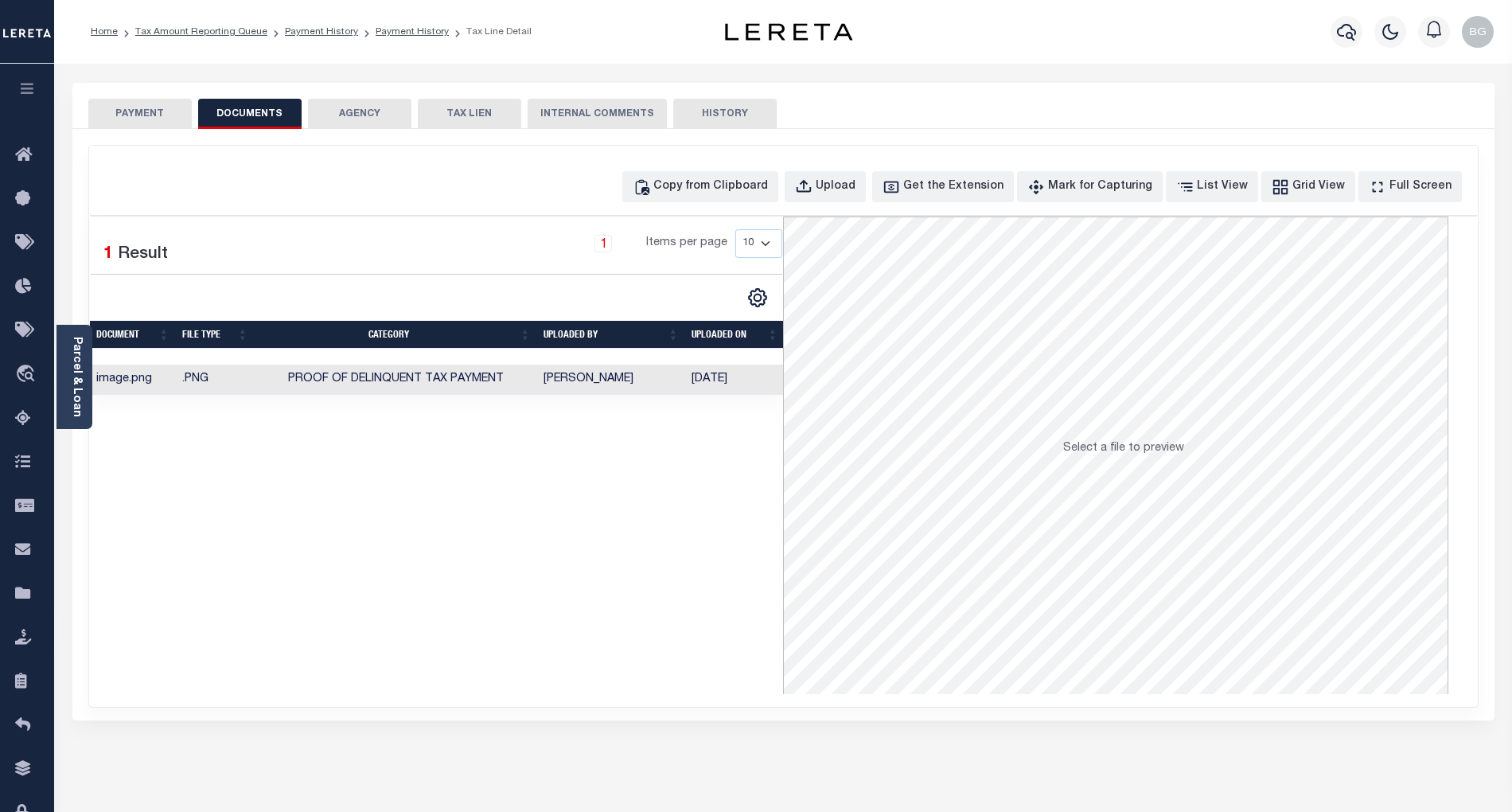
click at [153, 115] on button "PAYMENT" at bounding box center [140, 114] width 104 height 31
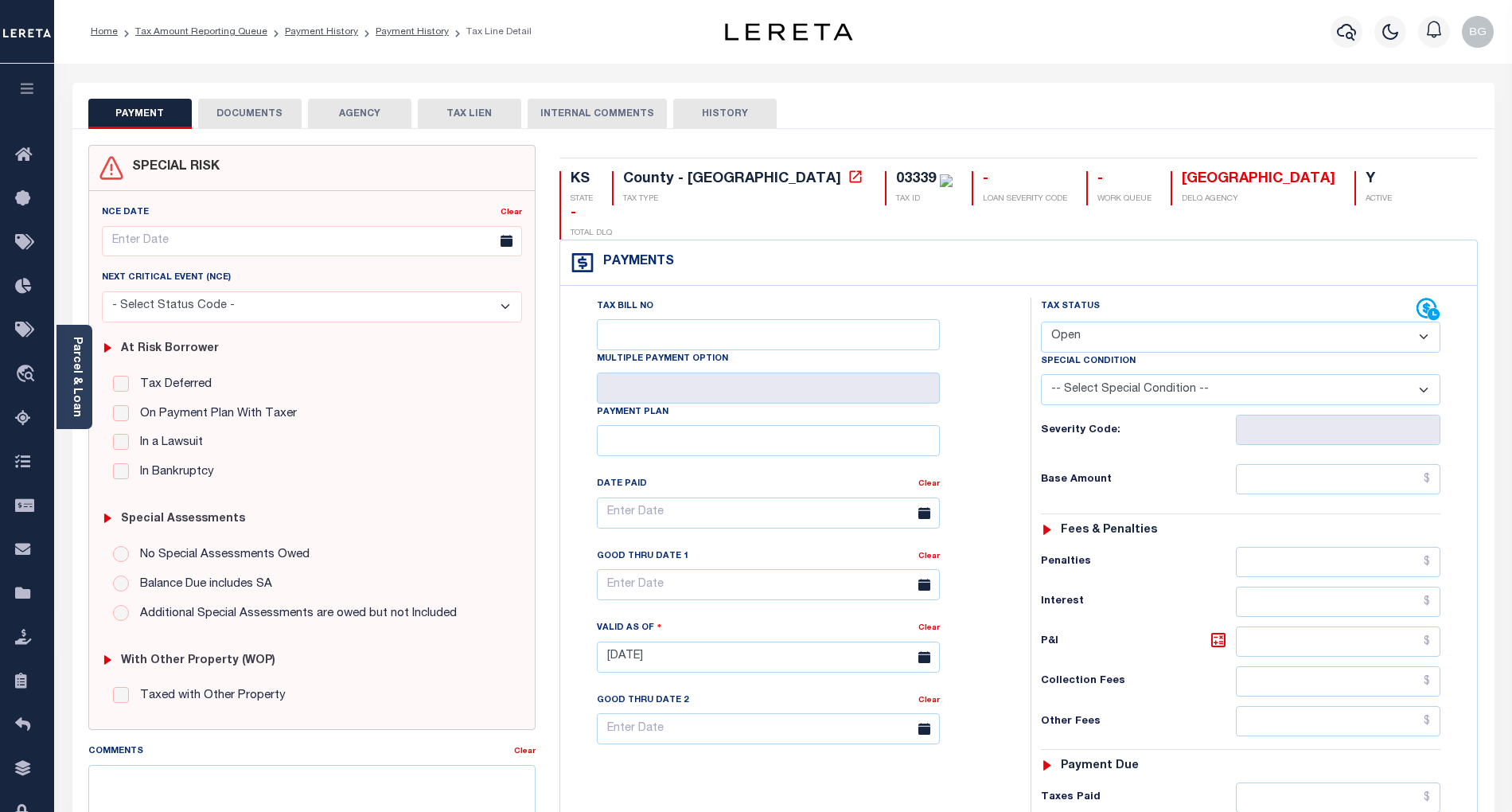
click at [1111, 321] on select "- Select Status Code - Open Due/Unpaid Paid Incomplete No Tax Due Internal Refu…" at bounding box center [1241, 337] width 399 height 31
select select "PYD"
click at [1041, 321] on select "- Select Status Code - Open Due/Unpaid Paid Incomplete No Tax Due Internal Refu…" at bounding box center [1241, 337] width 399 height 31
type input "[DATE]"
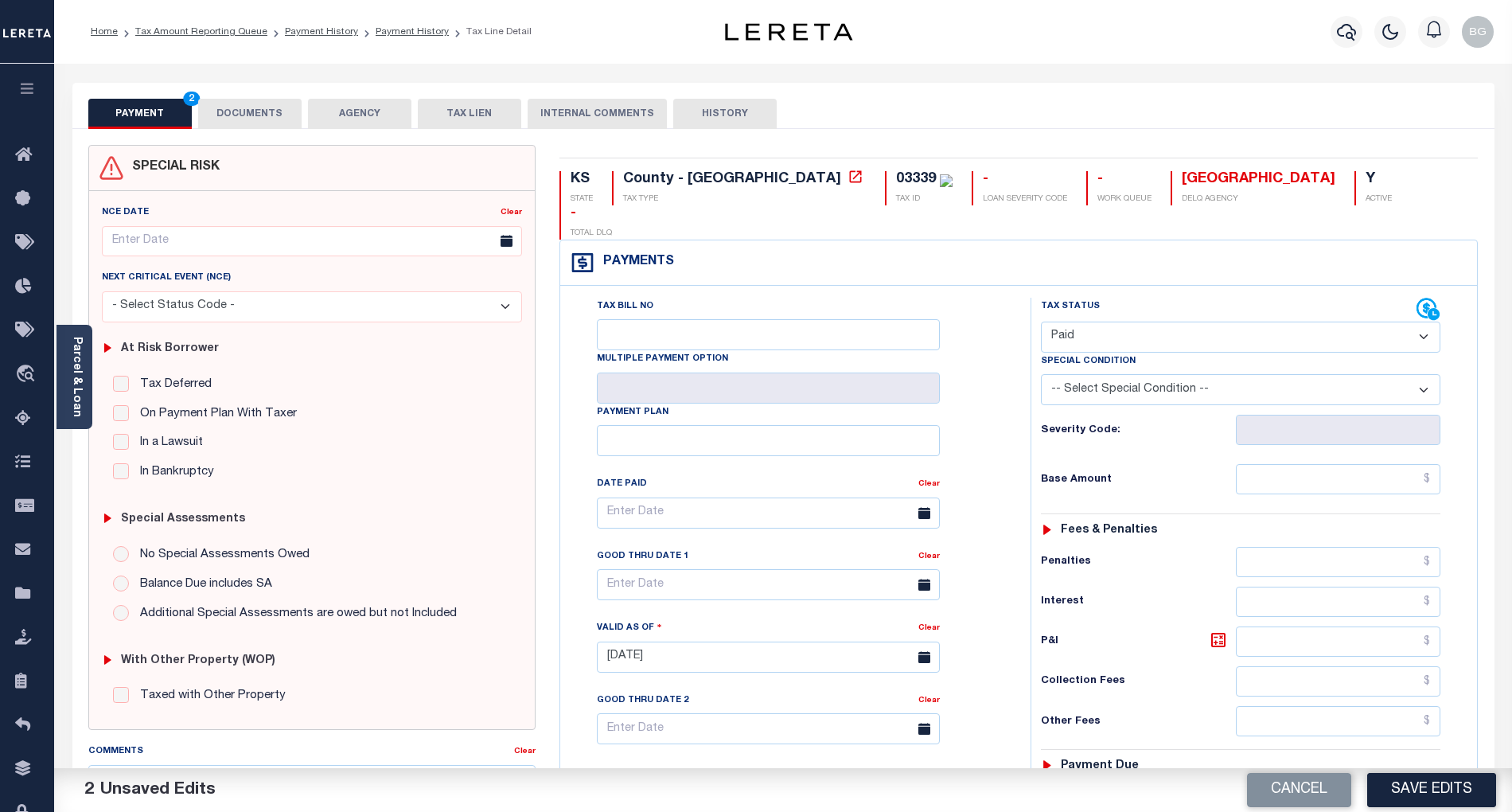
click at [990, 474] on div "Tax Bill No Multiple Payment Option Payment Plan Clear" at bounding box center [791, 520] width 431 height 446
click at [1355, 464] on input "text" at bounding box center [1339, 480] width 206 height 31
paste input "614.4"
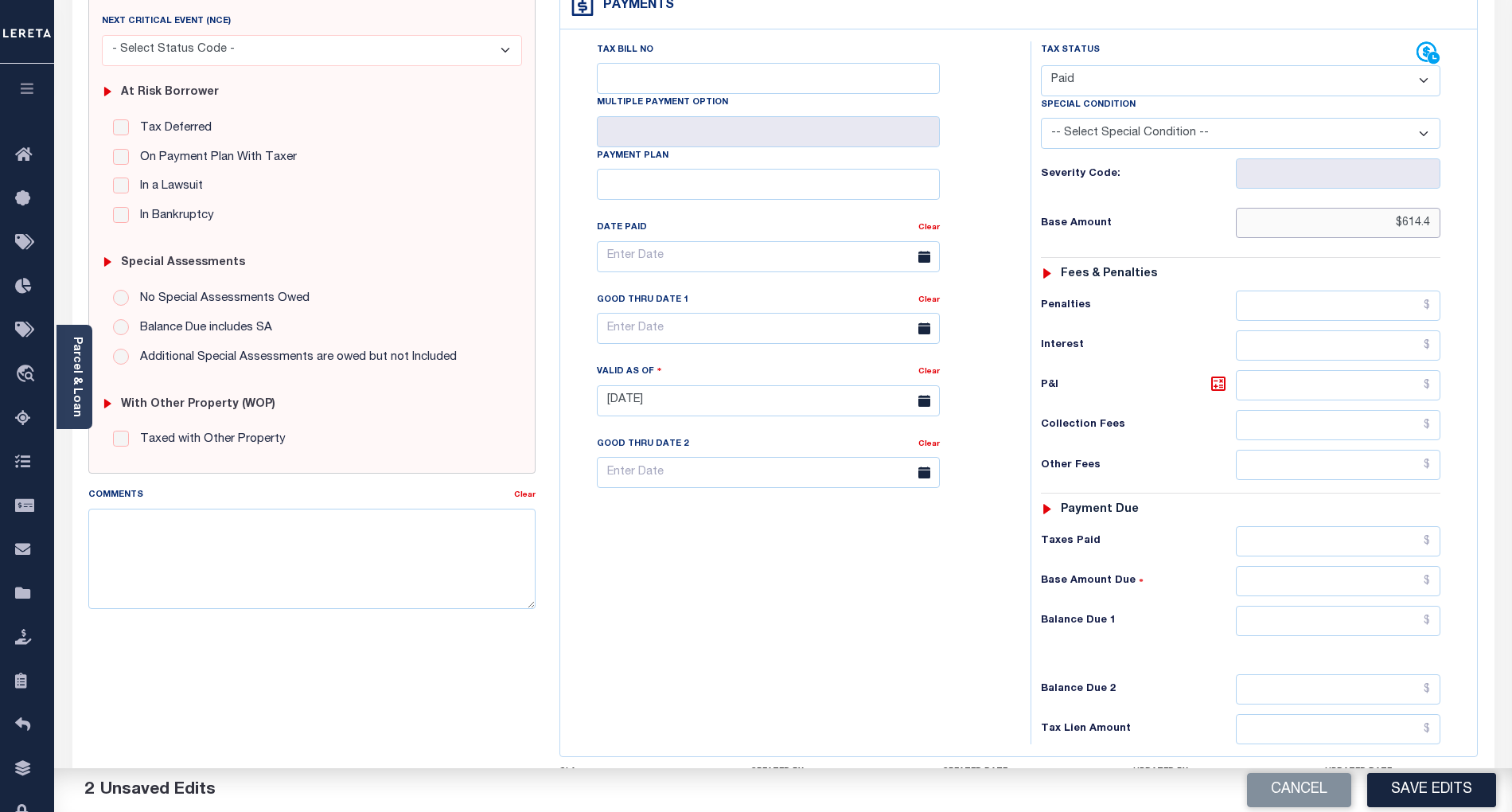
scroll to position [319, 0]
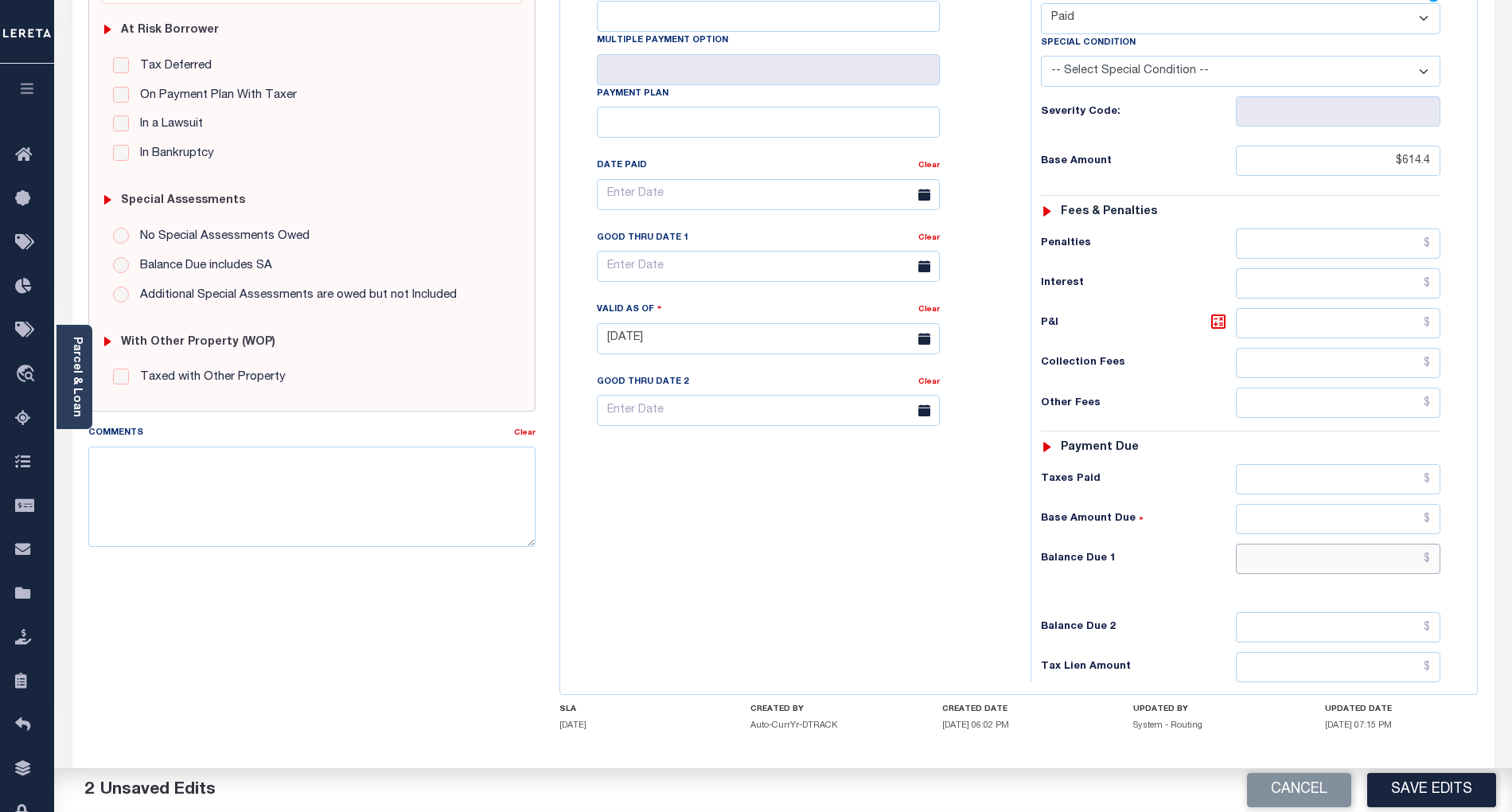
type input "$614.40"
click at [1410, 544] on input "text" at bounding box center [1339, 559] width 206 height 31
type input "$0.00"
click at [886, 548] on div "Tax Bill No Multiple Payment Option Payment Plan Clear" at bounding box center [791, 331] width 455 height 703
click at [1421, 801] on button "Save Edits" at bounding box center [1432, 790] width 129 height 34
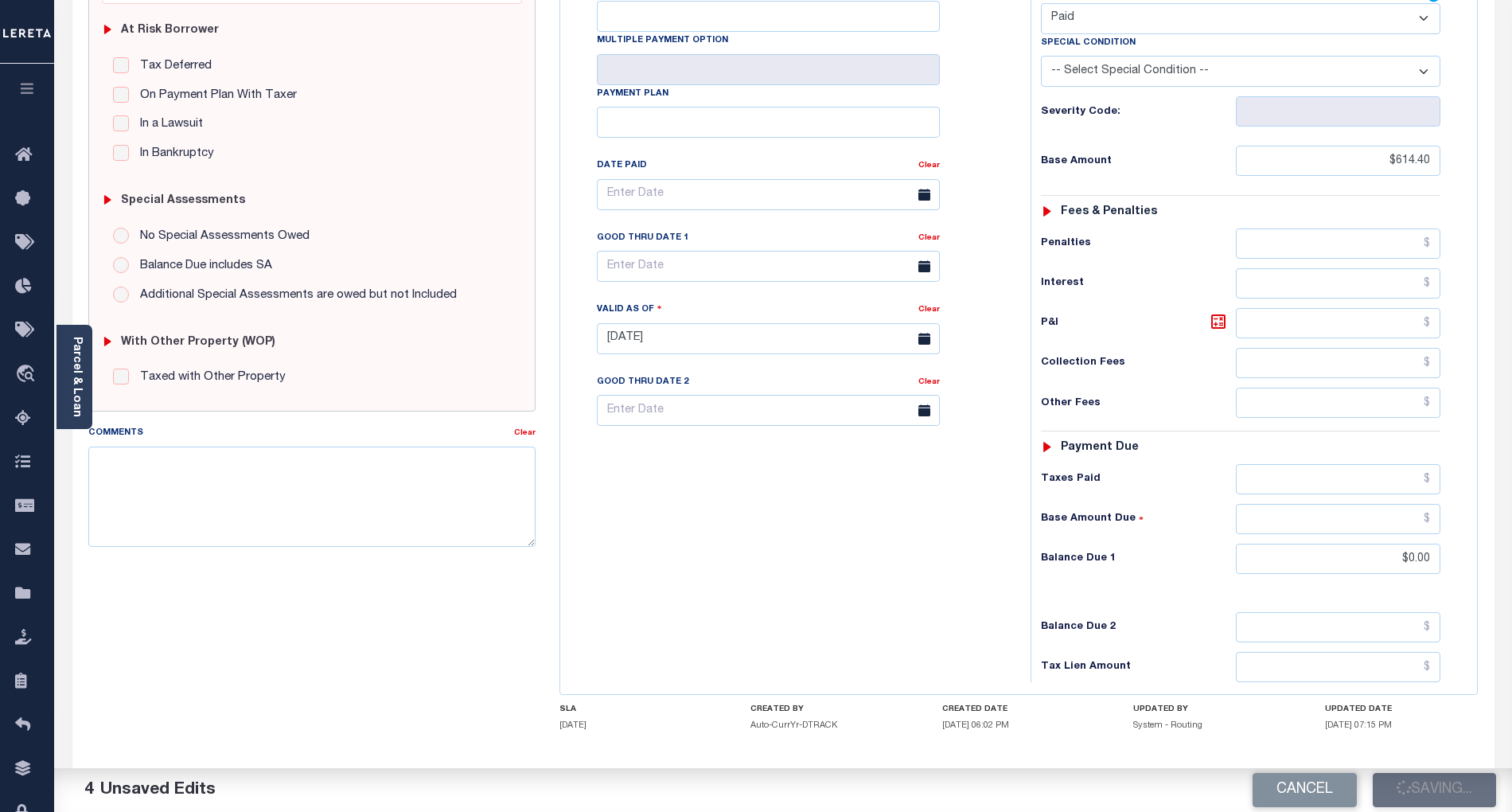
checkbox input "false"
type input "$614.4"
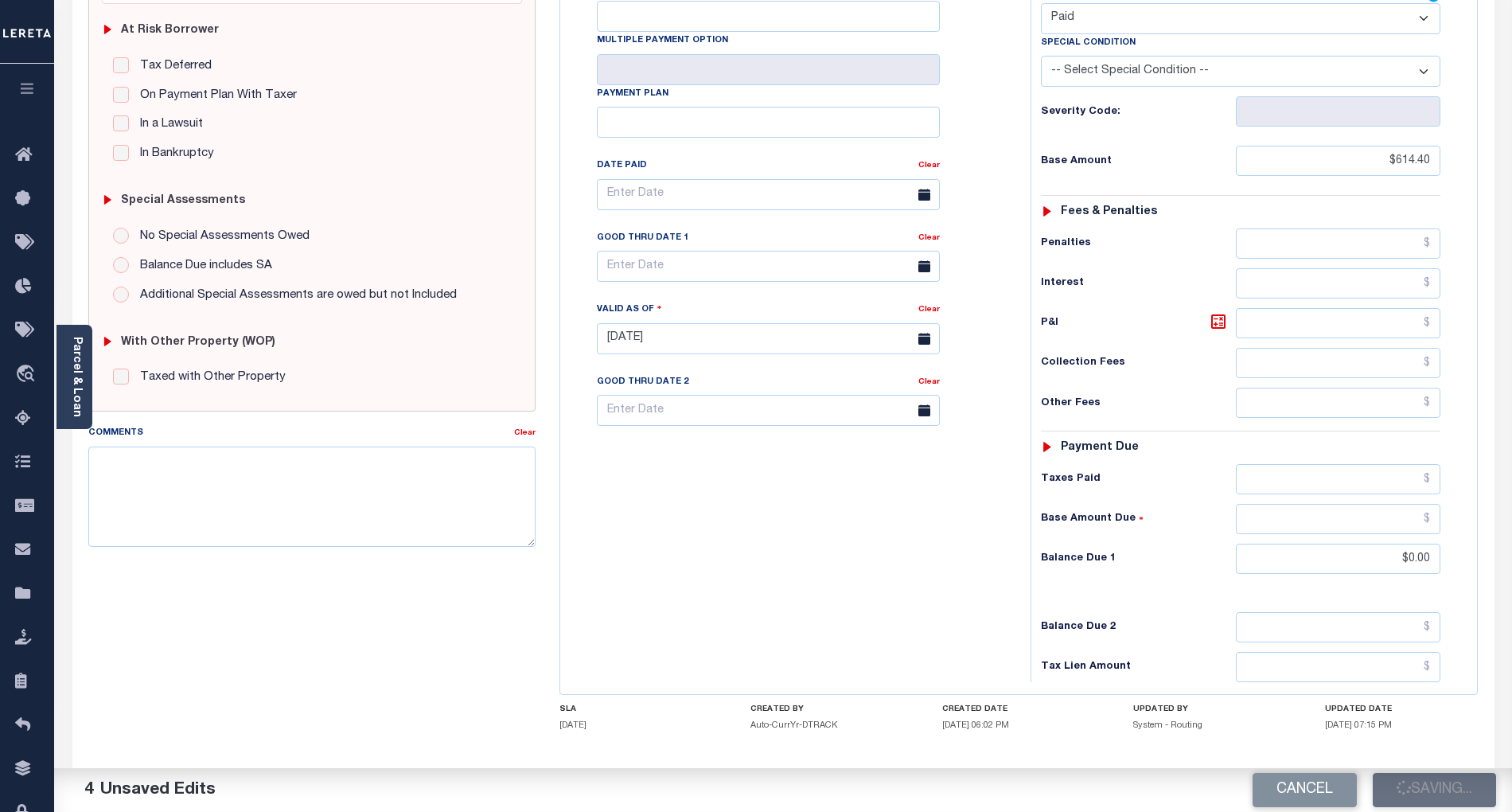
type input "$0"
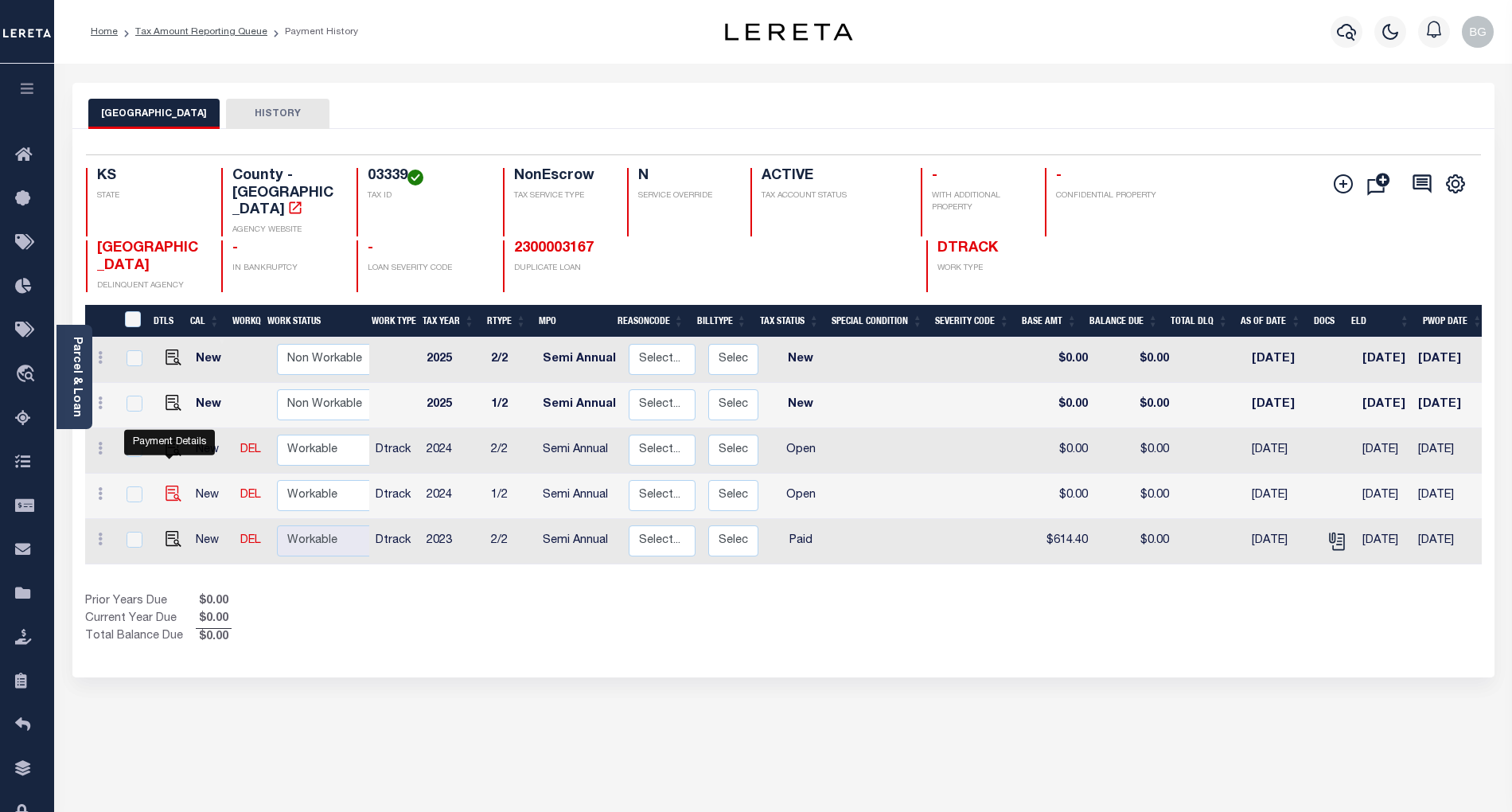
click at [169, 485] on img "" at bounding box center [173, 493] width 16 height 16
checkbox input "true"
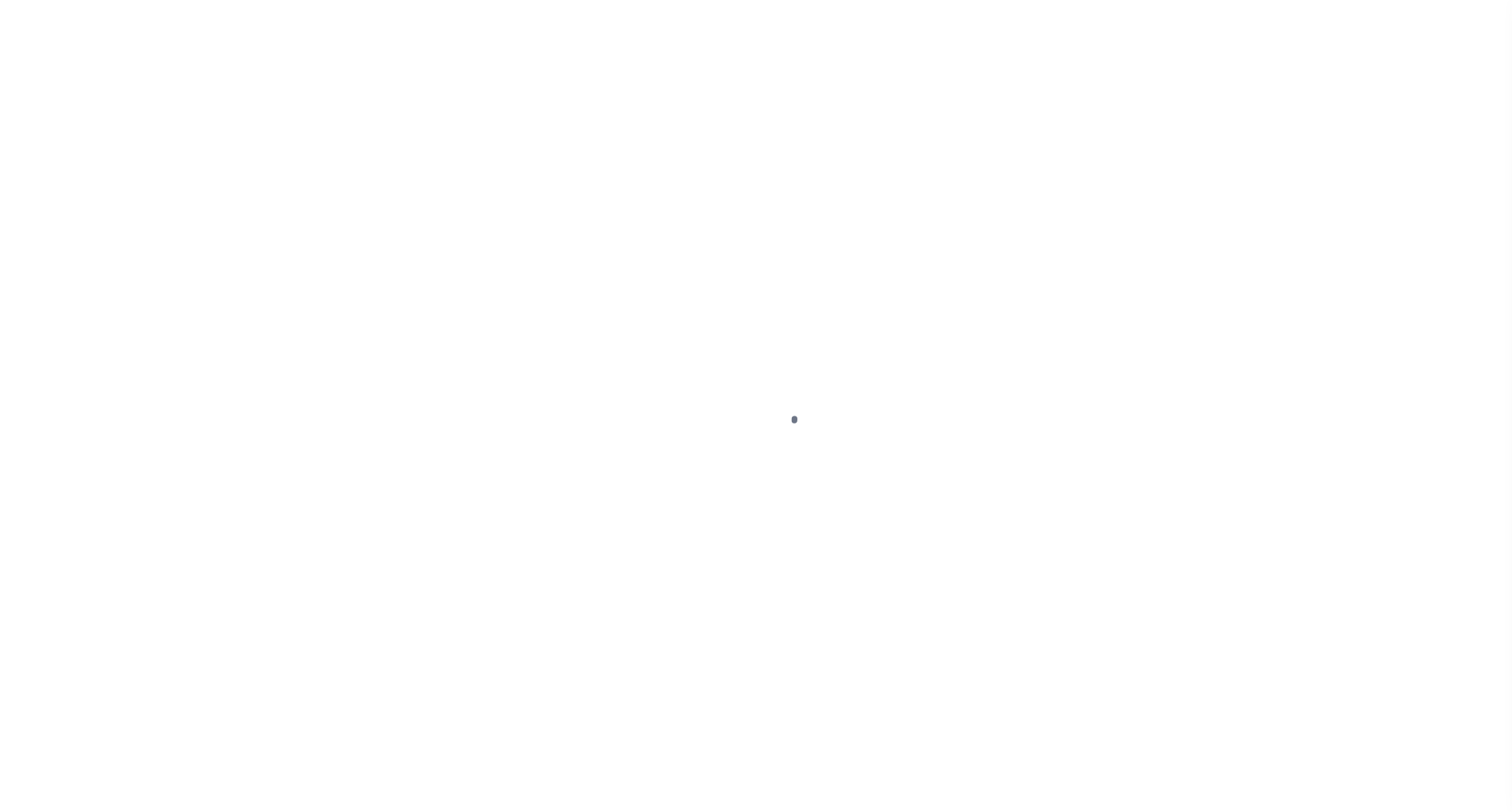
select select "OP2"
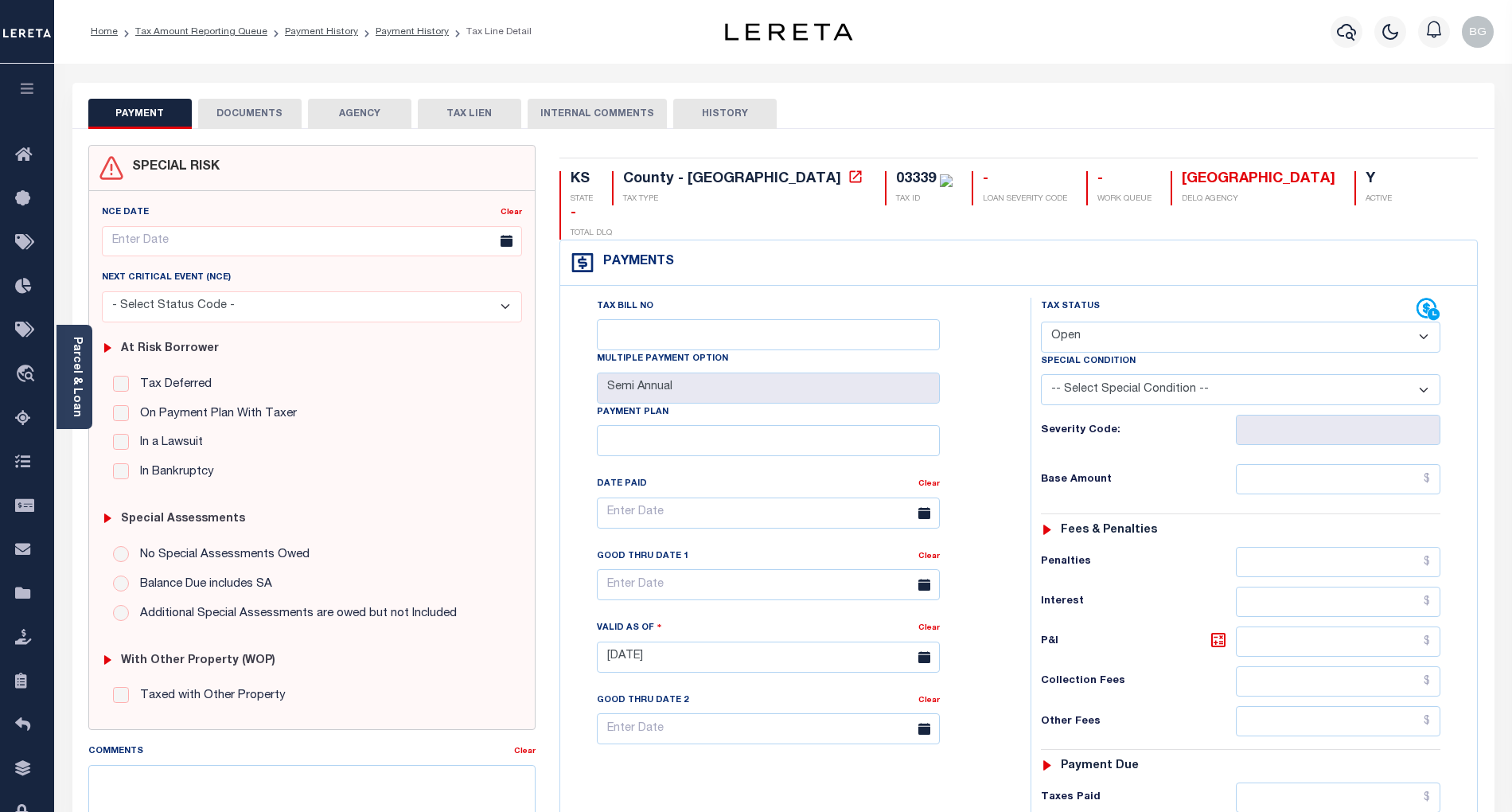
click at [248, 111] on button "DOCUMENTS" at bounding box center [250, 114] width 104 height 31
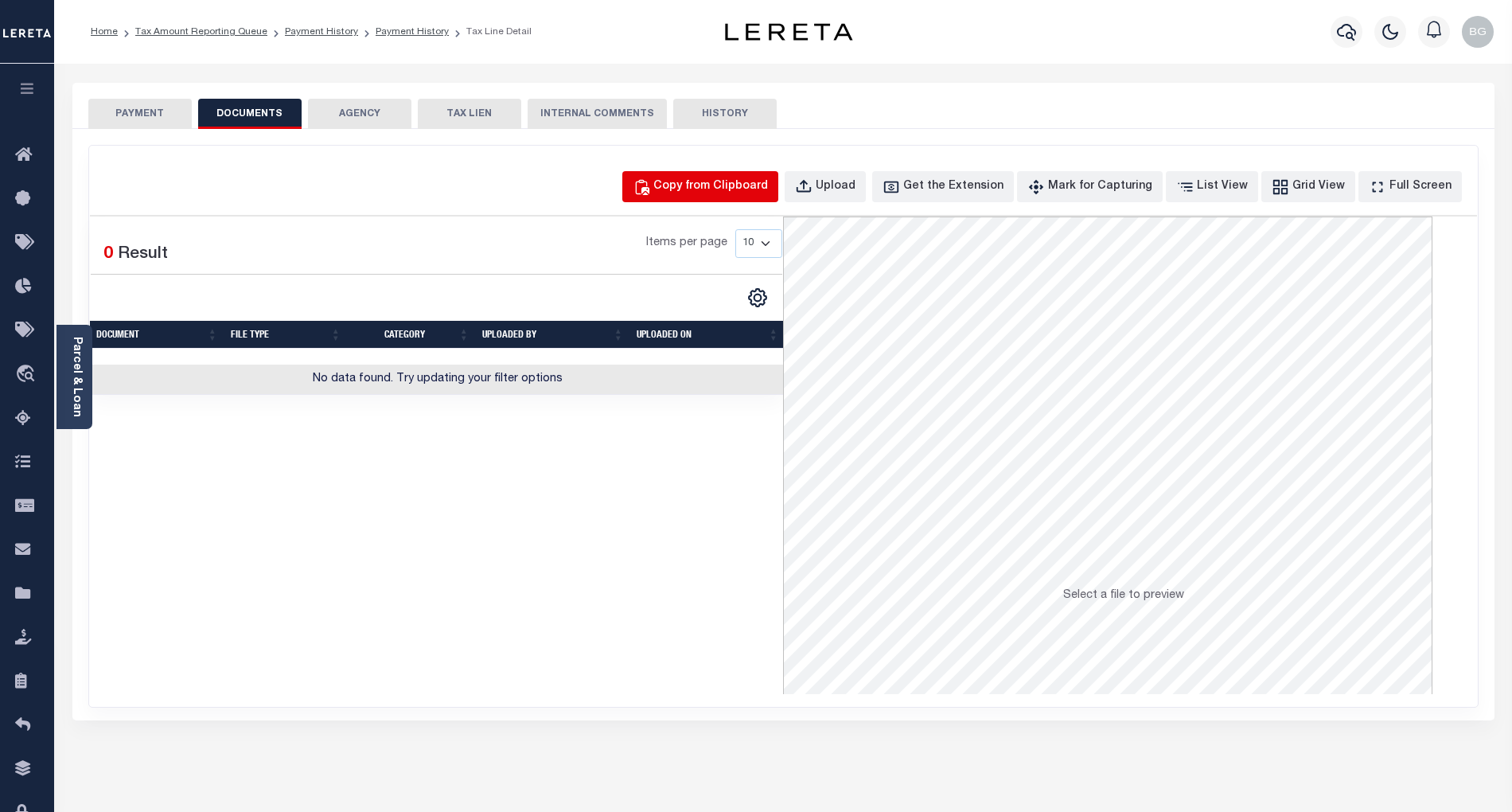
click at [751, 179] on div "Copy from Clipboard" at bounding box center [711, 187] width 115 height 18
select select "POP"
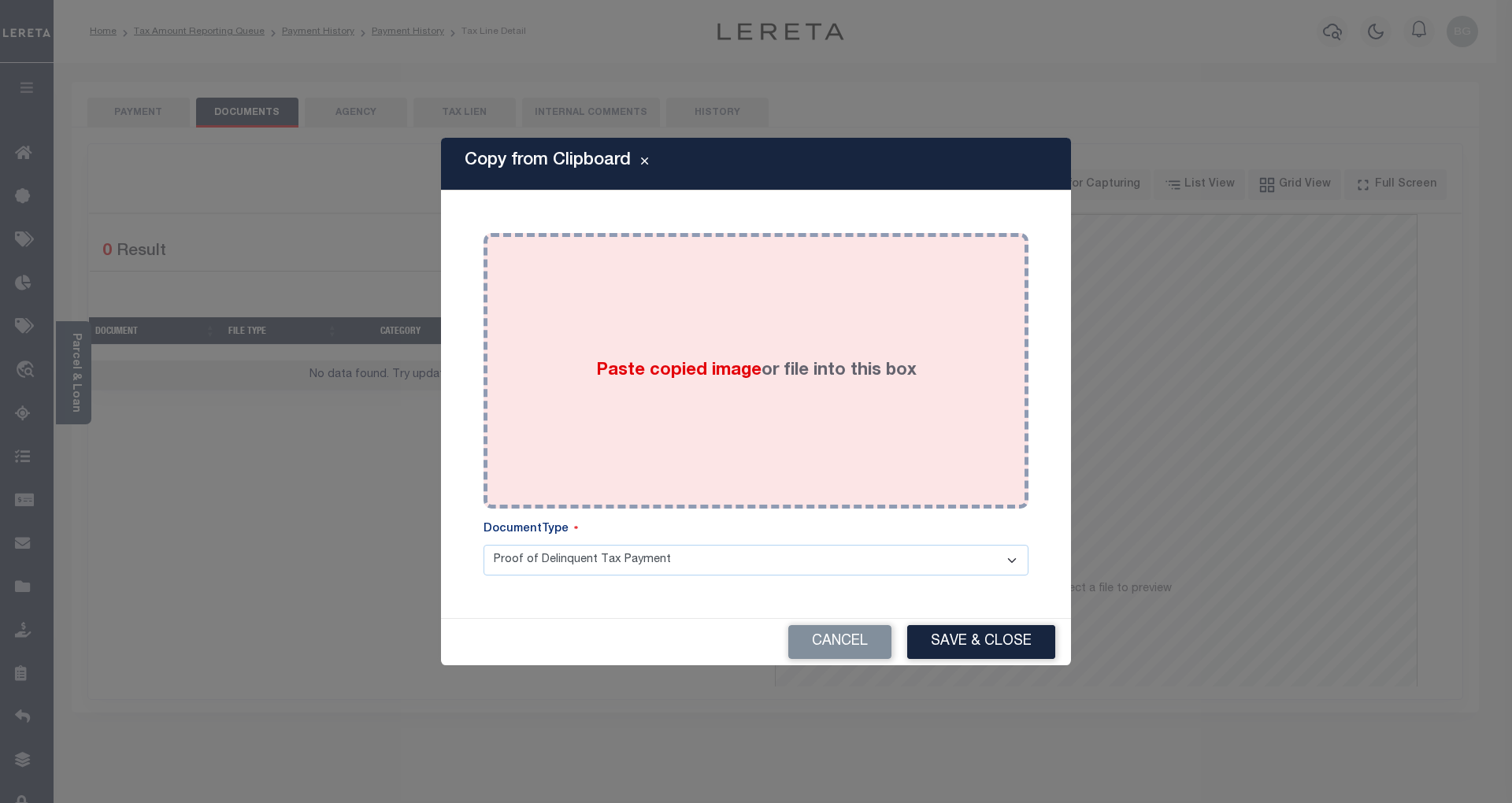
click at [673, 369] on span "Paste copied image" at bounding box center [679, 371] width 166 height 18
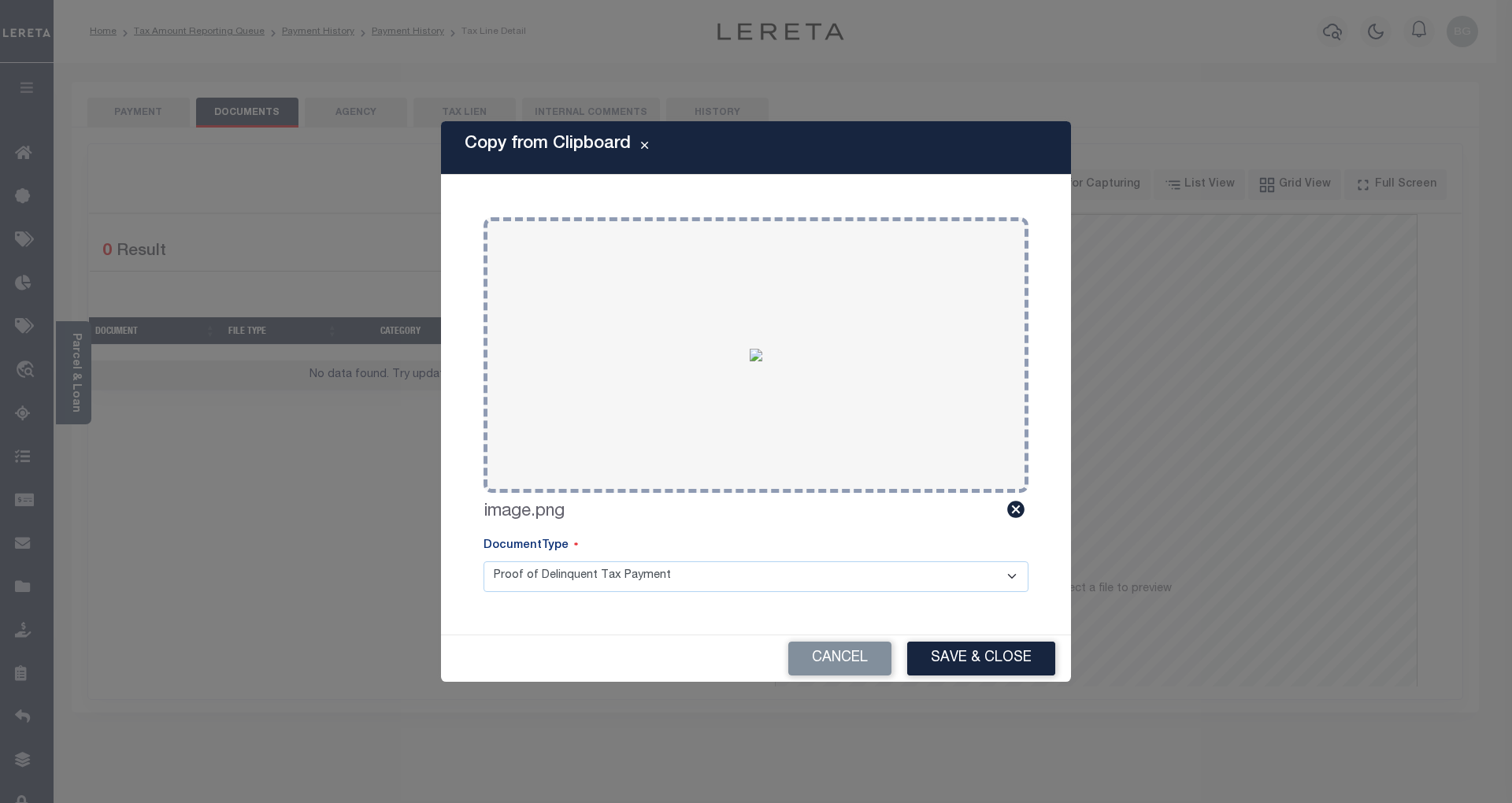
drag, startPoint x: 1005, startPoint y: 662, endPoint x: 981, endPoint y: 659, distance: 24.2
click at [1006, 663] on button "Save & Close" at bounding box center [981, 658] width 148 height 34
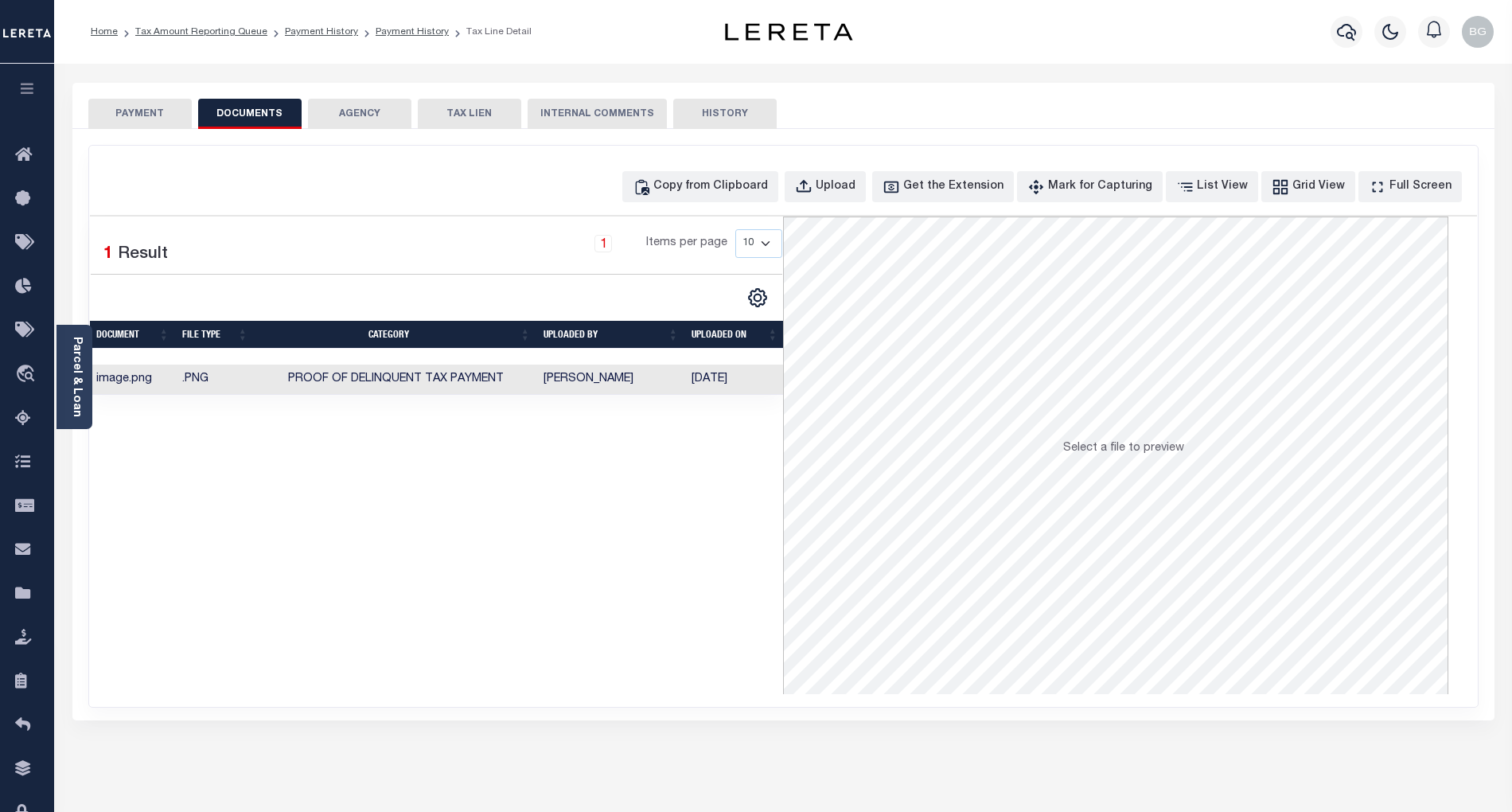
click at [146, 113] on button "PAYMENT" at bounding box center [140, 114] width 104 height 31
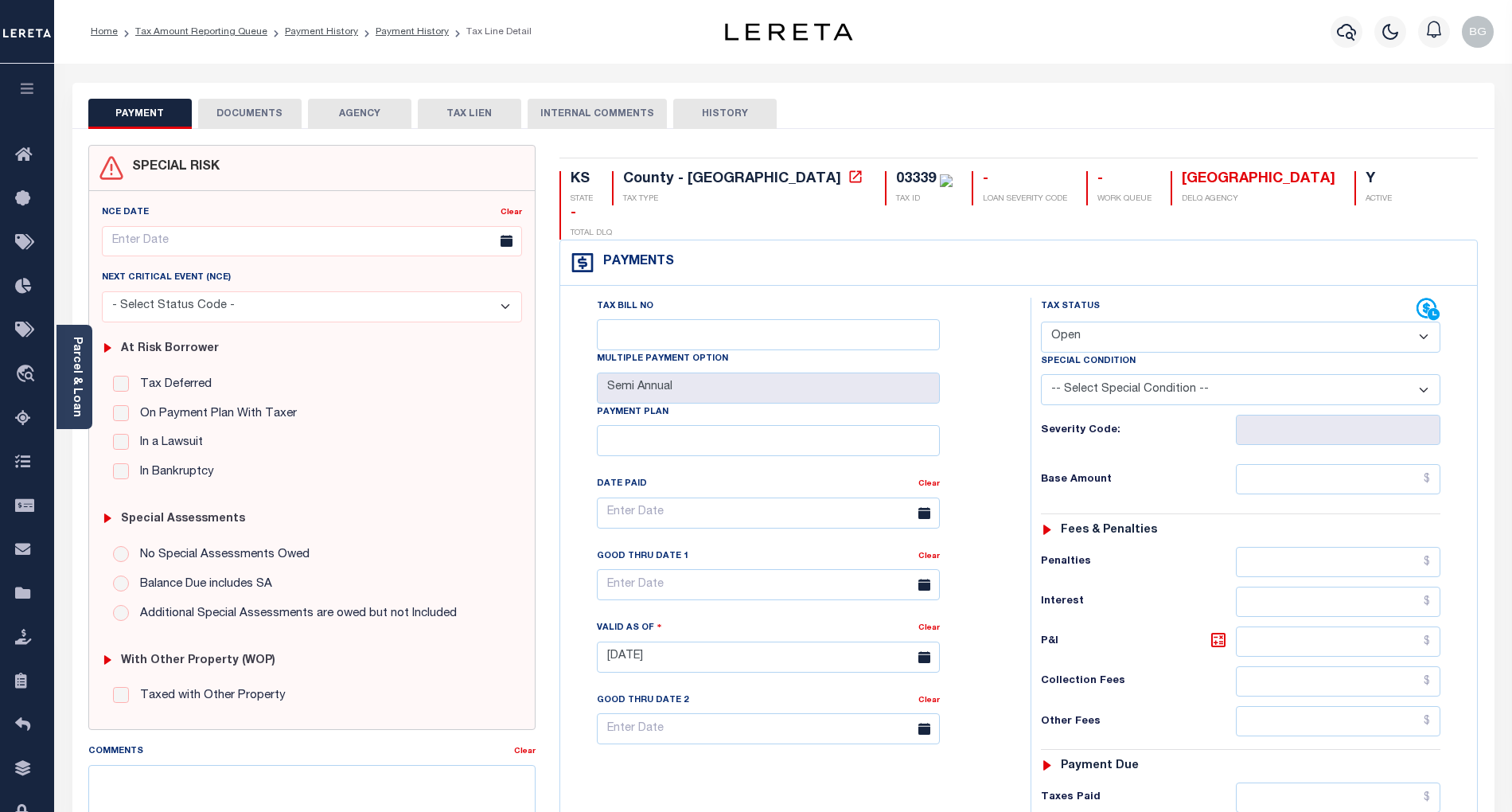
click at [1096, 321] on select "- Select Status Code - Open Due/Unpaid Paid Incomplete No Tax Due Internal Refu…" at bounding box center [1241, 337] width 399 height 31
select select "PYD"
click at [1041, 321] on select "- Select Status Code - Open Due/Unpaid Paid Incomplete No Tax Due Internal Refu…" at bounding box center [1241, 337] width 399 height 31
type input "[DATE]"
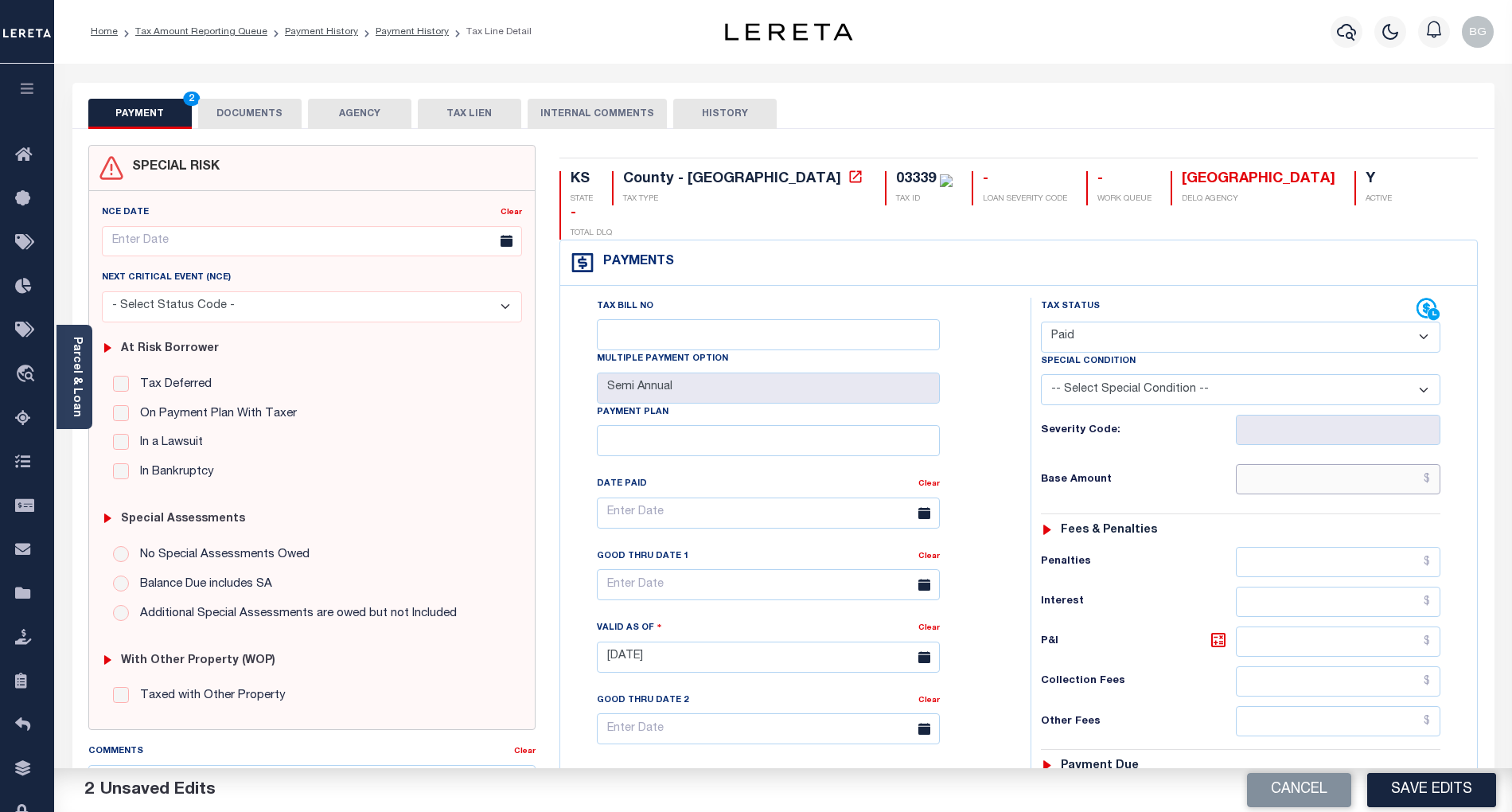
click at [1373, 464] on input "text" at bounding box center [1339, 480] width 206 height 31
paste input "650.56"
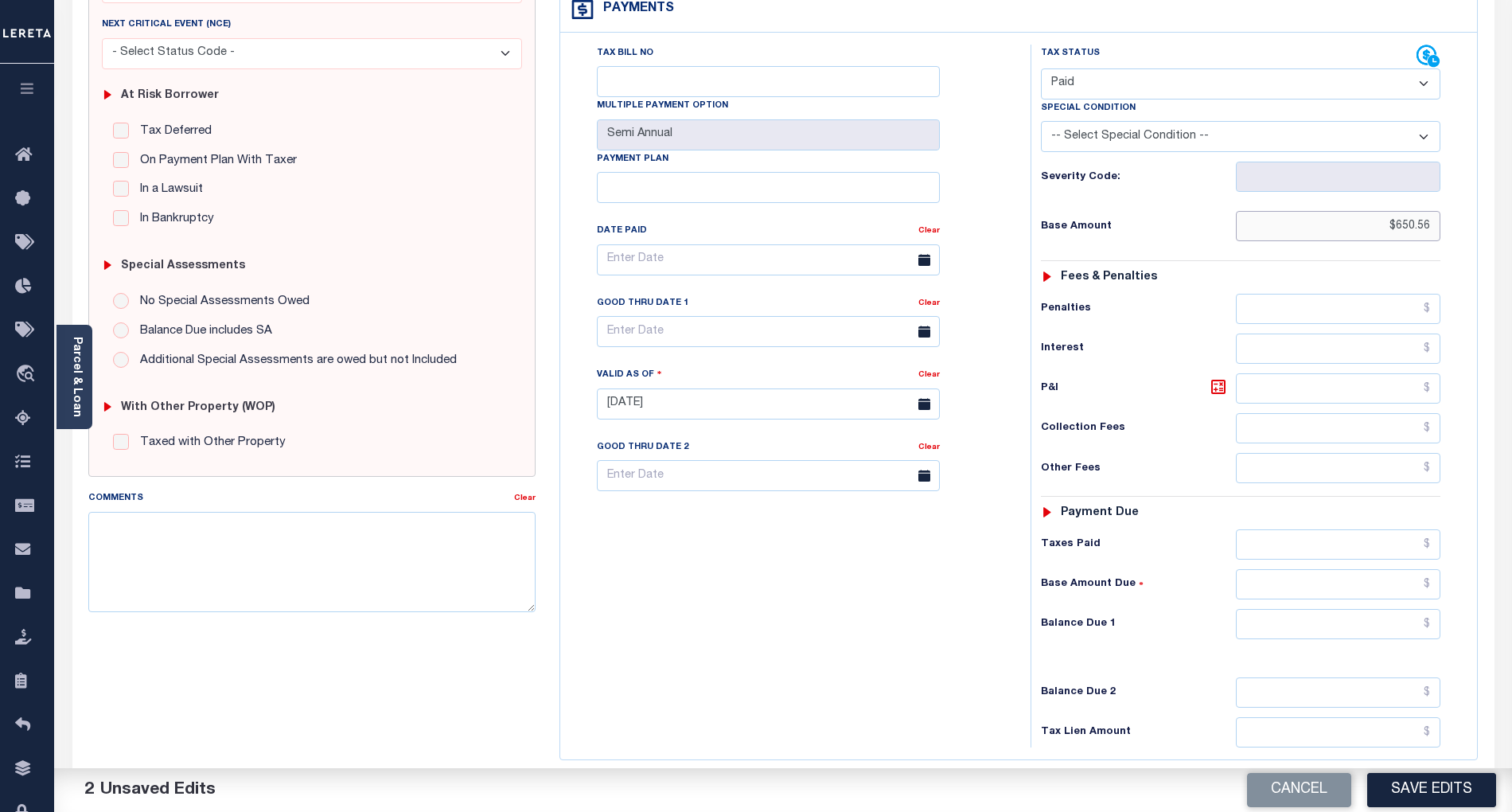
scroll to position [319, 0]
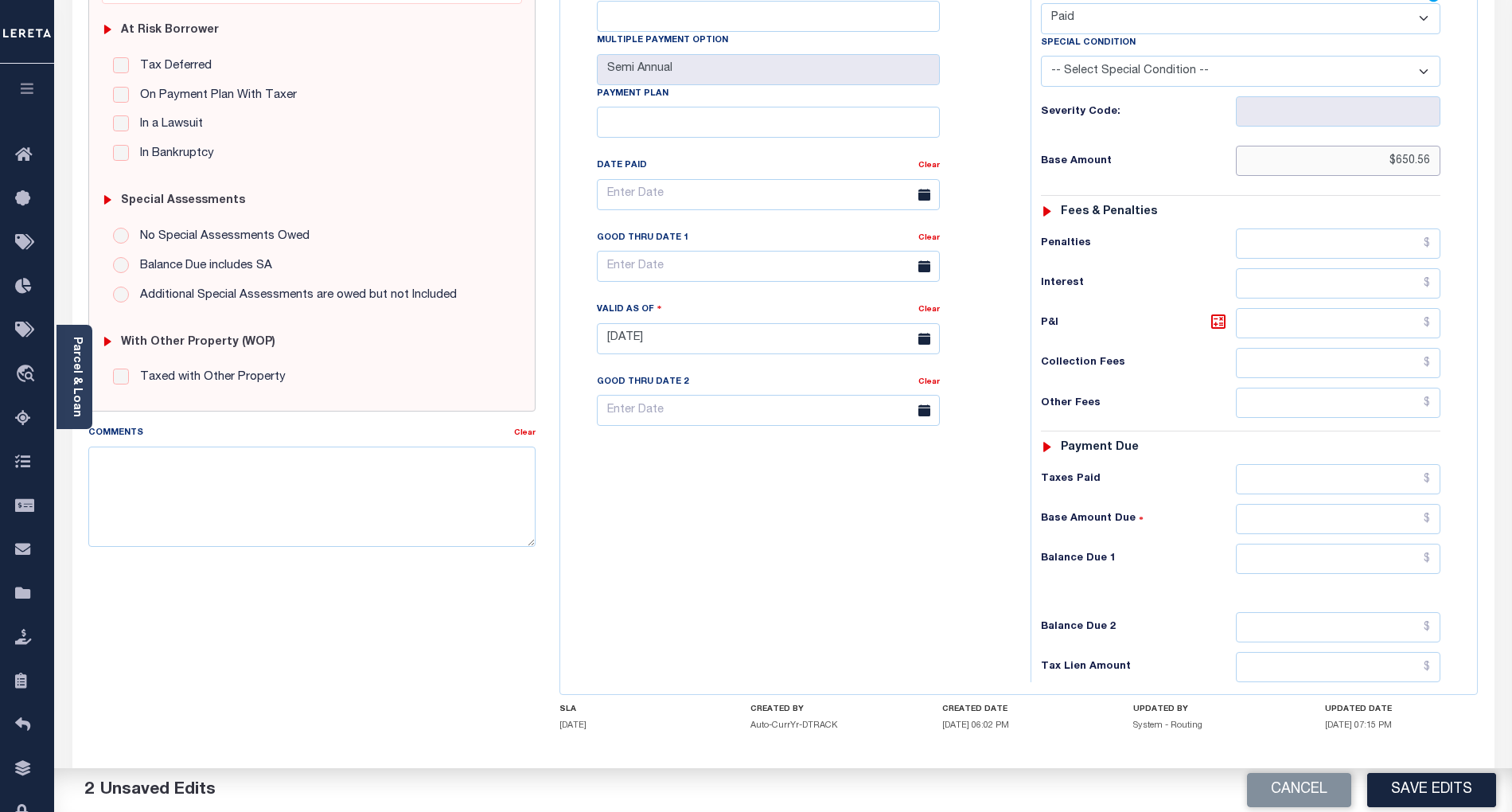
type input "$650.56"
click at [1412, 544] on input "text" at bounding box center [1339, 559] width 206 height 31
type input "$0.00"
drag, startPoint x: 841, startPoint y: 543, endPoint x: 1207, endPoint y: 646, distance: 380.2
click at [841, 543] on div "Tax Bill No Multiple Payment Option Semi Annual Payment Plan Clear" at bounding box center [791, 331] width 455 height 703
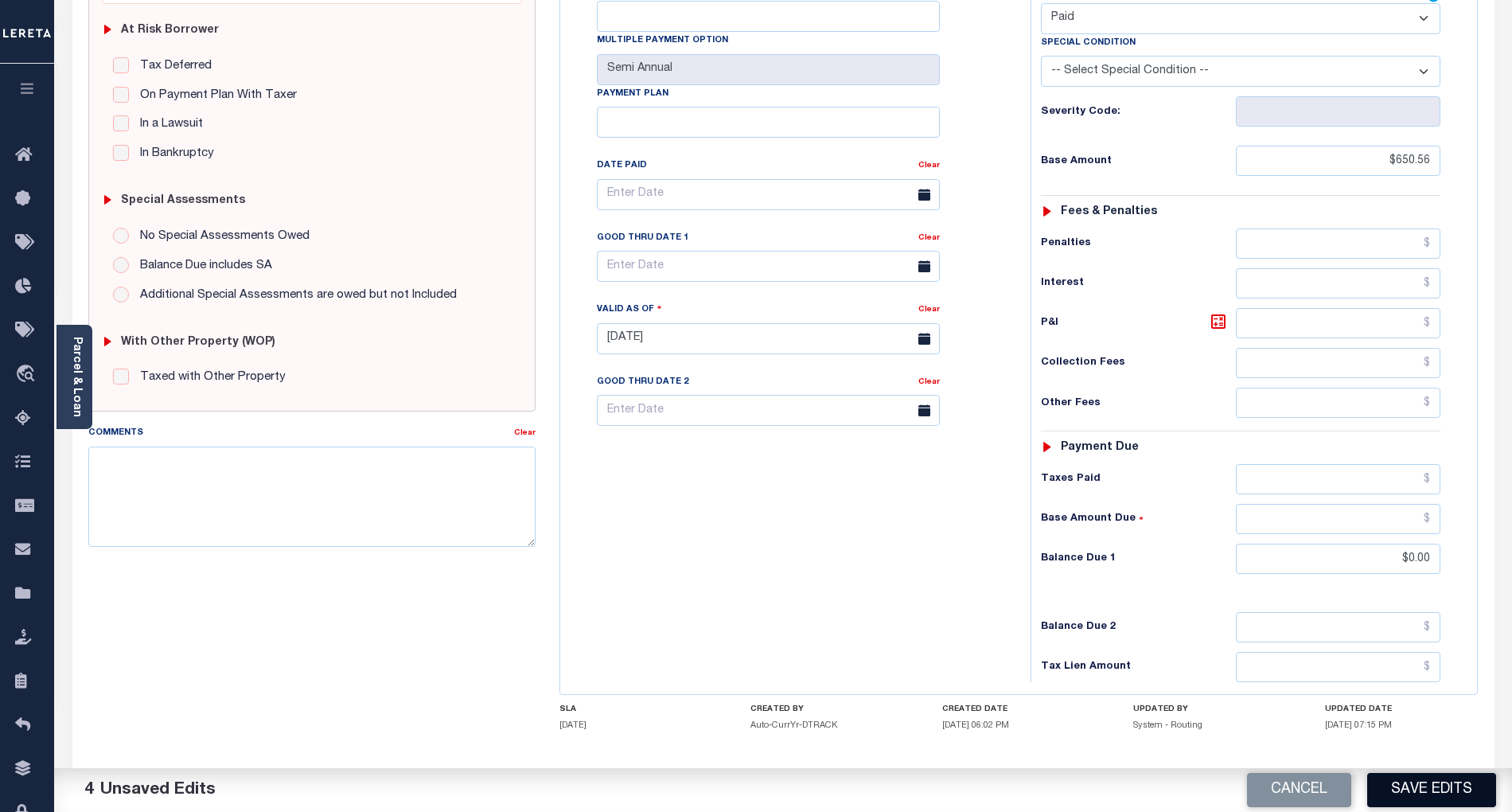
click at [1415, 794] on button "Save Edits" at bounding box center [1432, 790] width 129 height 34
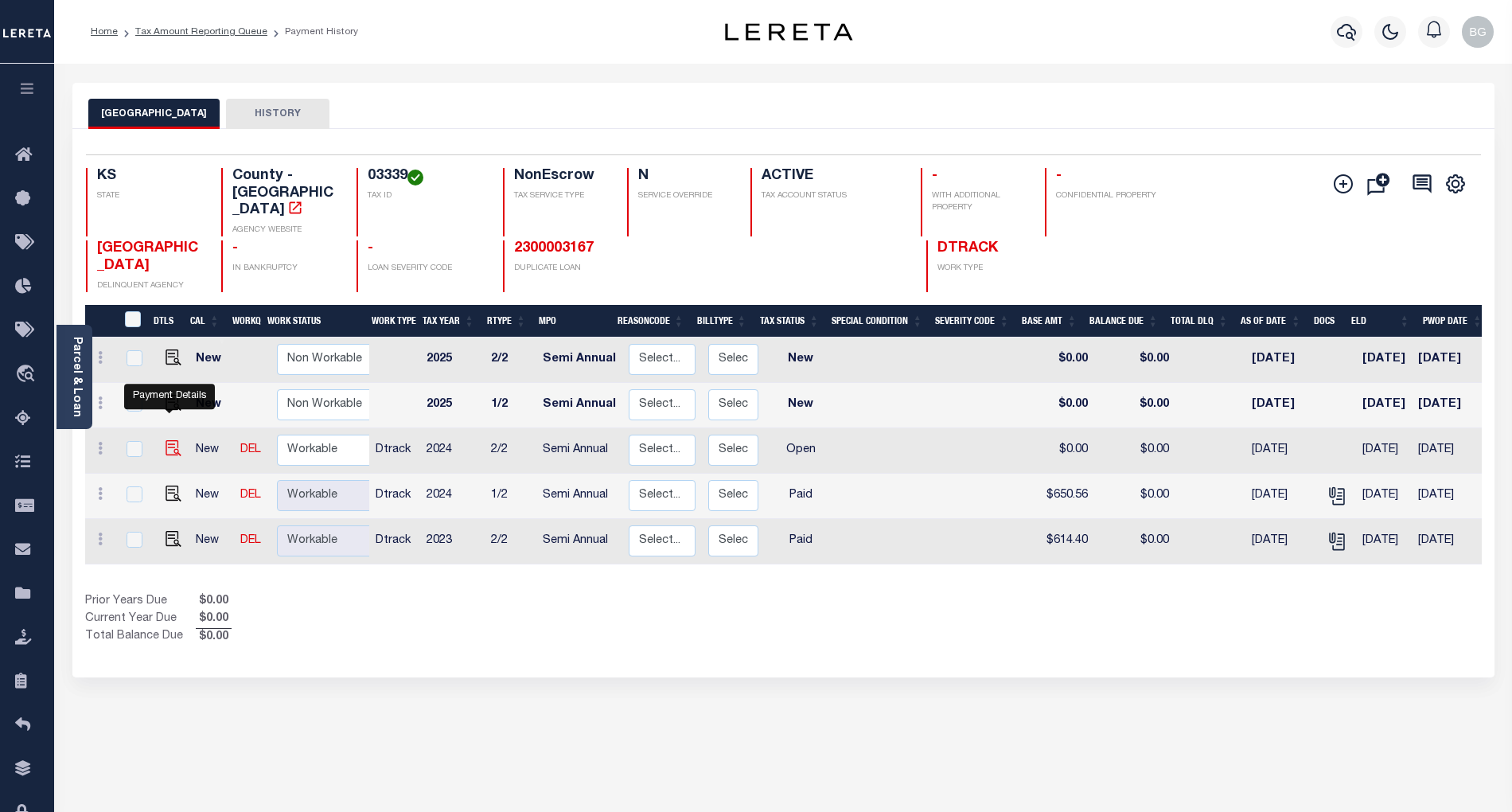
click at [169, 440] on img "" at bounding box center [173, 448] width 16 height 16
checkbox input "true"
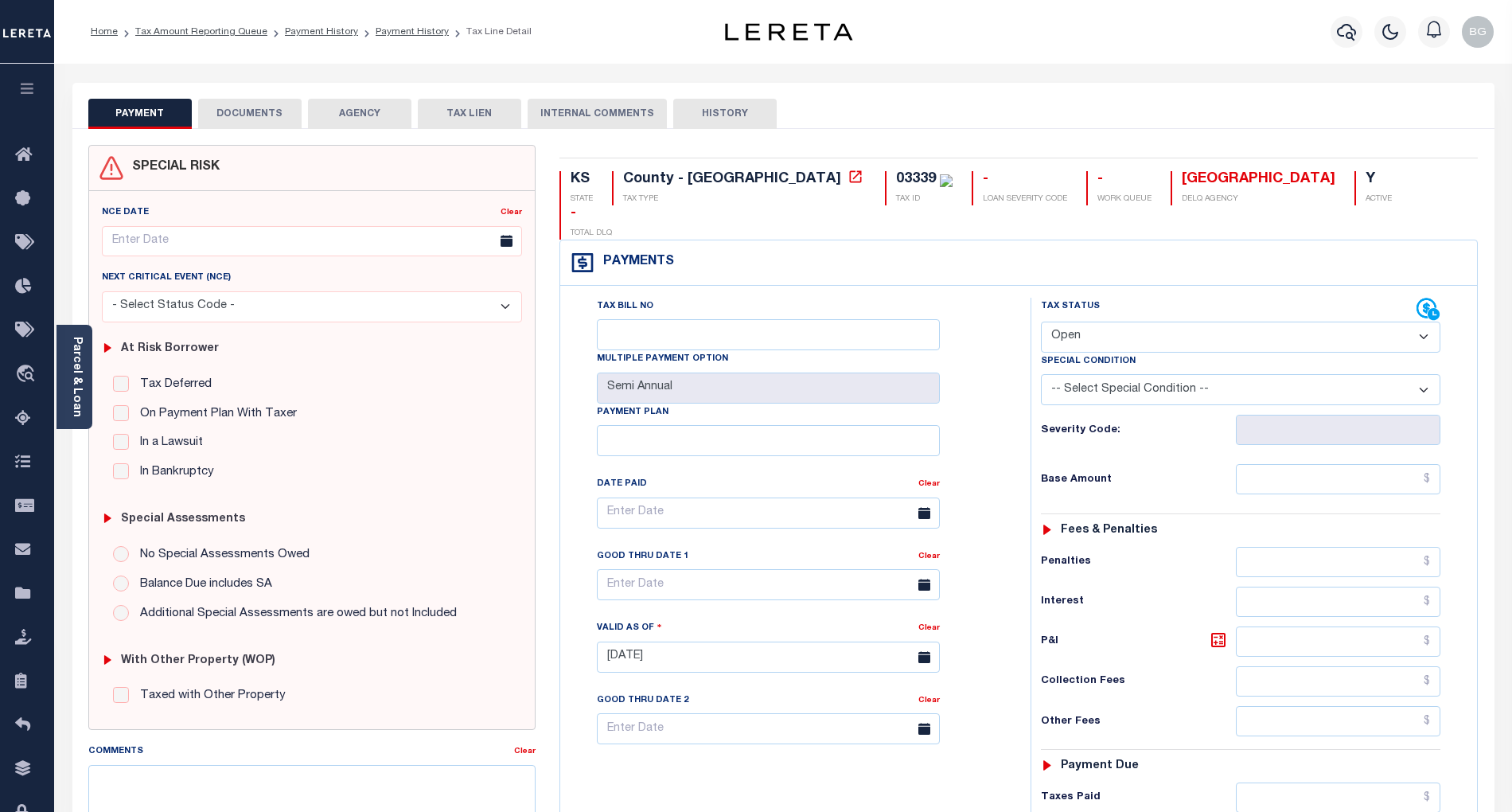
drag, startPoint x: 1077, startPoint y: 300, endPoint x: 1084, endPoint y: 315, distance: 16.6
click at [1077, 321] on select "- Select Status Code - Open Due/Unpaid Paid Incomplete No Tax Due Internal Refu…" at bounding box center [1241, 337] width 399 height 31
select select "PYD"
click at [1041, 321] on select "- Select Status Code - Open Due/Unpaid Paid Incomplete No Tax Due Internal Refu…" at bounding box center [1241, 337] width 399 height 31
type input "[DATE]"
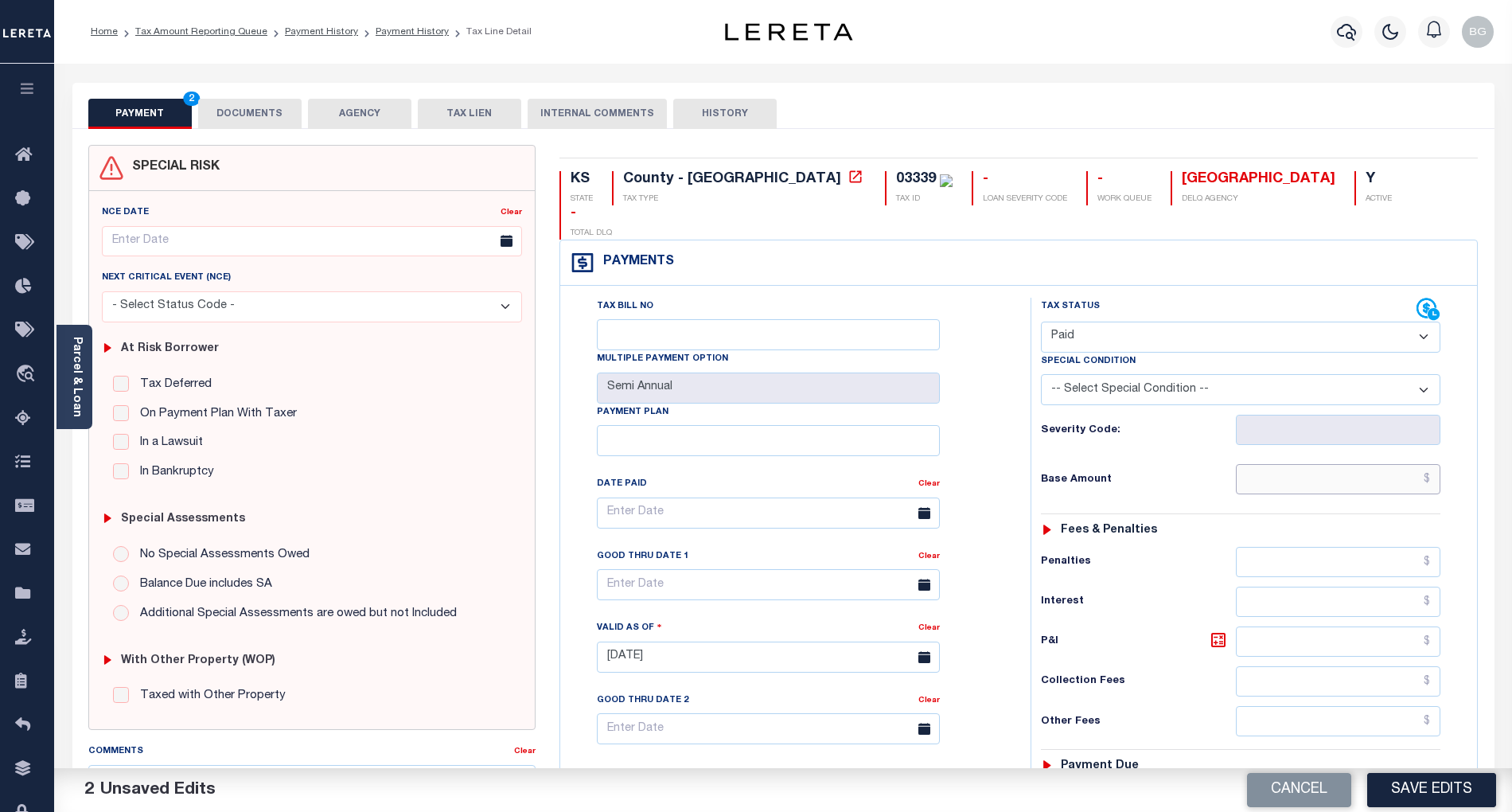
click at [1396, 464] on input "text" at bounding box center [1339, 480] width 206 height 31
paste input "650.56"
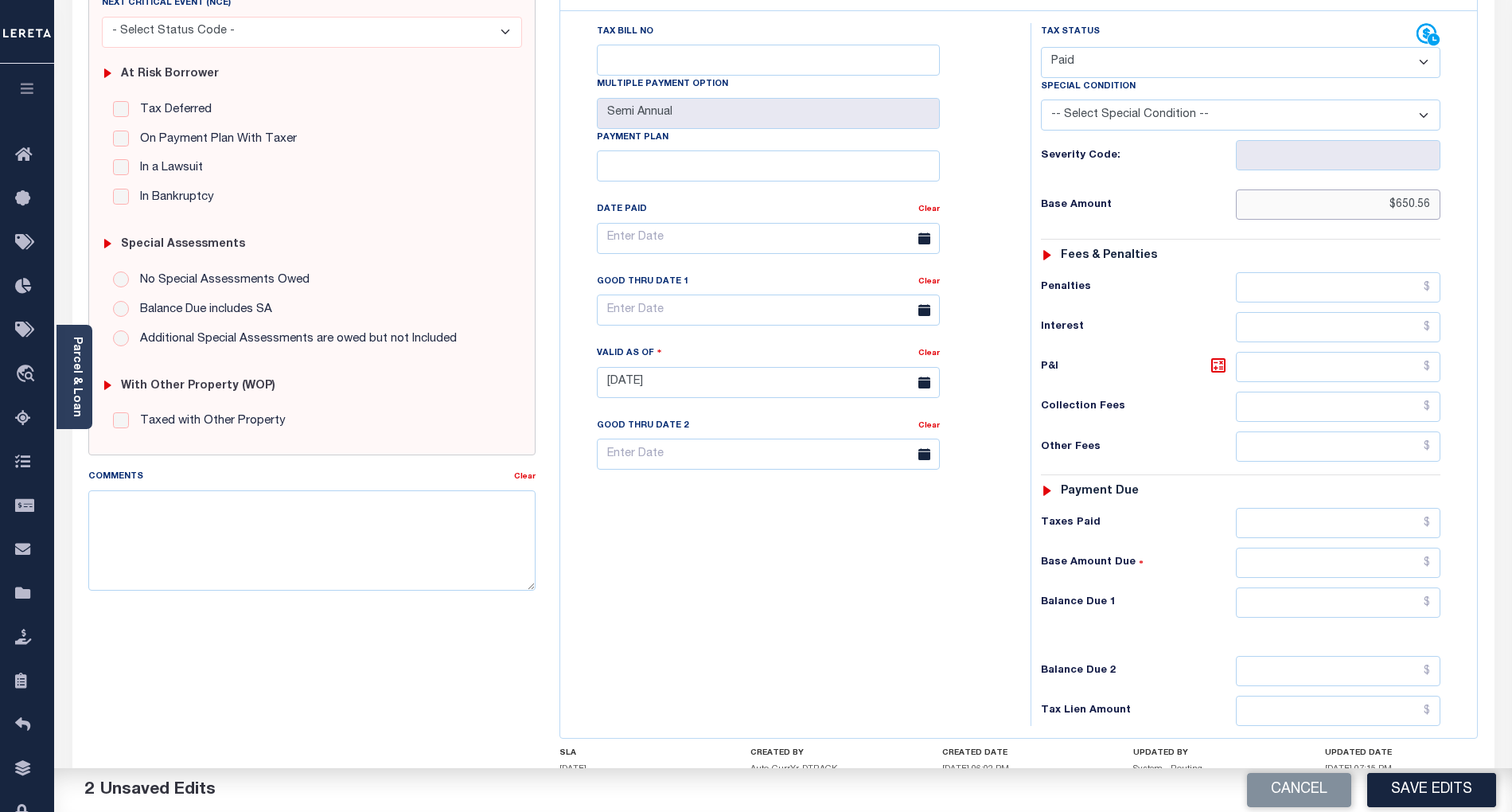
scroll to position [319, 0]
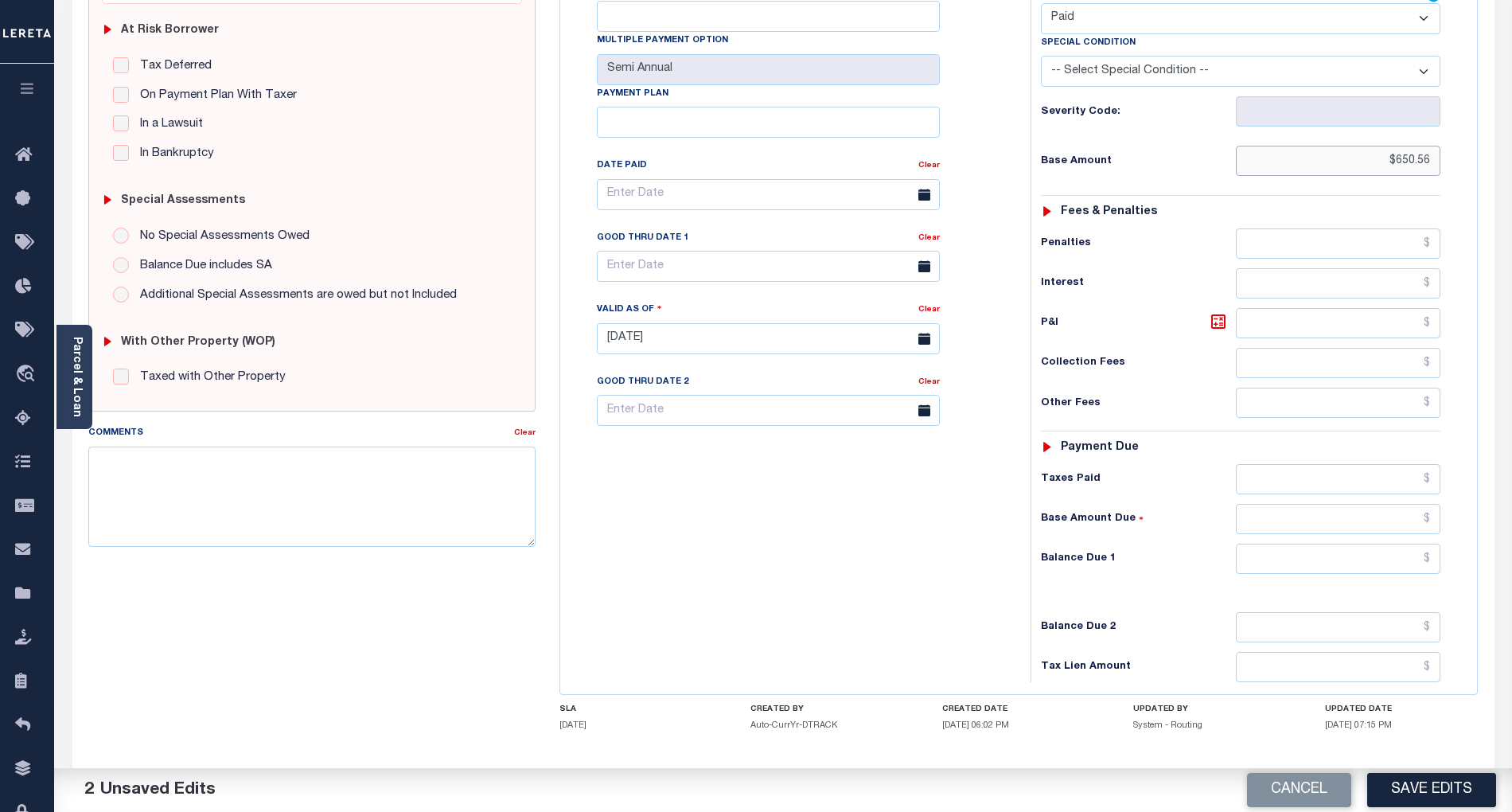
type input "$650.56"
click at [1414, 544] on input "text" at bounding box center [1339, 559] width 206 height 31
type input "$0.00"
click at [750, 602] on div "Tax Bill No Multiple Payment Option Semi Annual Payment Plan Clear" at bounding box center [791, 331] width 455 height 703
click at [1442, 783] on button "Save Edits" at bounding box center [1432, 790] width 129 height 34
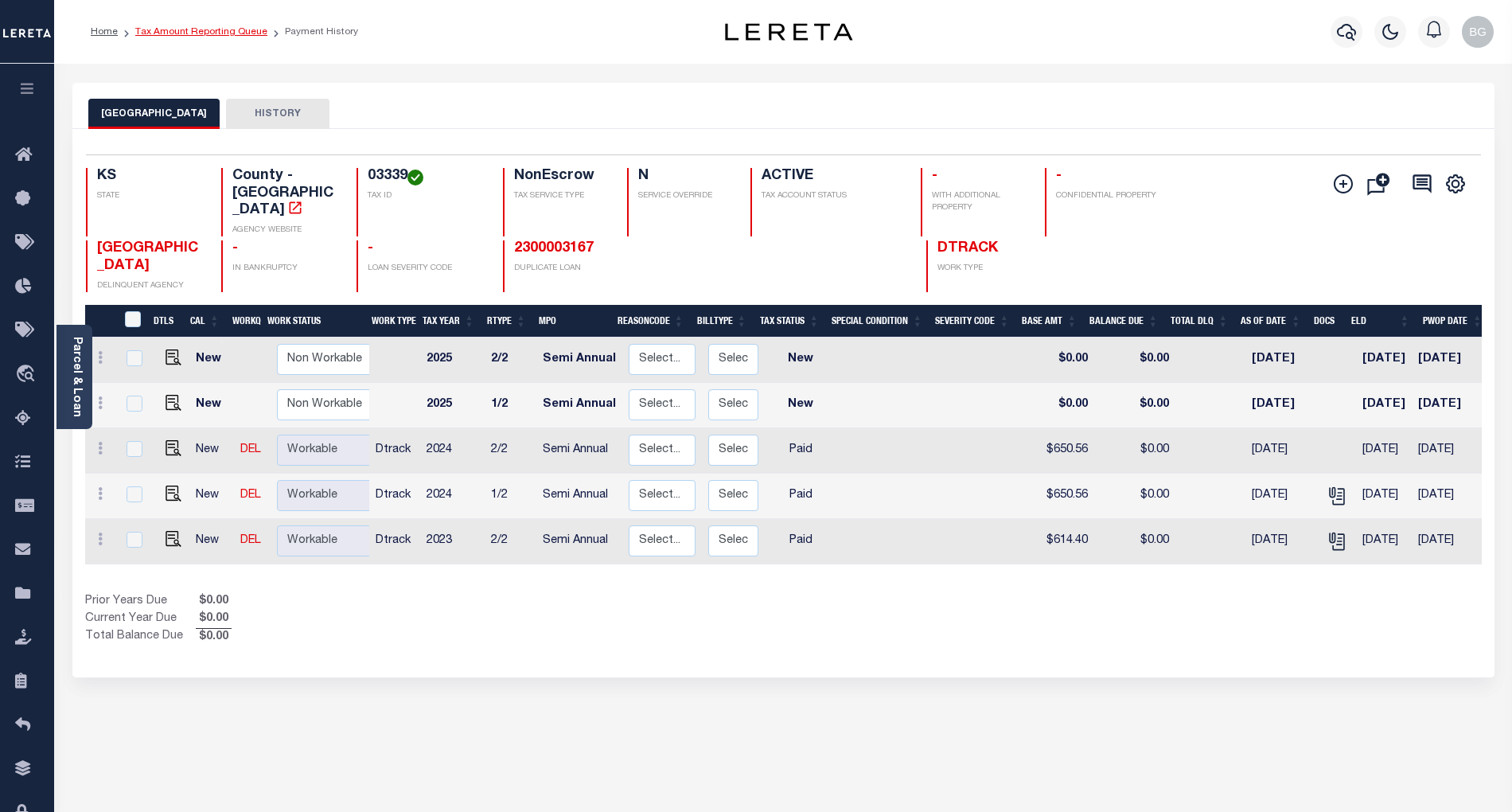
click at [207, 31] on link "Tax Amount Reporting Queue" at bounding box center [201, 31] width 132 height 9
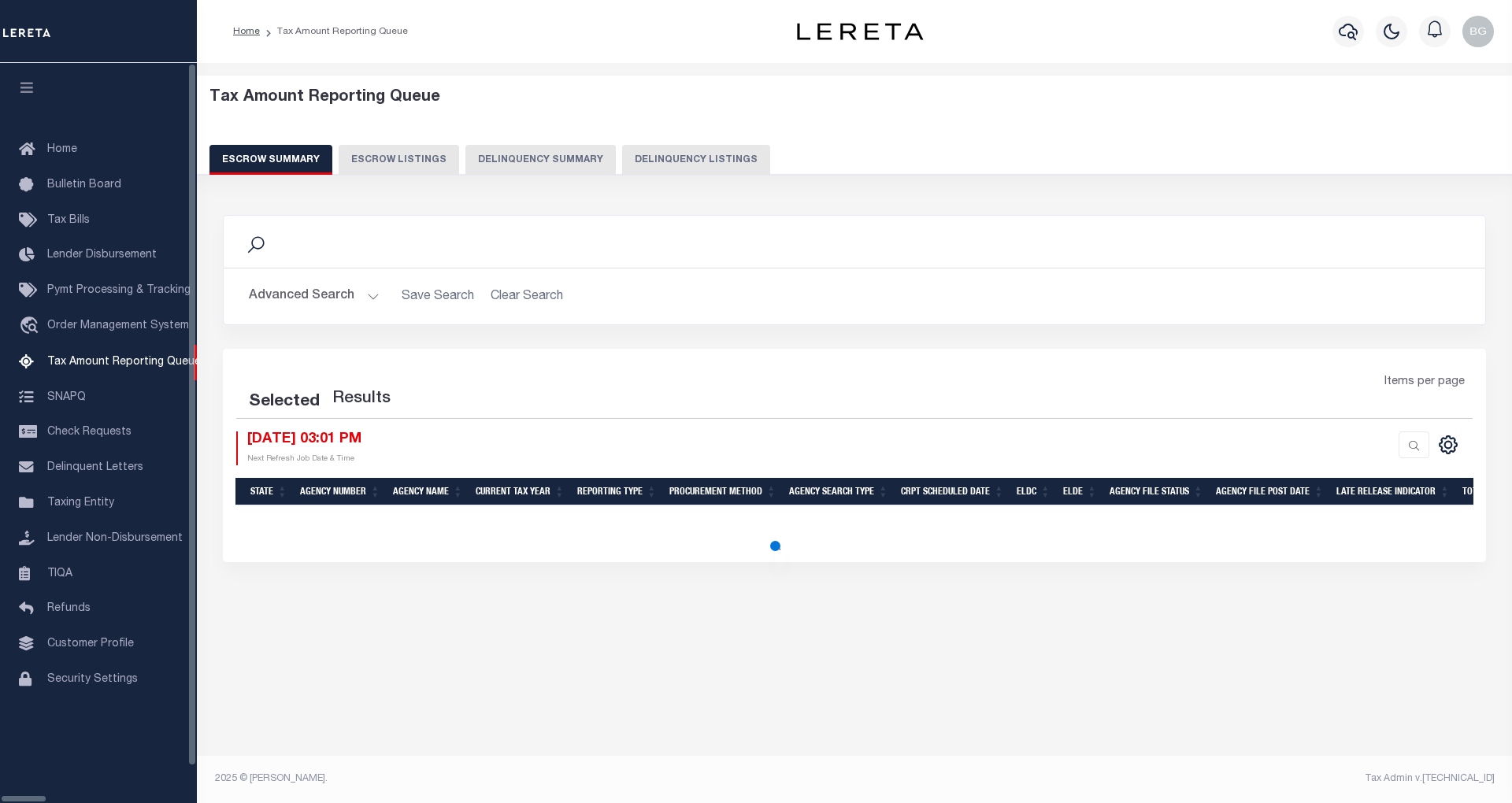
select select "100"
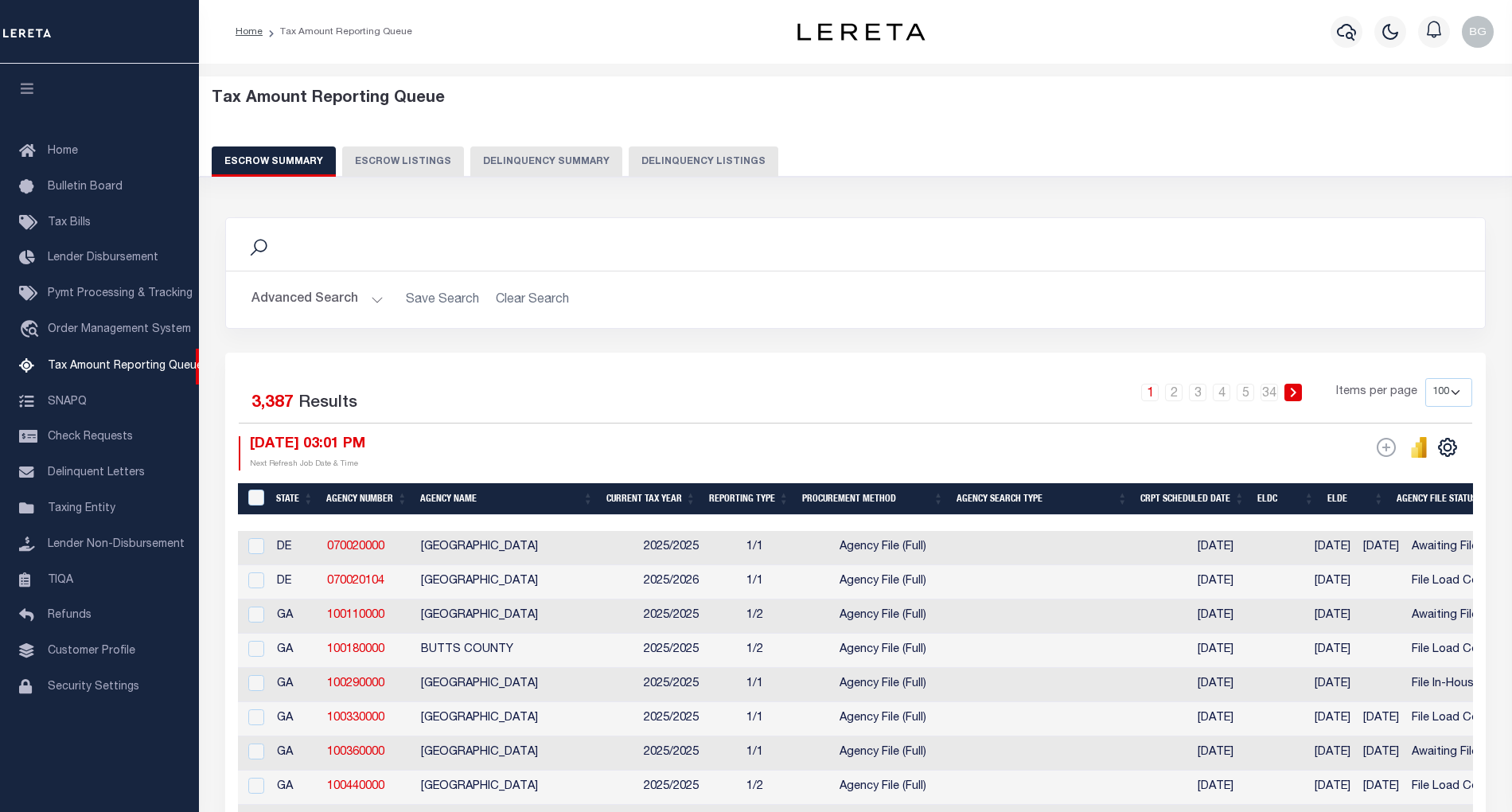
click at [671, 157] on button "Delinquency Listings" at bounding box center [704, 162] width 150 height 31
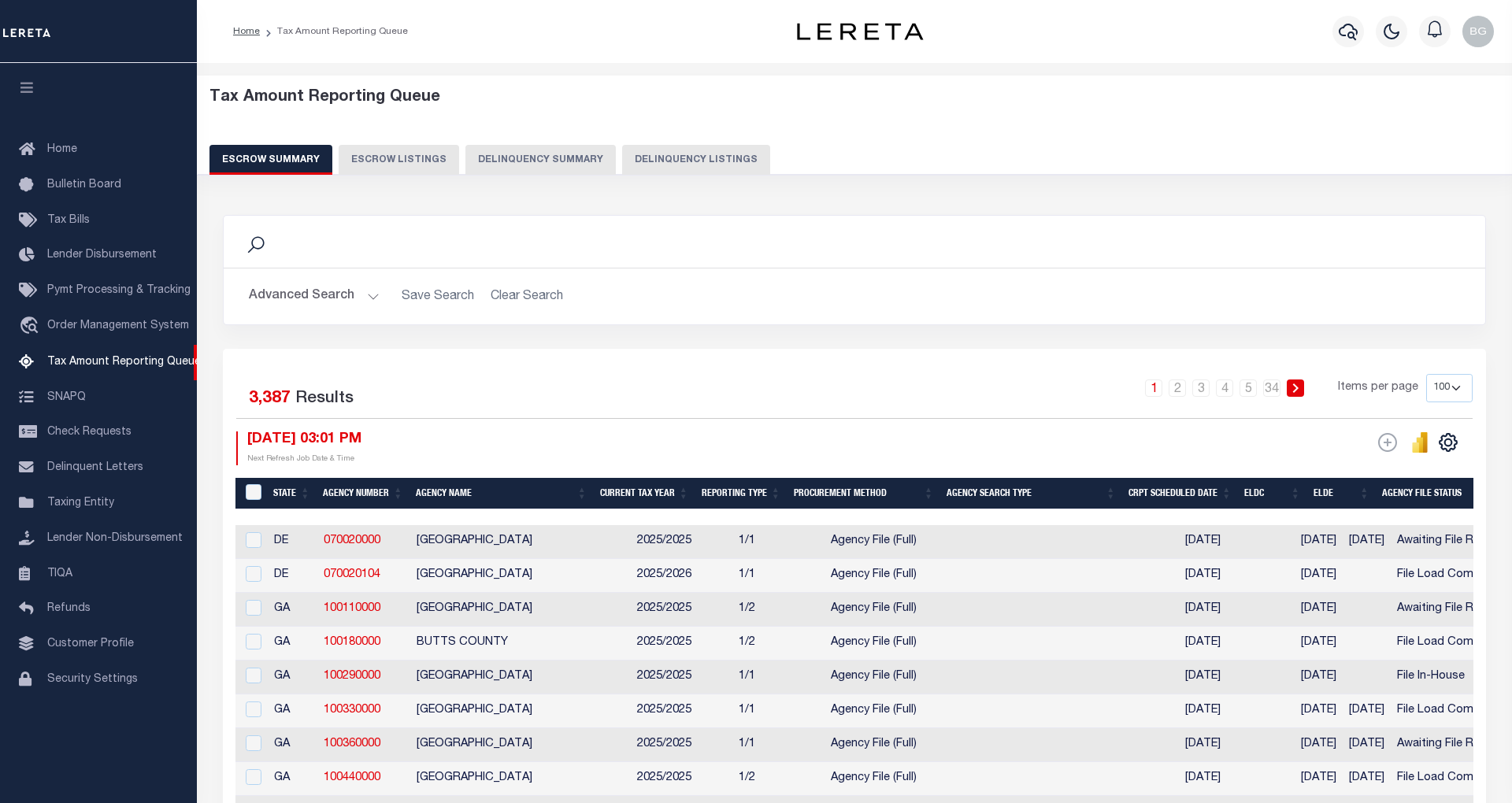
select select "100"
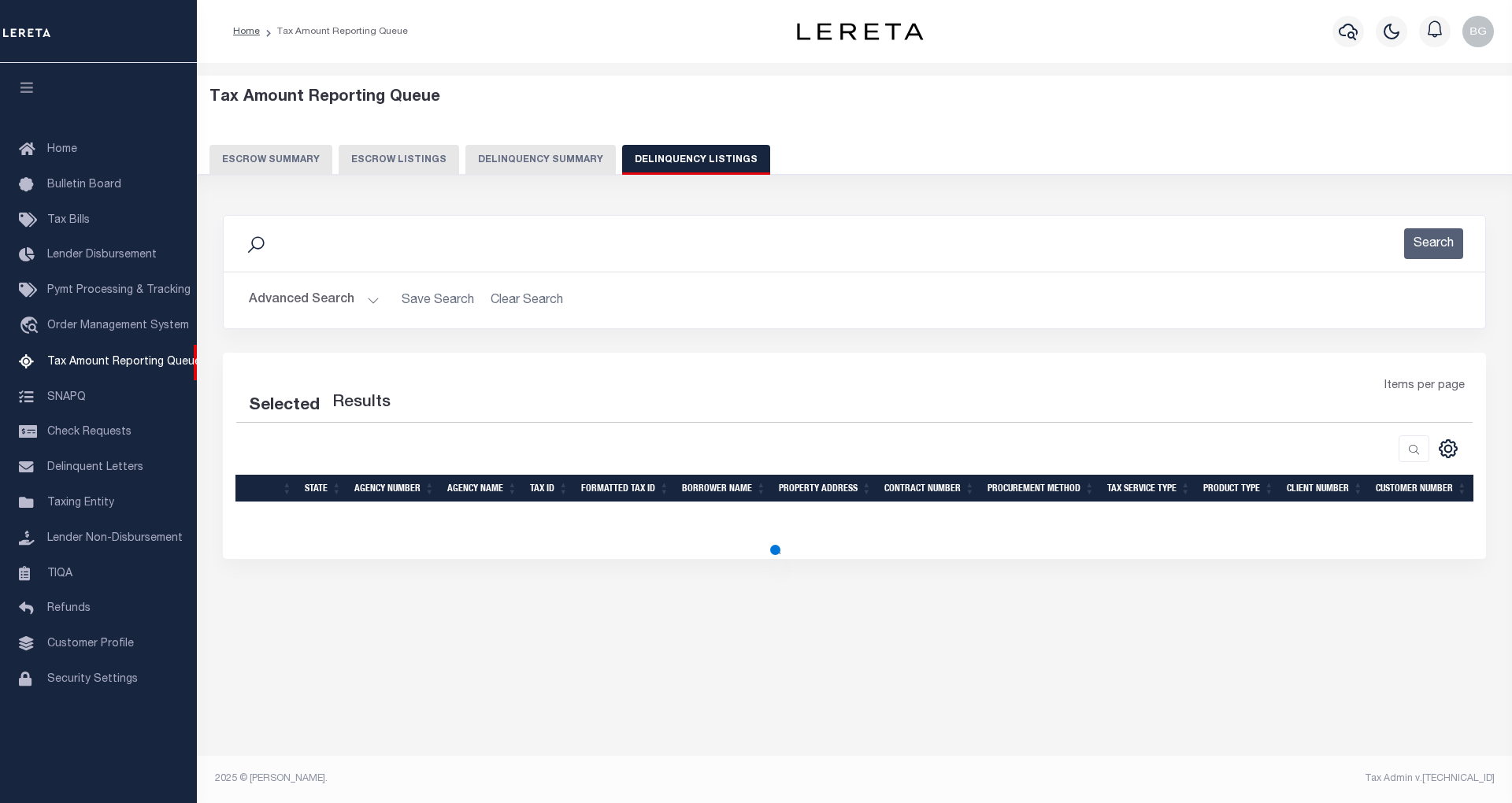
select select "100"
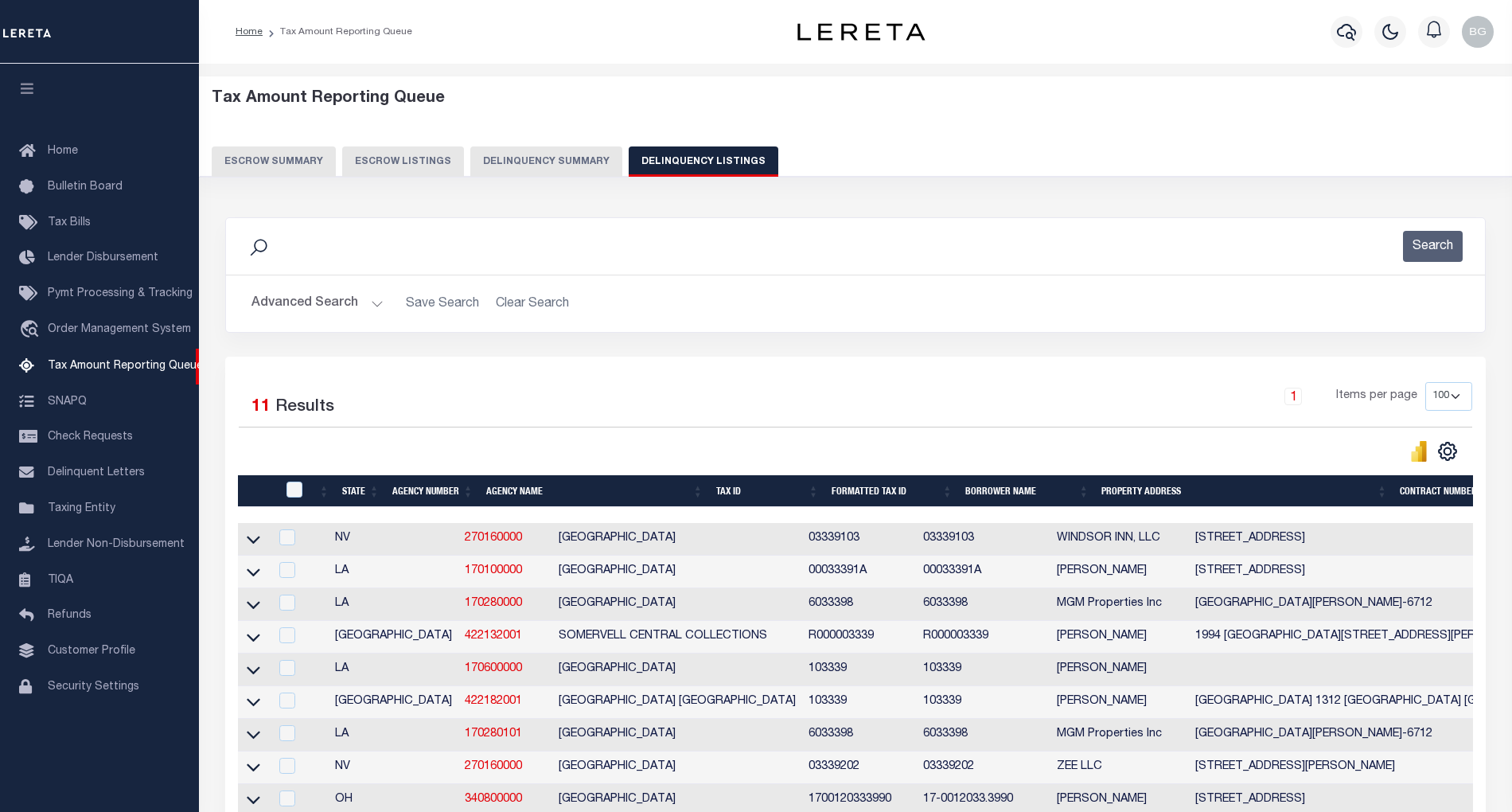
scroll to position [250, 0]
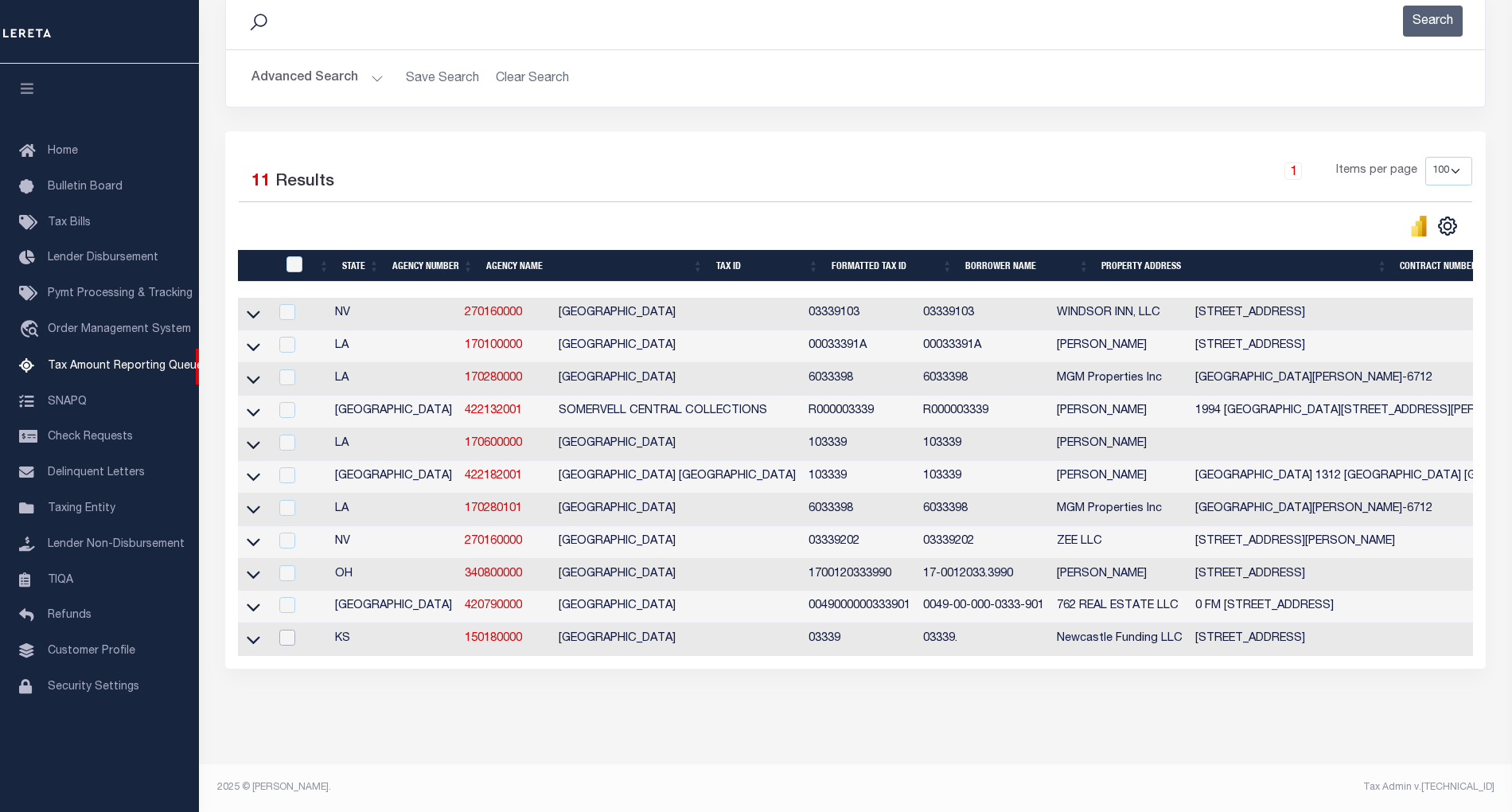
click at [286, 630] on input "checkbox" at bounding box center [287, 638] width 16 height 16
checkbox input "true"
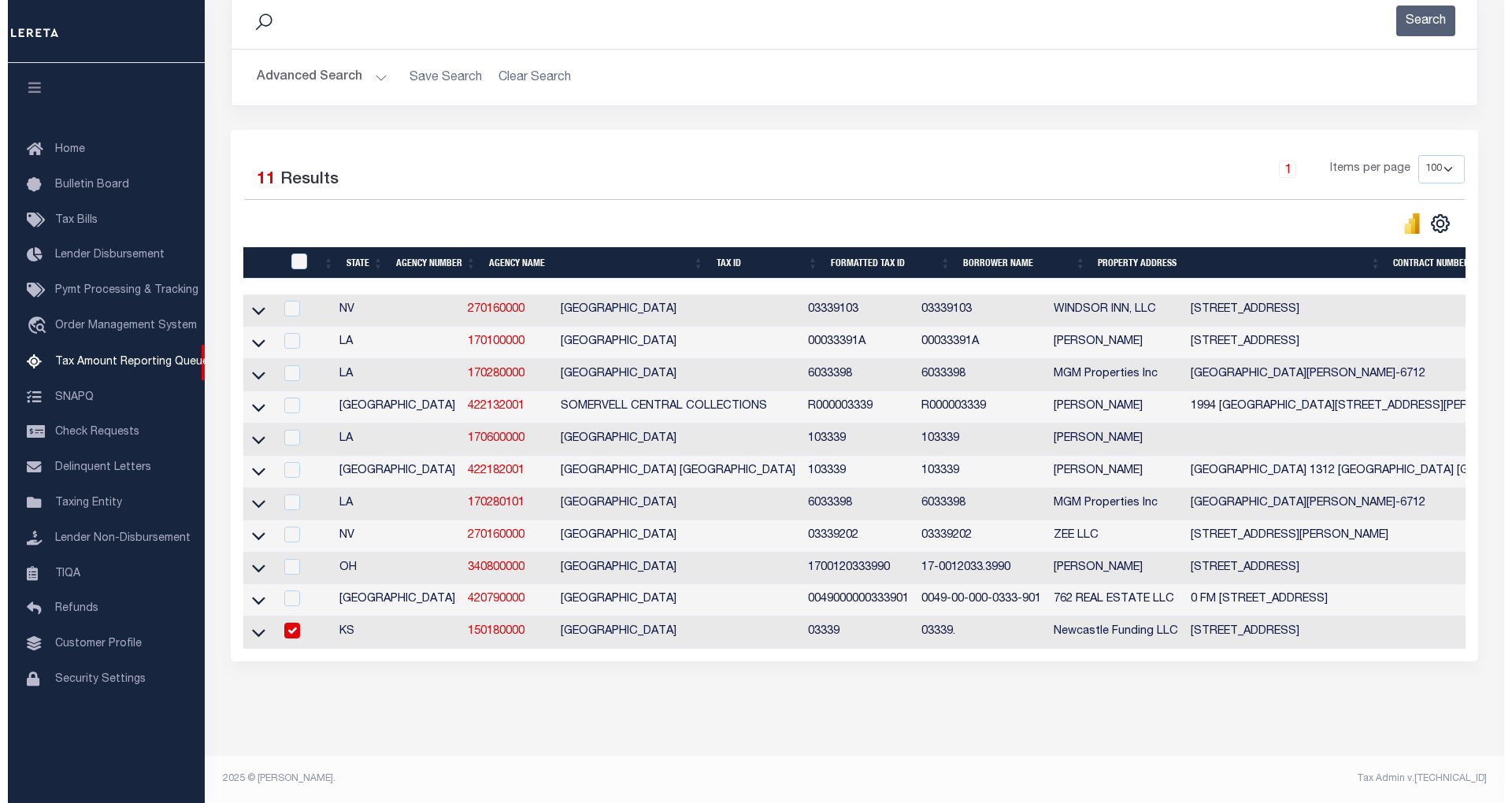
scroll to position [244, 0]
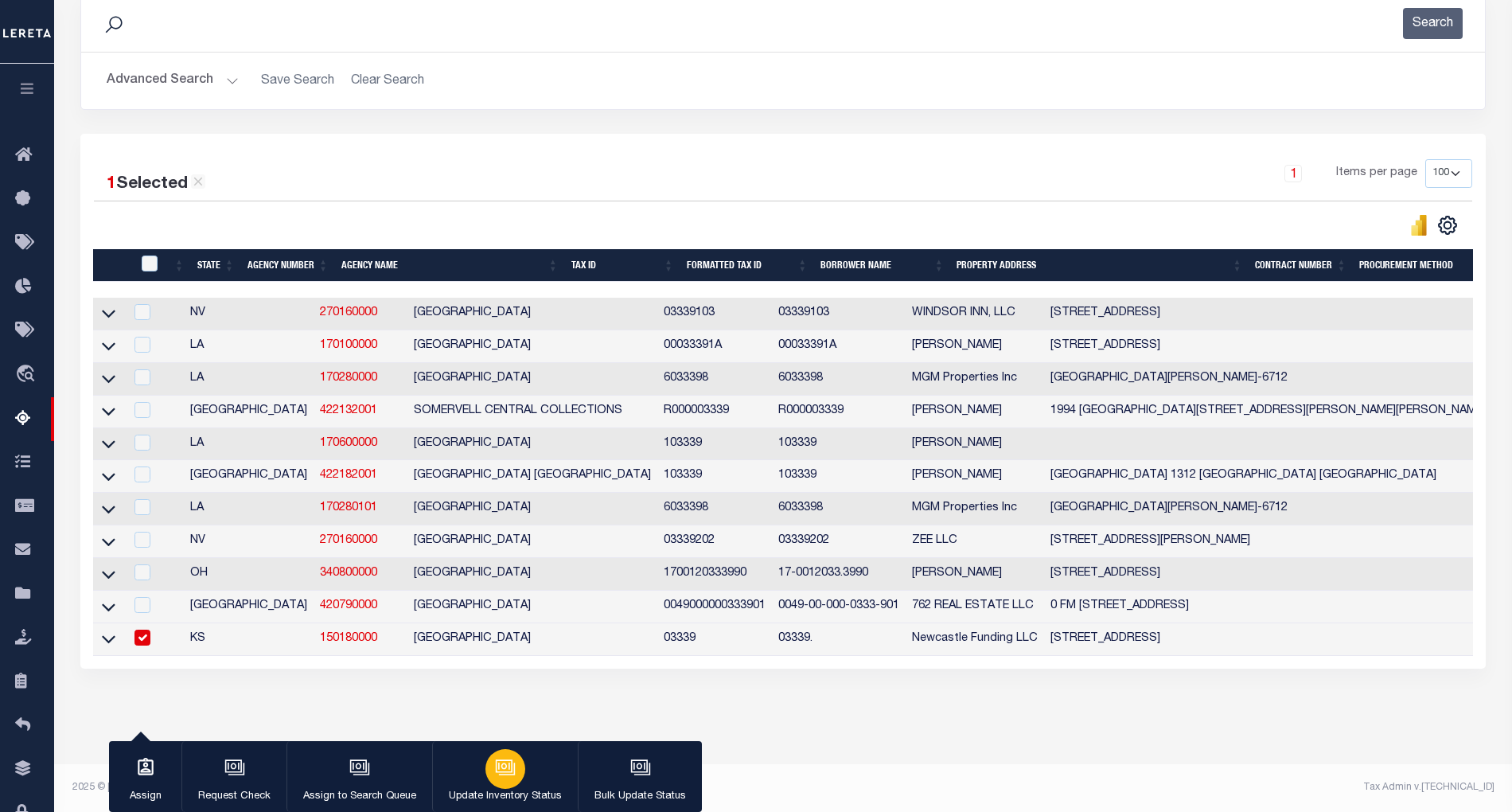
click at [501, 769] on icon "button" at bounding box center [504, 766] width 12 height 7
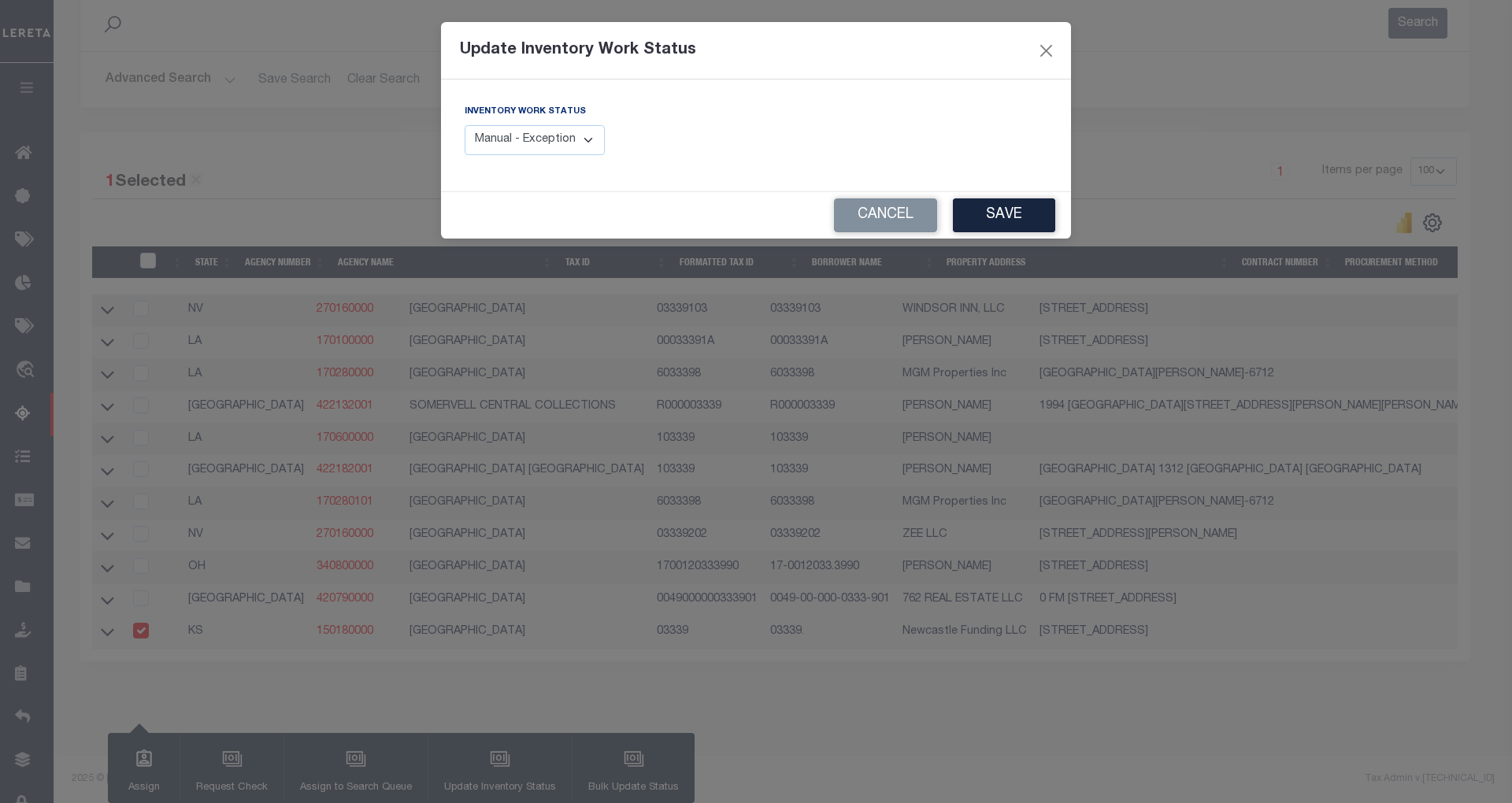
click at [568, 142] on select "Manual - Exception Pended - Awaiting Search Late Add Exception Completed" at bounding box center [534, 140] width 140 height 31
select select "4"
click at [464, 125] on select "Manual - Exception Pended - Awaiting Search Late Add Exception Completed" at bounding box center [534, 140] width 140 height 31
click at [1016, 212] on button "Save" at bounding box center [1004, 215] width 103 height 34
